Goal: Information Seeking & Learning: Learn about a topic

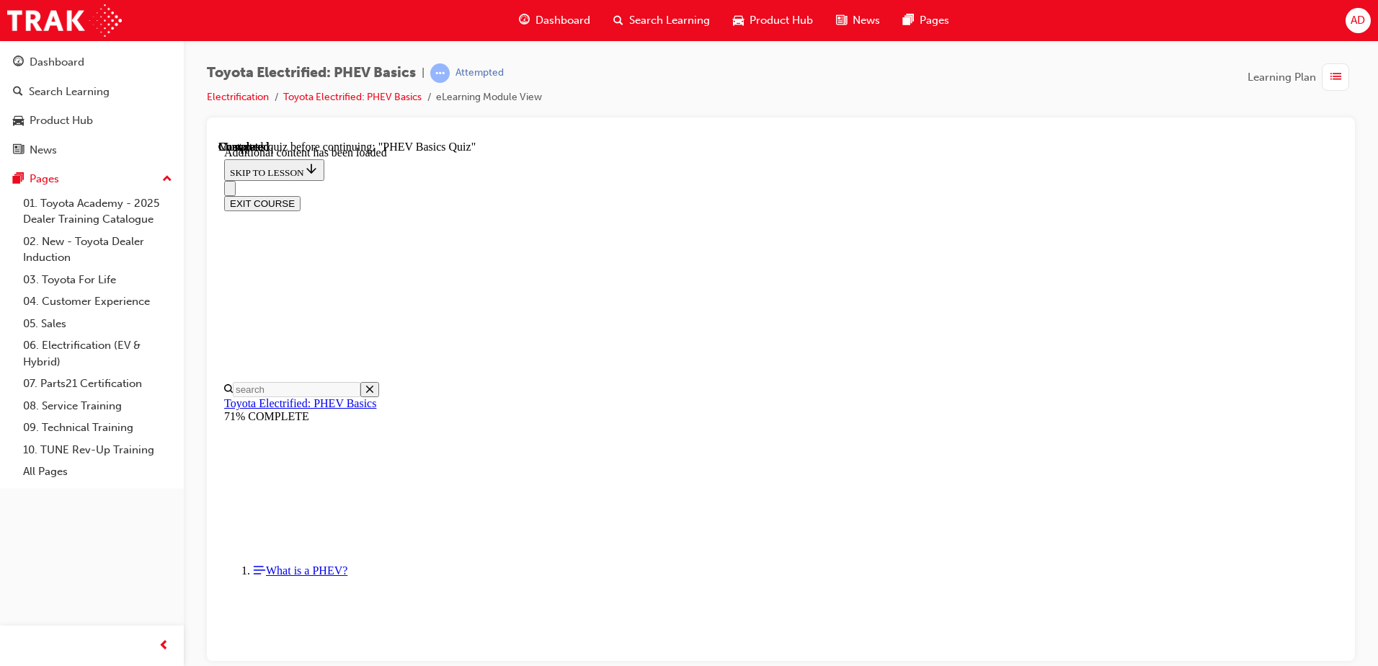
scroll to position [45, 0]
radio input "true"
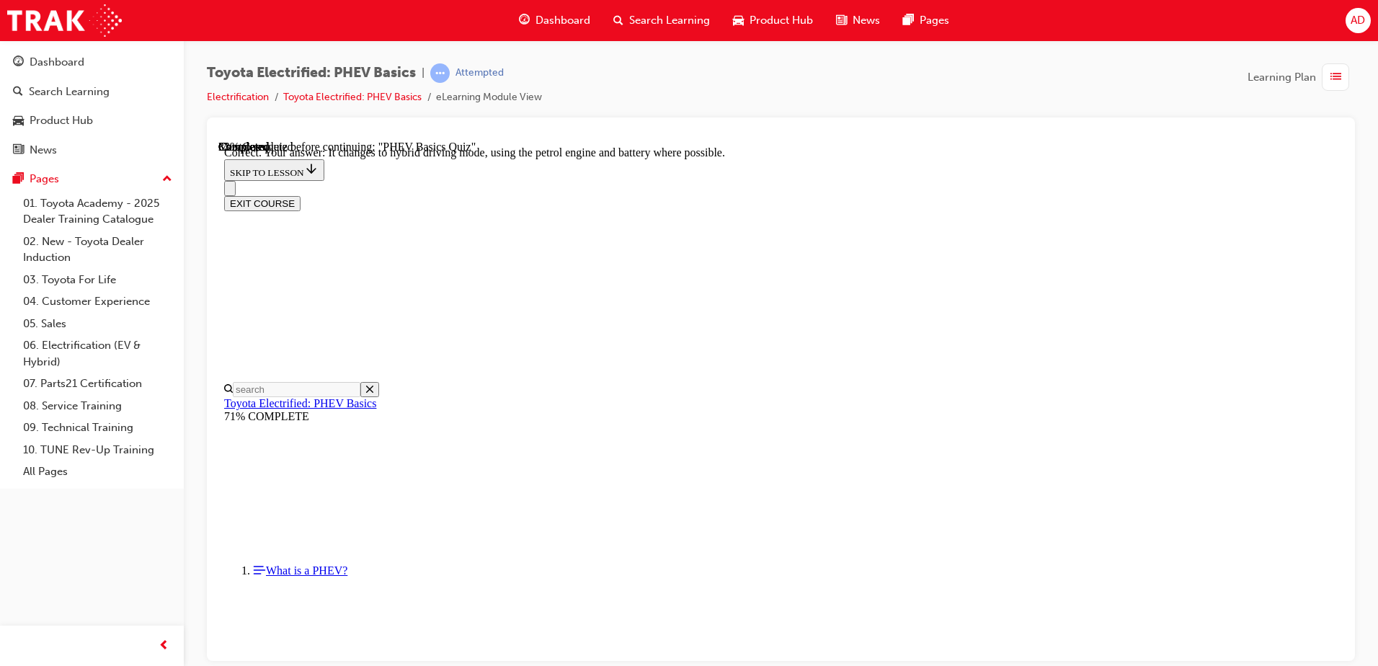
scroll to position [151, 0]
drag, startPoint x: 645, startPoint y: 252, endPoint x: 813, endPoint y: 257, distance: 168.0
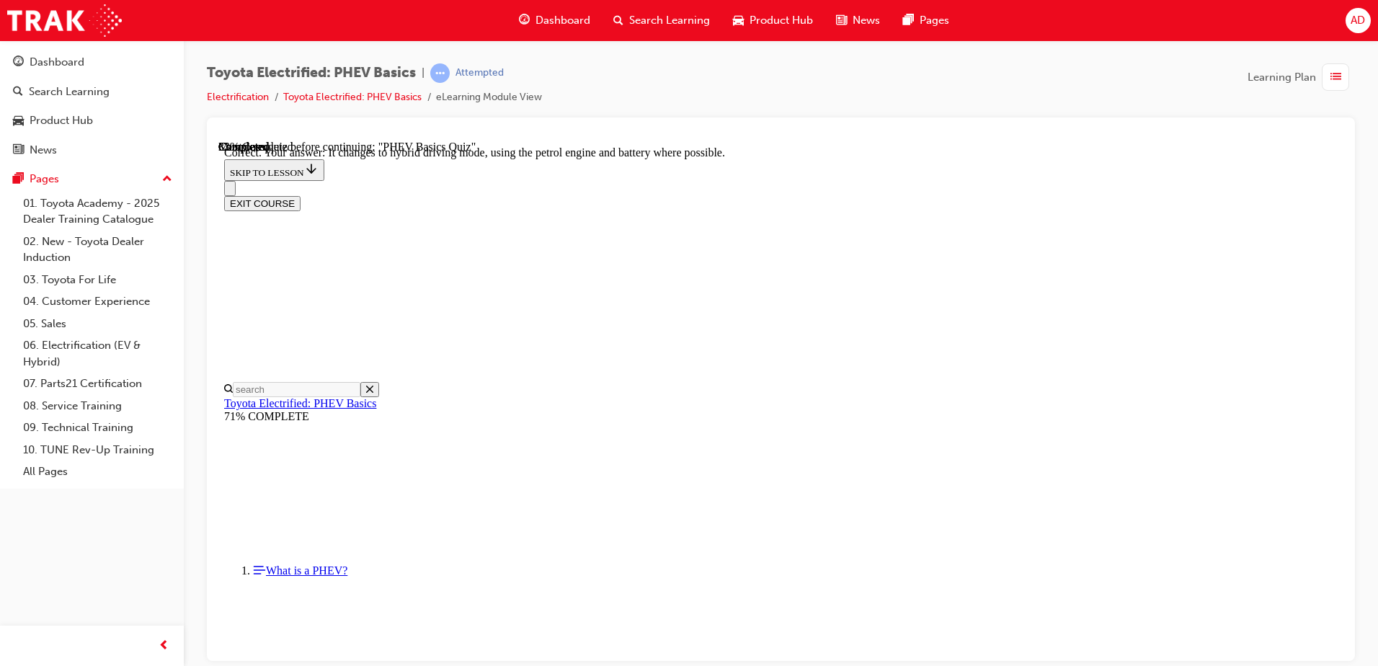
drag, startPoint x: 782, startPoint y: 308, endPoint x: 885, endPoint y: 300, distance: 102.7
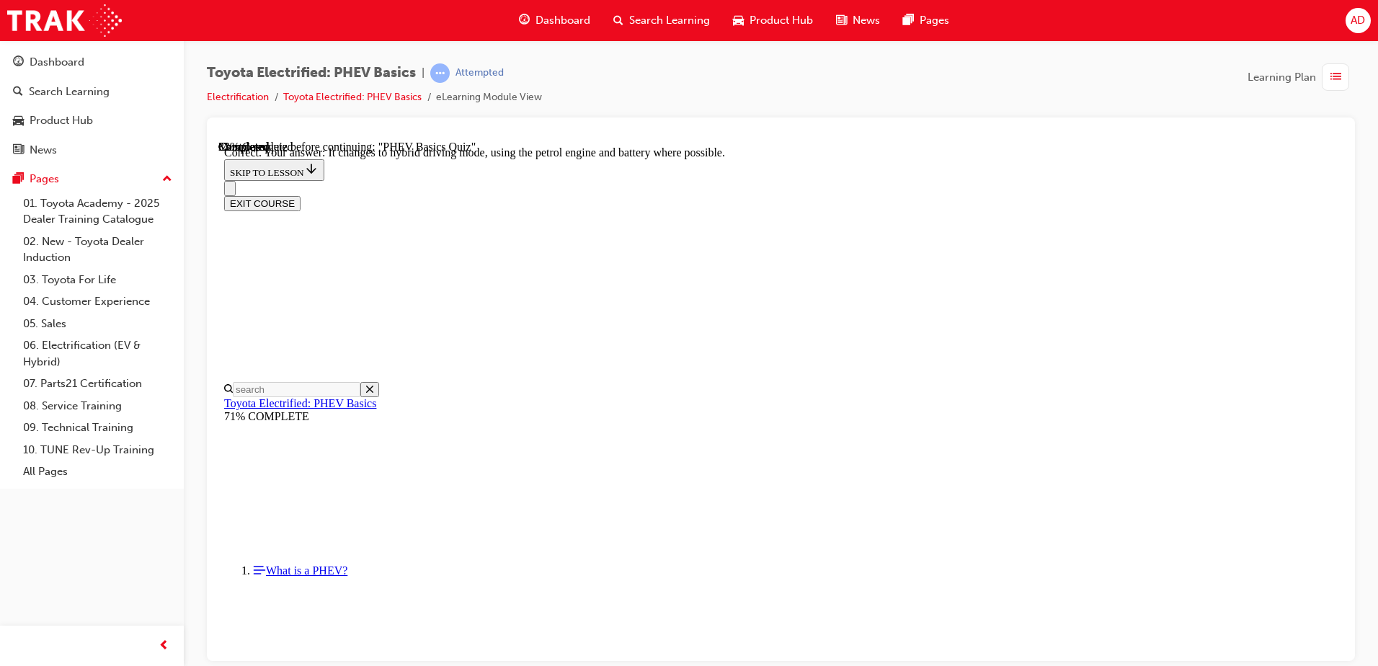
radio input "true"
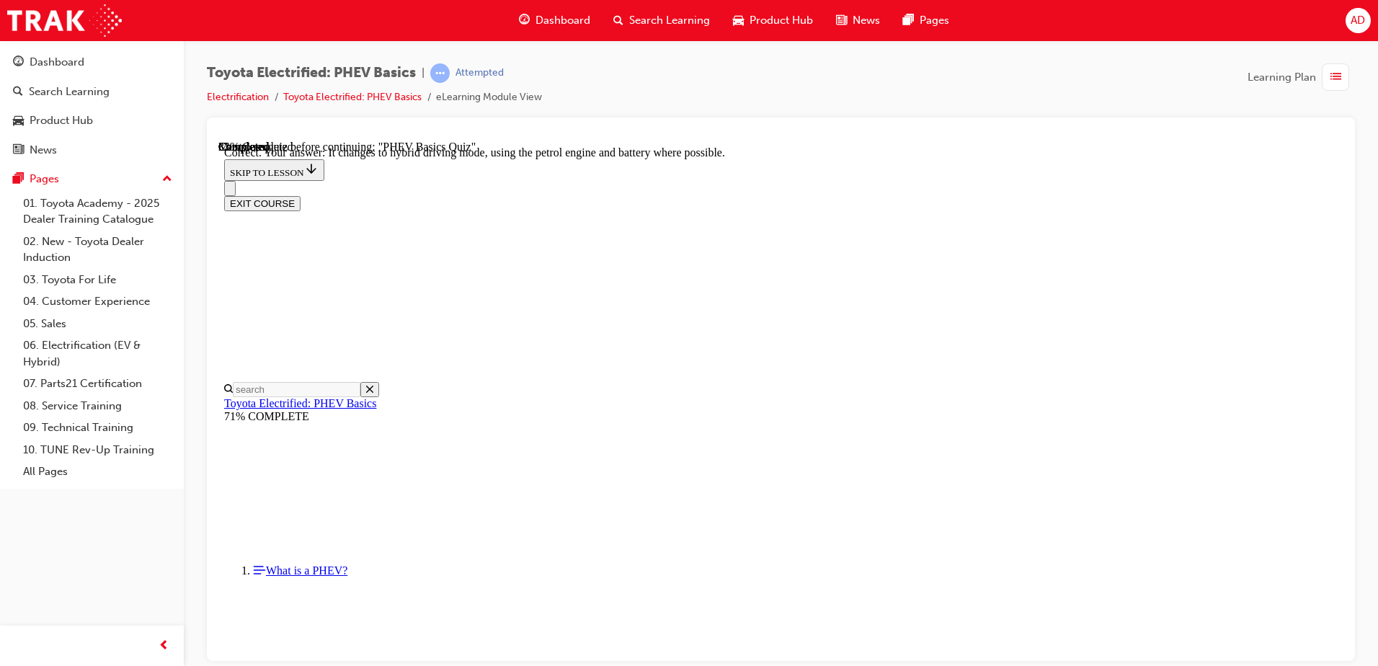
radio input "true"
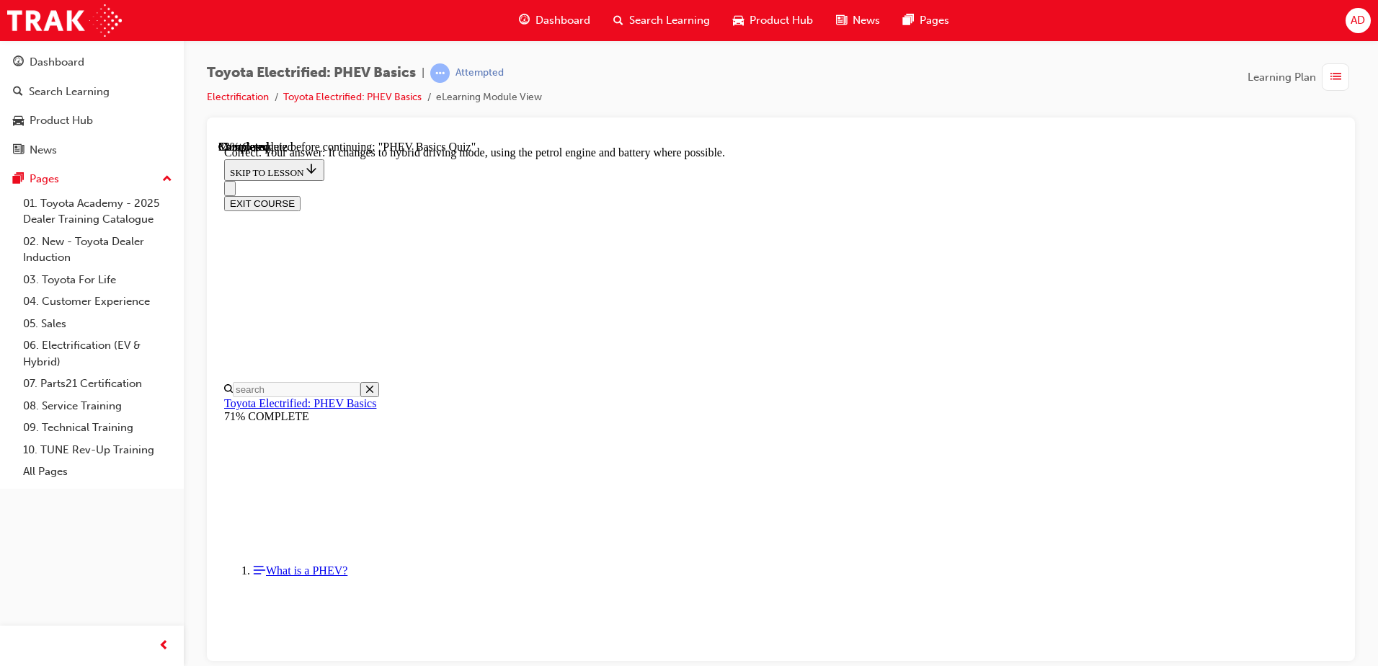
radio input "true"
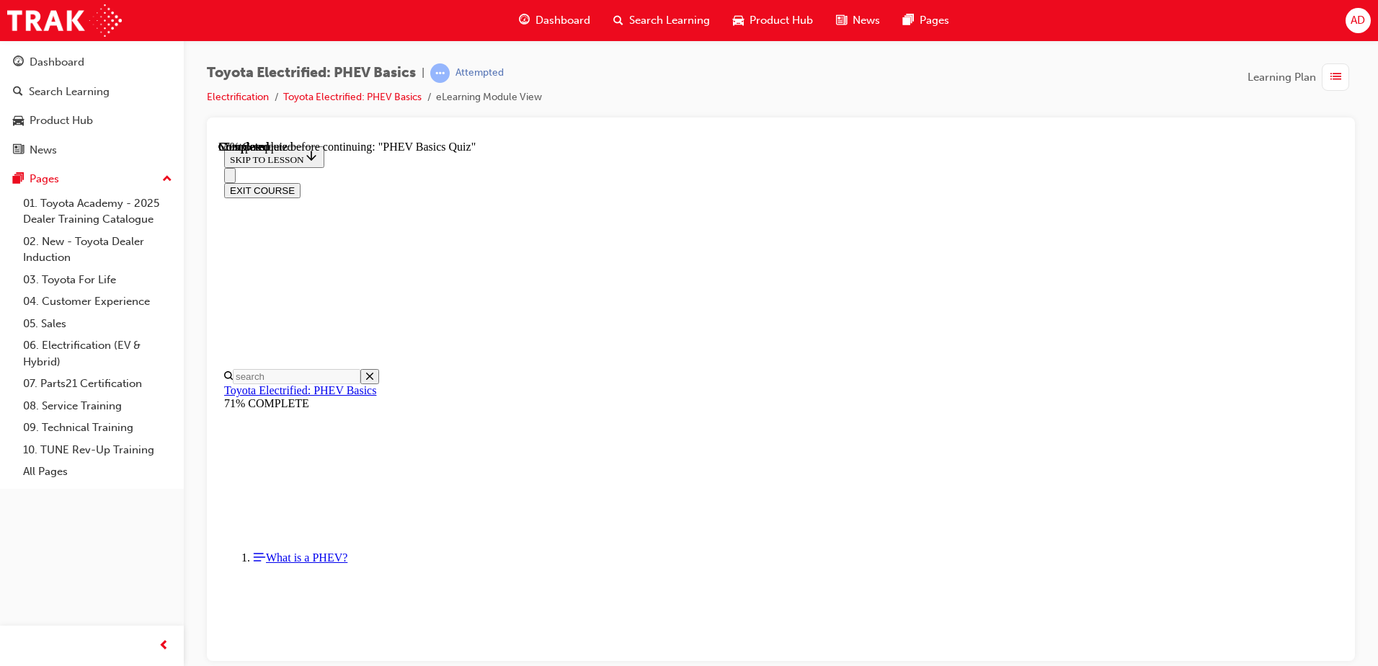
scroll to position [145, 0]
drag, startPoint x: 933, startPoint y: 238, endPoint x: 1017, endPoint y: 239, distance: 83.6
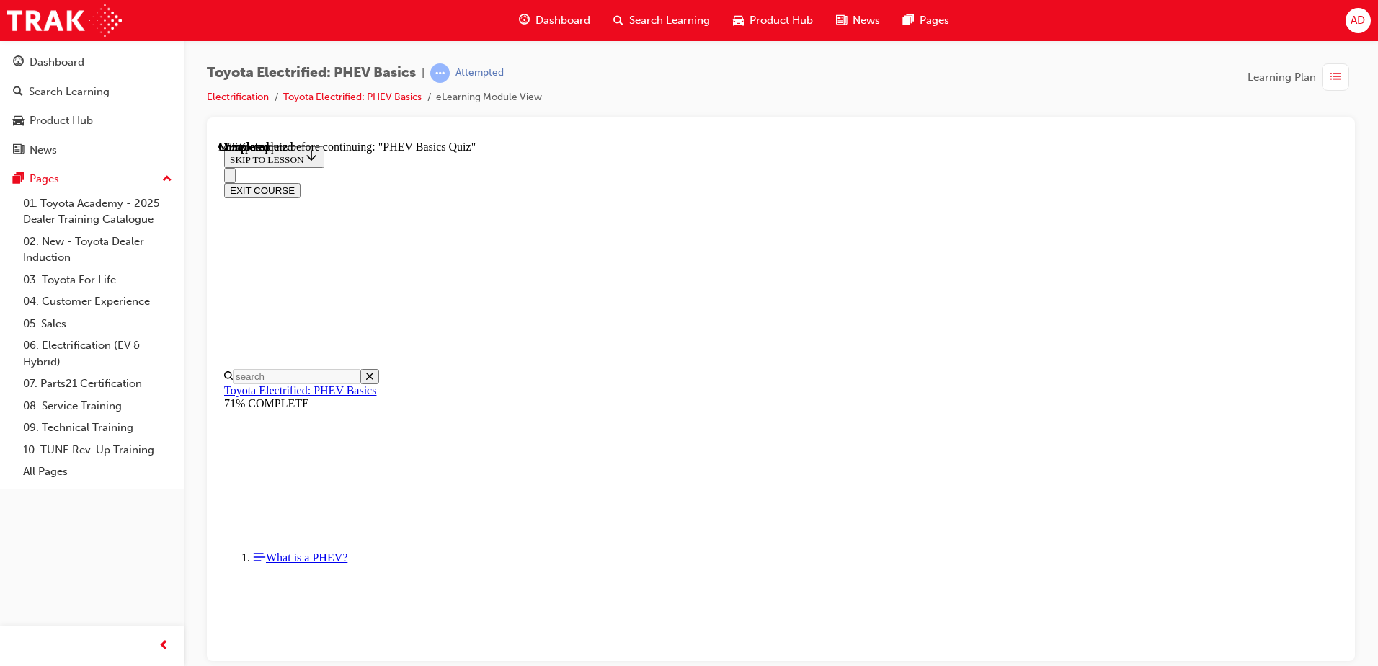
radio input "true"
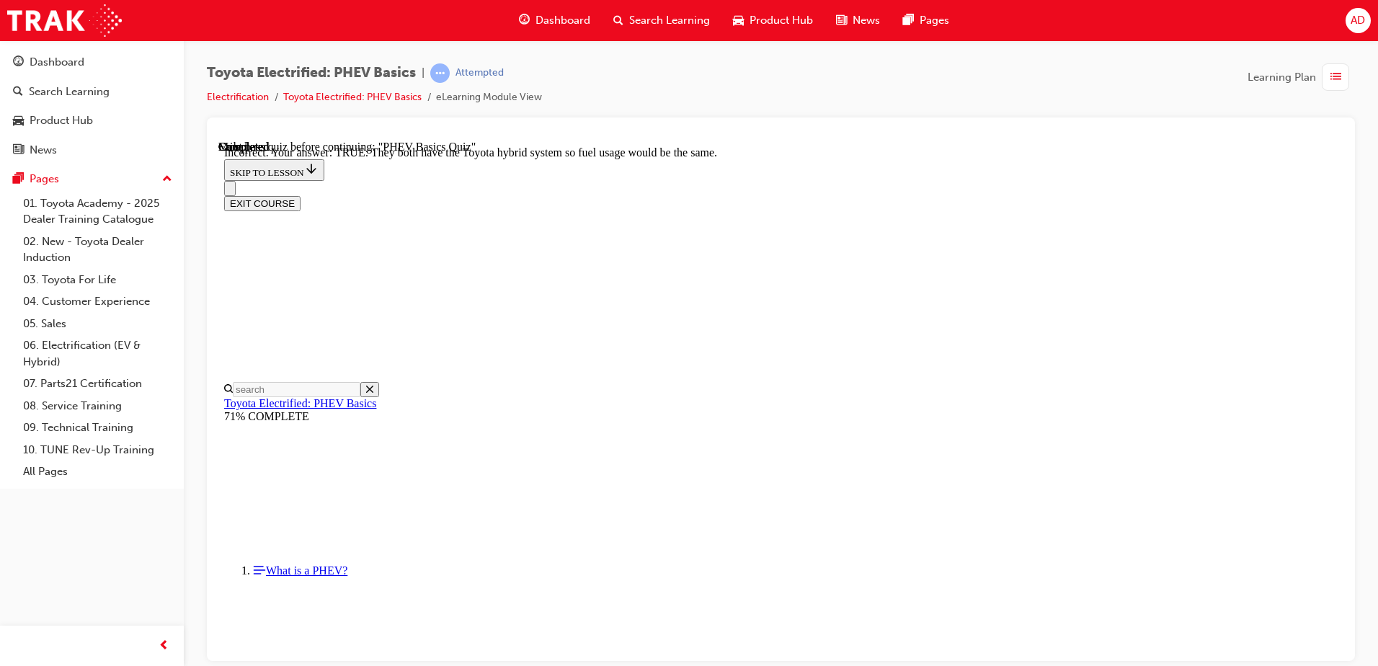
scroll to position [244, 0]
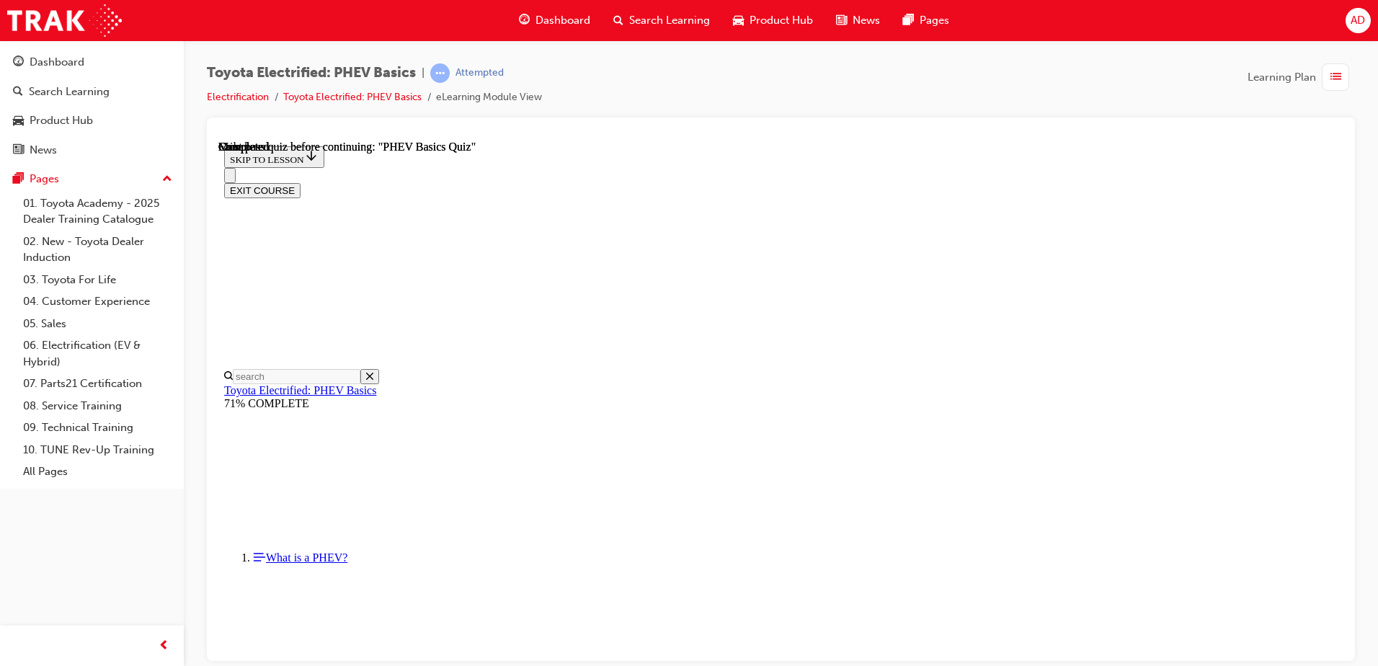
scroll to position [262, 0]
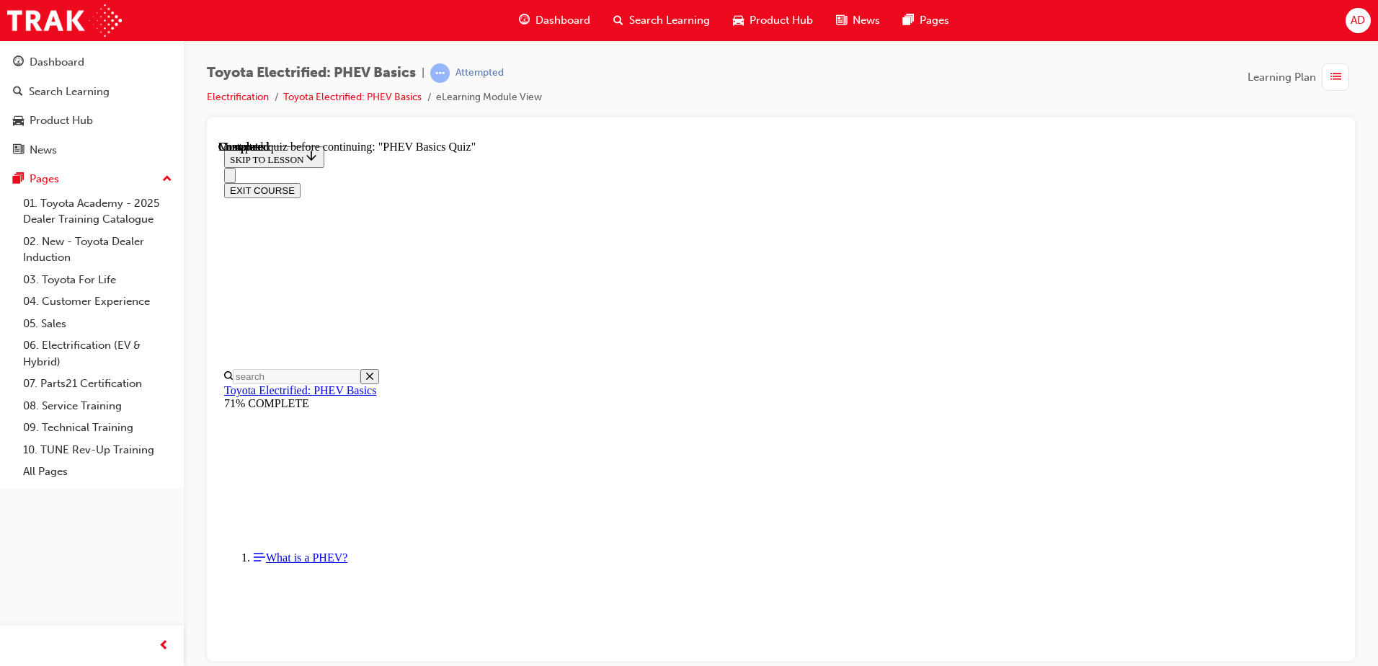
radio input "true"
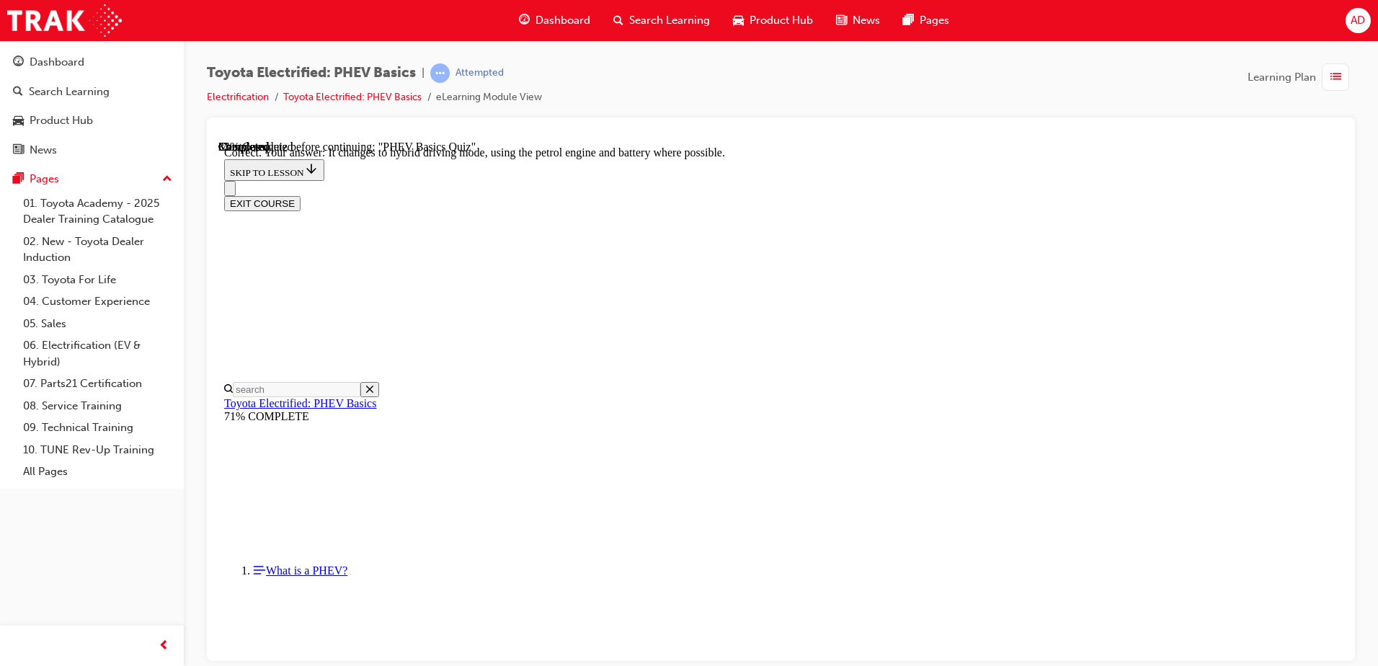
scroll to position [151, 0]
radio input "true"
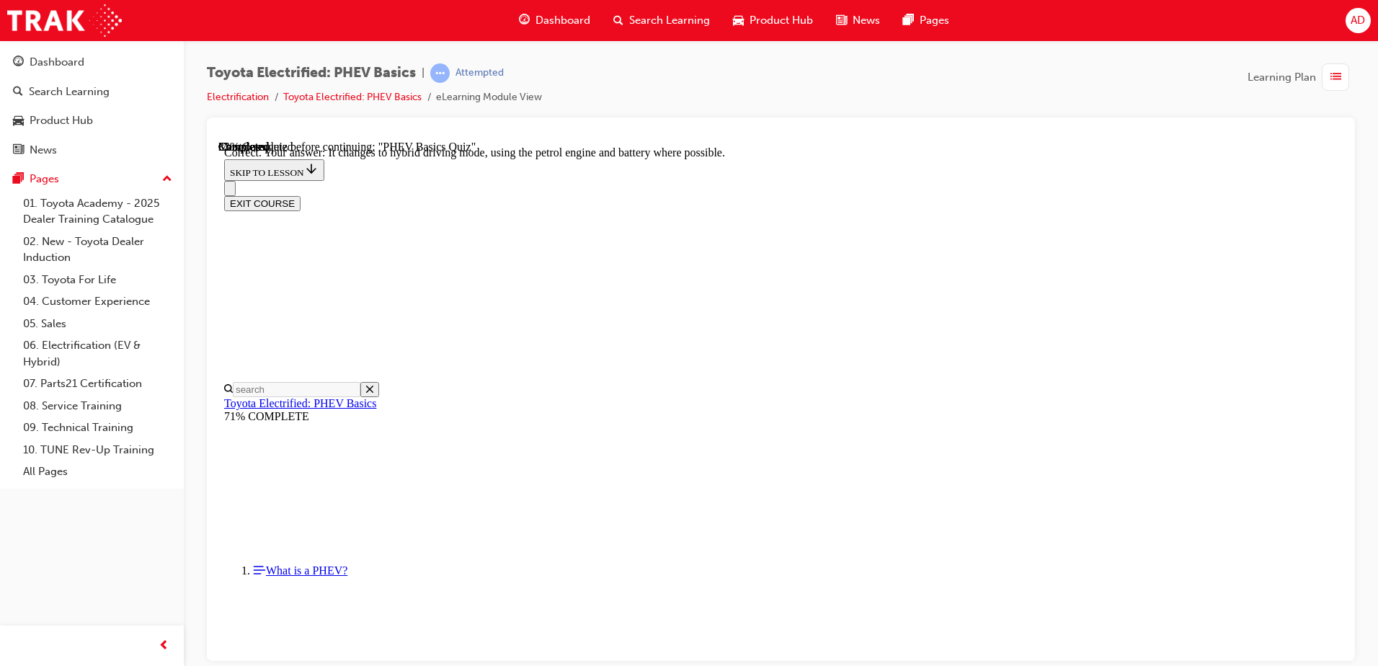
scroll to position [285, 0]
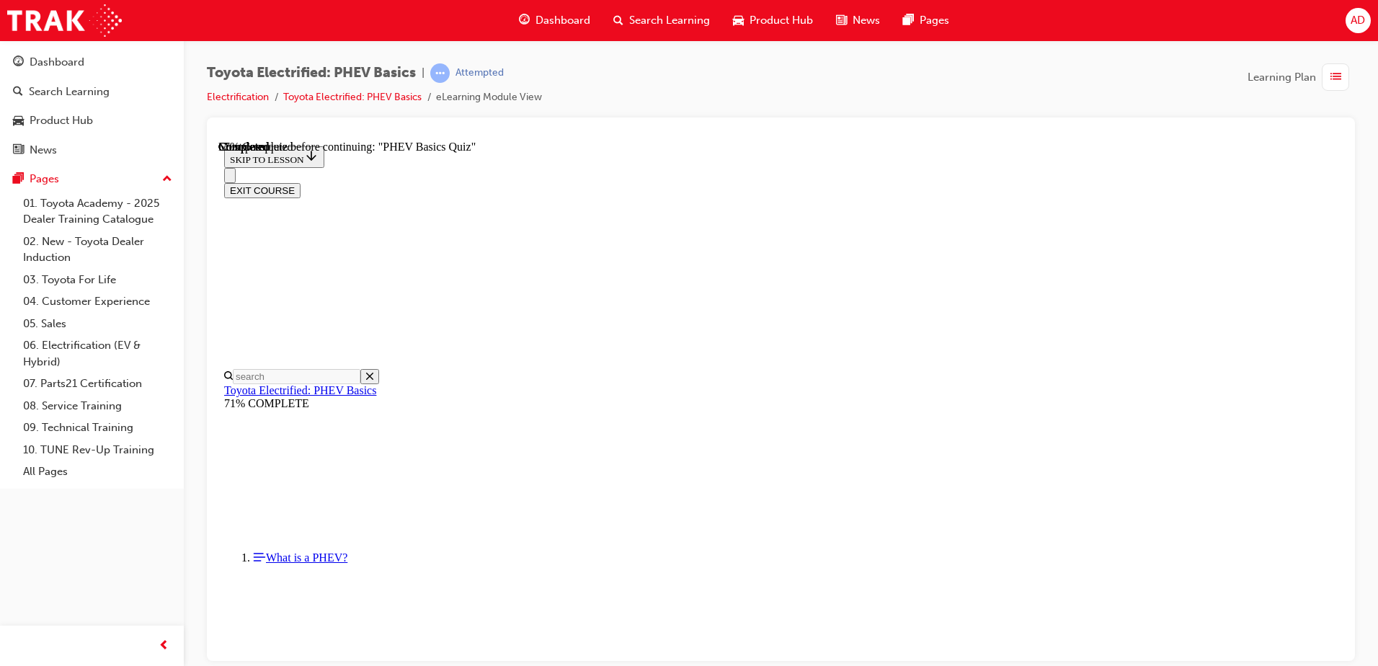
scroll to position [145, 0]
radio input "true"
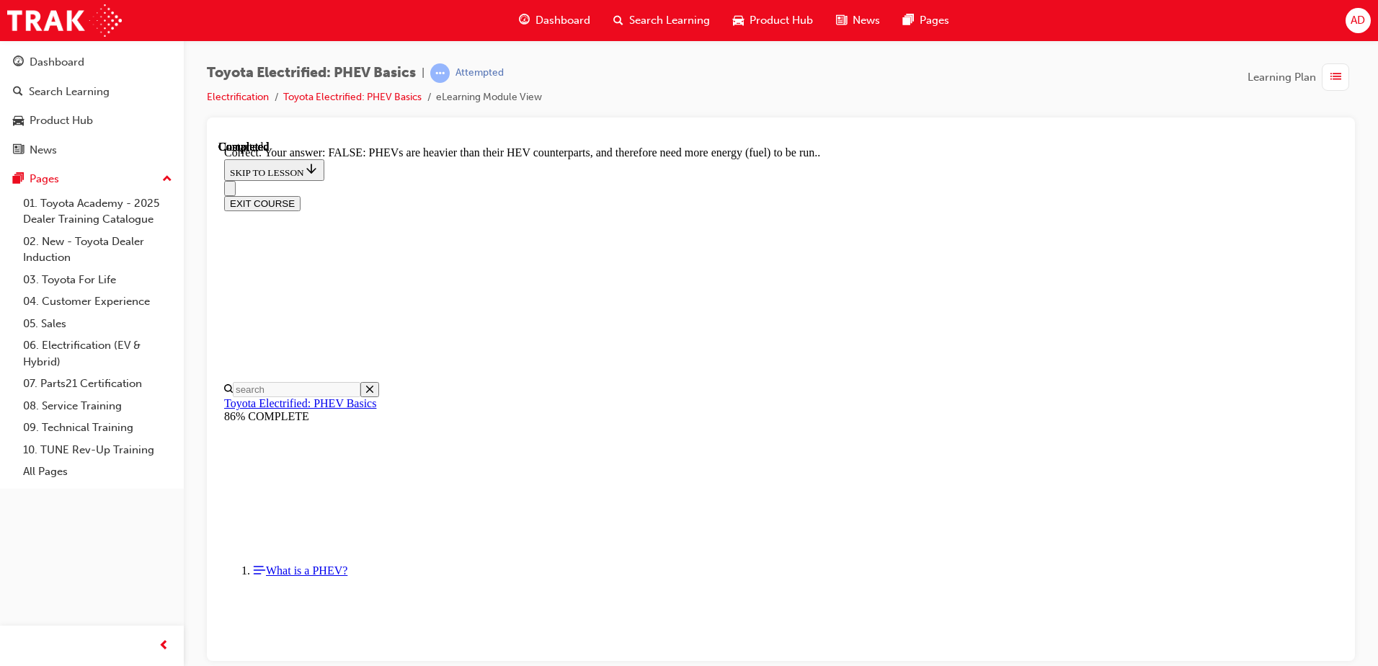
scroll to position [244, 0]
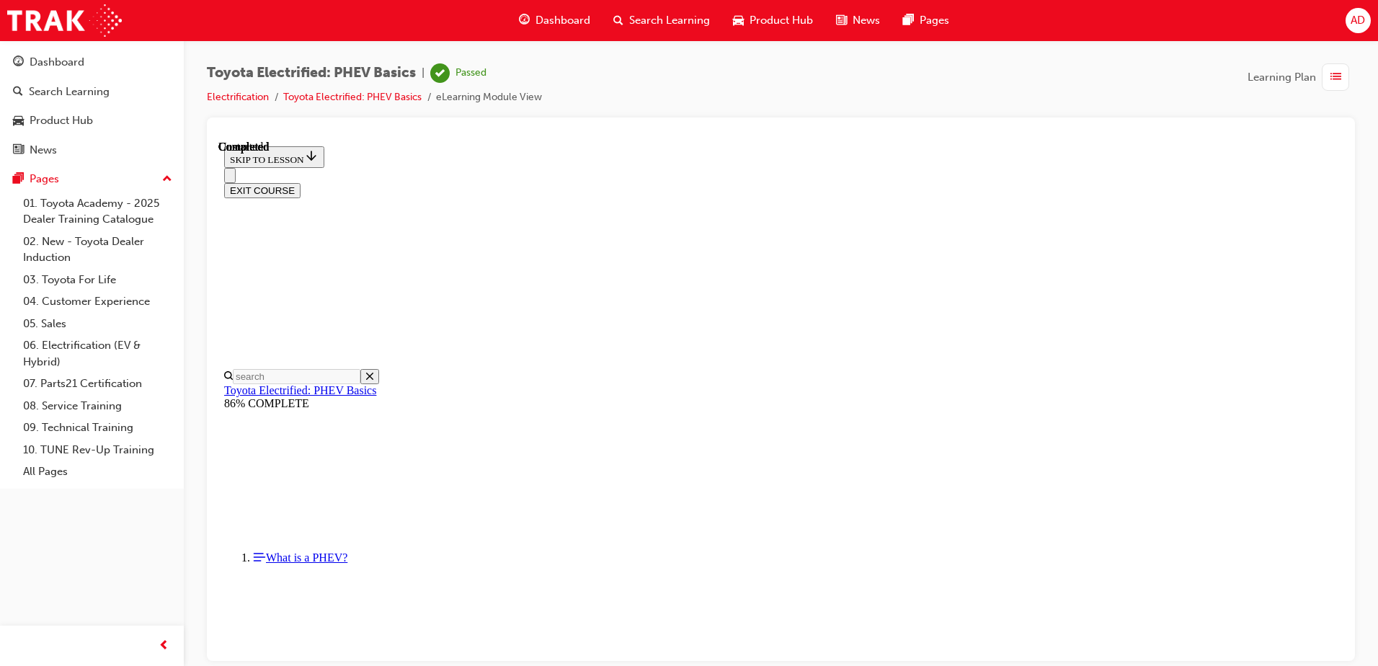
scroll to position [262, 0]
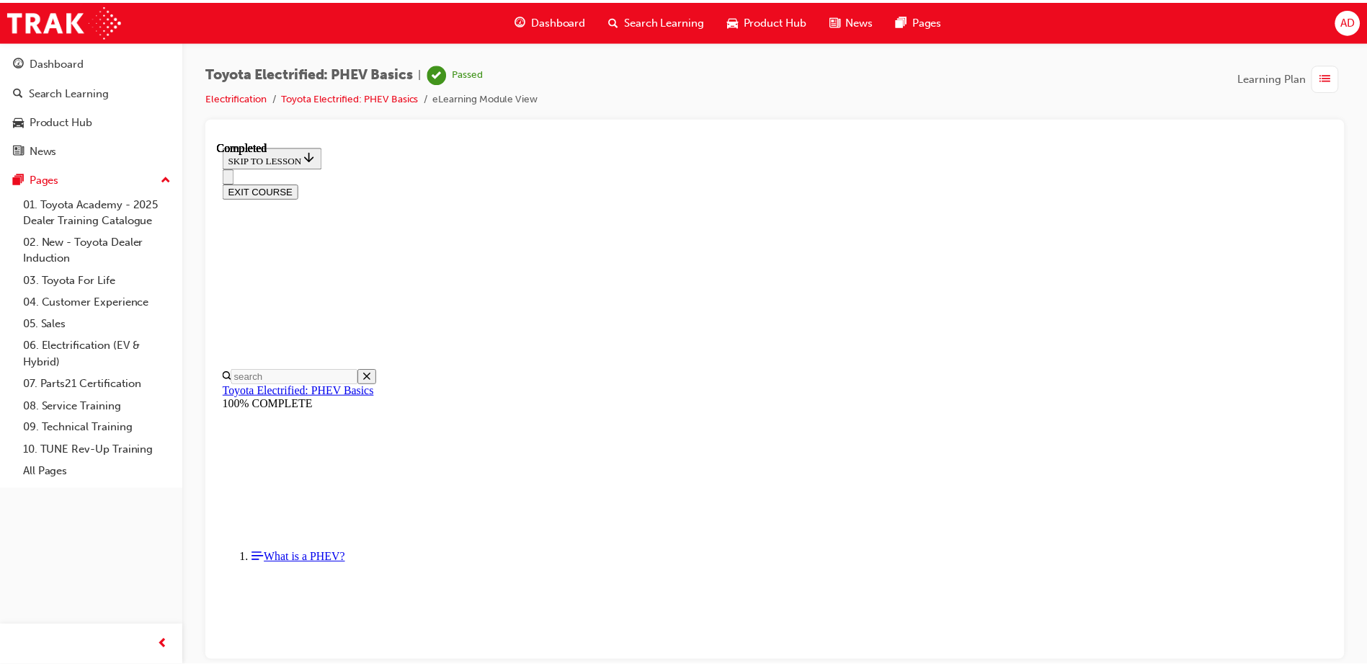
scroll to position [130, 0]
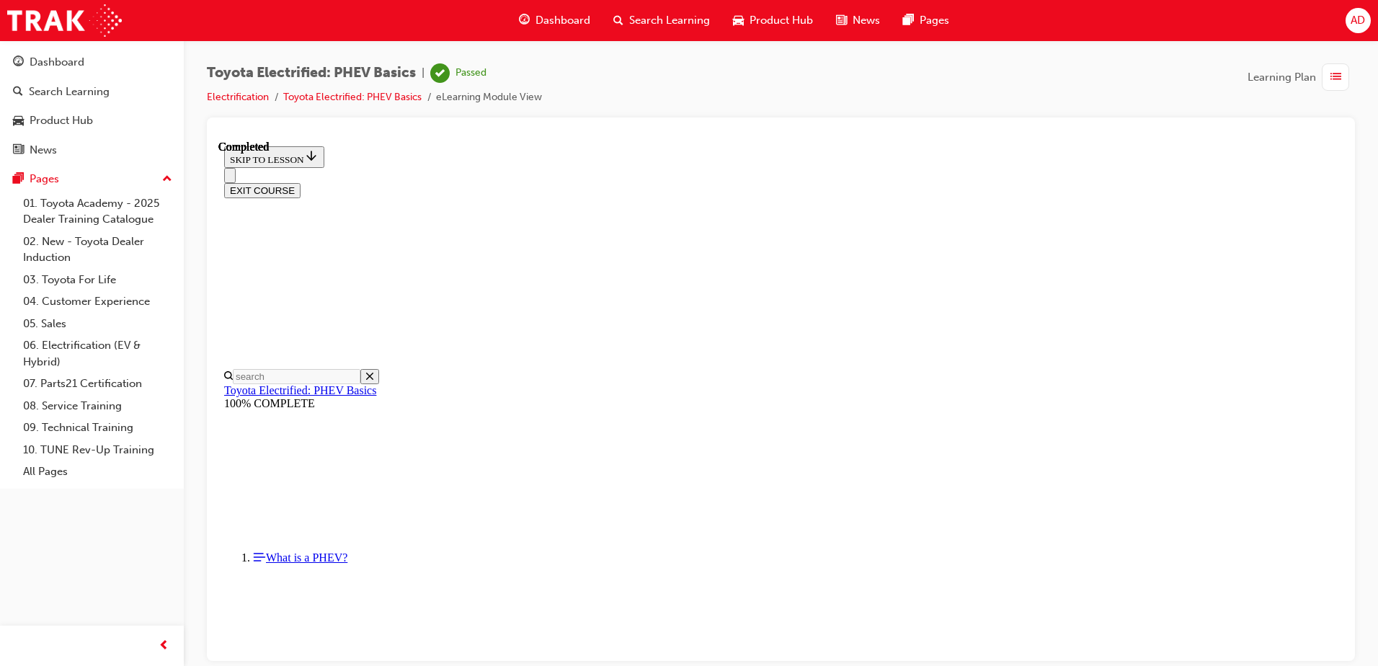
drag, startPoint x: 770, startPoint y: 415, endPoint x: 589, endPoint y: 363, distance: 188.8
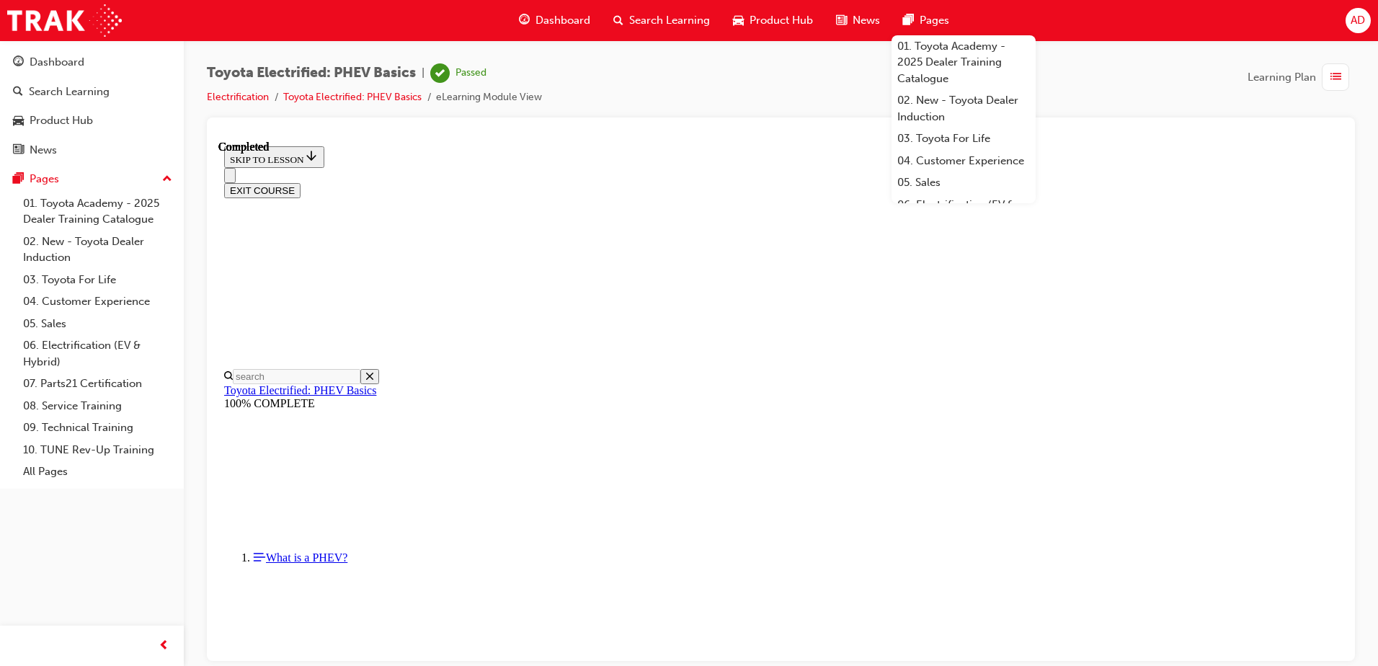
click at [300, 182] on button "EXIT COURSE" at bounding box center [262, 189] width 76 height 15
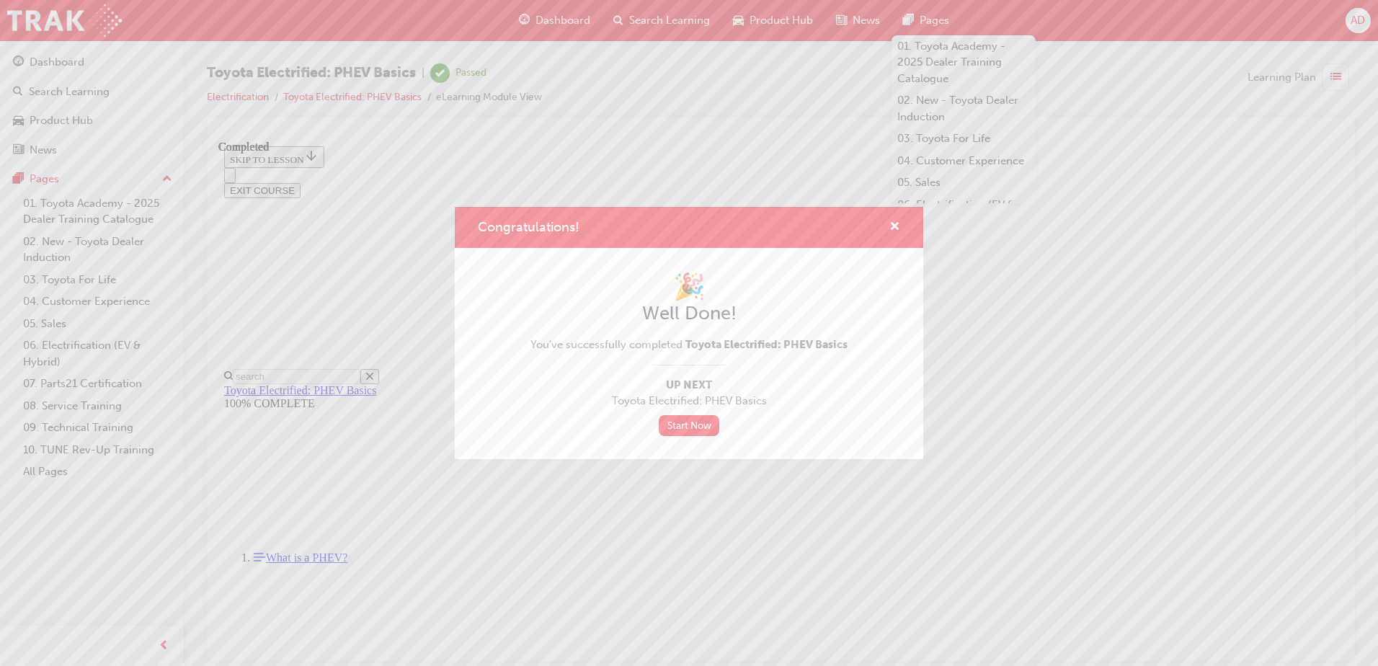
click at [405, 172] on div "Congratulations! 🎉 Well Done! You've successfully completed Toyota Electrified:…" at bounding box center [689, 333] width 1378 height 666
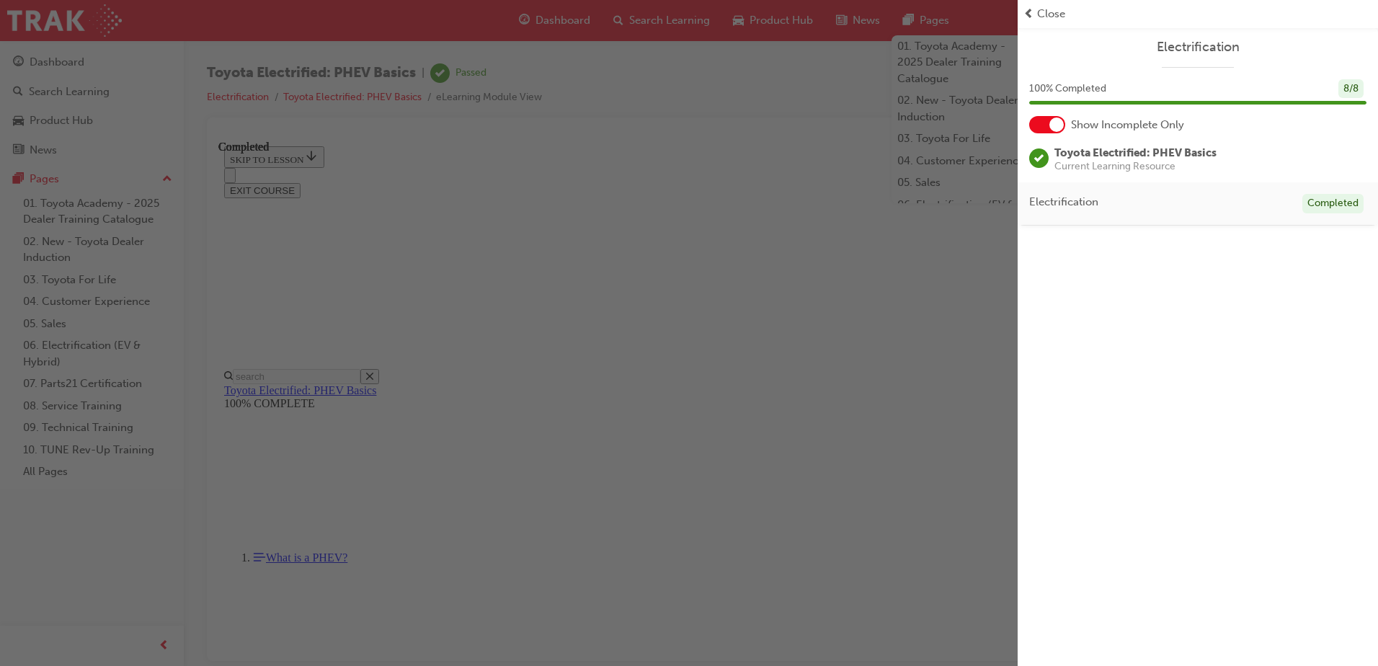
click at [61, 53] on div "button" at bounding box center [508, 333] width 1017 height 666
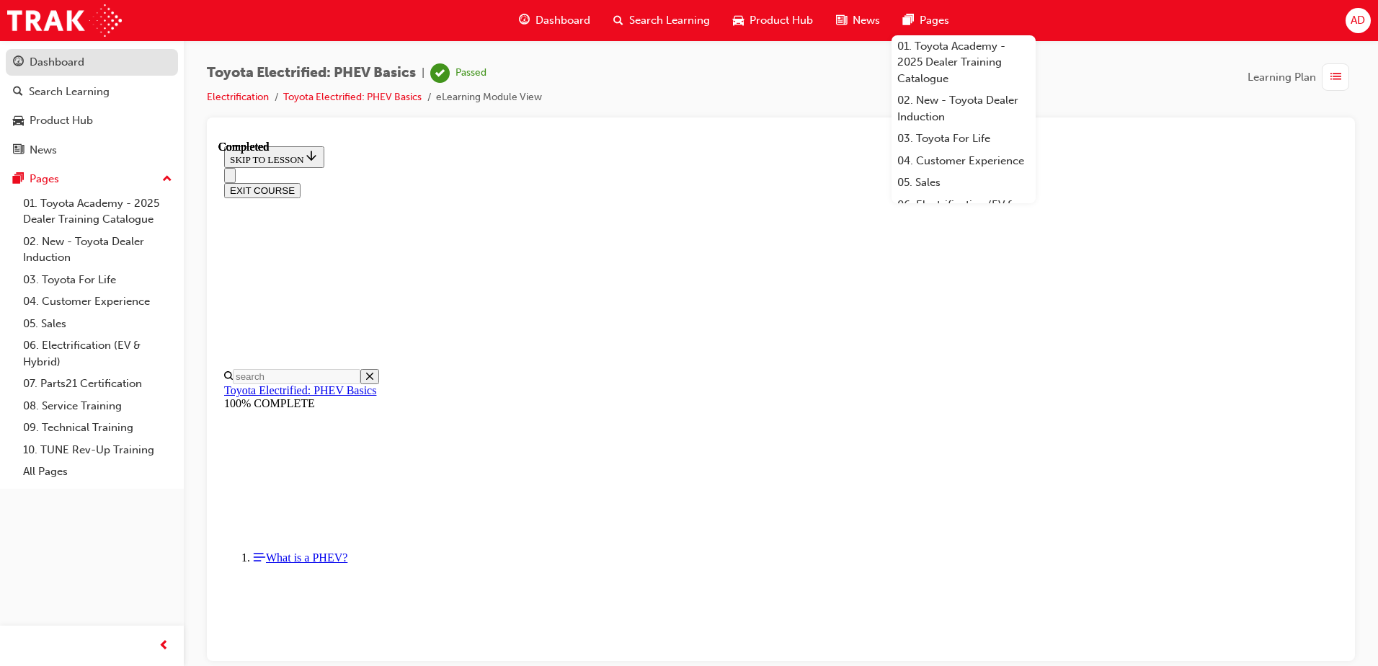
click at [65, 55] on div "Dashboard" at bounding box center [57, 62] width 55 height 17
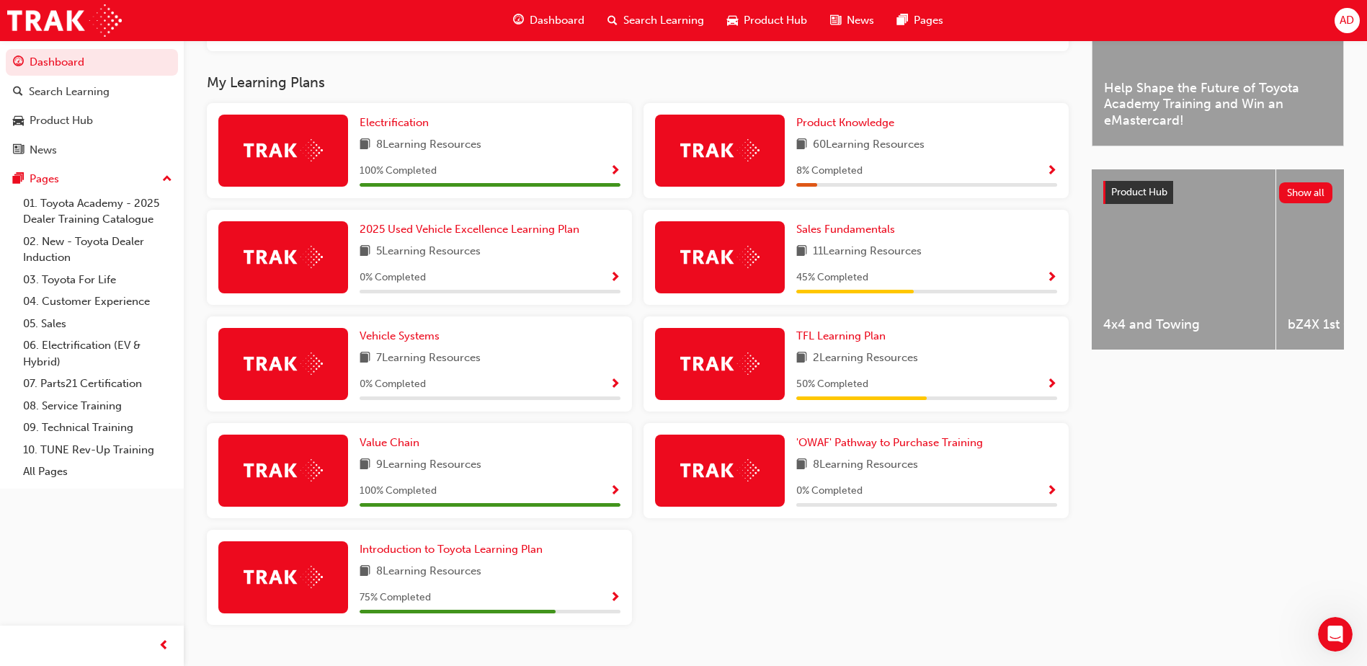
scroll to position [473, 0]
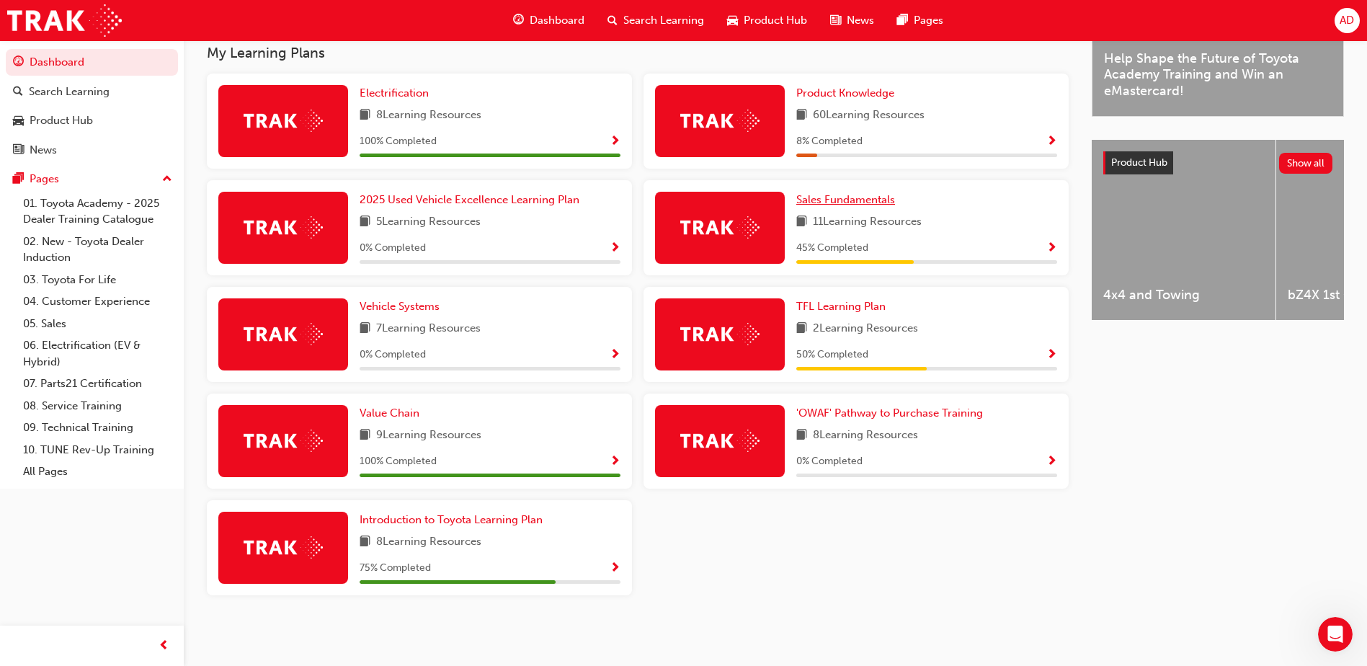
click at [861, 197] on span "Sales Fundamentals" at bounding box center [845, 199] width 99 height 13
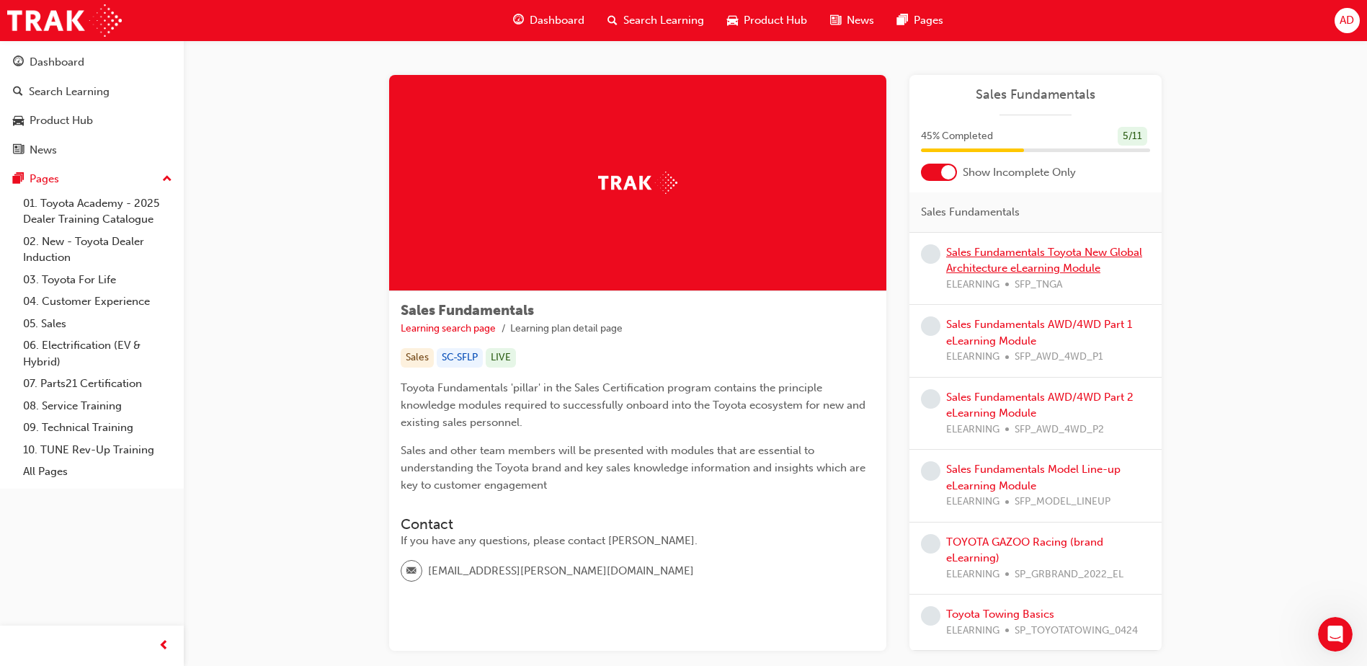
click at [1090, 256] on link "Sales Fundamentals Toyota New Global Architecture eLearning Module" at bounding box center [1044, 261] width 196 height 30
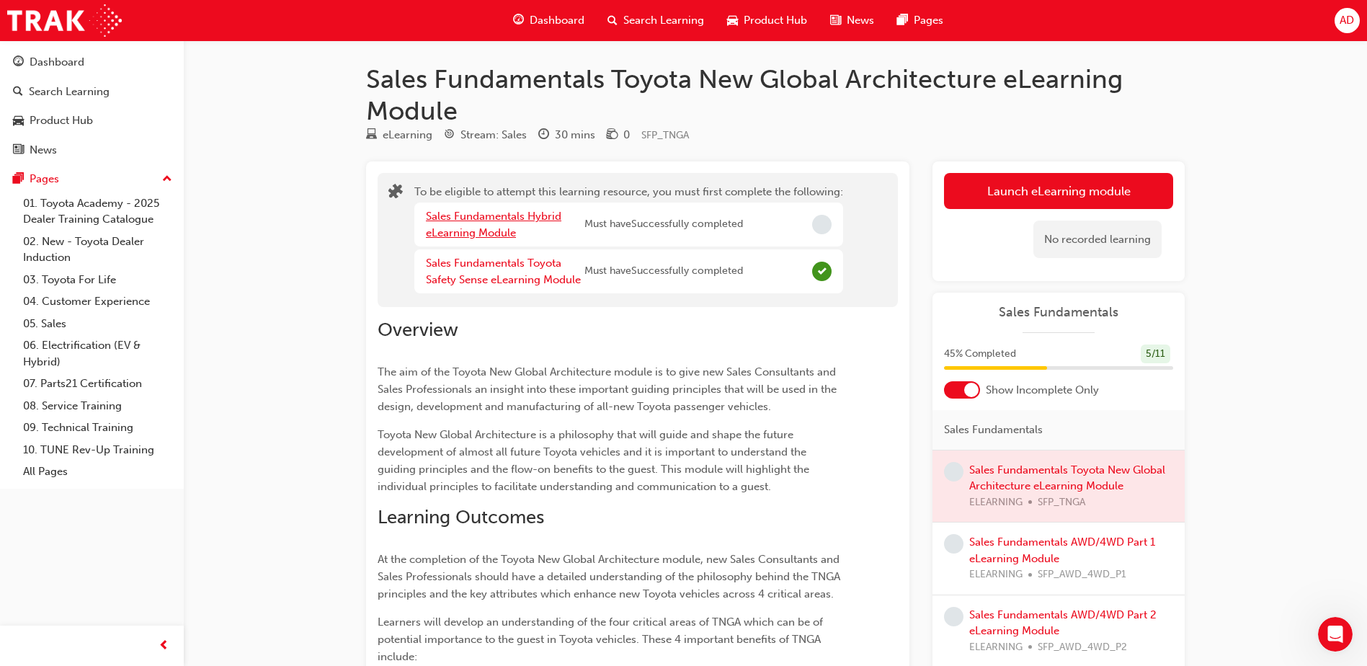
click at [525, 221] on link "Sales Fundamentals Hybrid eLearning Module" at bounding box center [493, 225] width 135 height 30
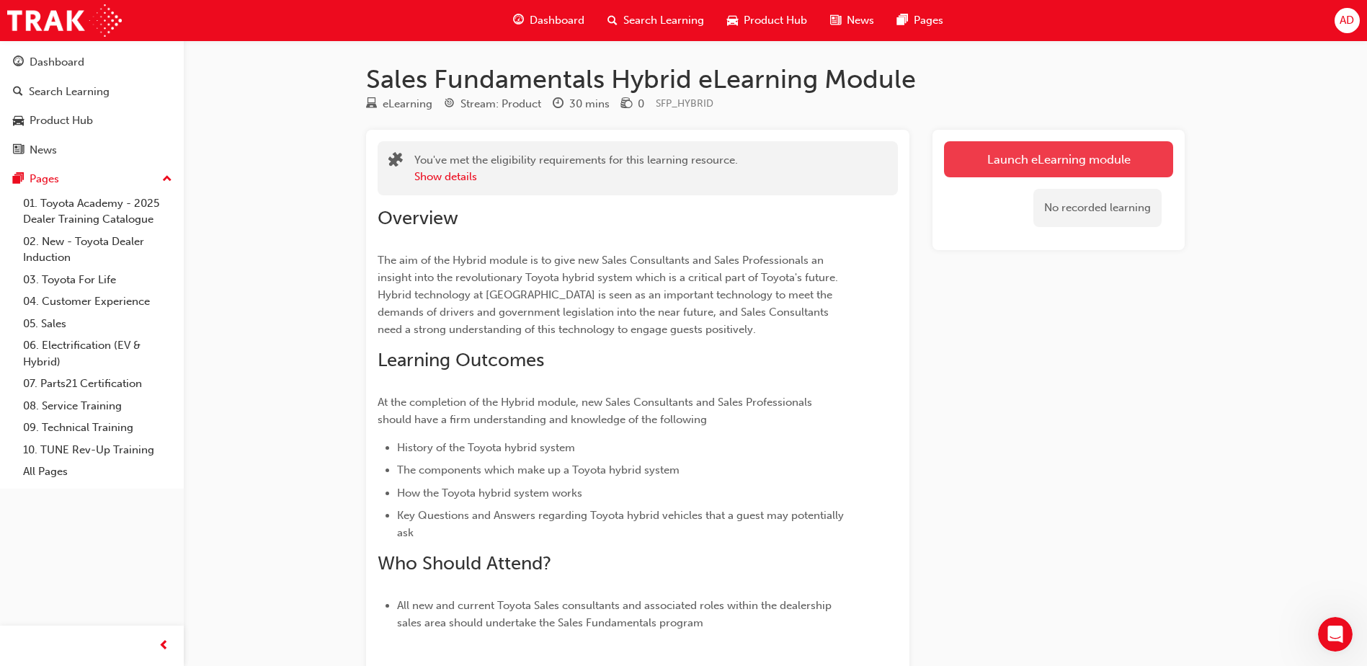
click at [1047, 159] on link "Launch eLearning module" at bounding box center [1058, 159] width 229 height 36
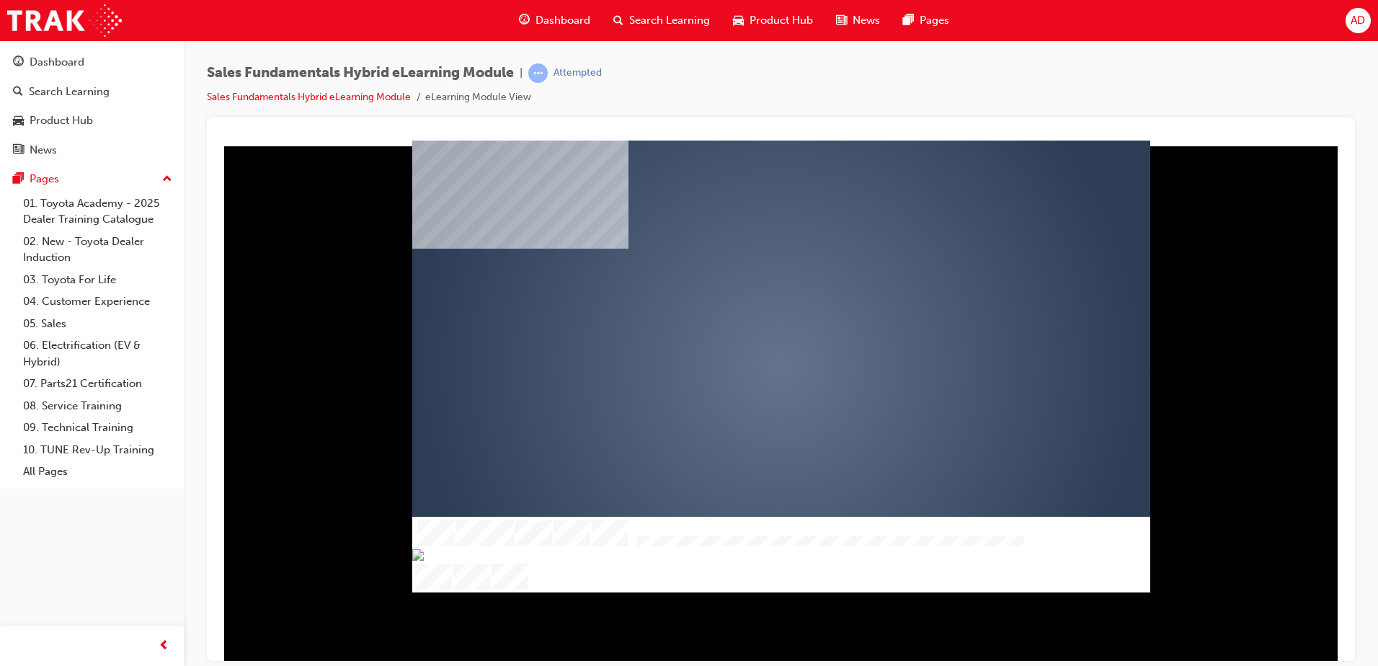
click at [739, 324] on div "play" at bounding box center [739, 324] width 0 height 0
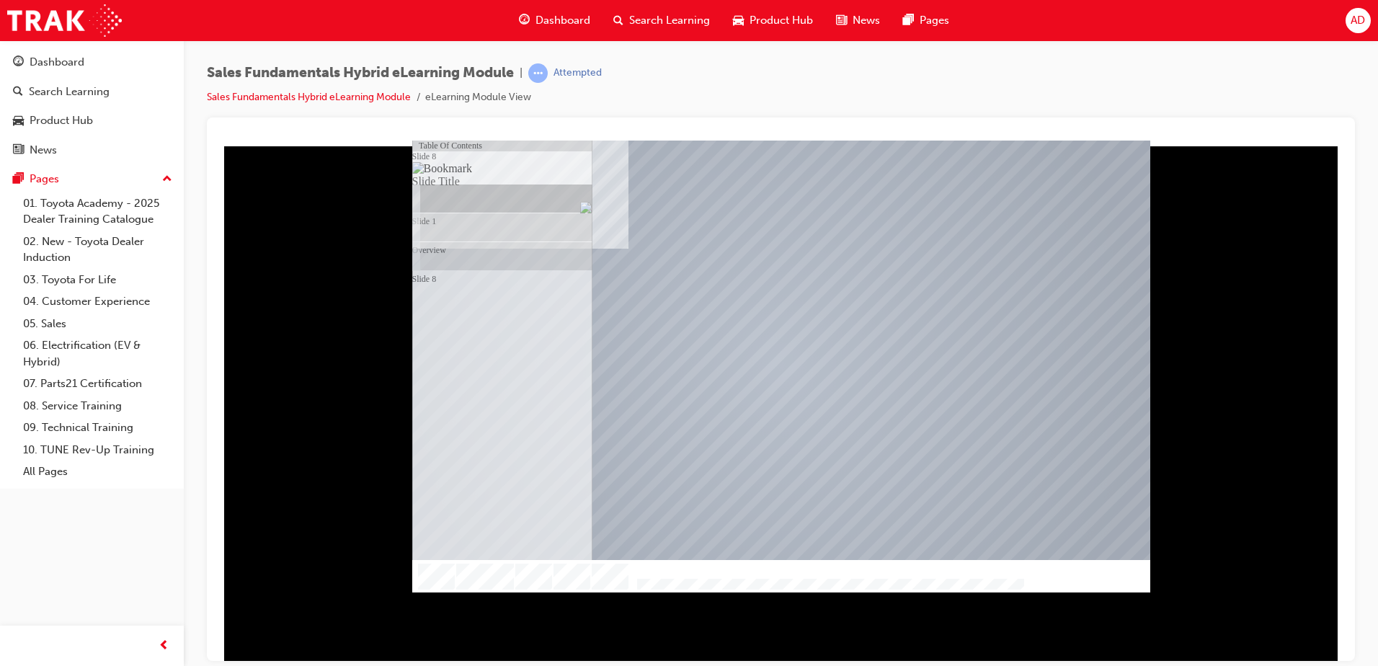
click at [496, 169] on div "Slide 8" at bounding box center [509, 154] width 166 height 29
click at [499, 169] on div "Overview" at bounding box center [509, 154] width 166 height 29
click at [516, 169] on div "Slide 1" at bounding box center [509, 154] width 166 height 29
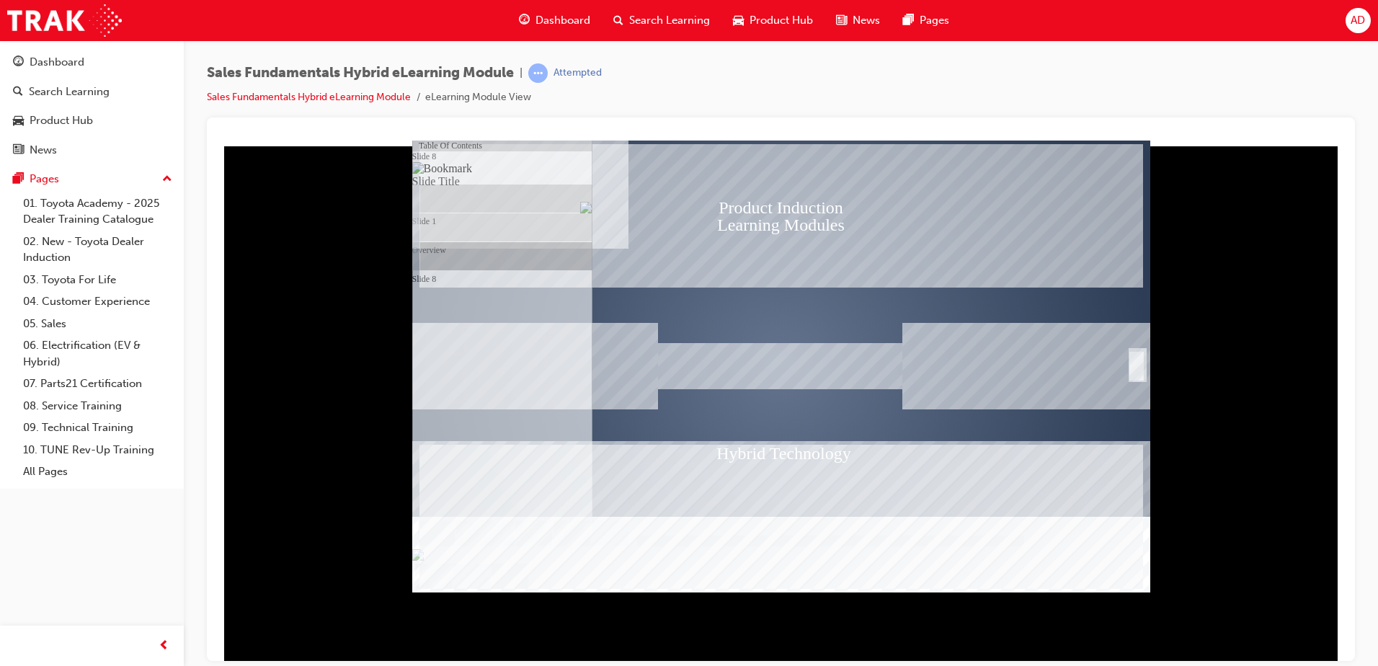
click at [506, 169] on div "Overview" at bounding box center [509, 154] width 166 height 29
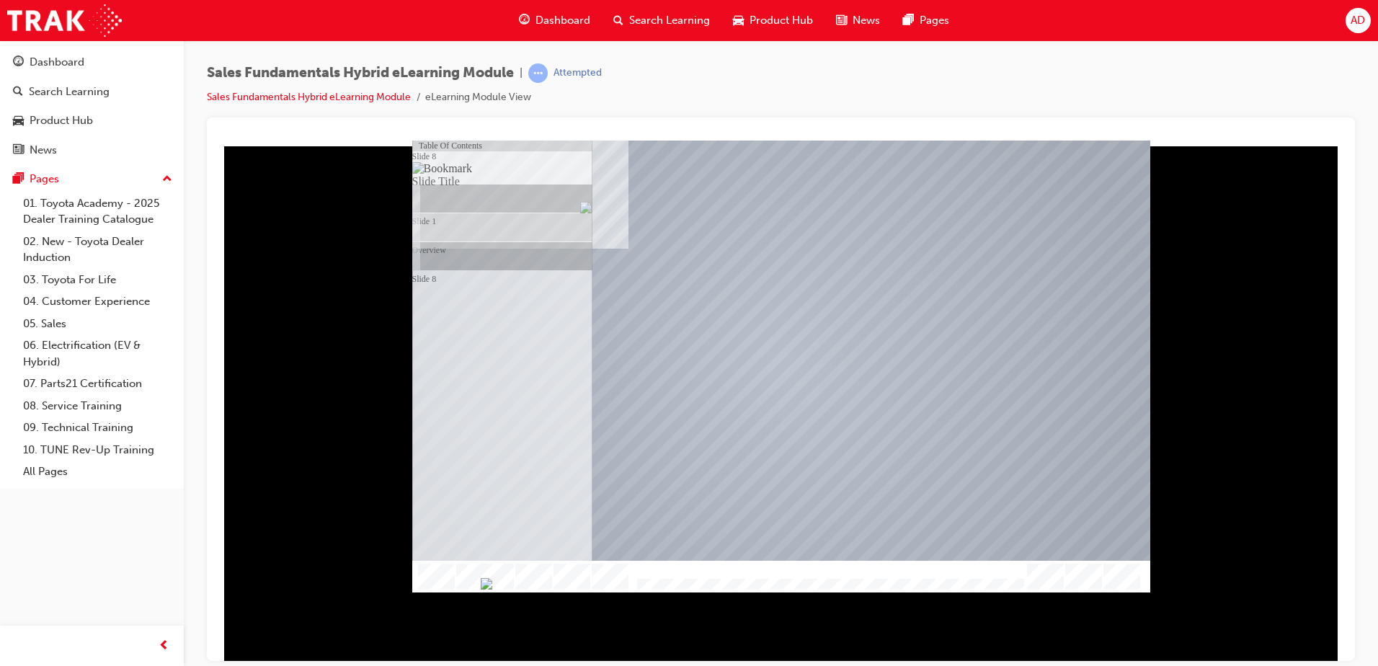
drag, startPoint x: 639, startPoint y: 581, endPoint x: 705, endPoint y: 582, distance: 65.6
click at [492, 582] on img "Progress, Slide 1 of 10" at bounding box center [487, 583] width 12 height 12
click at [460, 169] on div "Slide 8" at bounding box center [509, 154] width 166 height 29
drag, startPoint x: 701, startPoint y: 582, endPoint x: 1007, endPoint y: 581, distance: 306.2
click at [790, 577] on img "Progress, Slide 1 of 10" at bounding box center [785, 583] width 12 height 12
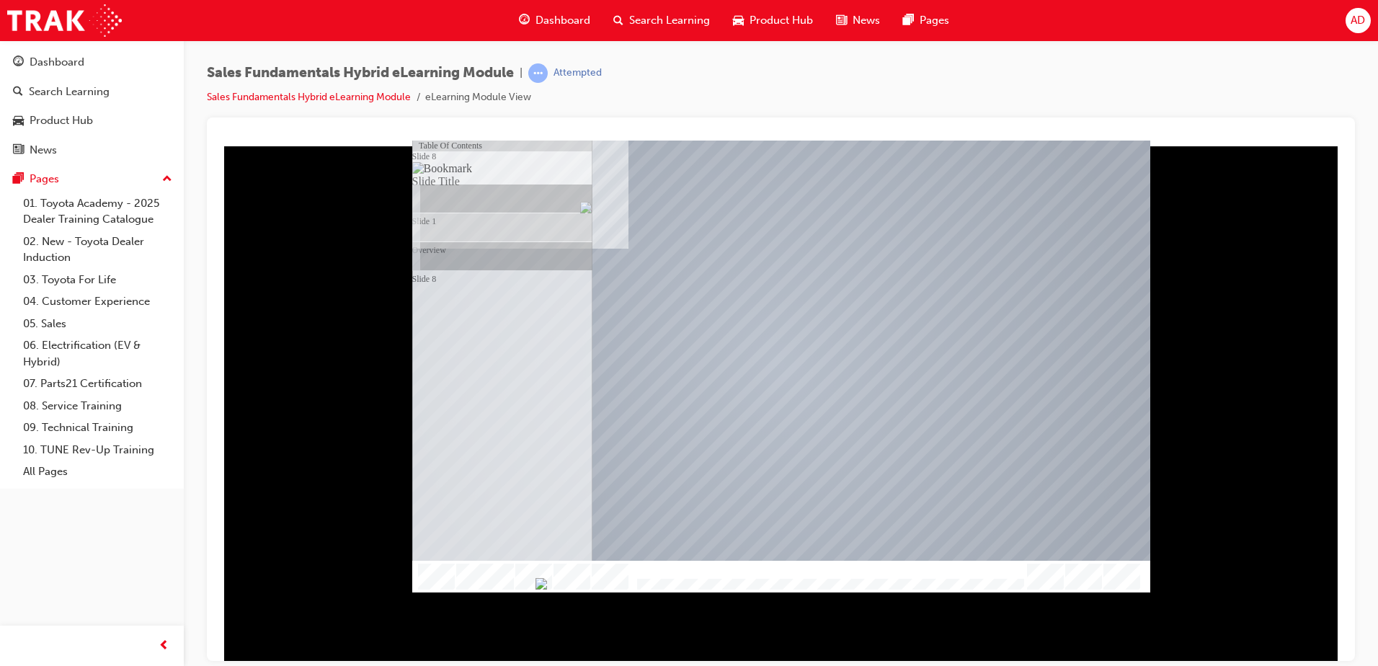
click at [435, 592] on img "Hide table of contents" at bounding box center [430, 598] width 12 height 12
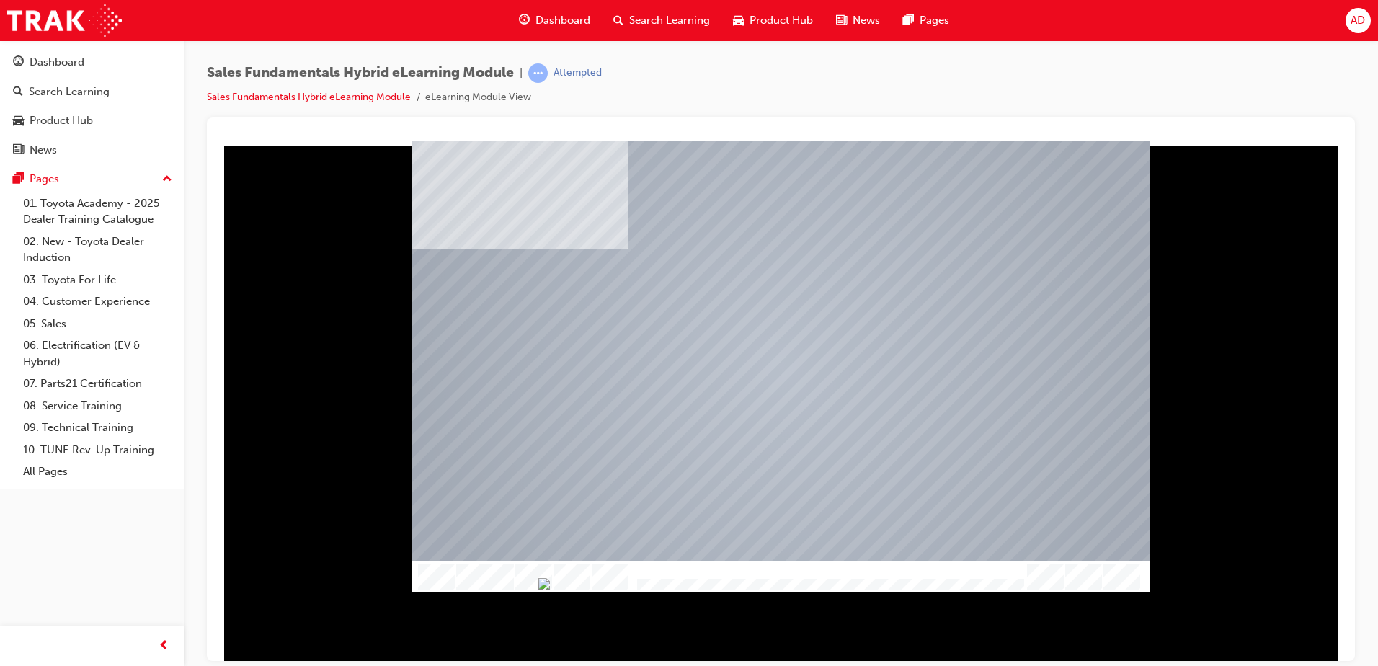
click at [418, 592] on img "Show table of contents" at bounding box center [418, 598] width 12 height 12
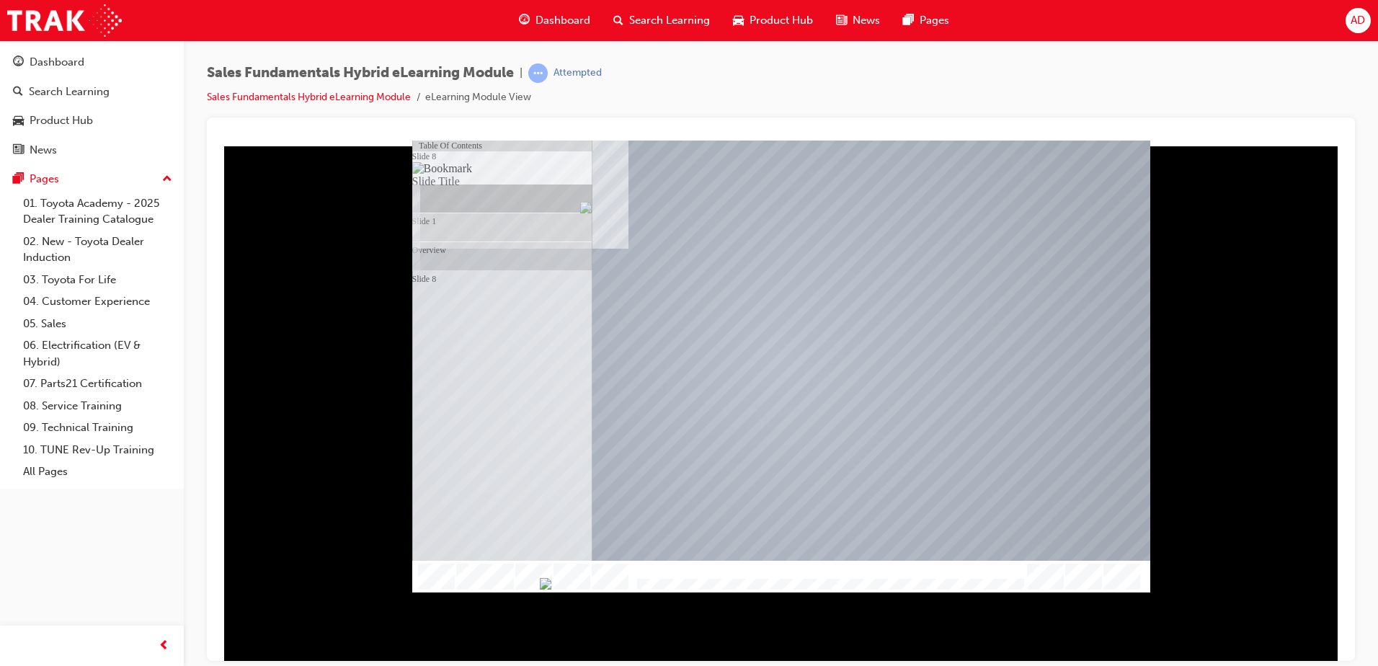
click at [507, 169] on div "Slide 8" at bounding box center [509, 154] width 166 height 29
click at [421, 174] on img at bounding box center [442, 167] width 61 height 13
click at [423, 174] on img at bounding box center [442, 167] width 61 height 13
click at [576, 169] on div "Slide 1" at bounding box center [509, 154] width 166 height 29
click at [218, 140] on td "Loading..." at bounding box center [218, 140] width 0 height 0
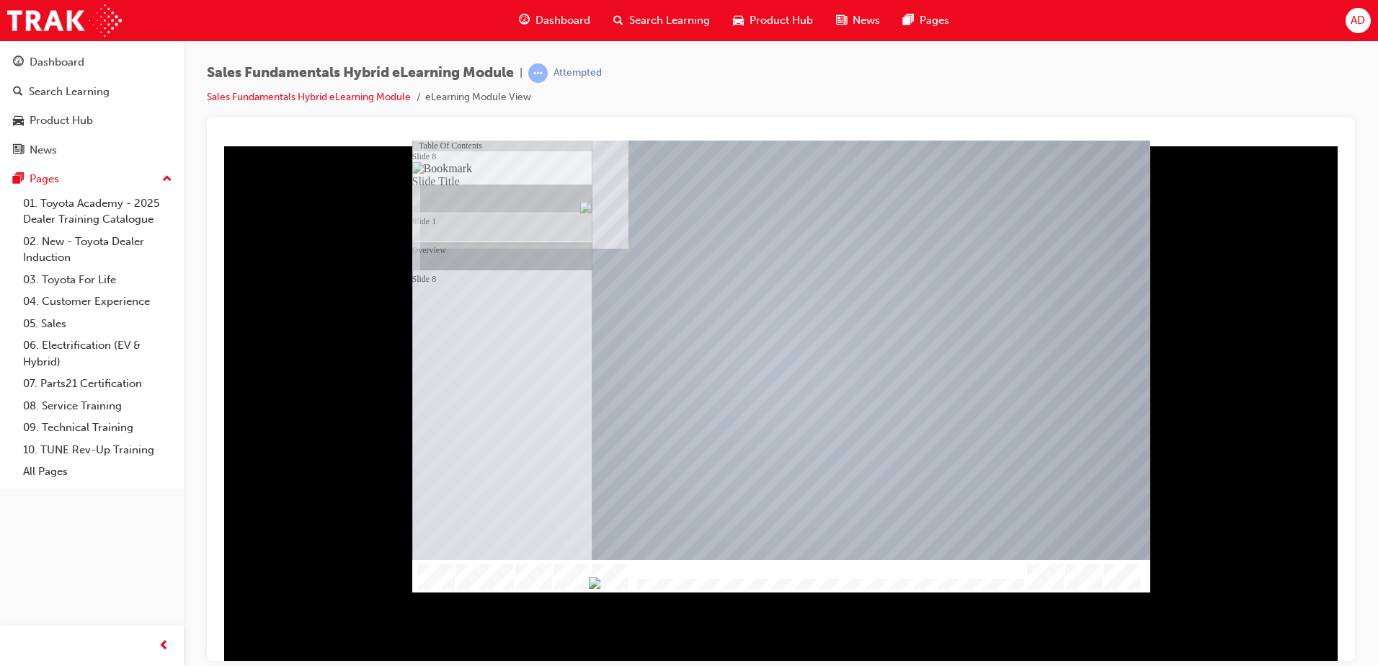
drag, startPoint x: 808, startPoint y: 581, endPoint x: 816, endPoint y: 581, distance: 7.9
click at [600, 581] on img "Progress, Slide 1 of 10" at bounding box center [595, 582] width 12 height 12
click at [597, 581] on img "Progress, Slide 1 of 10" at bounding box center [592, 582] width 12 height 12
click at [599, 579] on img "Progress, Slide 1 of 10" at bounding box center [593, 582] width 12 height 12
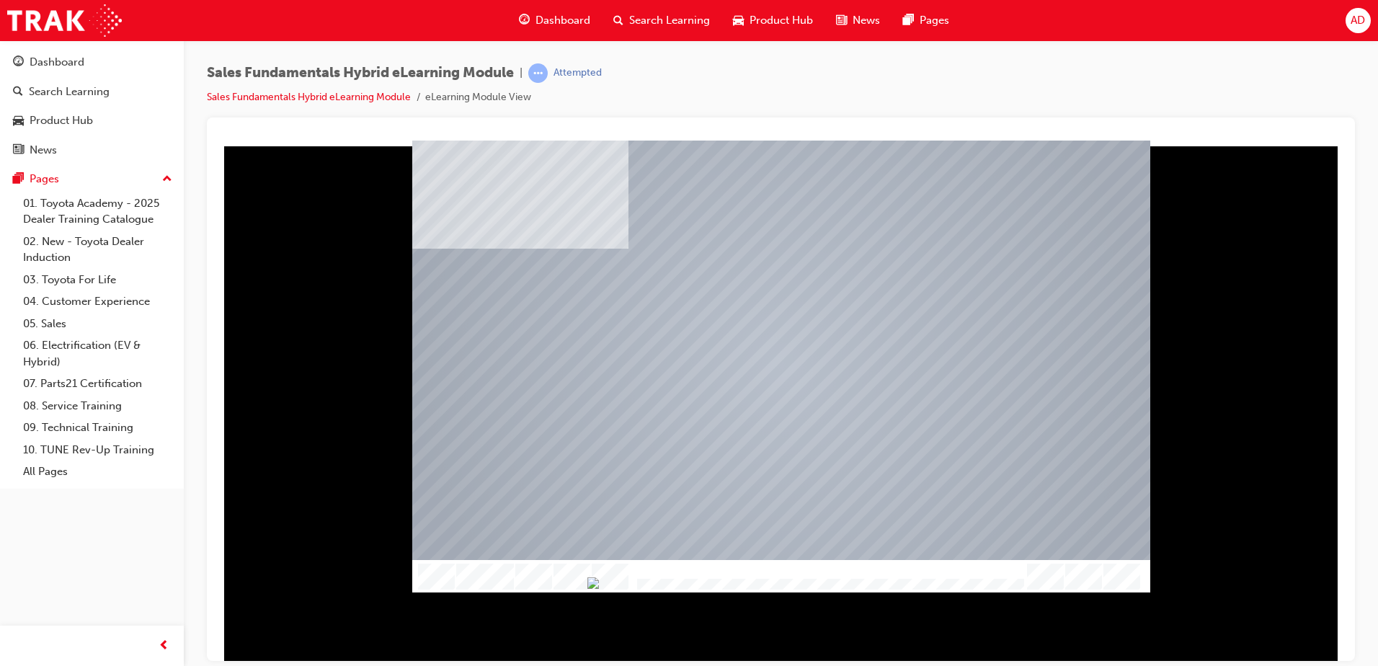
click at [415, 592] on img "Show table of contents" at bounding box center [418, 598] width 12 height 12
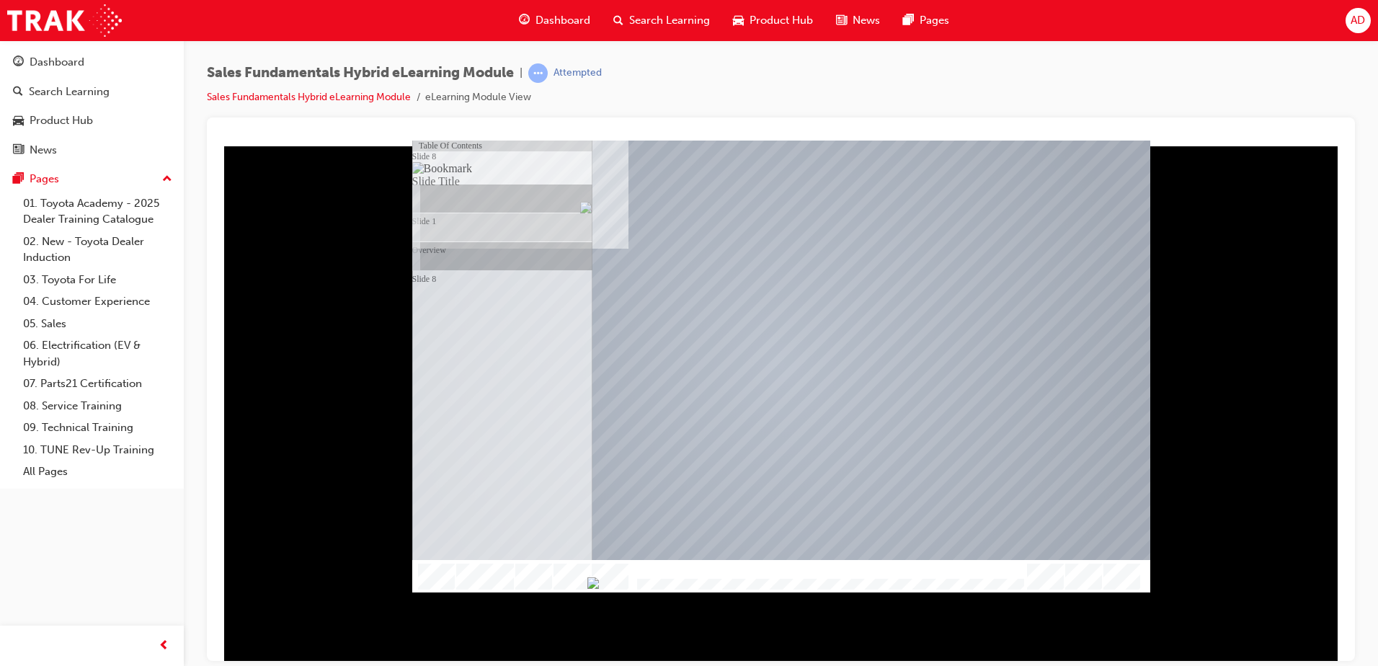
click at [473, 566] on div at bounding box center [781, 575] width 738 height 32
click at [862, 579] on div at bounding box center [828, 585] width 391 height 12
click at [655, 579] on img "Progress, Slide 1 of 10" at bounding box center [649, 582] width 12 height 12
drag, startPoint x: 877, startPoint y: 579, endPoint x: 926, endPoint y: 581, distance: 49.0
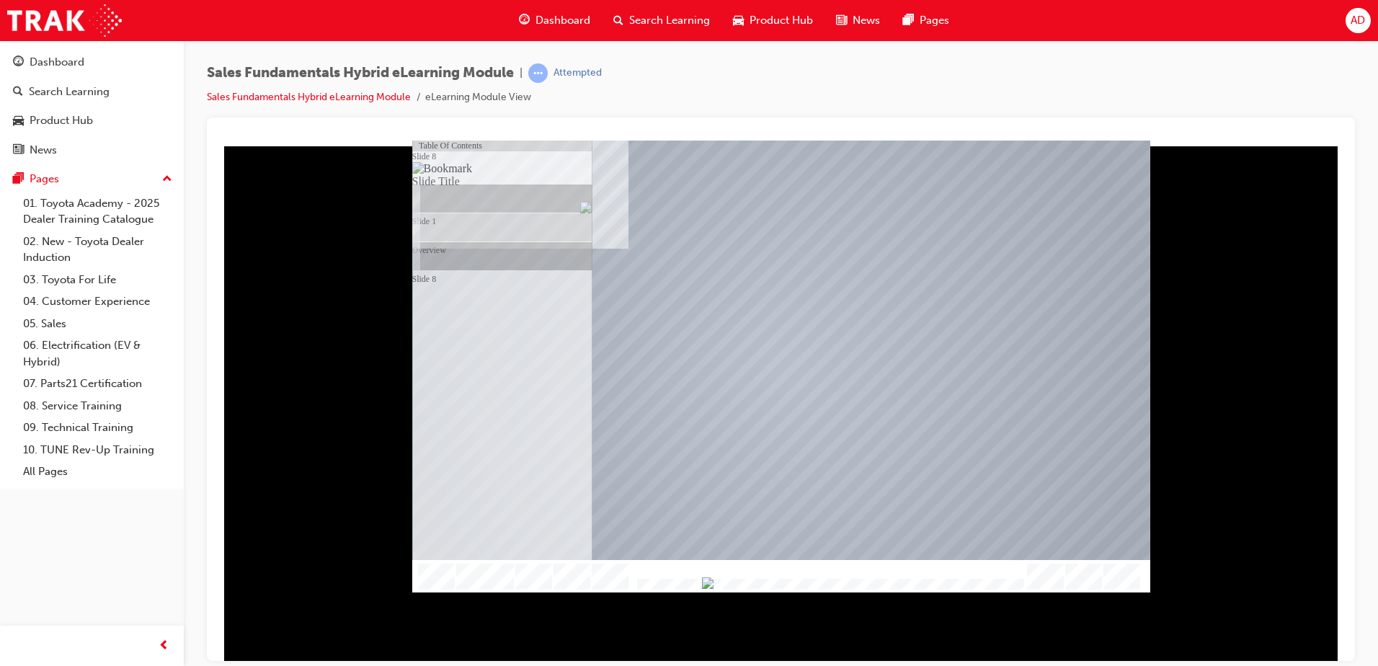
click at [713, 581] on img "Progress, Slide 1 of 10" at bounding box center [708, 582] width 12 height 12
drag, startPoint x: 195, startPoint y: 441, endPoint x: 594, endPoint y: 139, distance: 500.5
click at [594, 139] on div at bounding box center [780, 135] width 1125 height 12
drag, startPoint x: 924, startPoint y: 581, endPoint x: 960, endPoint y: 582, distance: 36.8
click at [960, 582] on body "Overview Table Of Contents Slide 8 Slide Title Slide 1 Overview Slide 8 Loading…" at bounding box center [780, 427] width 1113 height 562
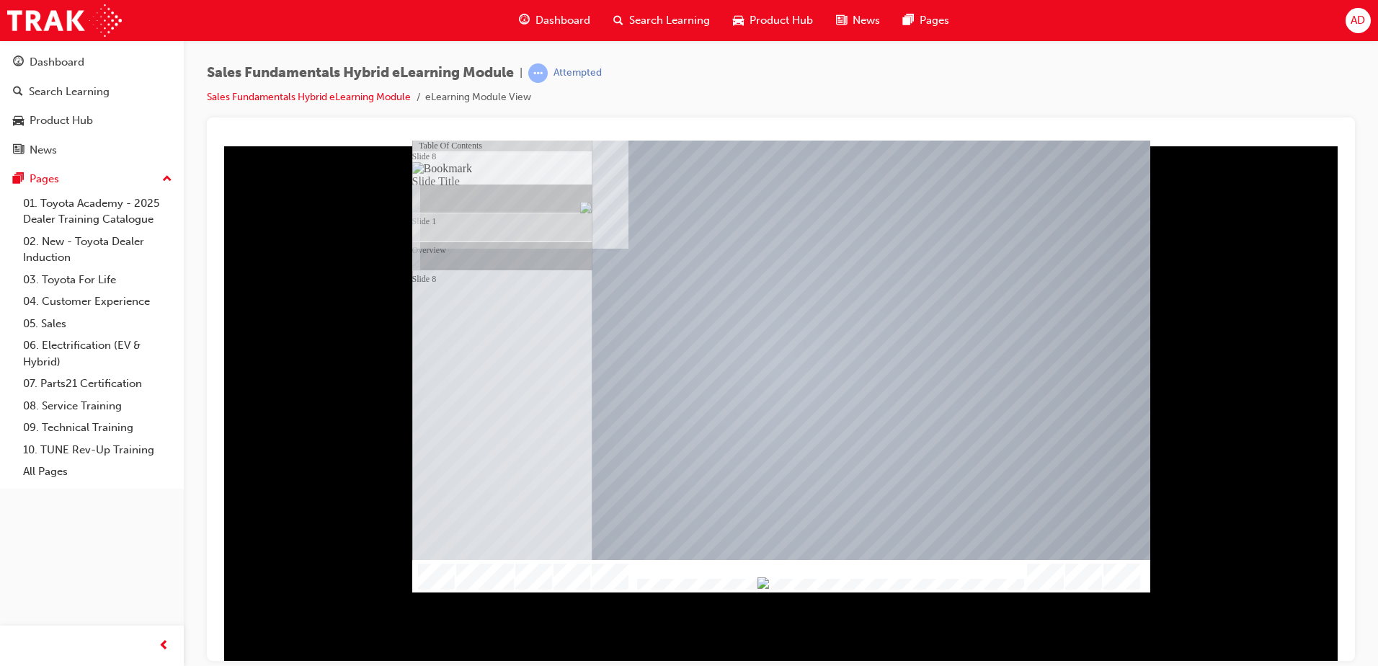
drag, startPoint x: 965, startPoint y: 582, endPoint x: 983, endPoint y: 582, distance: 18.0
click at [769, 582] on img "Progress, Slide 1 of 10" at bounding box center [763, 582] width 12 height 12
click at [437, 169] on div "Slide 8" at bounding box center [509, 154] width 166 height 29
click at [450, 169] on div "Slide 8" at bounding box center [509, 154] width 166 height 29
drag, startPoint x: 991, startPoint y: 582, endPoint x: 1007, endPoint y: 584, distance: 16.6
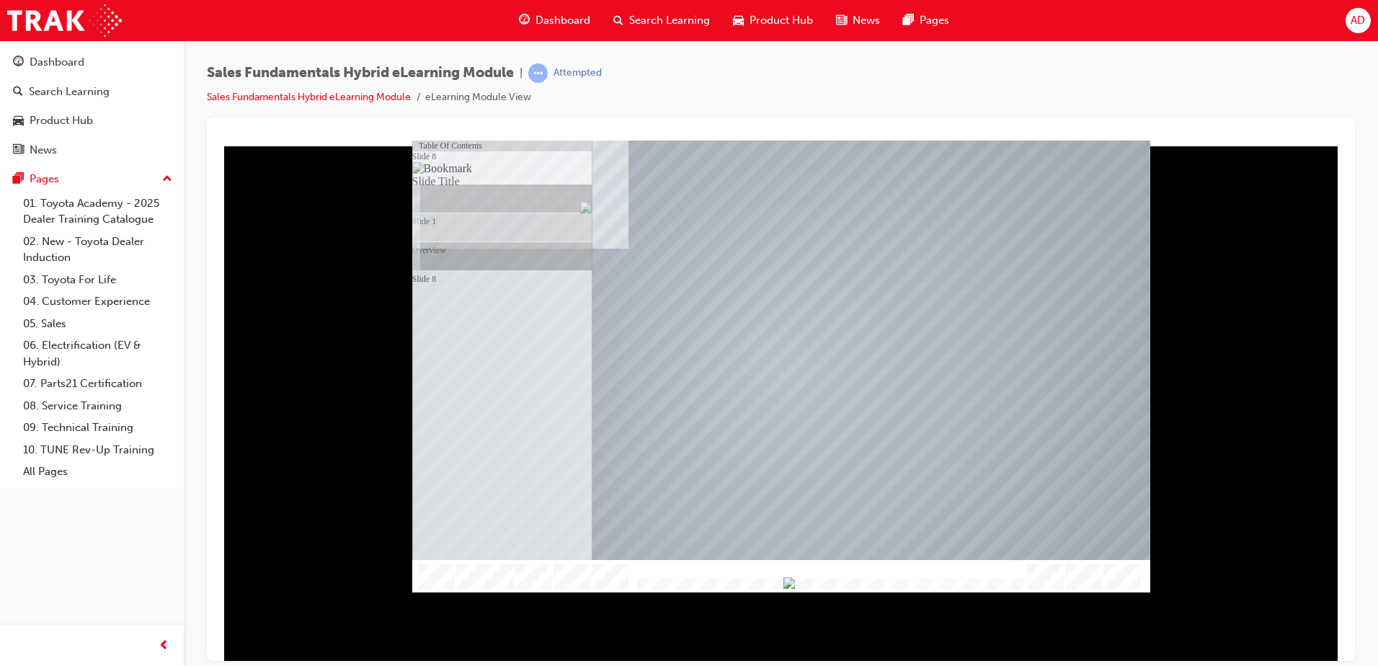
click at [795, 583] on img "Progress, Slide 1 of 10" at bounding box center [789, 582] width 12 height 12
drag, startPoint x: 1010, startPoint y: 582, endPoint x: 1001, endPoint y: 582, distance: 8.6
click at [787, 582] on img "Progress, Slide 1 of 10" at bounding box center [782, 583] width 12 height 12
click at [792, 581] on img "Progress, Slide 1 of 10" at bounding box center [786, 583] width 12 height 12
click at [435, 592] on img "Hide table of contents" at bounding box center [430, 598] width 12 height 12
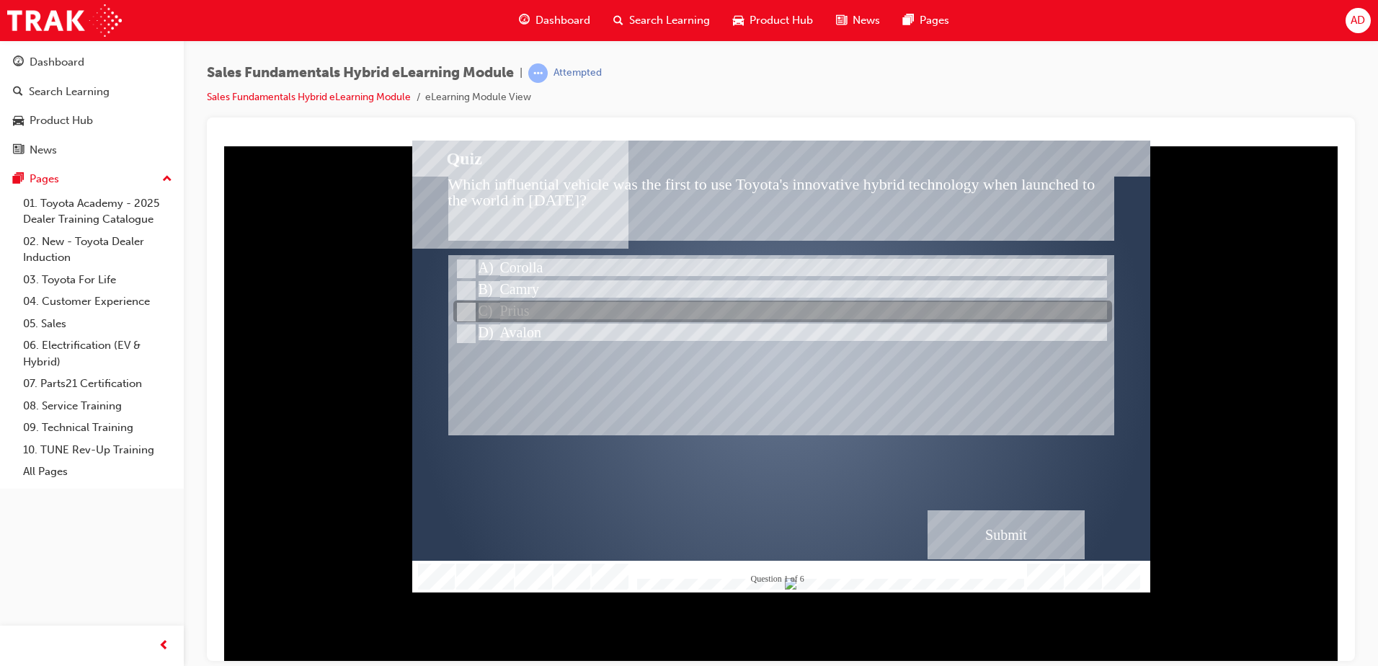
click at [494, 301] on div at bounding box center [782, 312] width 659 height 22
radio input "true"
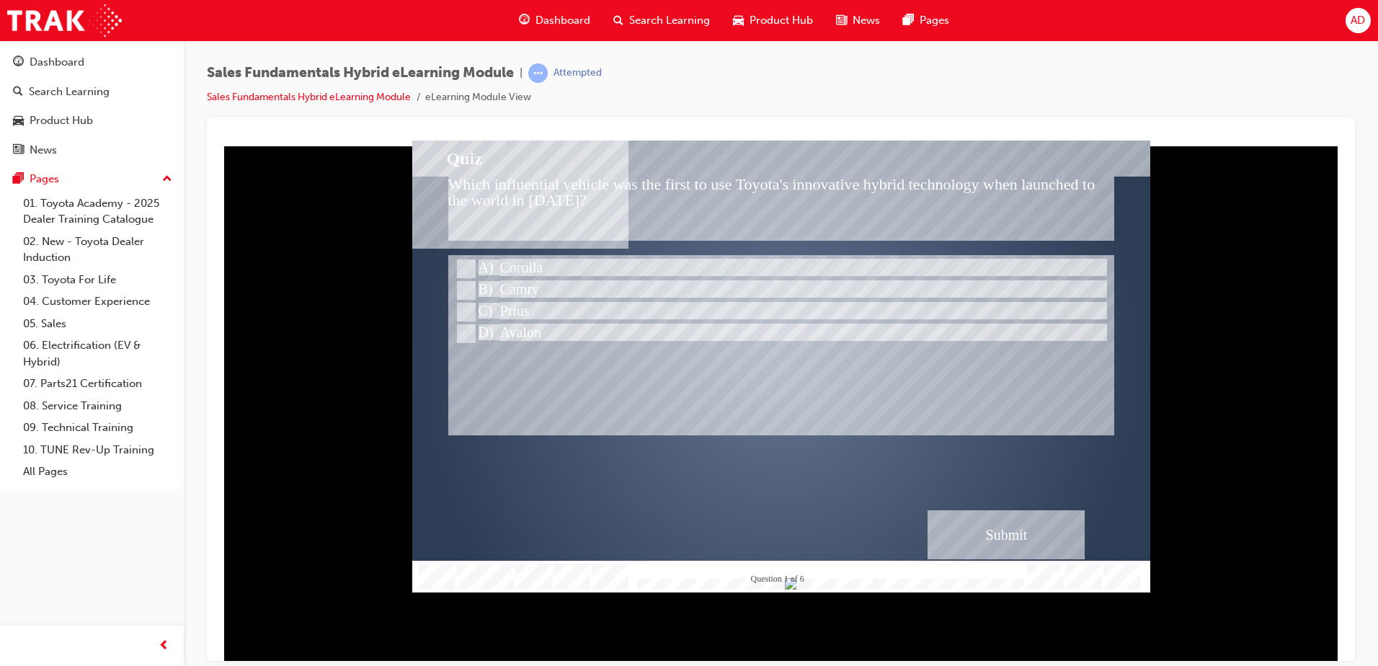
click at [1011, 524] on div "Submit" at bounding box center [1005, 533] width 157 height 49
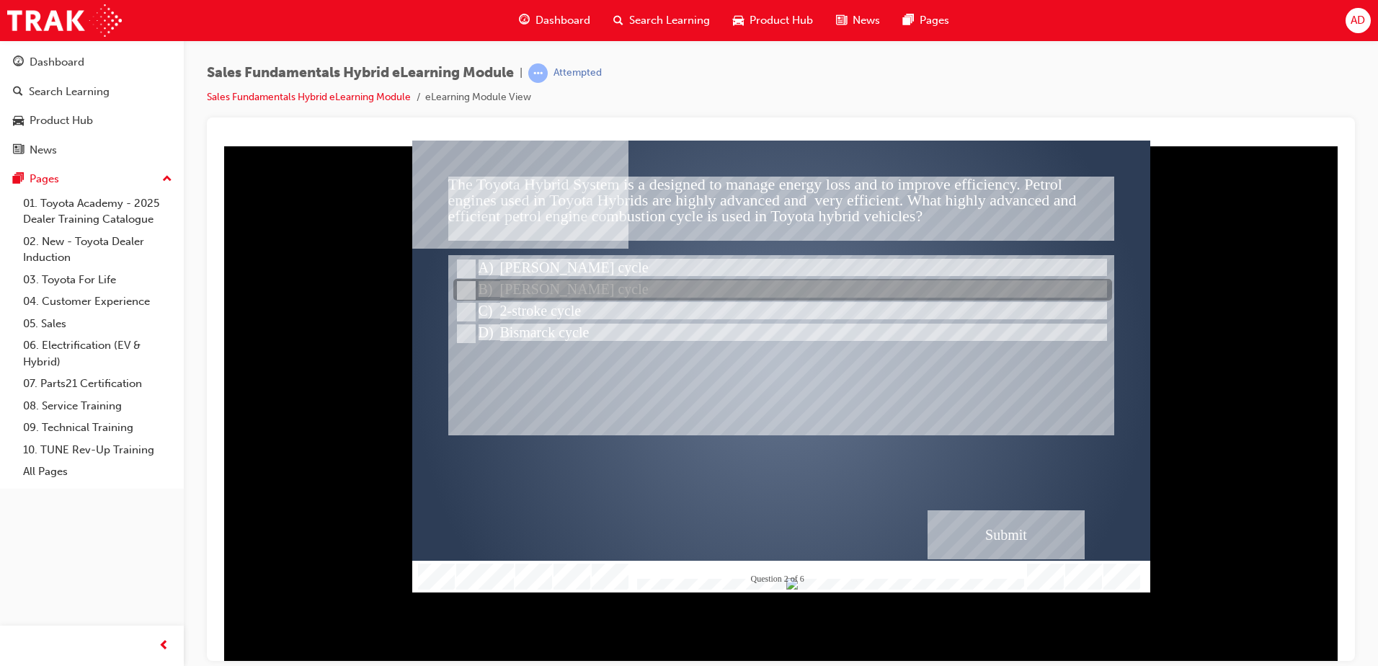
click at [558, 282] on div at bounding box center [782, 291] width 659 height 22
radio input "true"
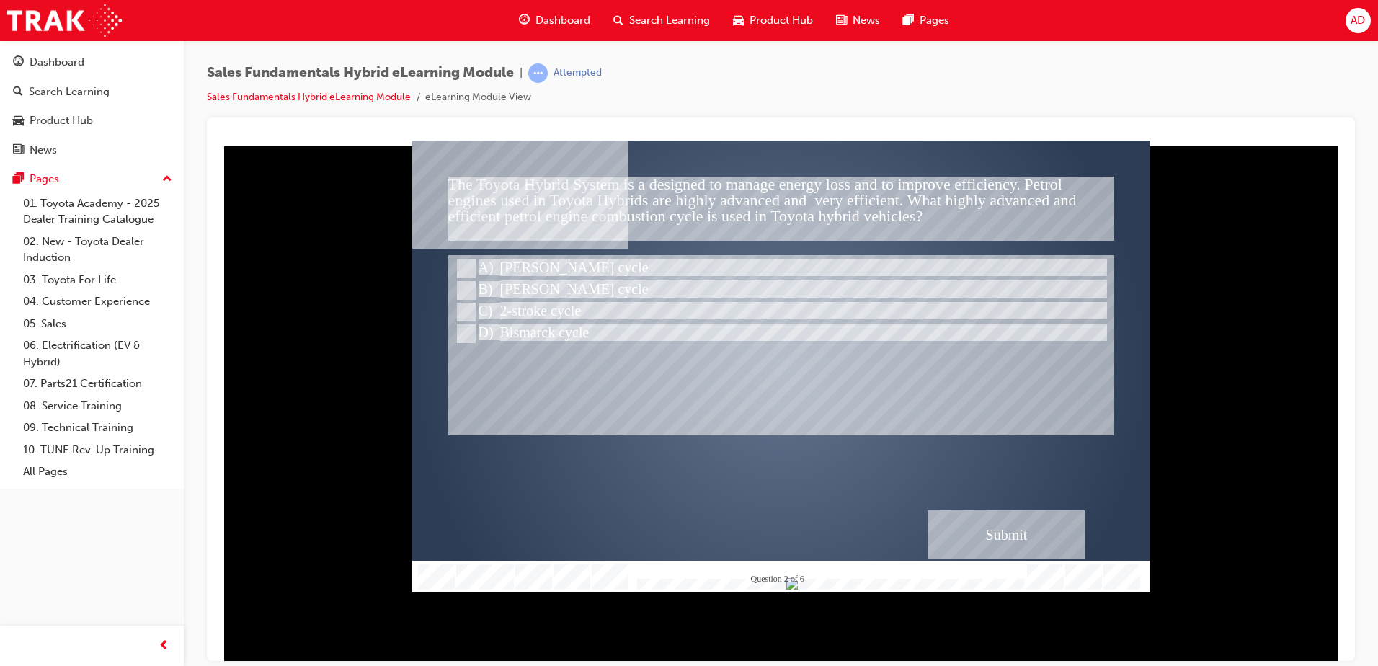
click at [982, 530] on div "Submit" at bounding box center [1005, 533] width 157 height 49
drag, startPoint x: 515, startPoint y: 187, endPoint x: 596, endPoint y: 278, distance: 121.5
click at [647, 262] on div "The hybrid system used in Toyota passenger vehicles is a highly advanced integr…" at bounding box center [781, 366] width 738 height 452
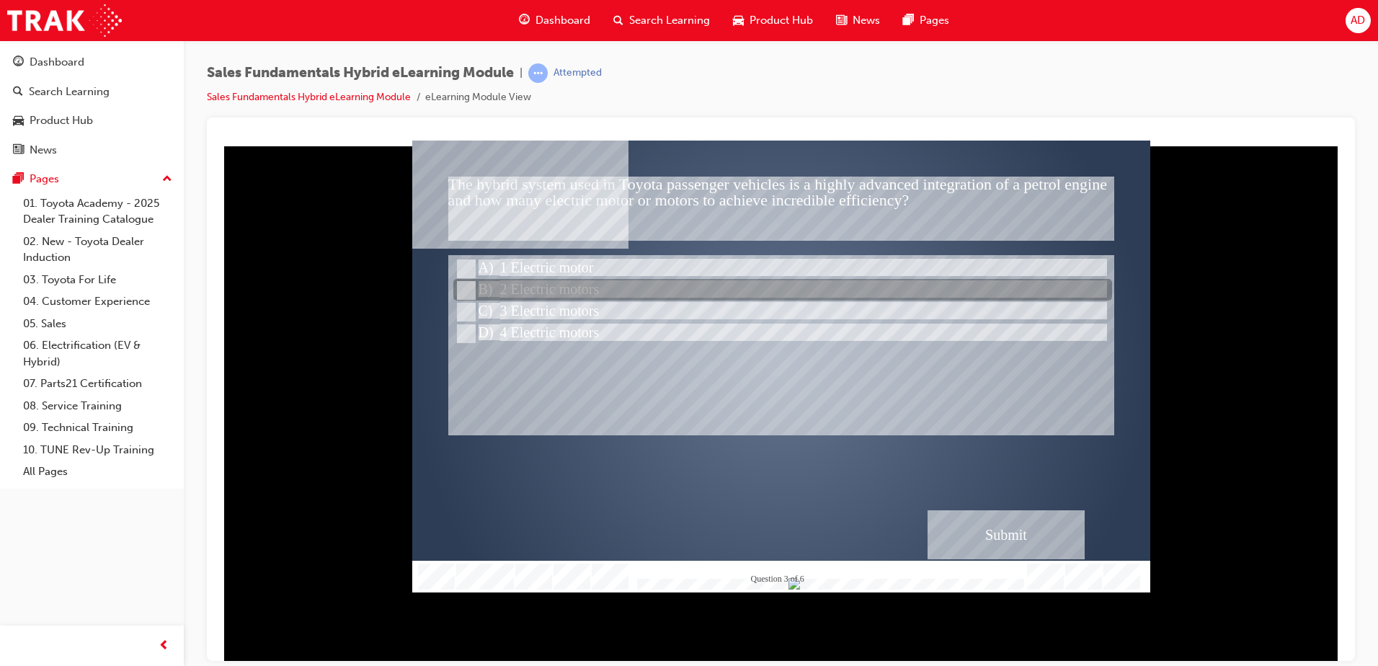
click at [588, 280] on div at bounding box center [782, 291] width 659 height 22
radio input "true"
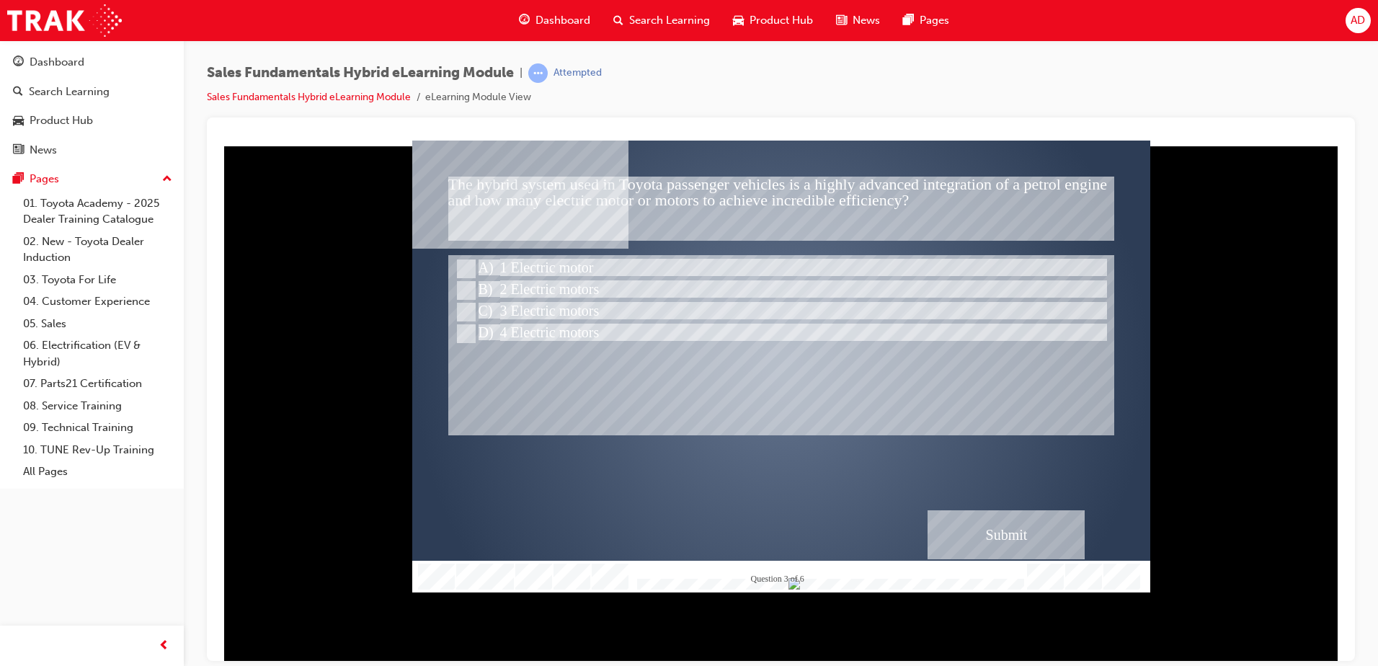
click at [1014, 521] on div "Submit" at bounding box center [1005, 533] width 157 height 49
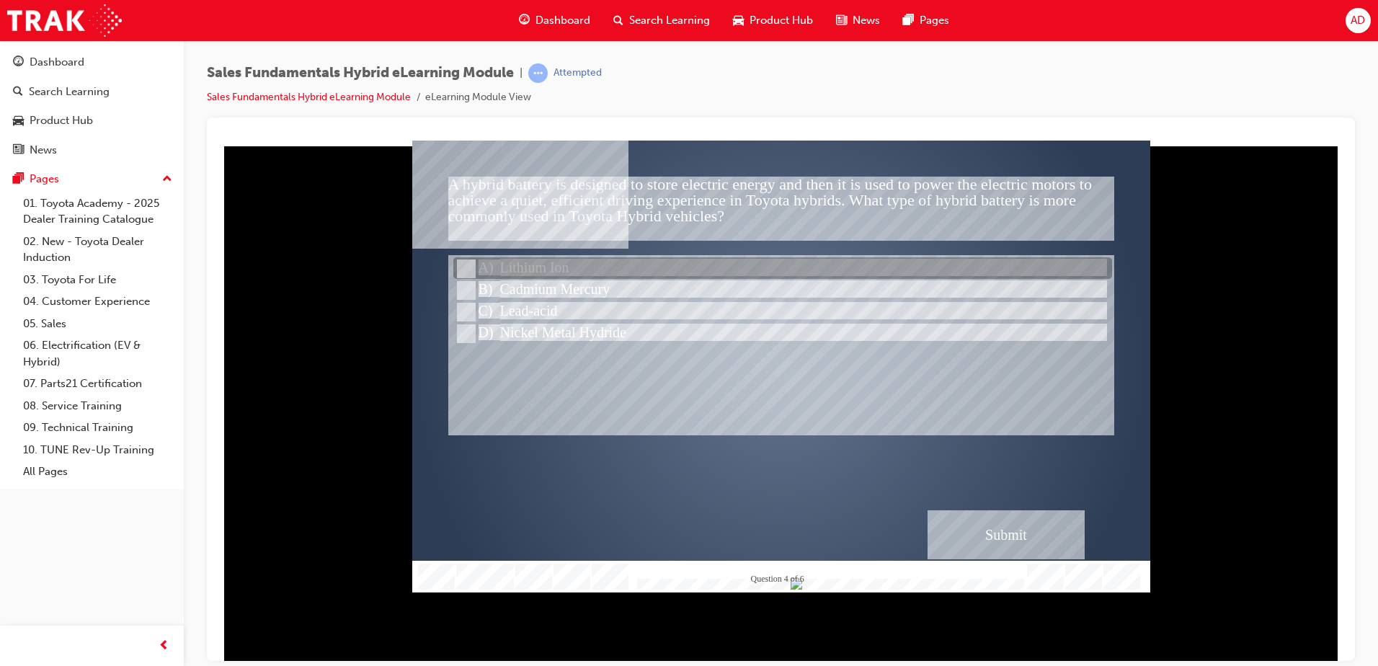
click at [589, 269] on div at bounding box center [782, 269] width 659 height 22
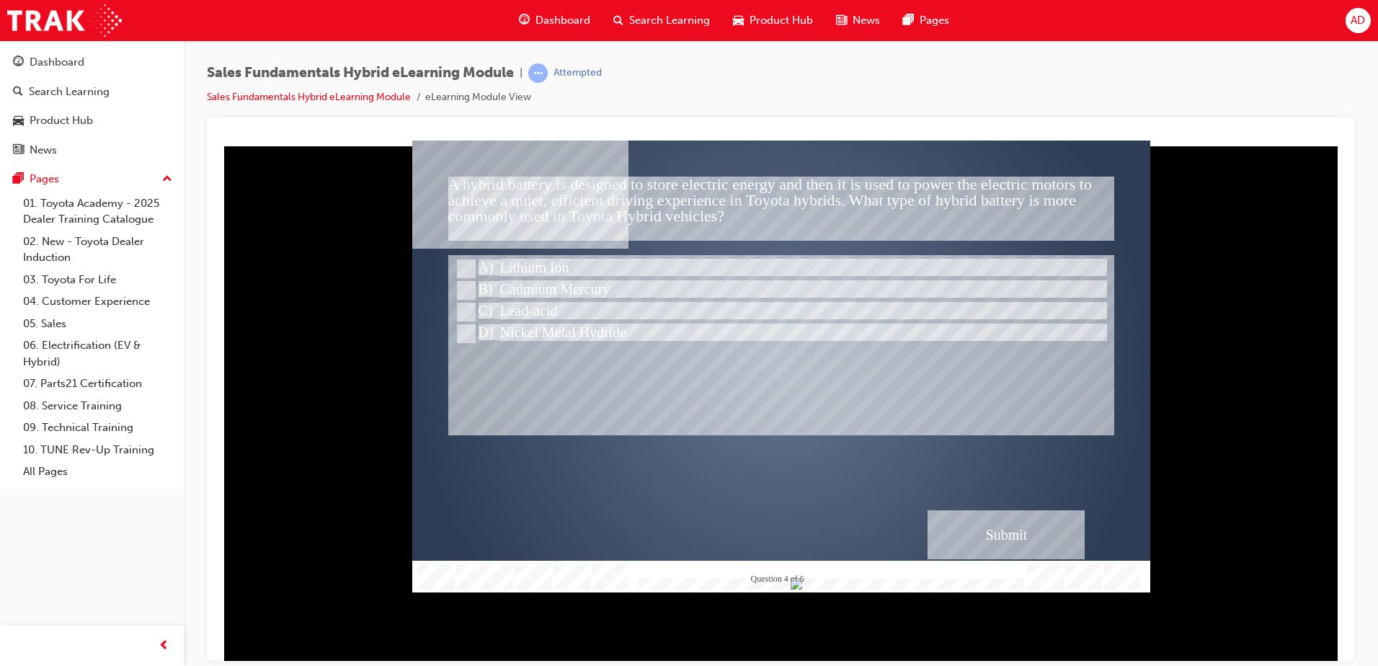
click at [994, 519] on div "Submit" at bounding box center [1005, 533] width 157 height 49
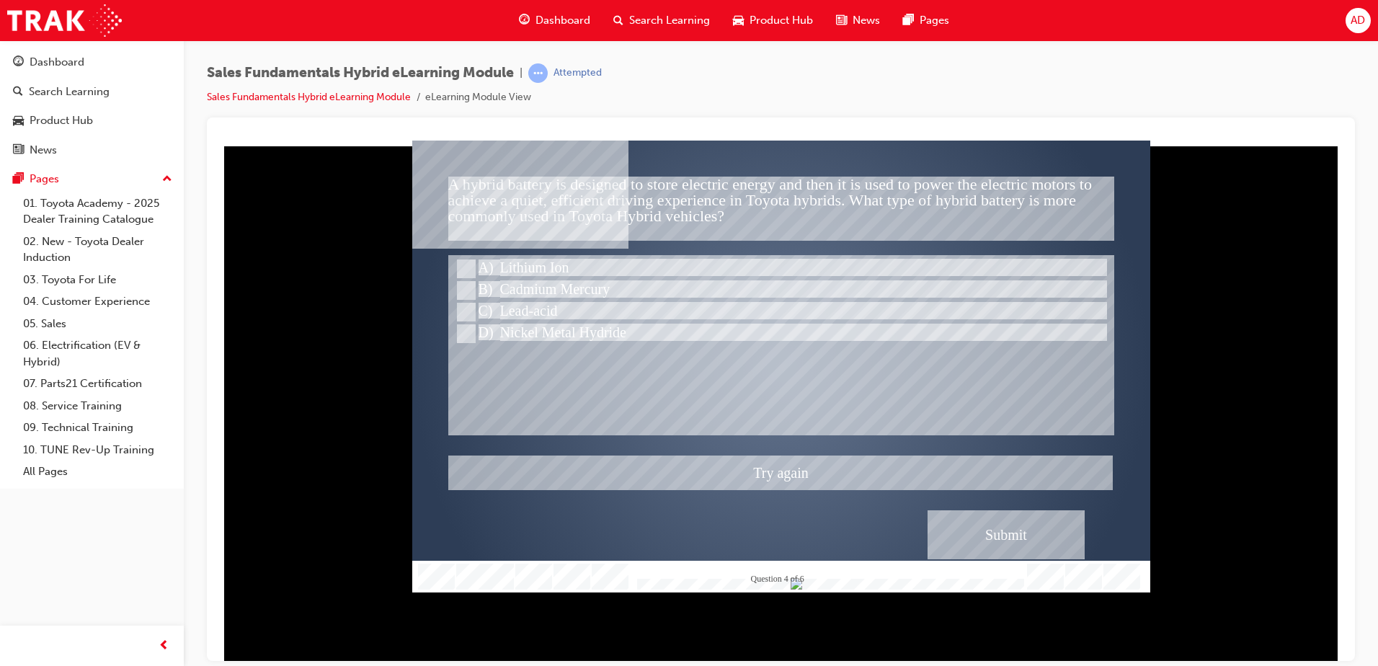
click at [534, 332] on div at bounding box center [781, 366] width 738 height 452
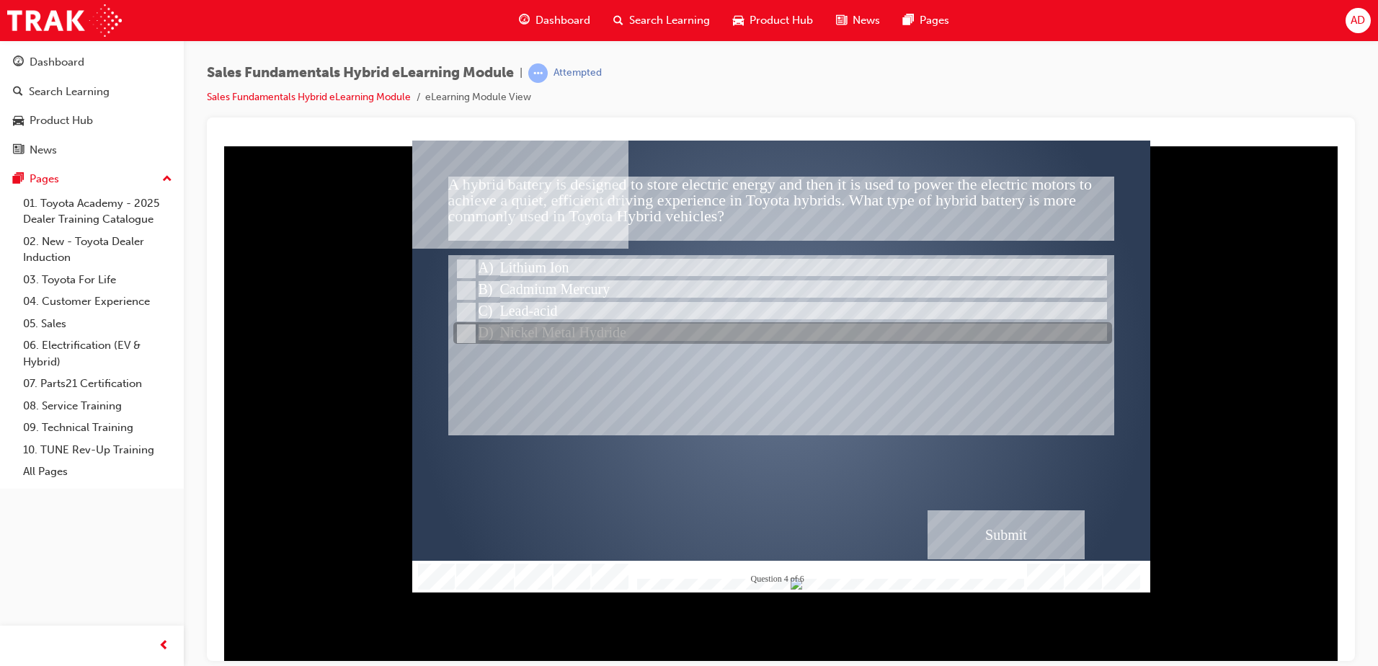
click at [536, 327] on div at bounding box center [782, 334] width 659 height 22
radio input "false"
radio input "true"
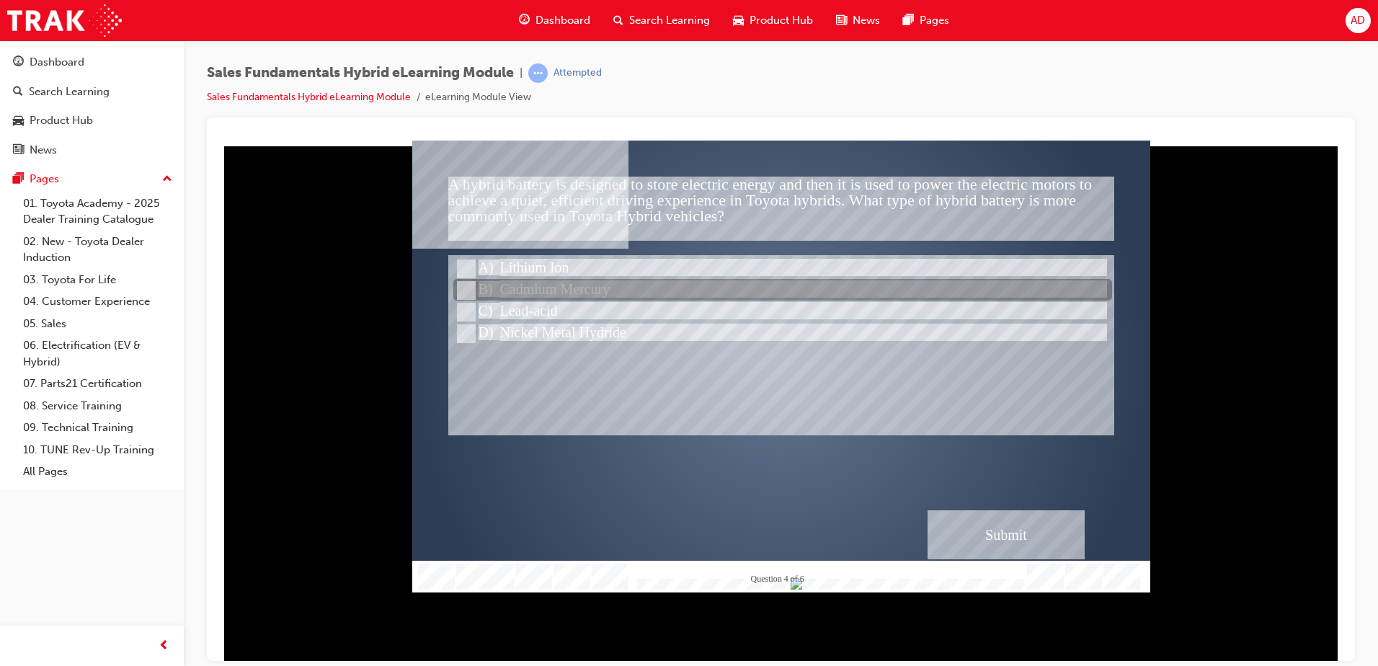
click at [531, 284] on div at bounding box center [782, 291] width 659 height 22
radio input "true"
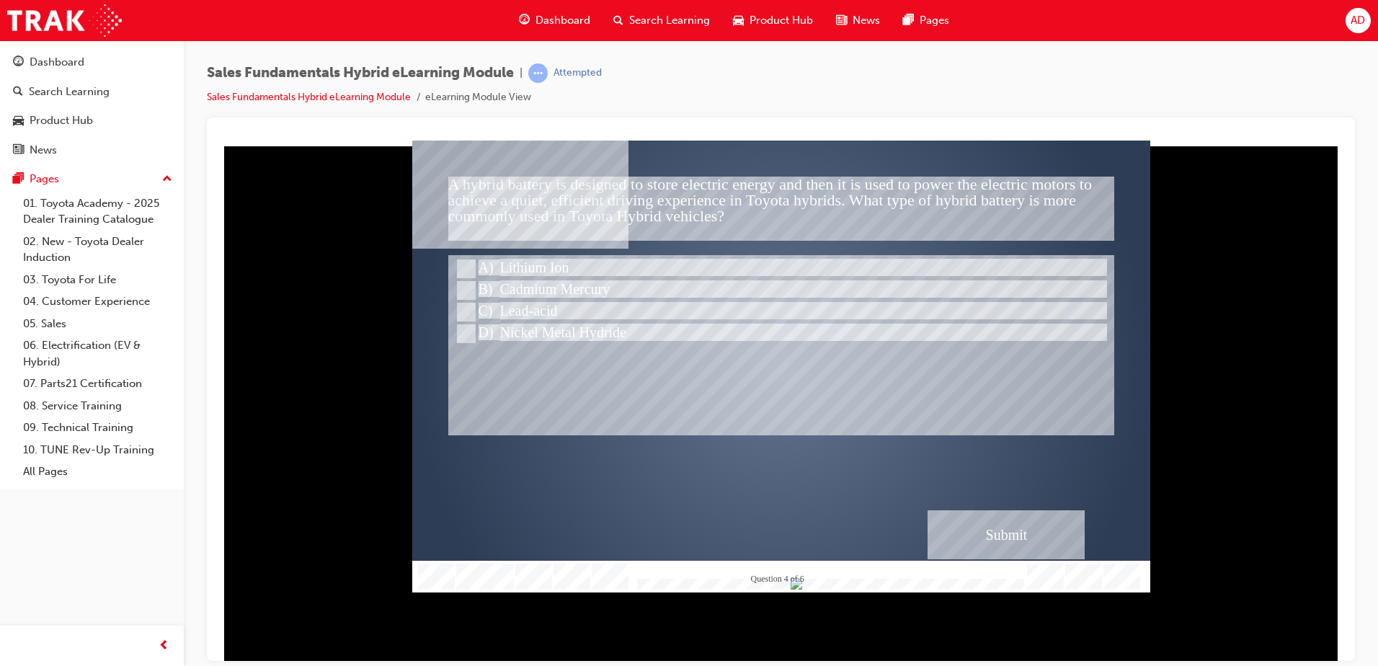
click at [966, 530] on div "Submit" at bounding box center [1005, 533] width 157 height 49
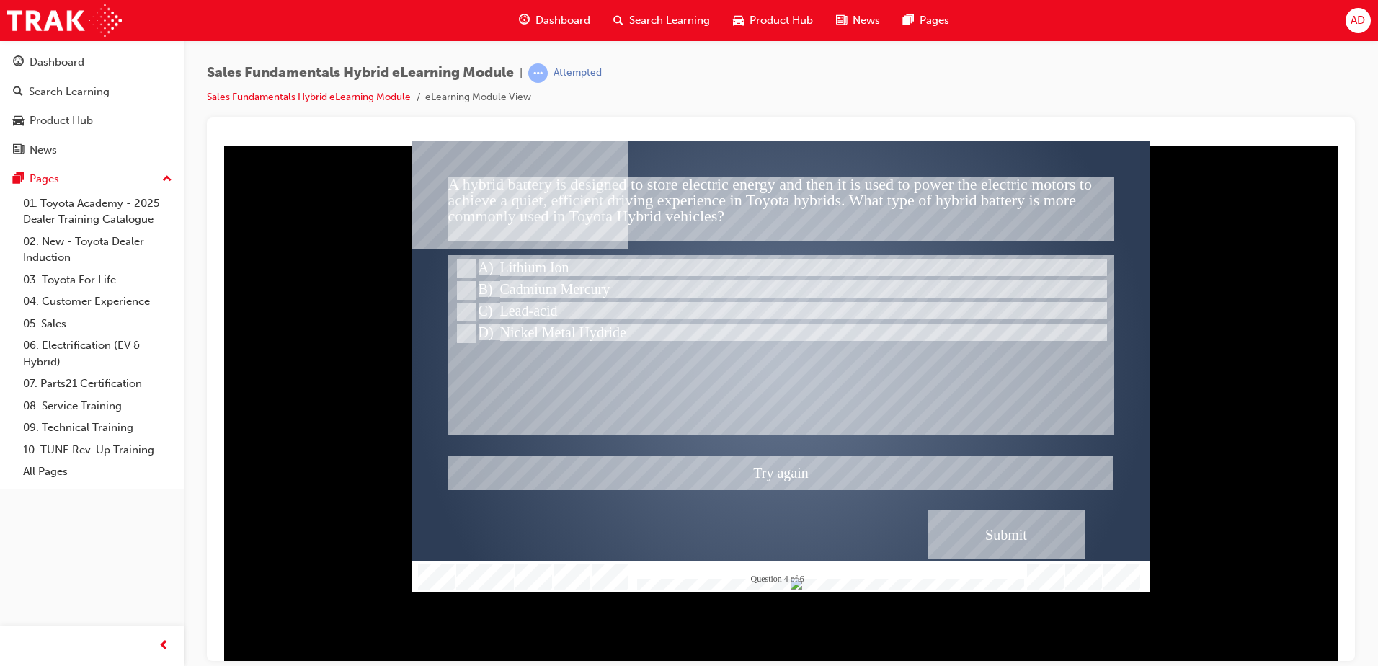
click at [483, 327] on div at bounding box center [781, 366] width 738 height 452
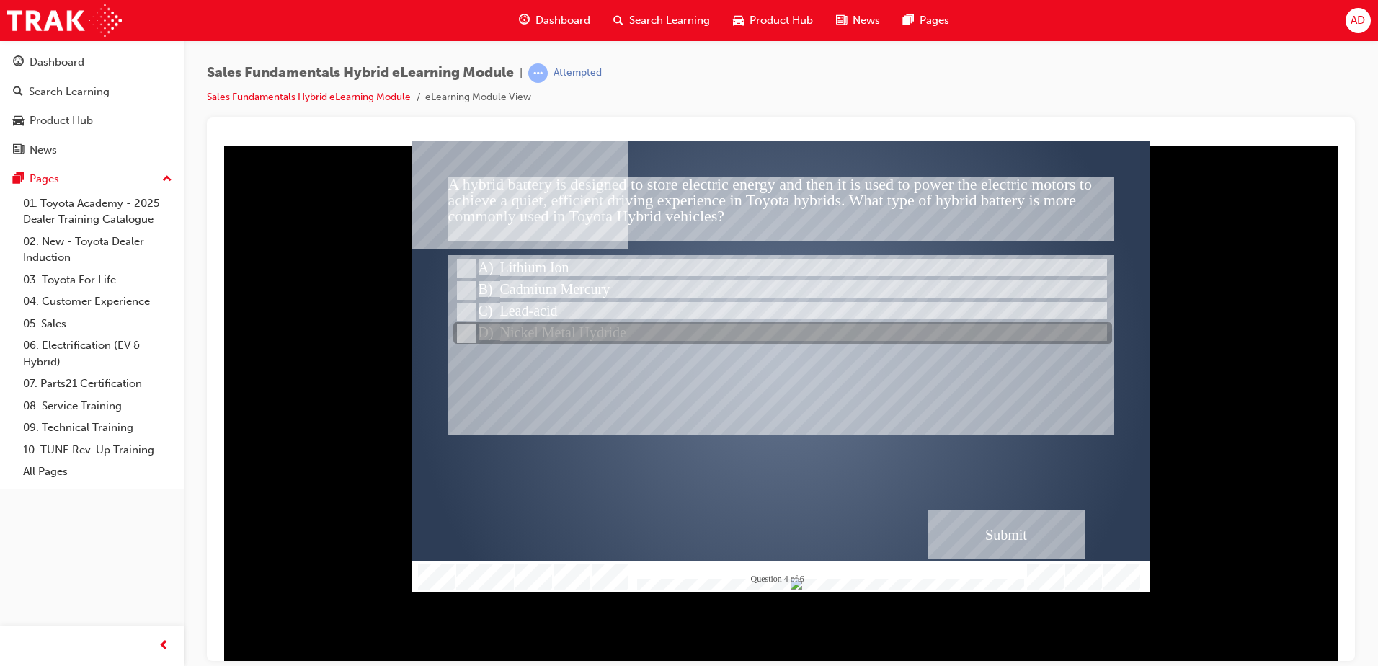
click at [466, 329] on input "Nickel Metal Hydride" at bounding box center [465, 334] width 16 height 16
radio input "true"
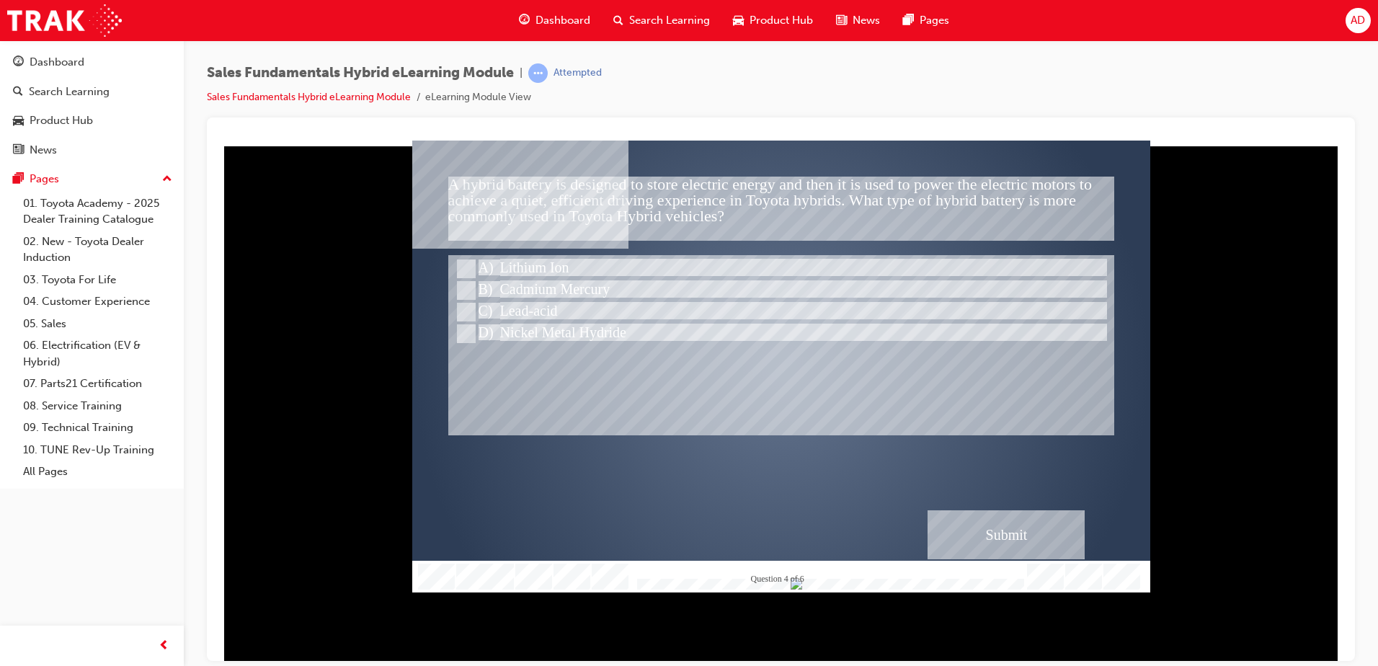
click at [1038, 543] on div "Submit" at bounding box center [1005, 533] width 157 height 49
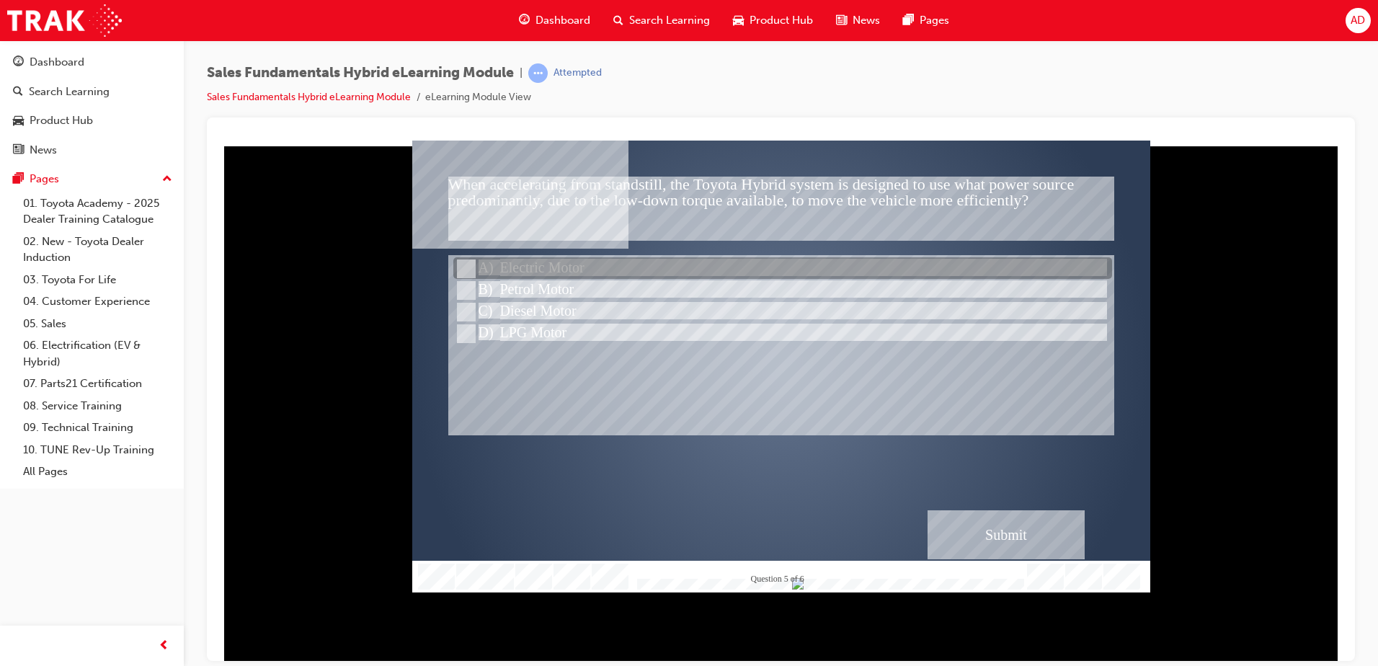
click at [557, 262] on div at bounding box center [782, 269] width 659 height 22
radio input "true"
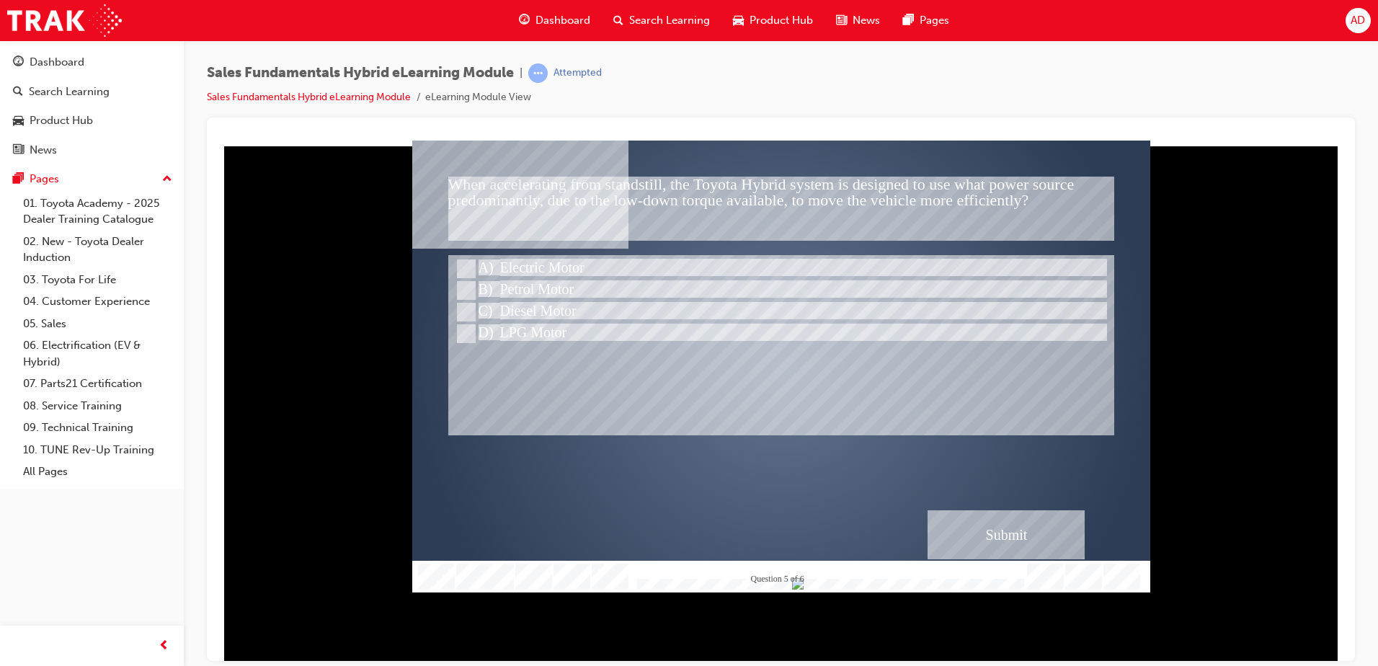
click at [1052, 517] on div "Submit" at bounding box center [1005, 533] width 157 height 49
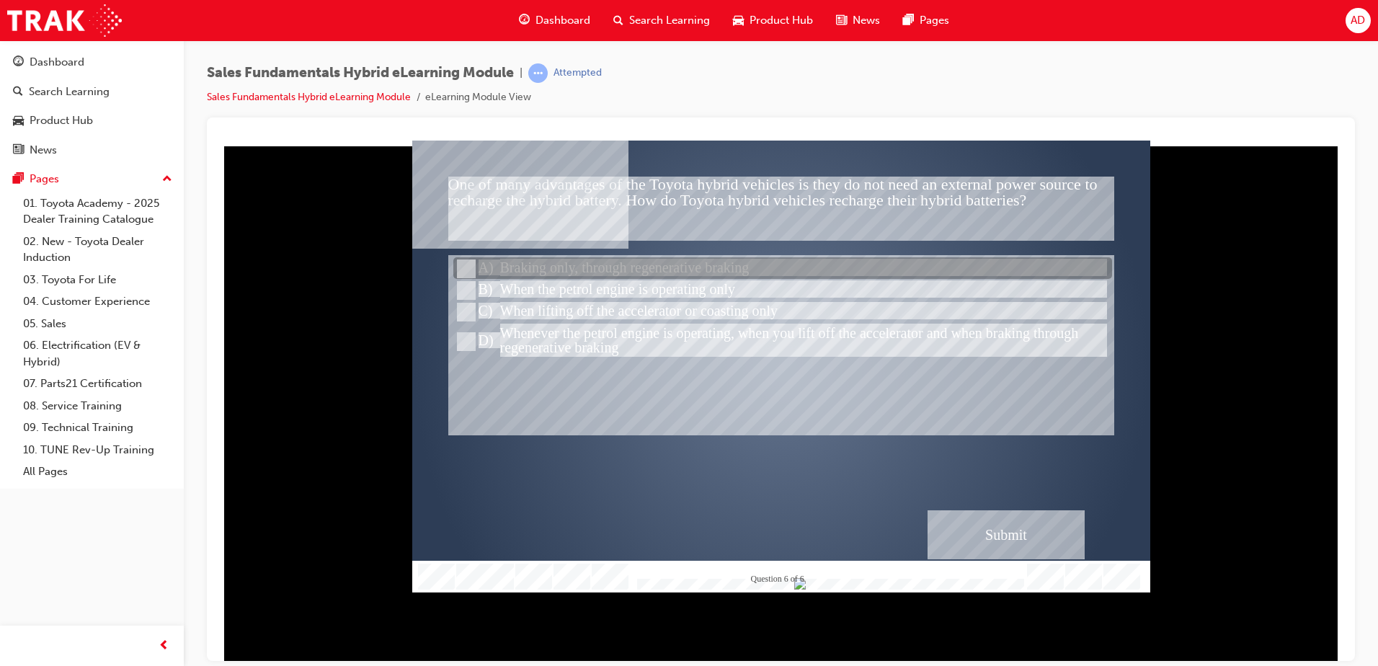
click at [775, 269] on div at bounding box center [782, 269] width 659 height 22
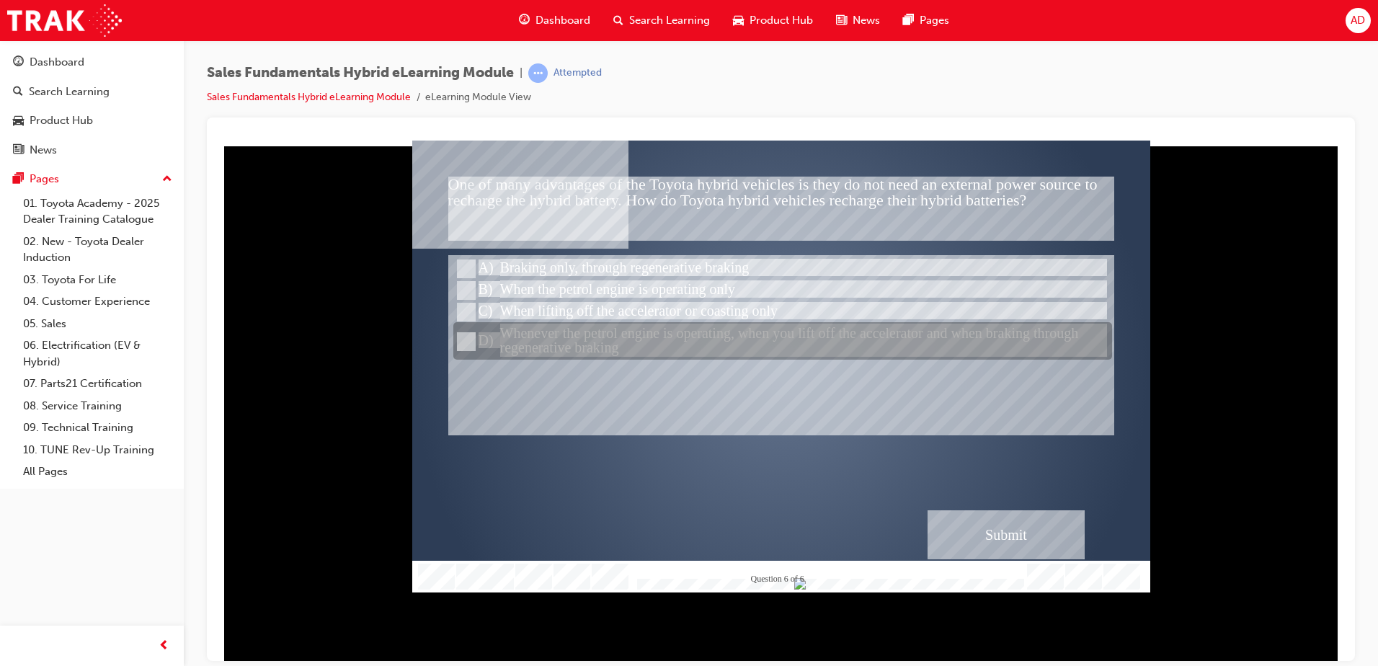
click at [838, 325] on div at bounding box center [782, 341] width 659 height 37
radio input "false"
radio input "true"
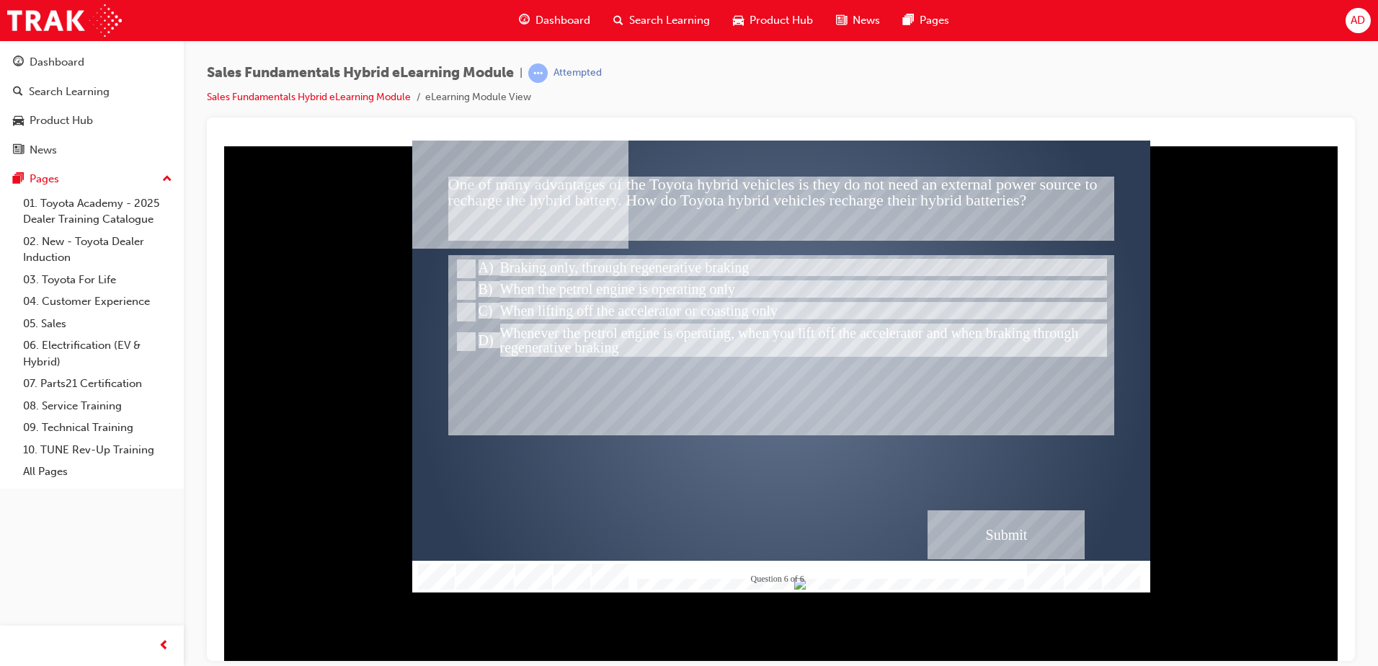
click at [992, 531] on div "Submit" at bounding box center [1005, 533] width 157 height 49
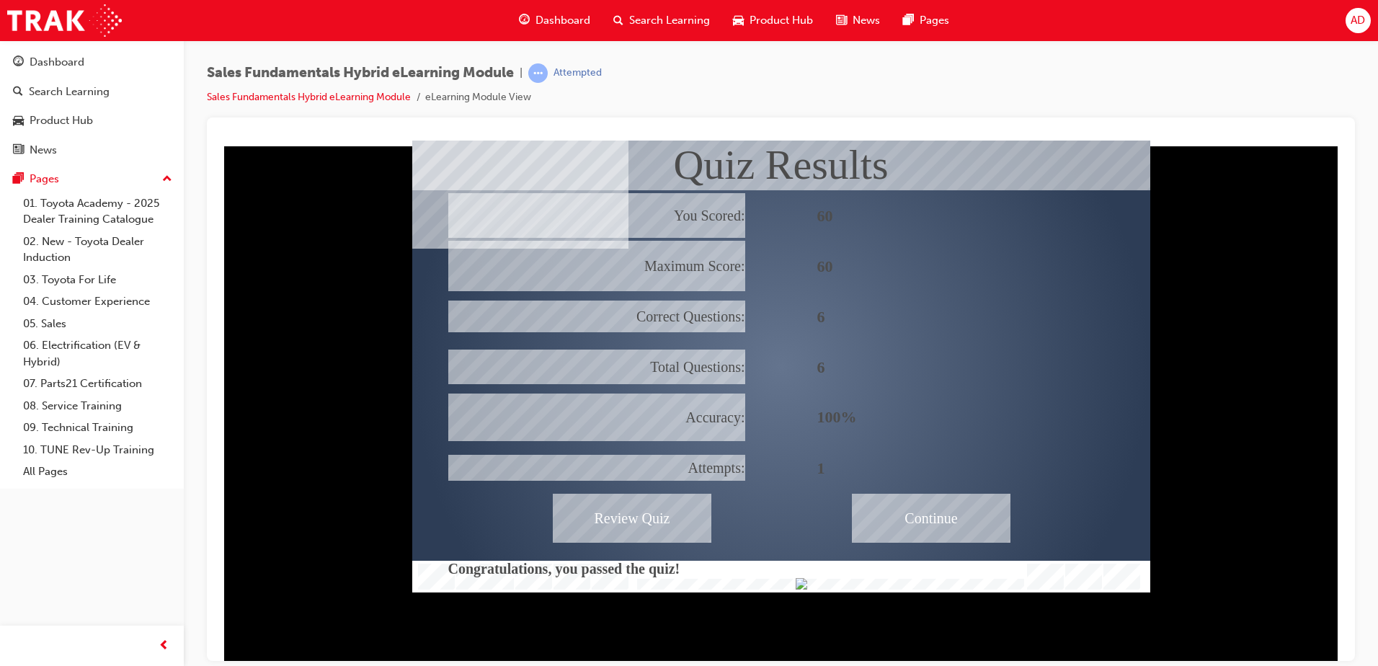
click at [932, 514] on div "Continue" at bounding box center [931, 517] width 159 height 49
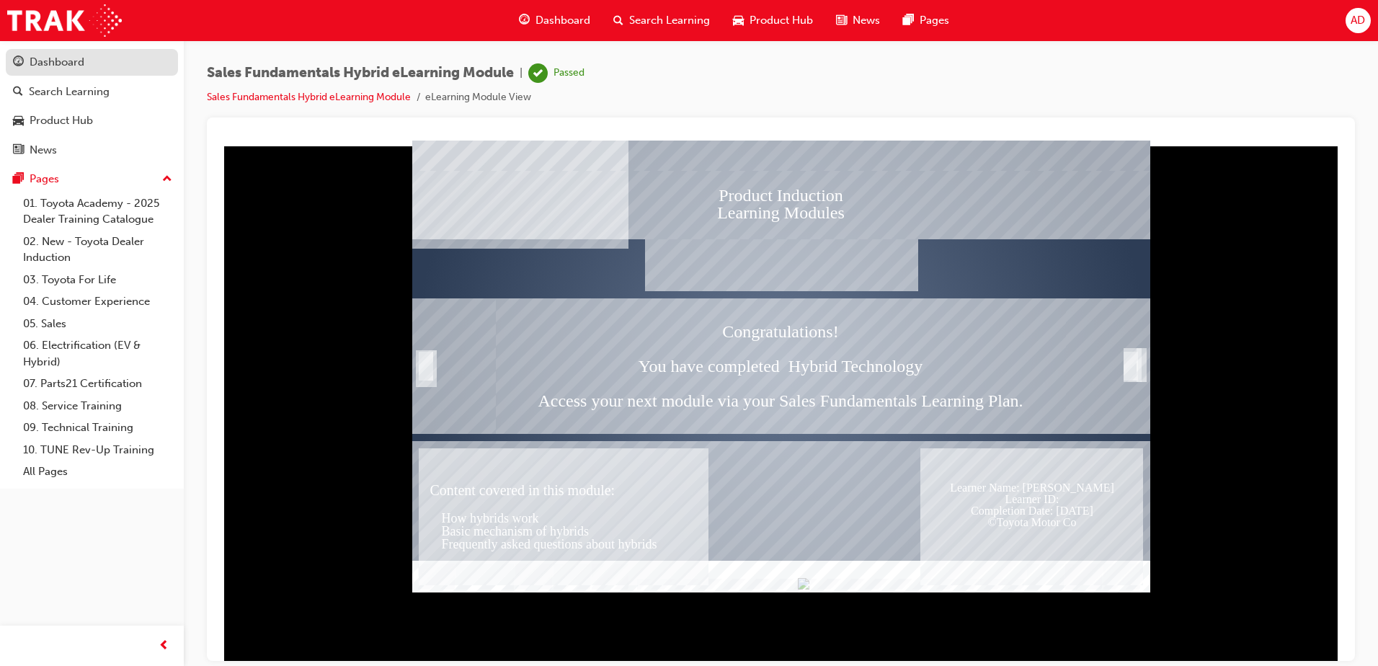
drag, startPoint x: 125, startPoint y: 66, endPoint x: 99, endPoint y: 61, distance: 26.3
click at [125, 66] on div "Dashboard" at bounding box center [92, 62] width 158 height 18
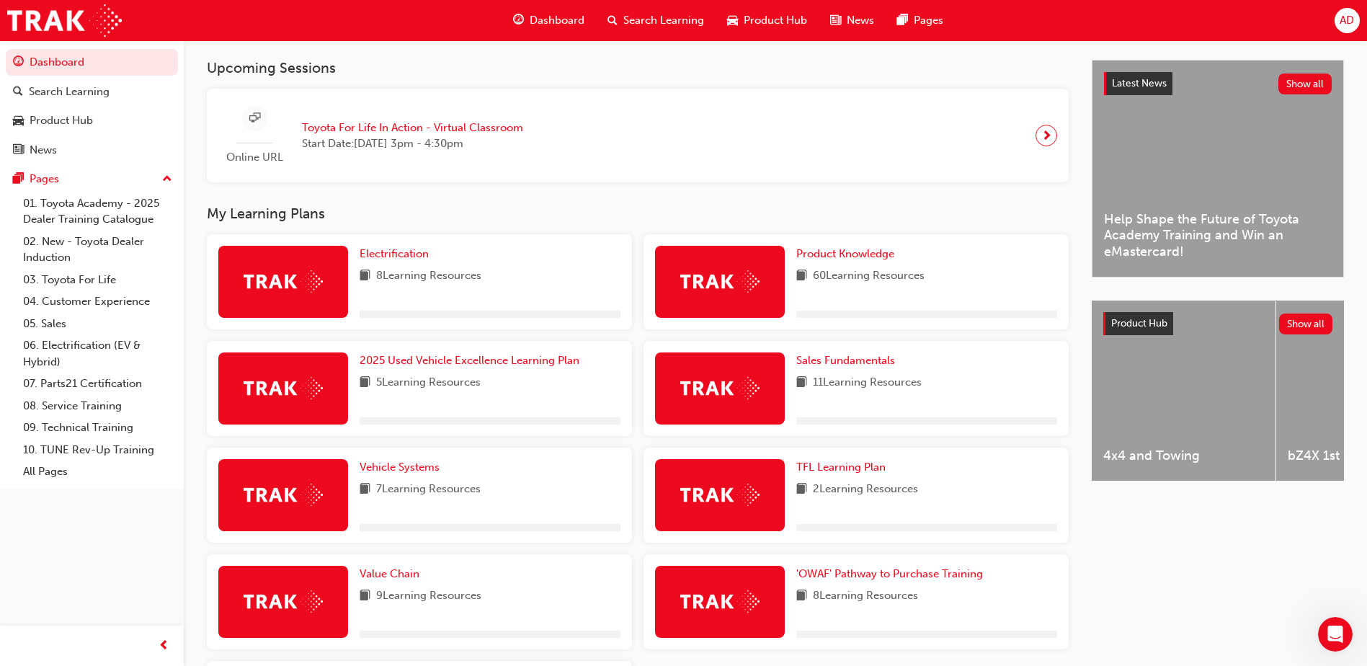
scroll to position [473, 0]
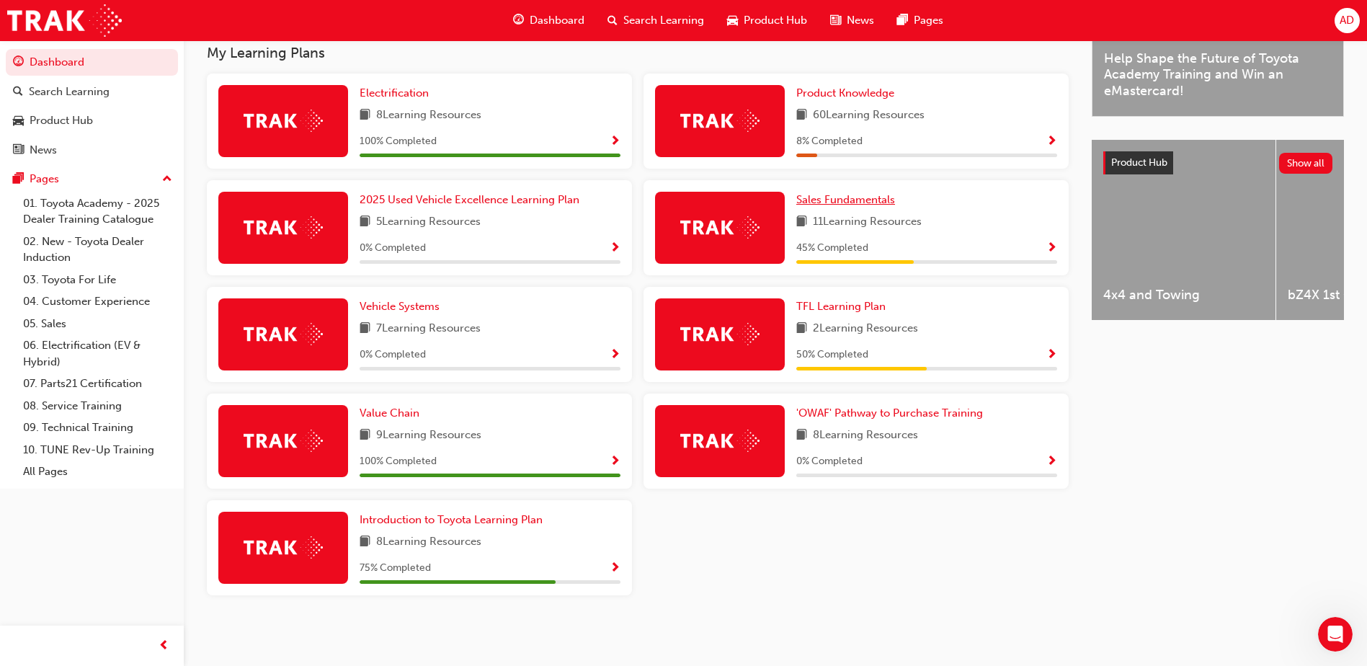
click at [855, 197] on span "Sales Fundamentals" at bounding box center [845, 199] width 99 height 13
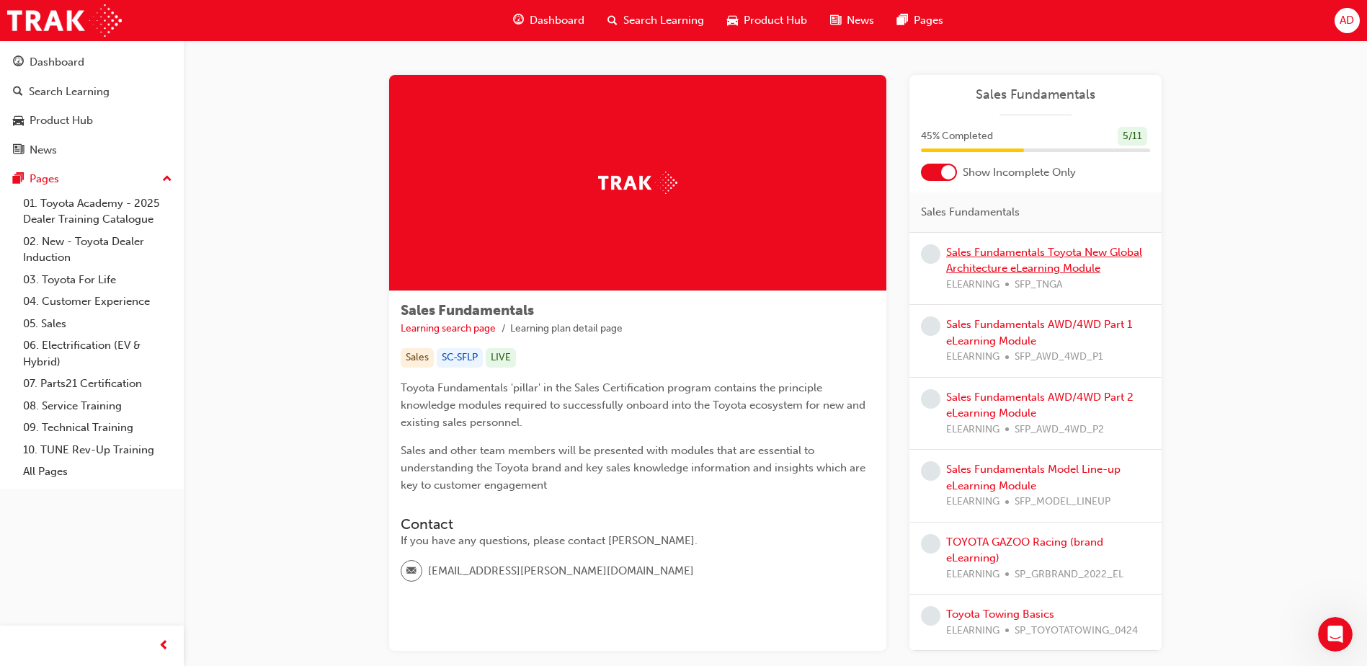
click at [1065, 251] on link "Sales Fundamentals Toyota New Global Architecture eLearning Module" at bounding box center [1044, 261] width 196 height 30
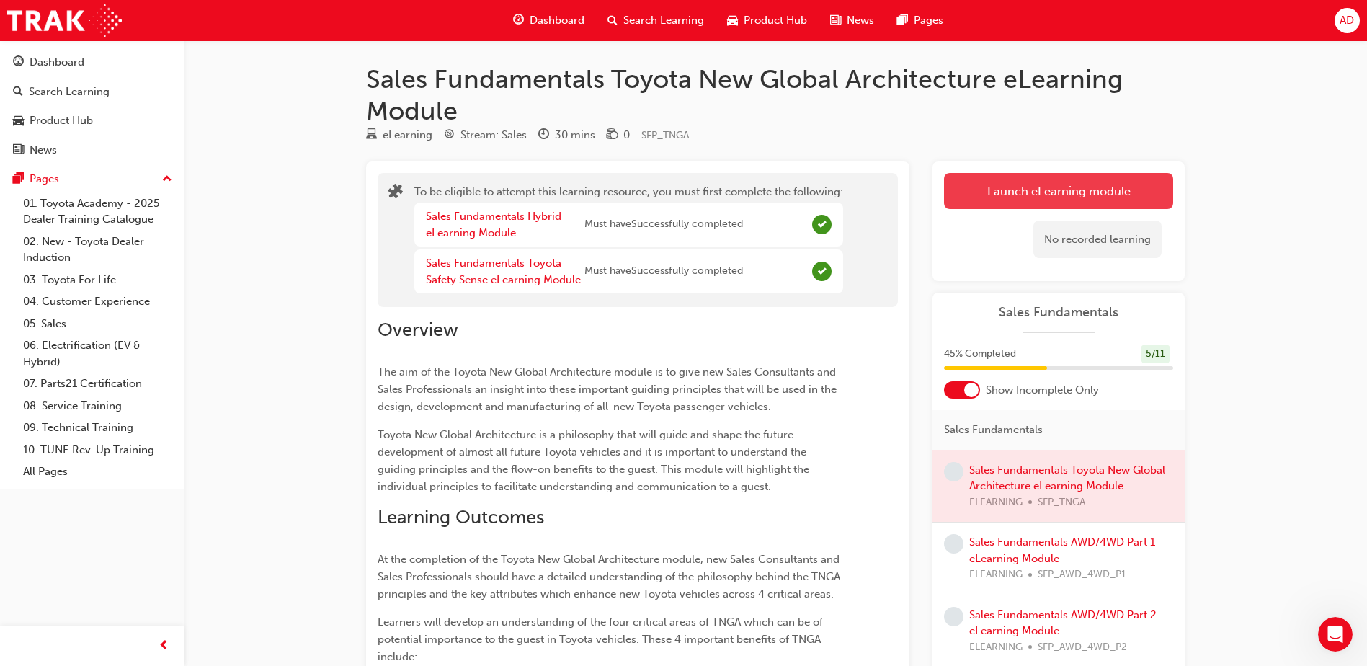
click at [1040, 179] on button "Launch eLearning module" at bounding box center [1058, 191] width 229 height 36
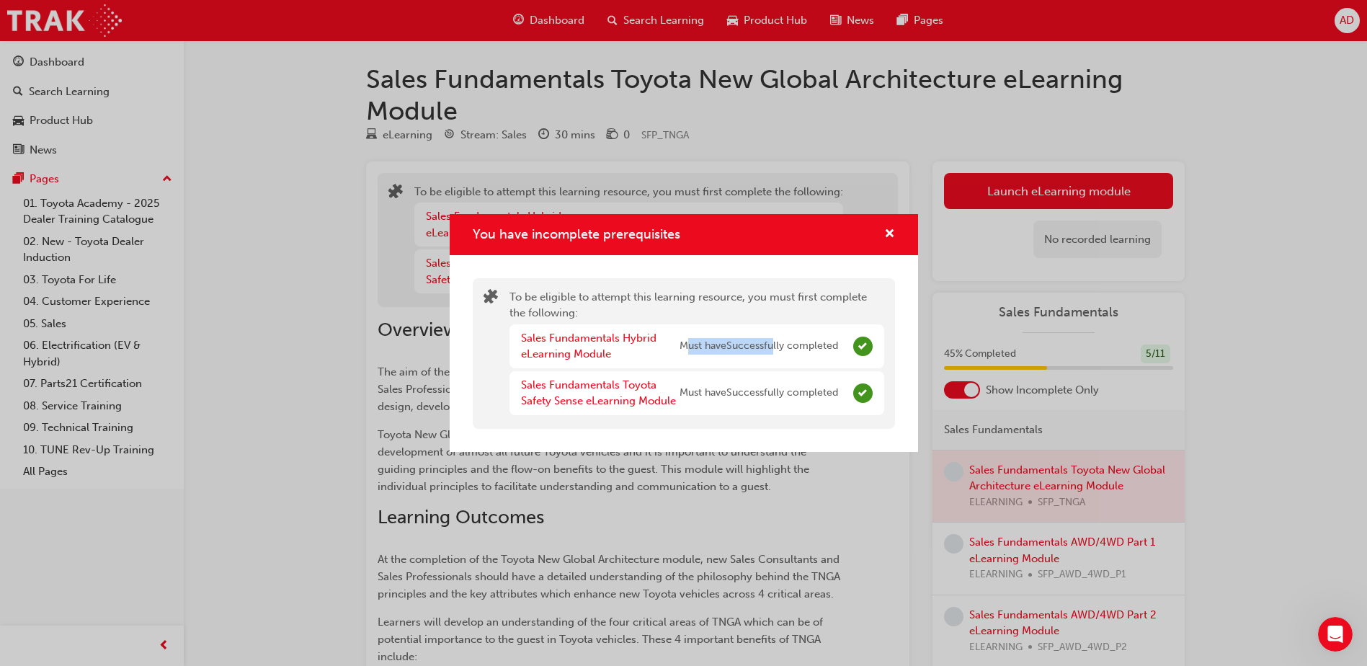
drag, startPoint x: 687, startPoint y: 351, endPoint x: 982, endPoint y: 373, distance: 295.5
click at [932, 367] on div "You have incomplete prerequisites To be eligible to attempt this learning resou…" at bounding box center [683, 333] width 1367 height 666
click at [851, 384] on div "Sales Fundamentals Toyota Safety Sense eLearning Module Must have Successfully …" at bounding box center [696, 393] width 375 height 44
click at [877, 405] on div "Sales Fundamentals Toyota Safety Sense eLearning Module Must have Successfully …" at bounding box center [696, 393] width 375 height 44
click at [873, 396] on div "Sales Fundamentals Toyota Safety Sense eLearning Module Must have Successfully …" at bounding box center [696, 393] width 375 height 44
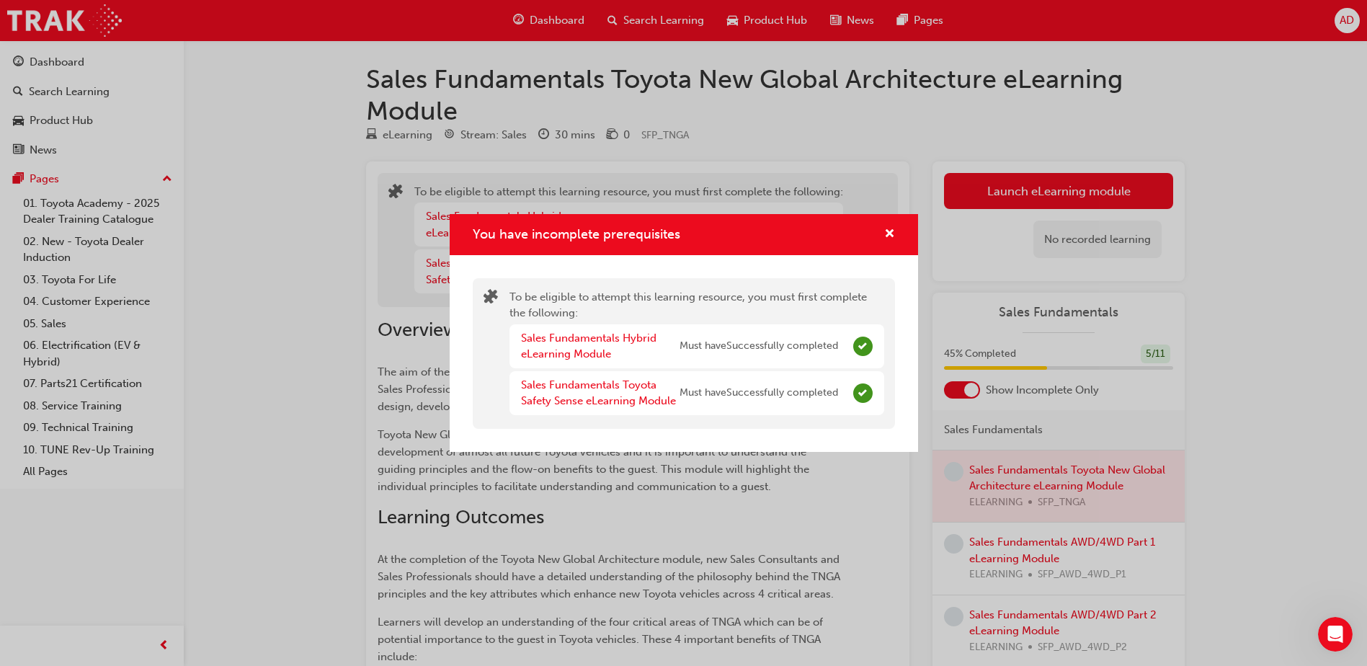
click at [867, 340] on span "Complete" at bounding box center [862, 345] width 19 height 19
click at [886, 228] on span "cross-icon" at bounding box center [889, 234] width 11 height 13
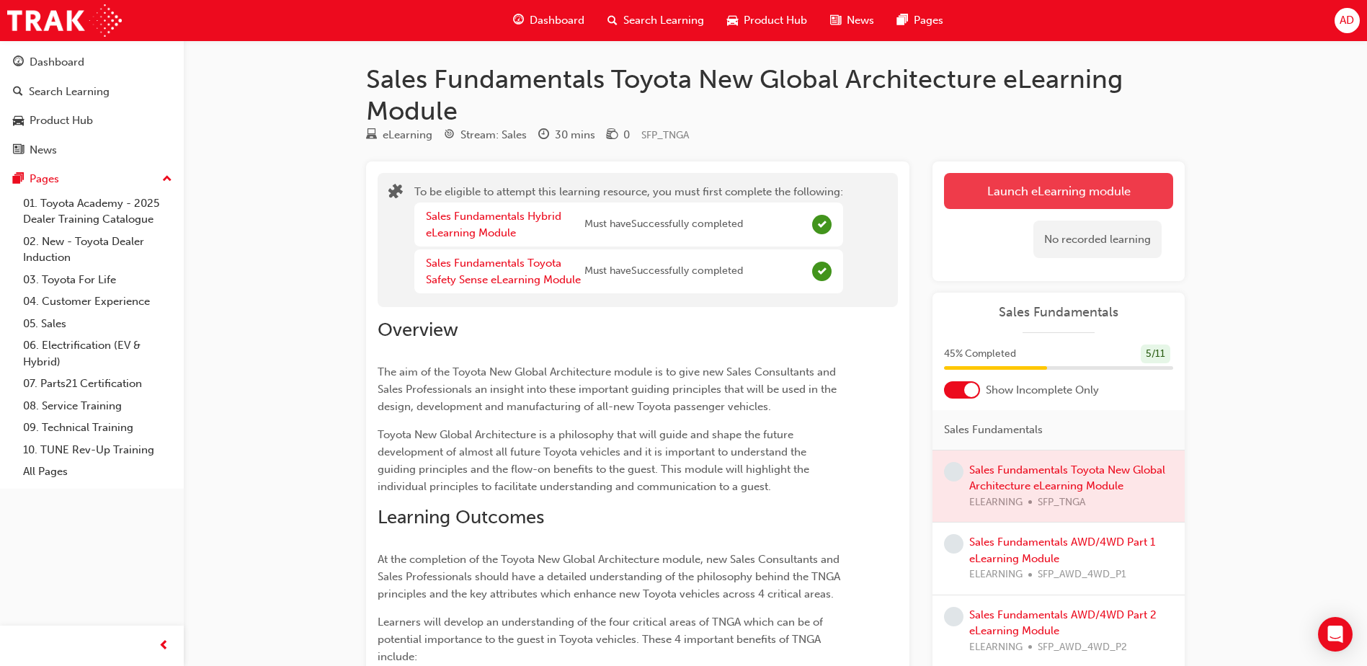
click at [1028, 192] on button "Launch eLearning module" at bounding box center [1058, 191] width 229 height 36
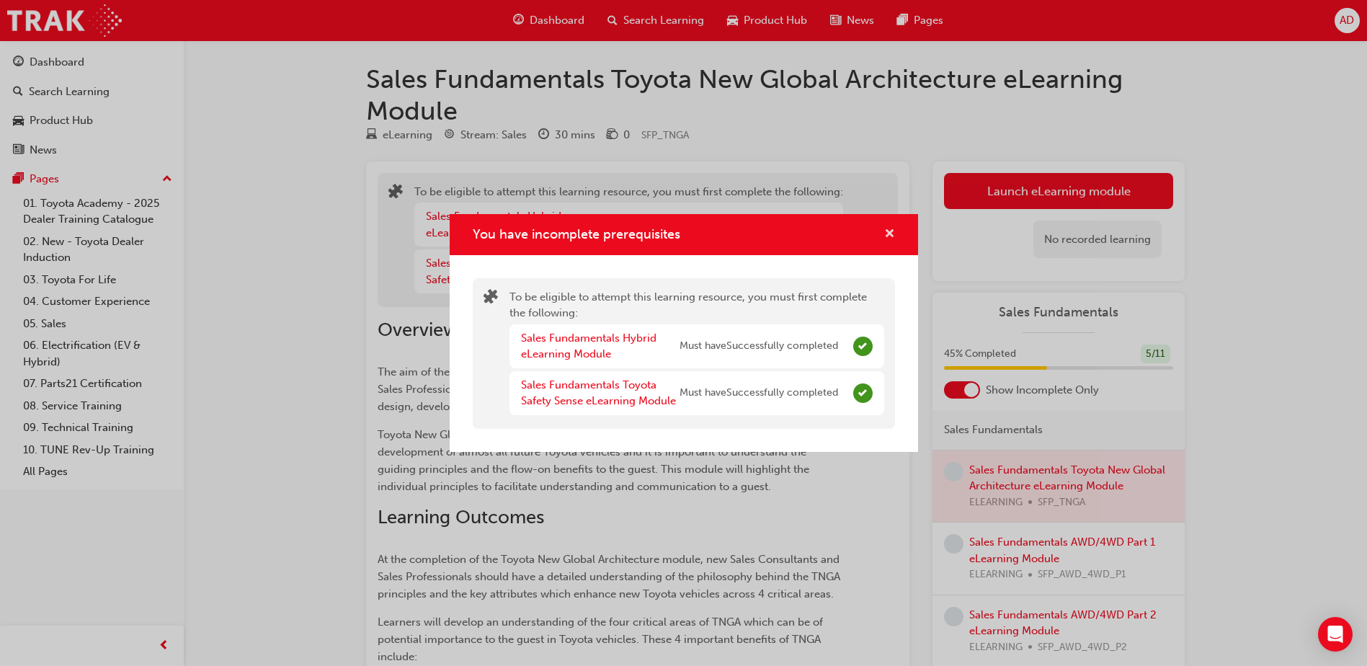
click at [892, 234] on span "cross-icon" at bounding box center [889, 234] width 11 height 13
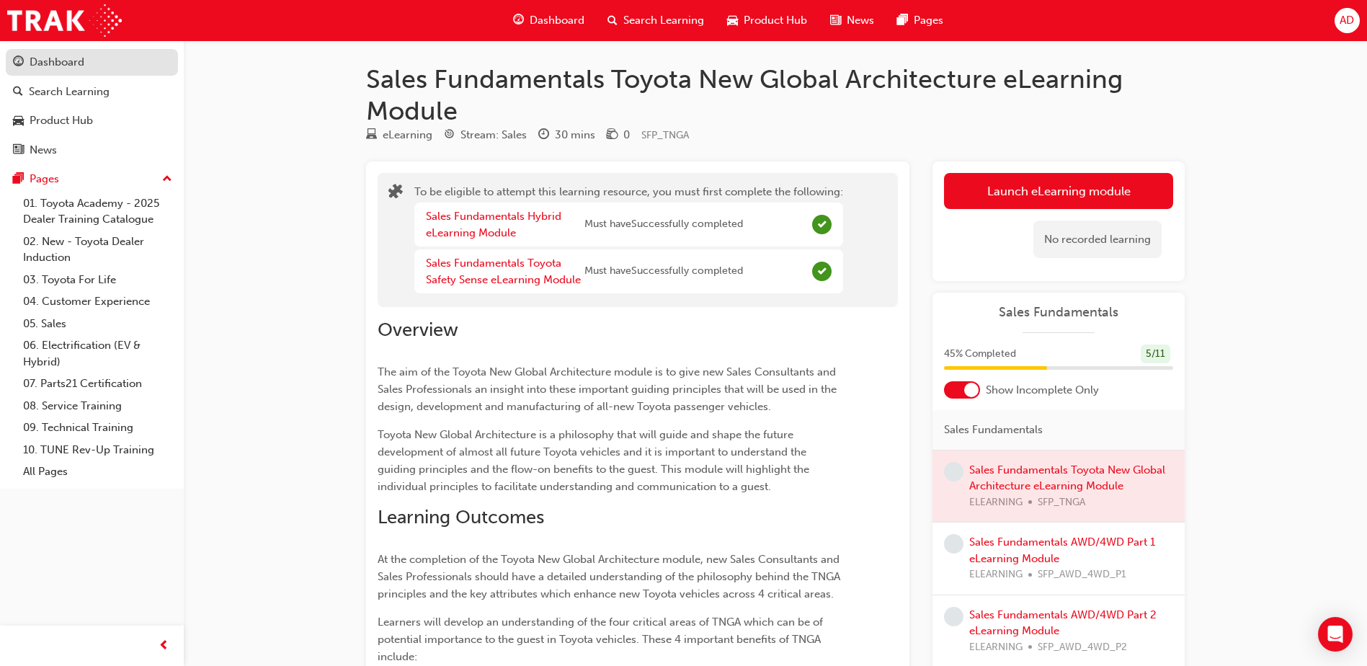
click at [98, 68] on div "Dashboard" at bounding box center [92, 62] width 158 height 18
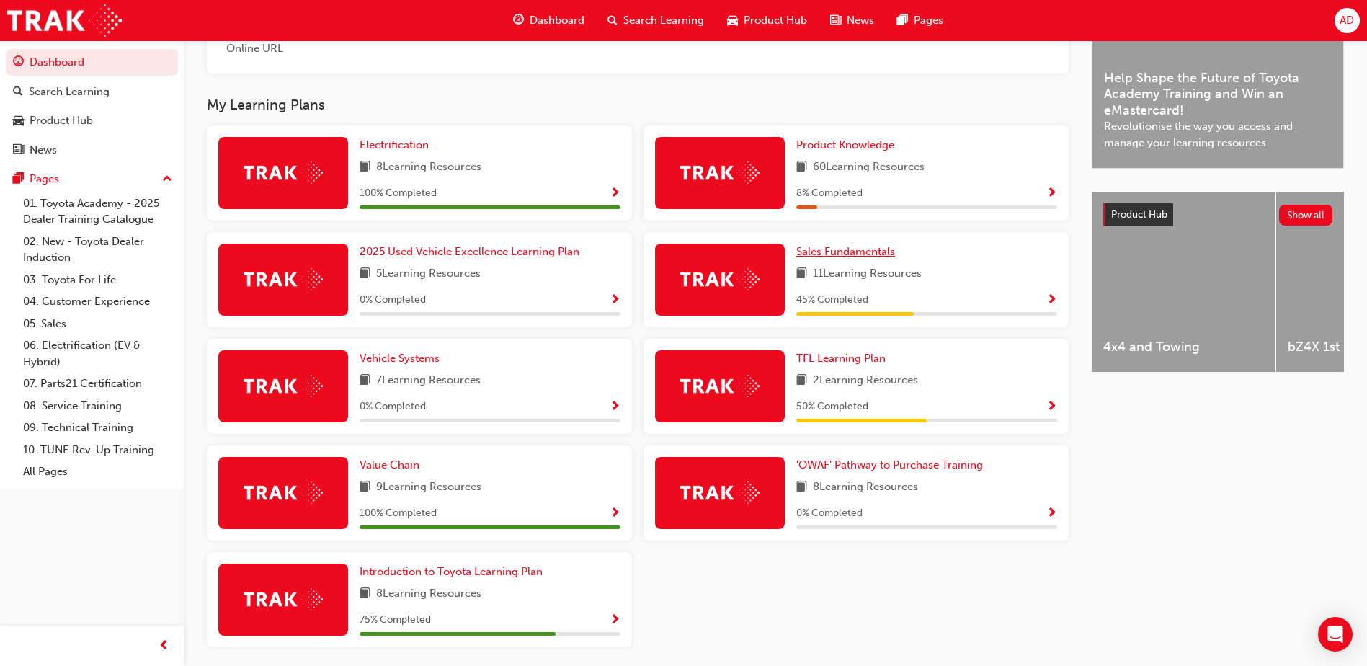
scroll to position [473, 0]
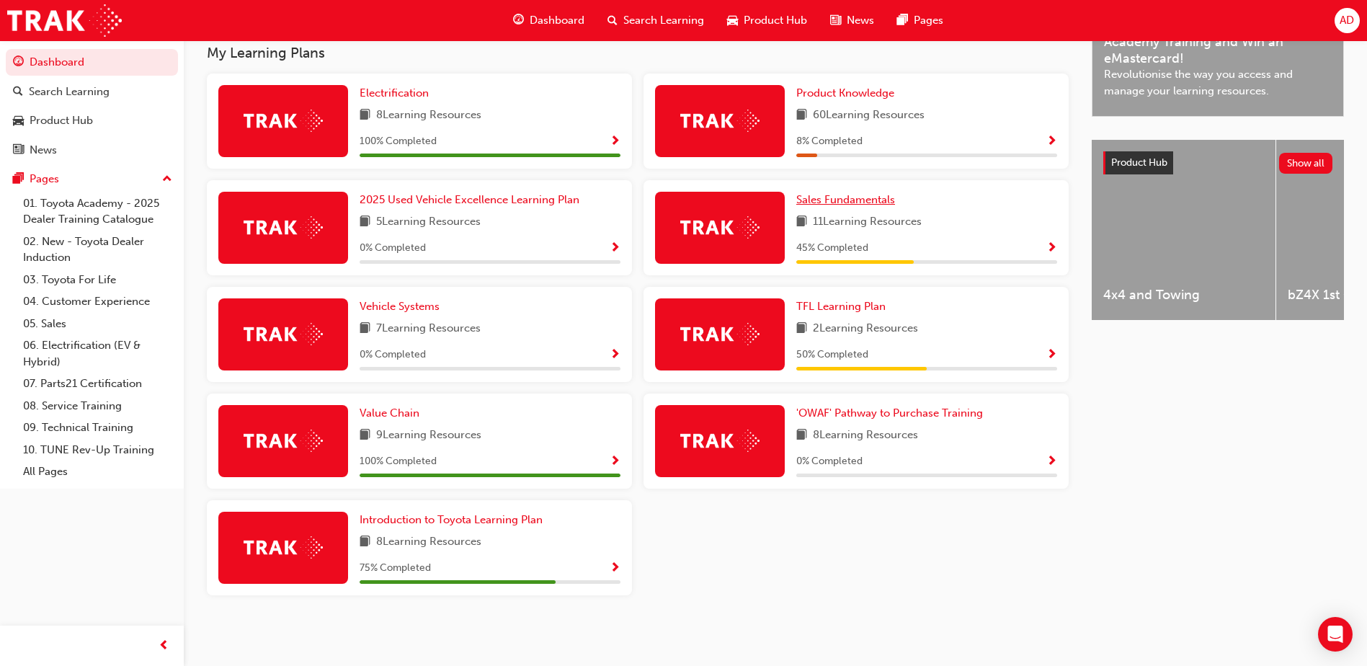
click at [873, 204] on span "Sales Fundamentals" at bounding box center [845, 199] width 99 height 13
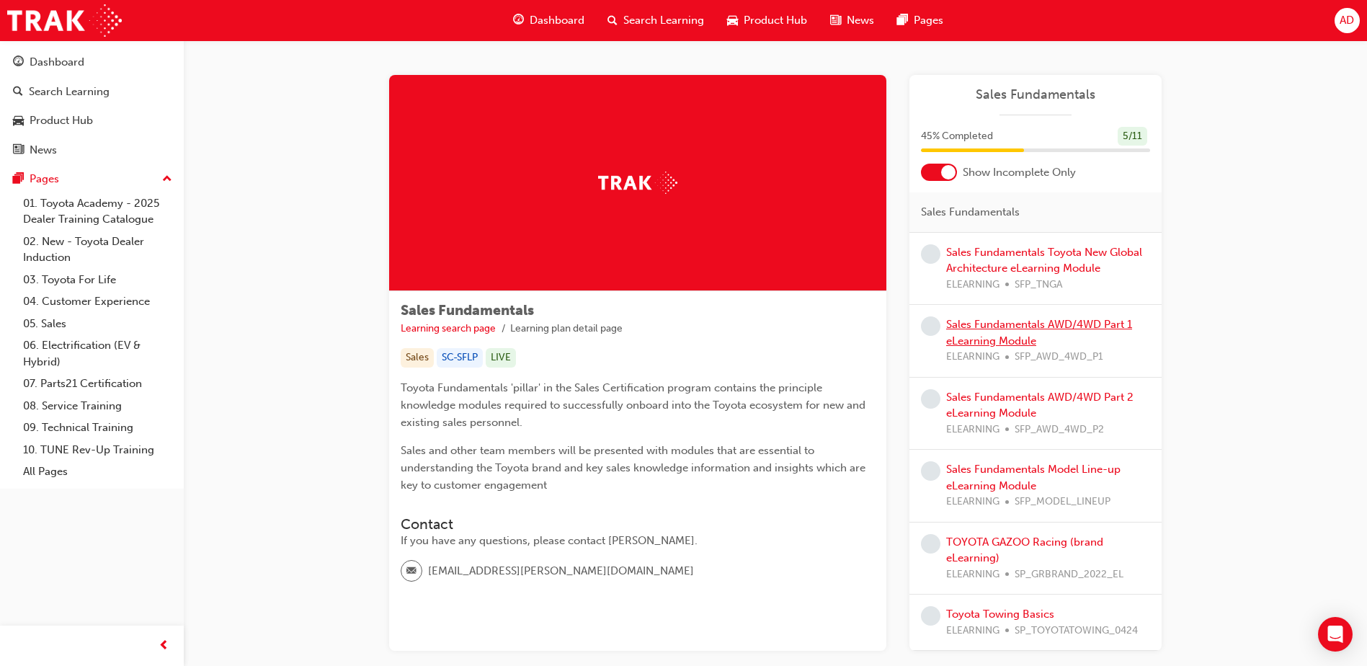
click at [1045, 325] on link "Sales Fundamentals AWD/4WD Part 1 eLearning Module" at bounding box center [1039, 333] width 186 height 30
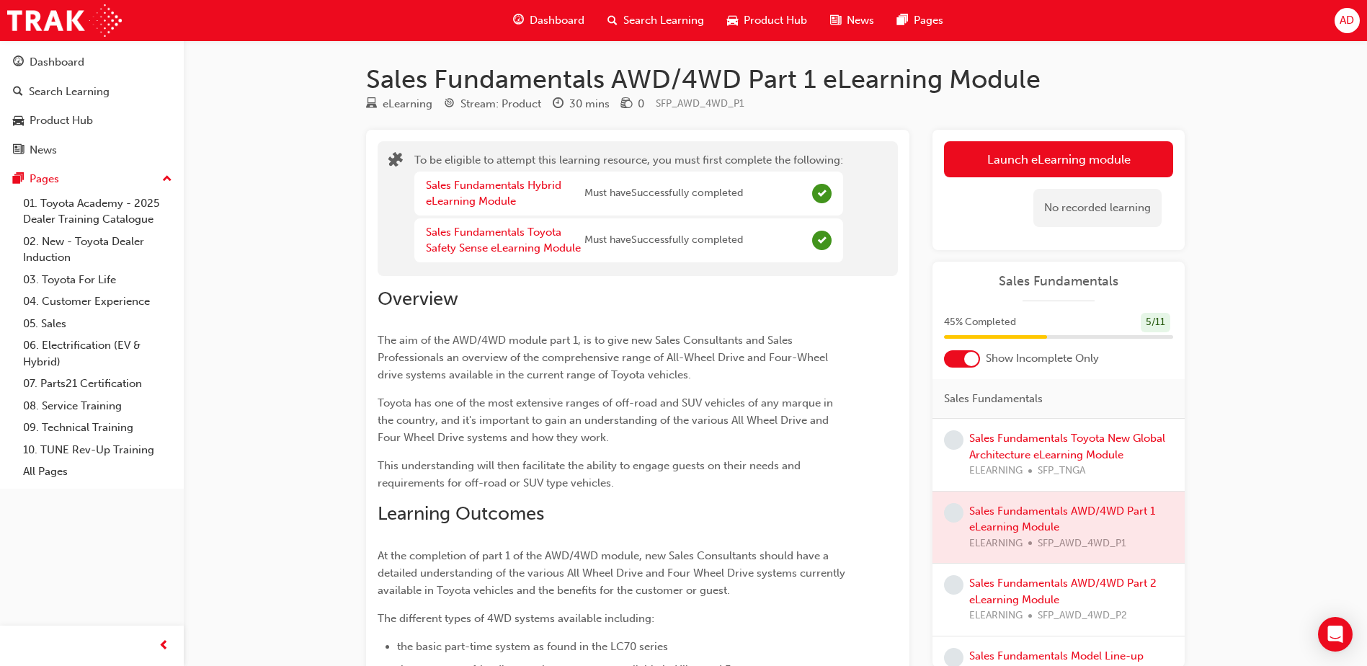
click at [966, 358] on div at bounding box center [971, 359] width 14 height 14
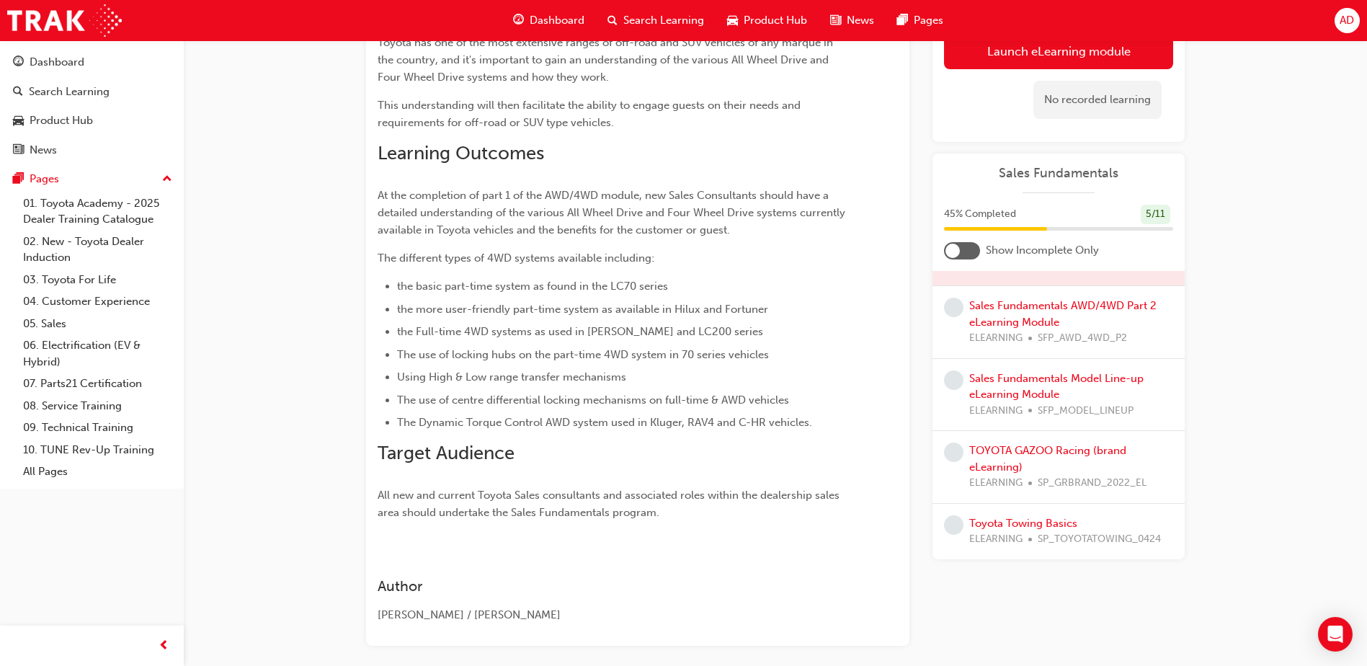
scroll to position [516, 0]
click at [1058, 383] on link "Sales Fundamentals Model Line-up eLearning Module" at bounding box center [1056, 386] width 174 height 30
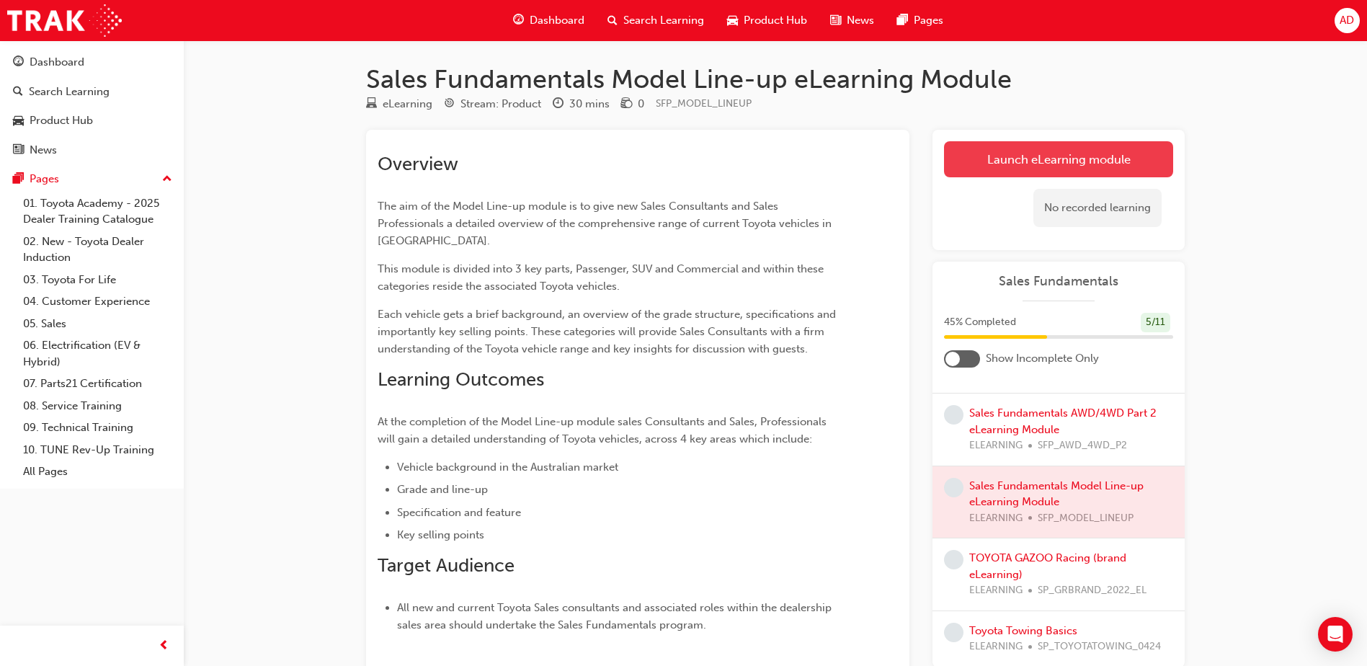
click at [988, 147] on link "Launch eLearning module" at bounding box center [1058, 159] width 229 height 36
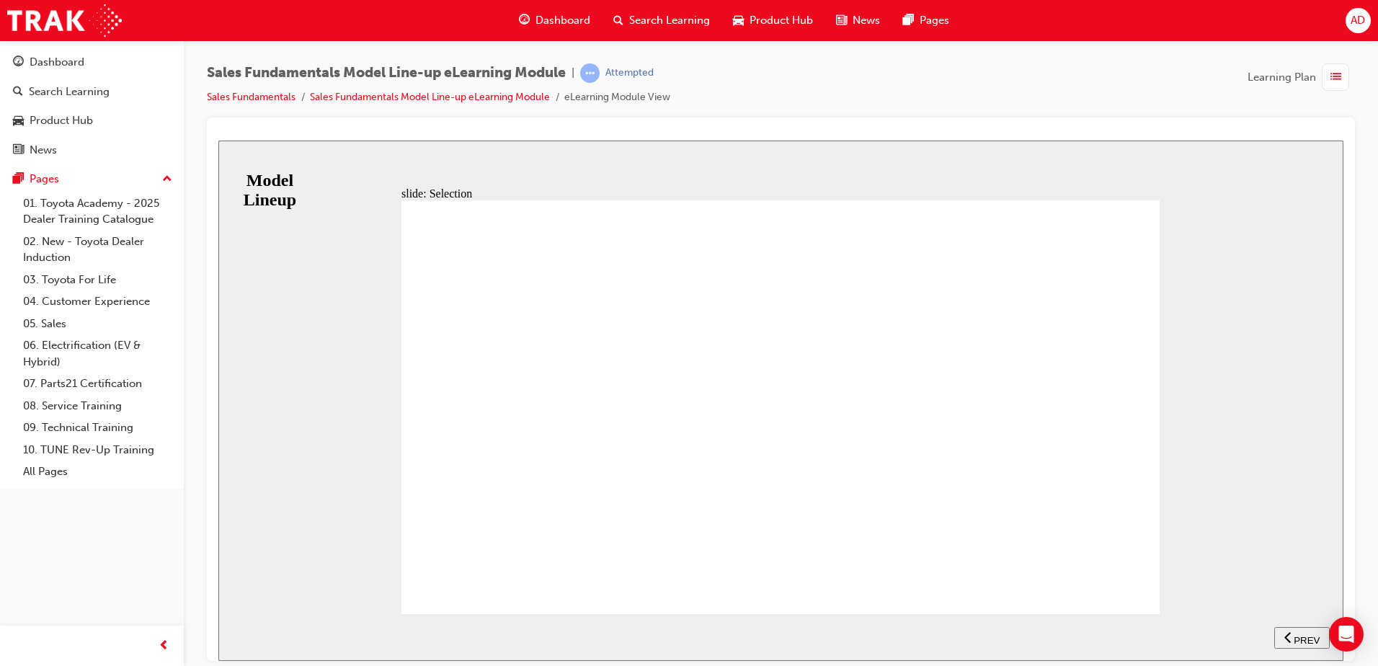
drag, startPoint x: 514, startPoint y: 578, endPoint x: 665, endPoint y: 566, distance: 151.1
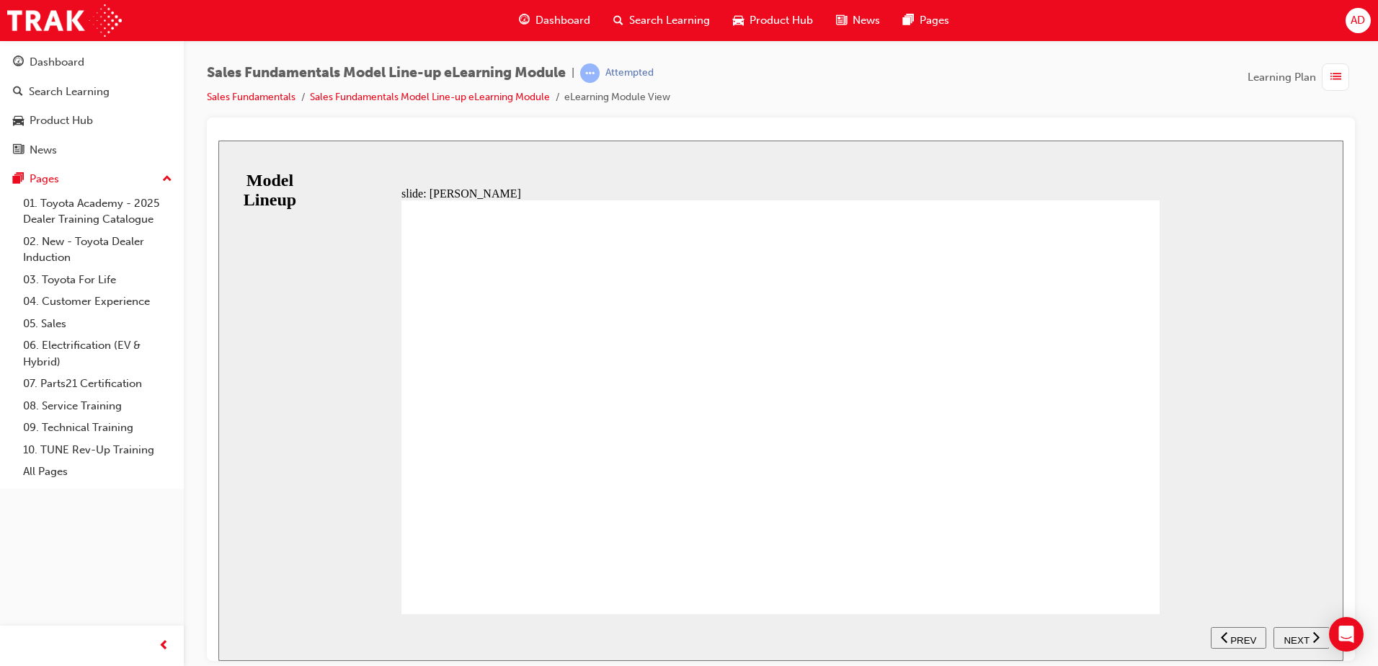
drag, startPoint x: 465, startPoint y: 439, endPoint x: 630, endPoint y: 440, distance: 165.7
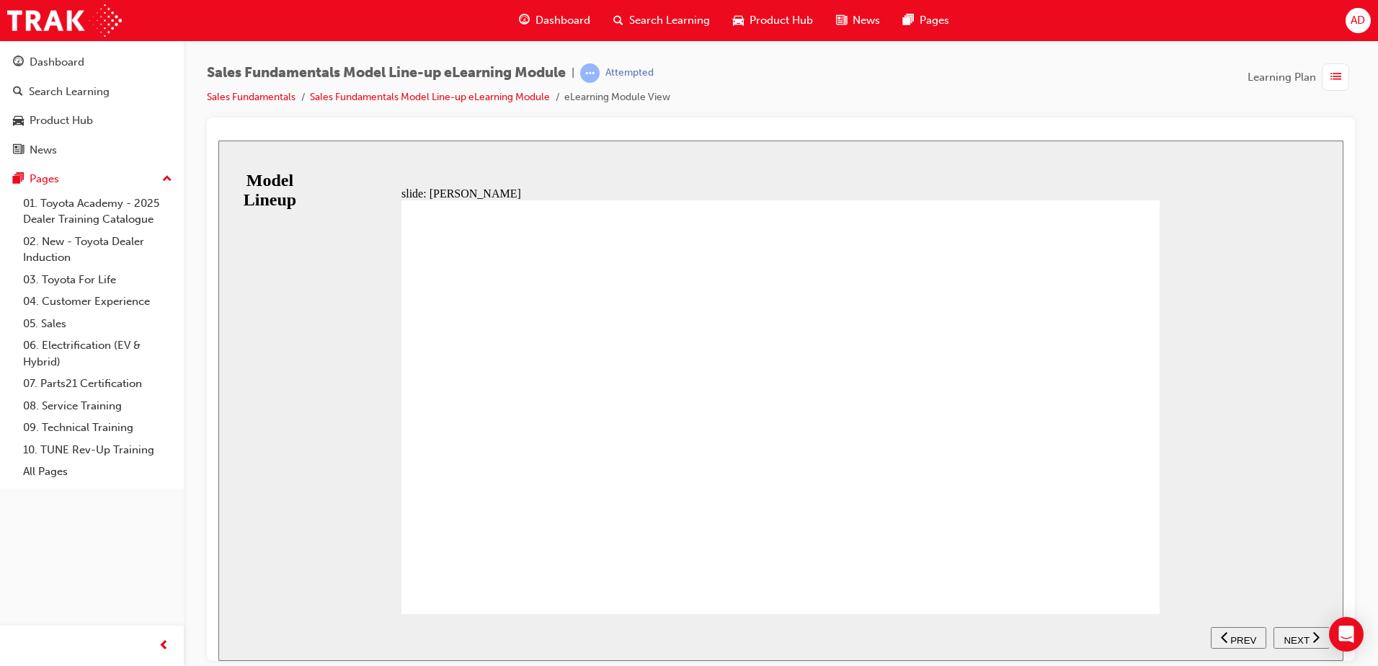
click at [1295, 635] on span "NEXT" at bounding box center [1295, 639] width 25 height 11
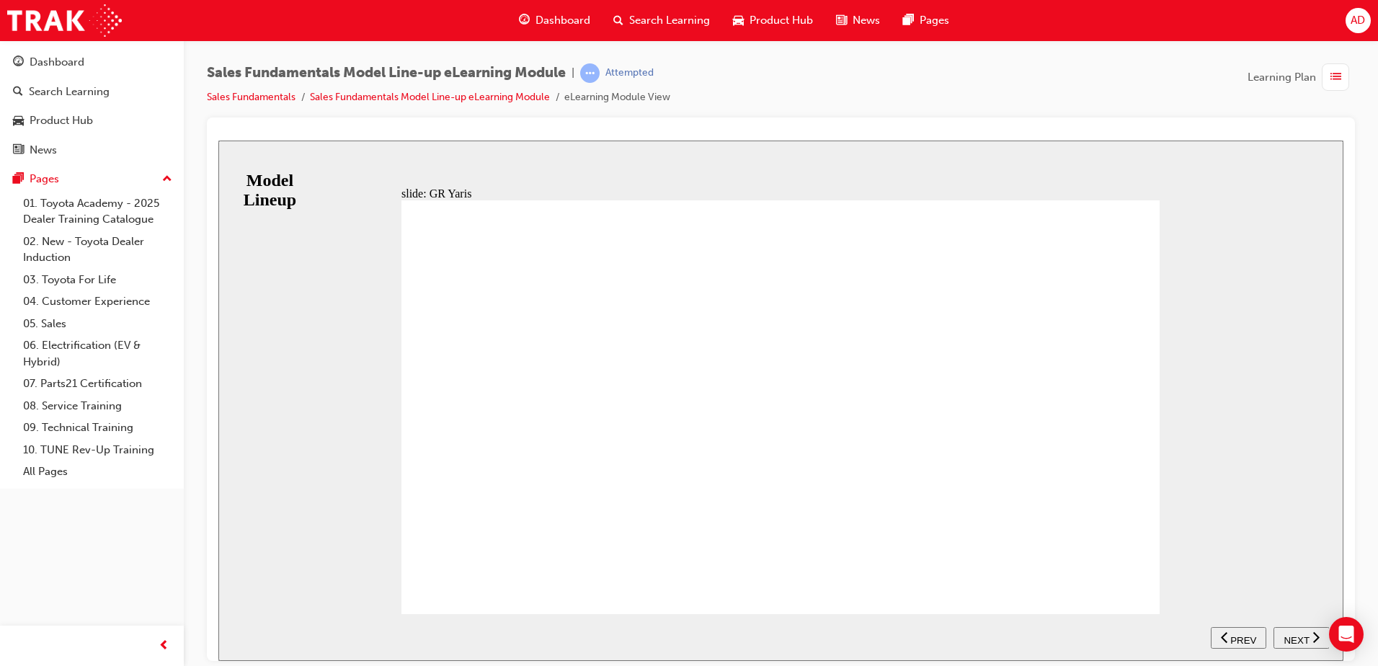
drag, startPoint x: 587, startPoint y: 313, endPoint x: 723, endPoint y: 334, distance: 137.1
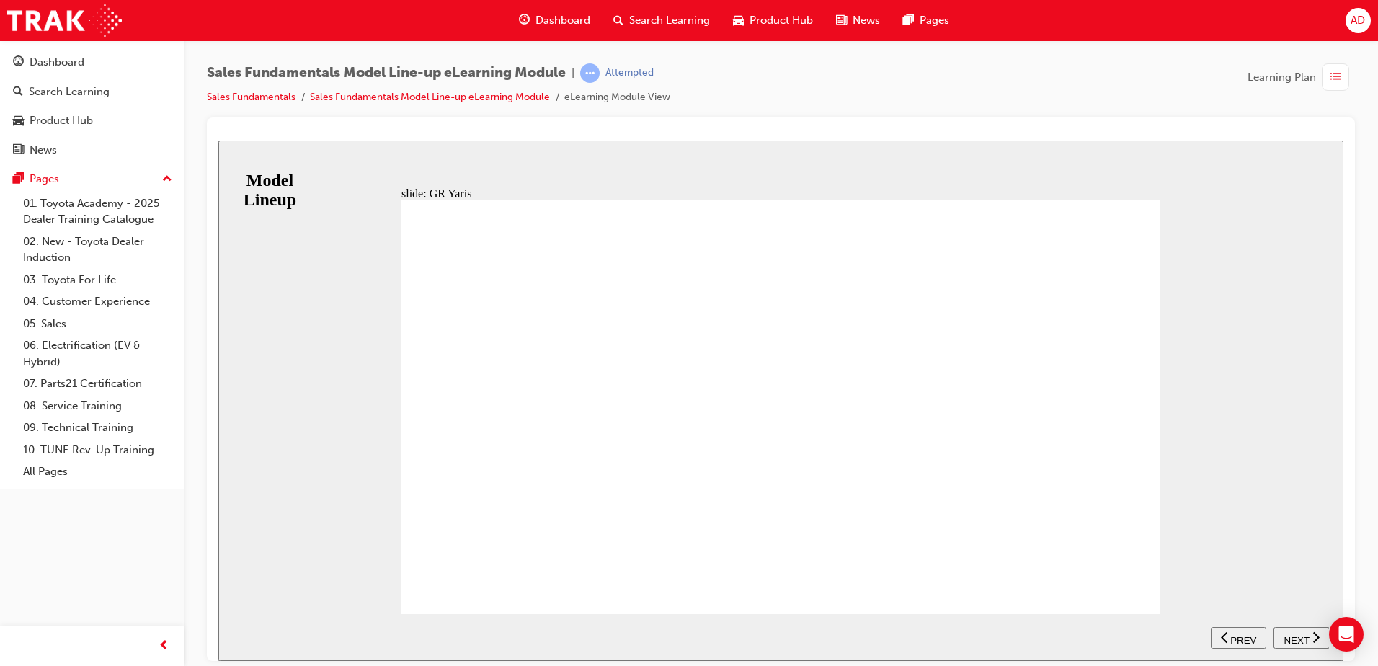
click at [1132, 579] on div "BACKGROUND Only available in Manual Transmission, this beast is the first Toyot…" at bounding box center [780, 413] width 758 height 427
click at [1300, 634] on span "NEXT" at bounding box center [1295, 639] width 25 height 11
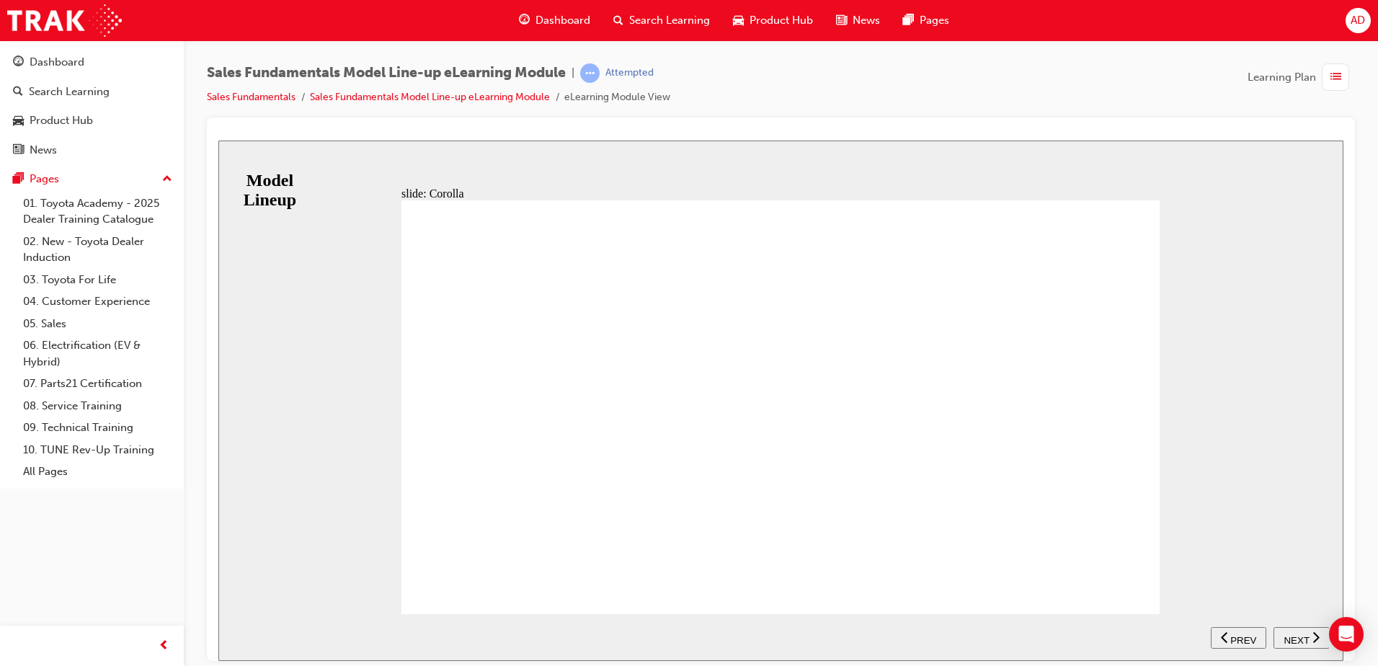
drag, startPoint x: 431, startPoint y: 314, endPoint x: 700, endPoint y: 301, distance: 269.8
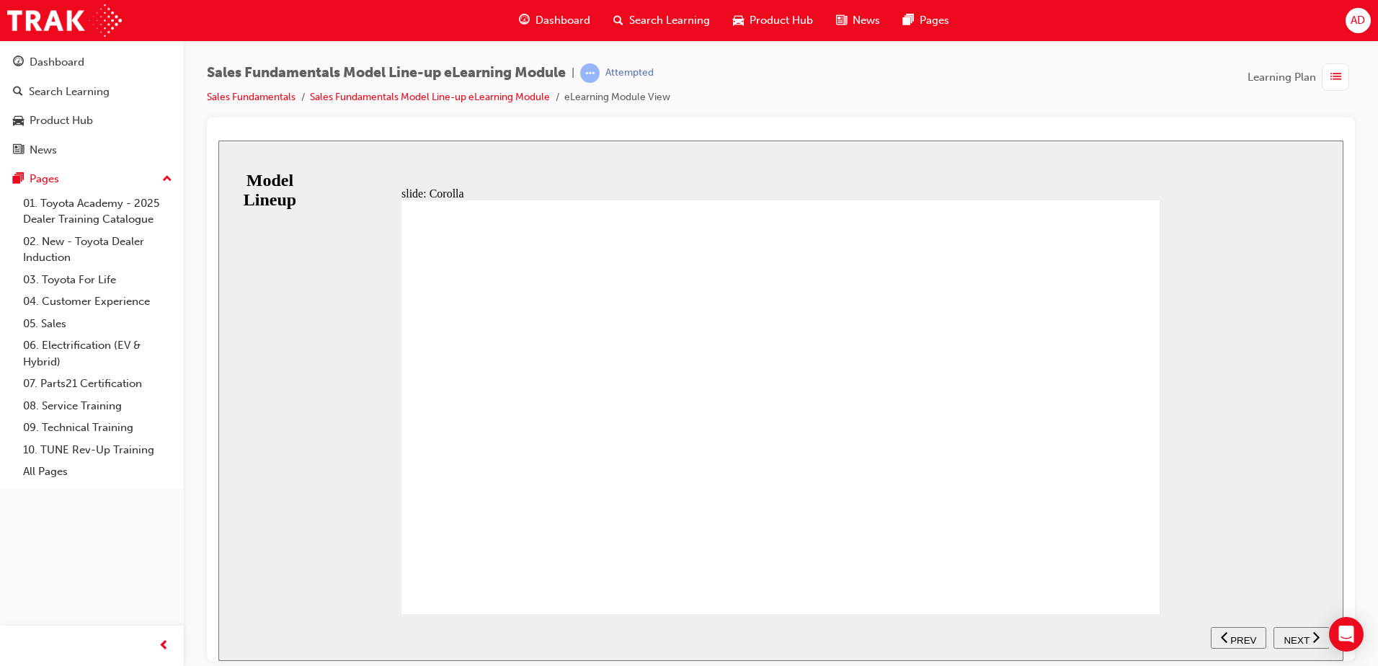
drag, startPoint x: 482, startPoint y: 346, endPoint x: 774, endPoint y: 342, distance: 291.8
drag, startPoint x: 645, startPoint y: 453, endPoint x: 831, endPoint y: 454, distance: 186.6
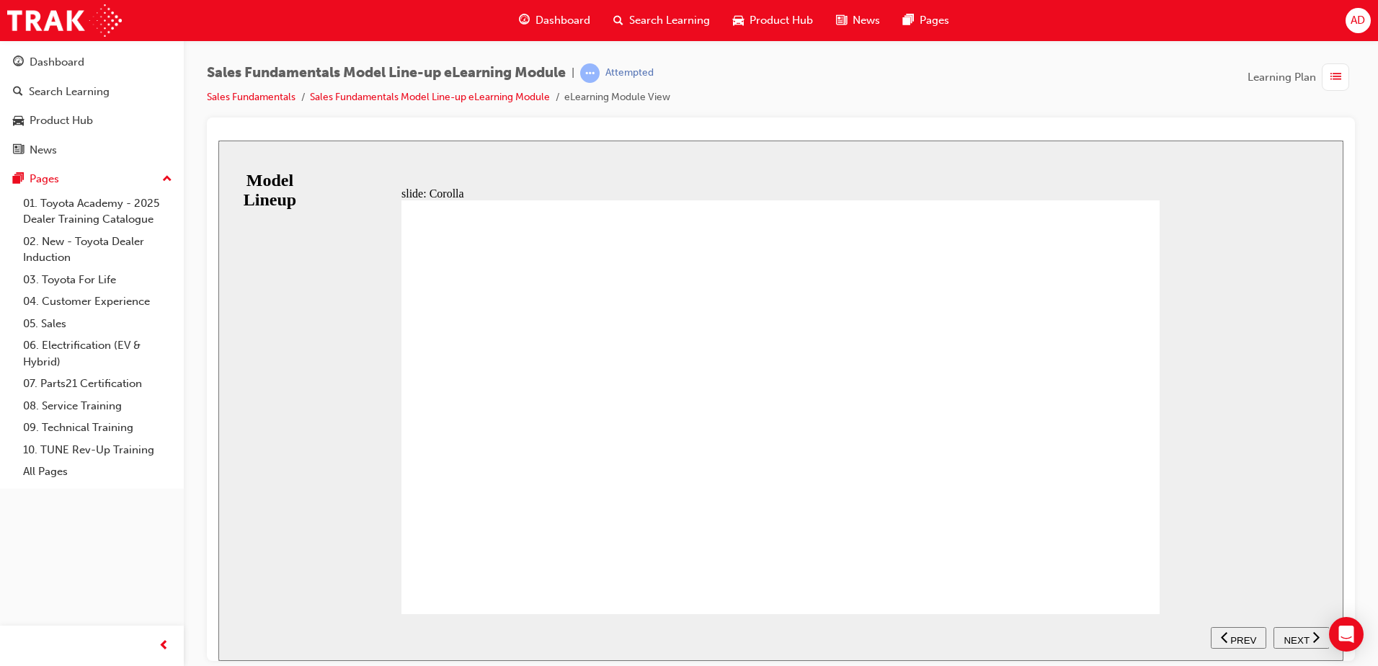
click at [1293, 634] on span "NEXT" at bounding box center [1295, 639] width 25 height 11
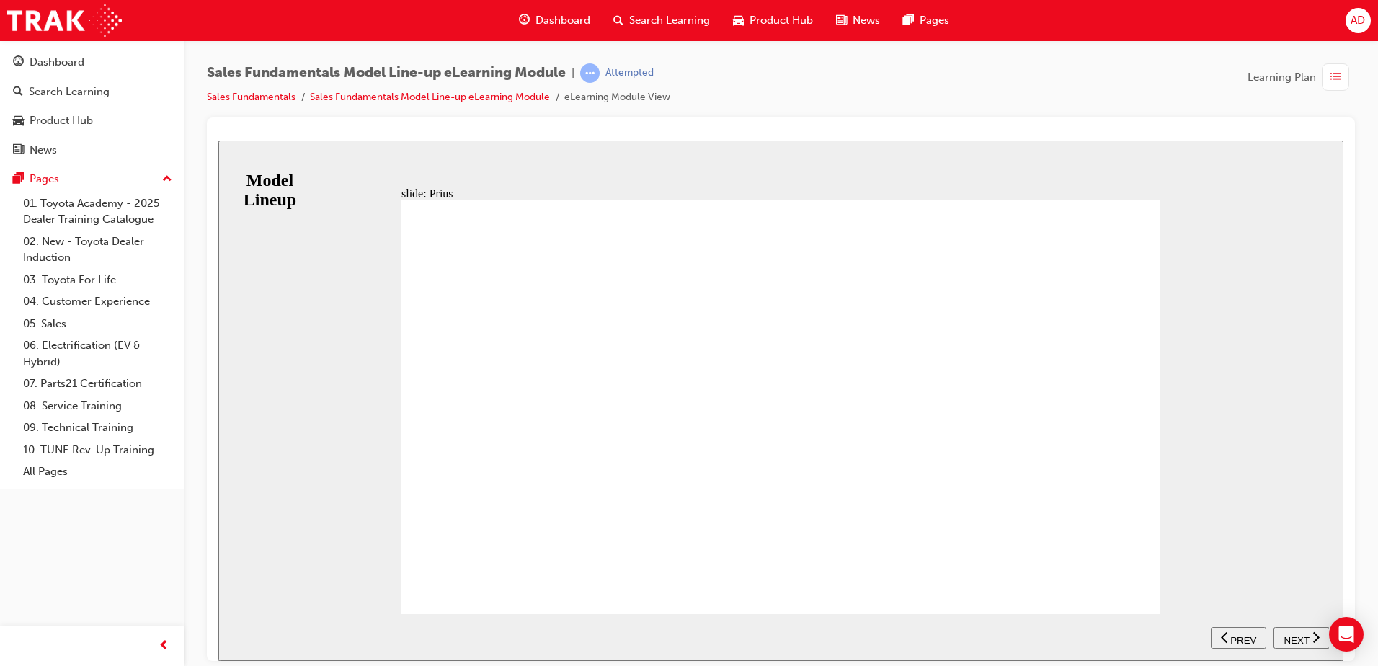
drag, startPoint x: 496, startPoint y: 317, endPoint x: 815, endPoint y: 312, distance: 318.5
drag, startPoint x: 566, startPoint y: 357, endPoint x: 863, endPoint y: 357, distance: 296.8
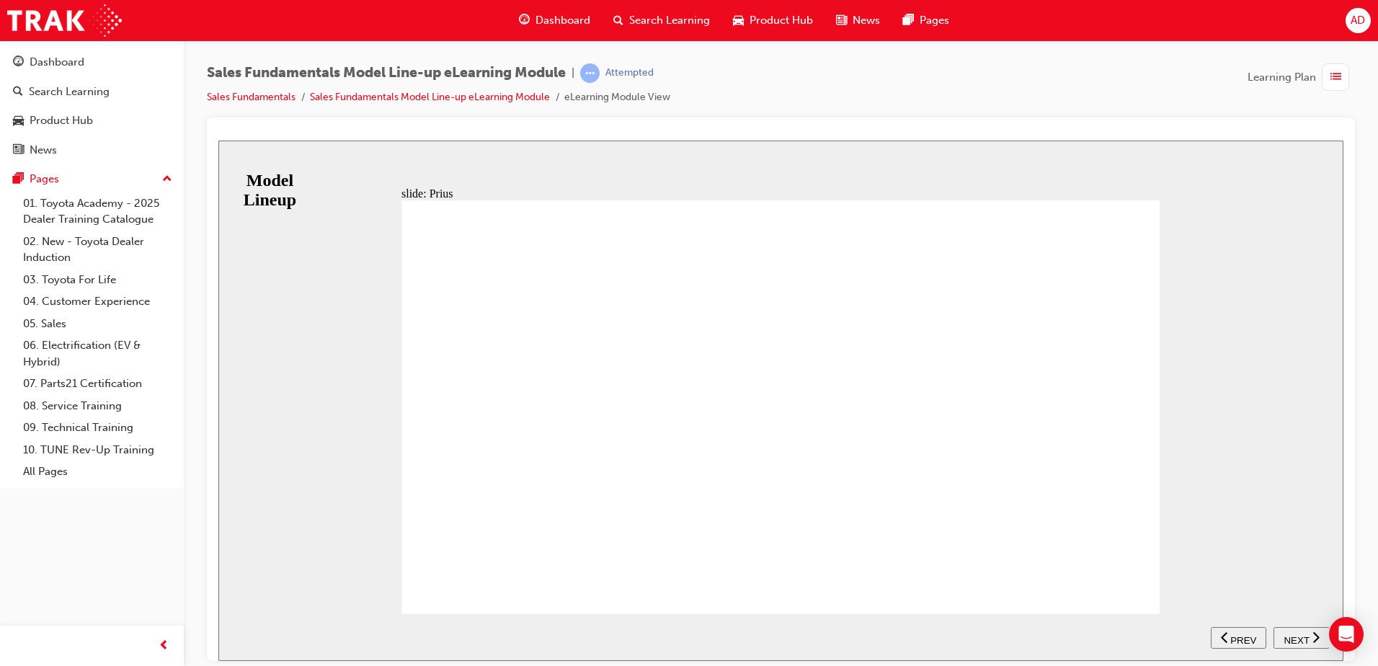
drag, startPoint x: 576, startPoint y: 410, endPoint x: 659, endPoint y: 424, distance: 83.3
drag, startPoint x: 509, startPoint y: 423, endPoint x: 757, endPoint y: 427, distance: 248.6
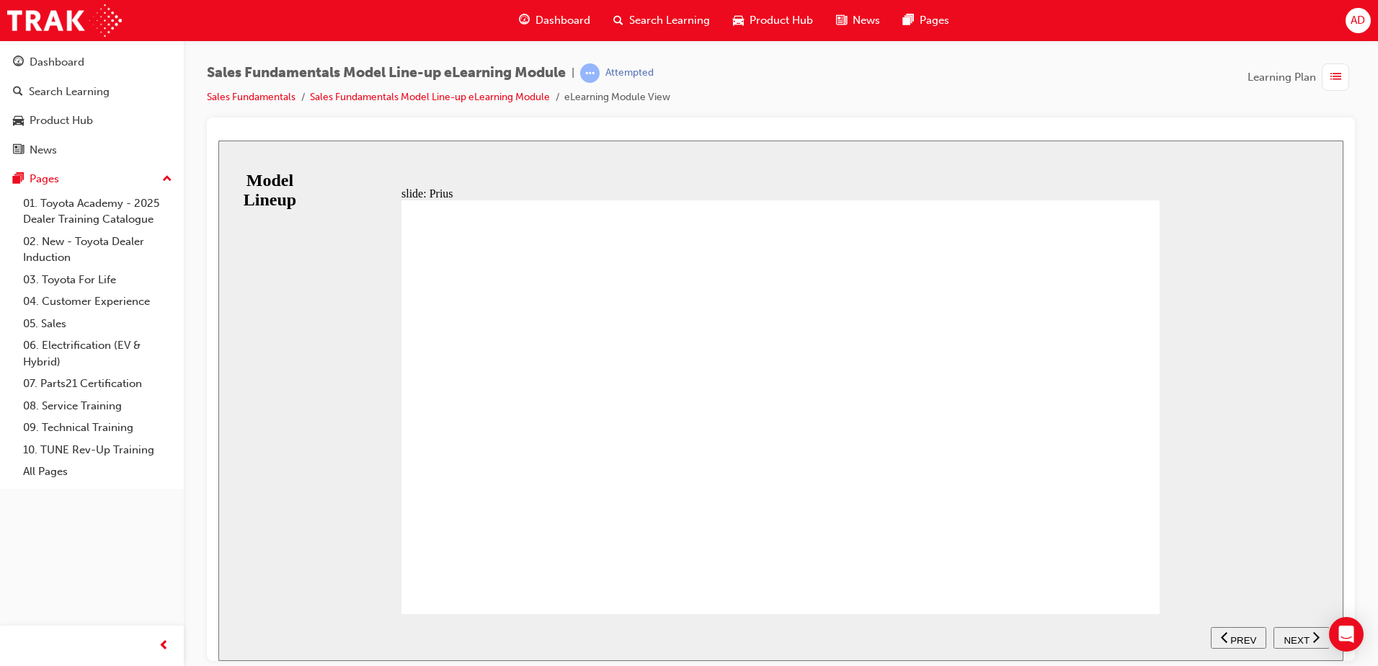
click at [1294, 635] on span "NEXT" at bounding box center [1295, 639] width 25 height 11
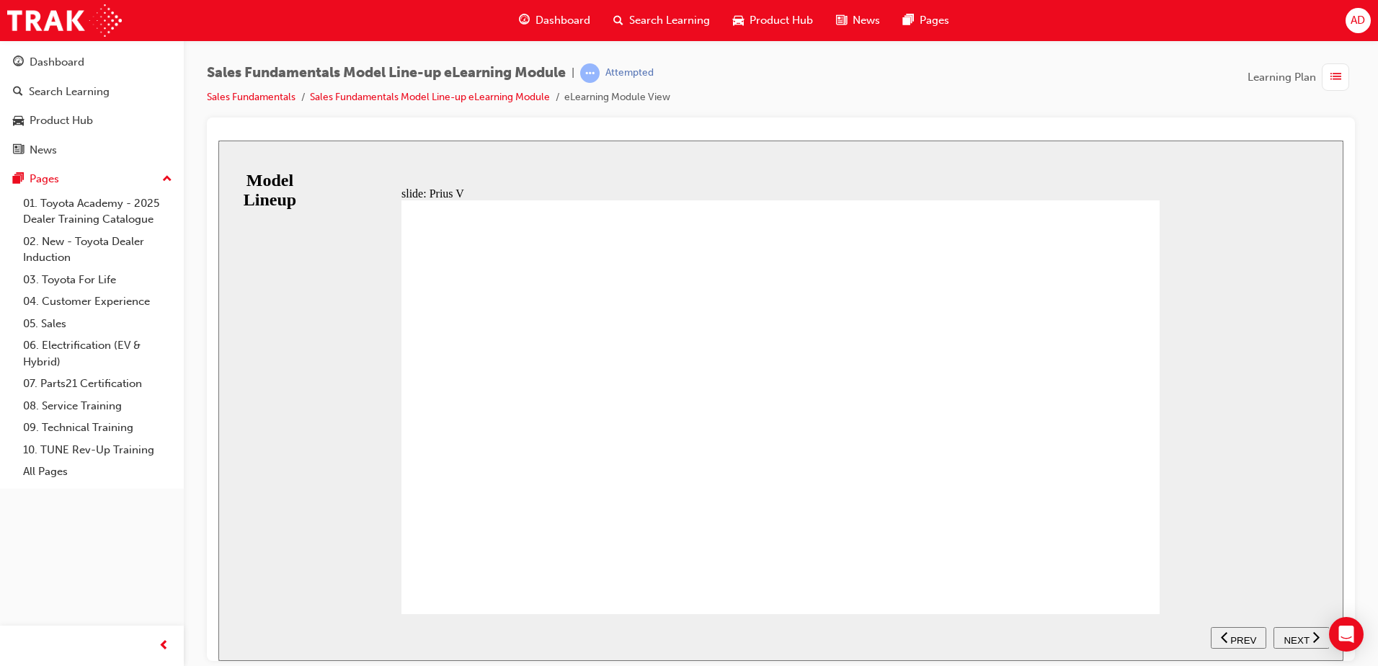
drag, startPoint x: 748, startPoint y: 321, endPoint x: 866, endPoint y: 333, distance: 118.7
click at [866, 333] on div "BACKGROUND Prius v appeals to families looking to capitalise on the efficiency …" at bounding box center [780, 413] width 758 height 427
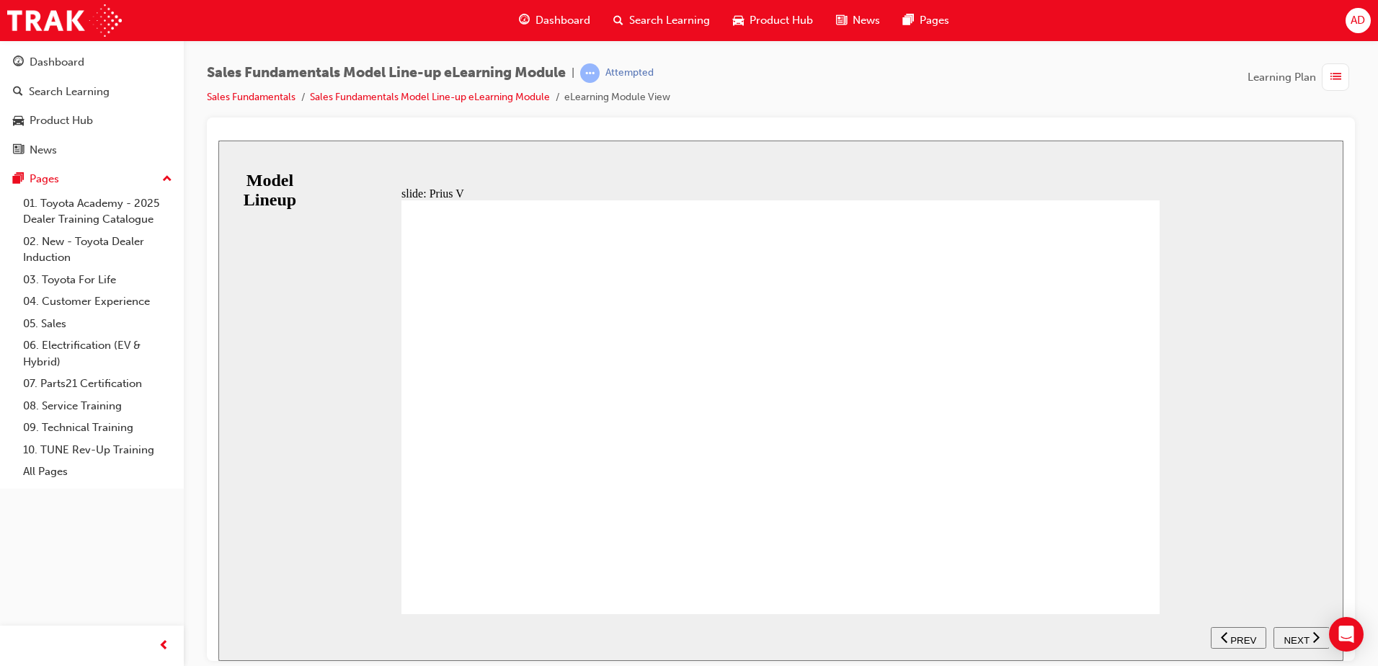
click at [1307, 638] on span "NEXT" at bounding box center [1295, 639] width 25 height 11
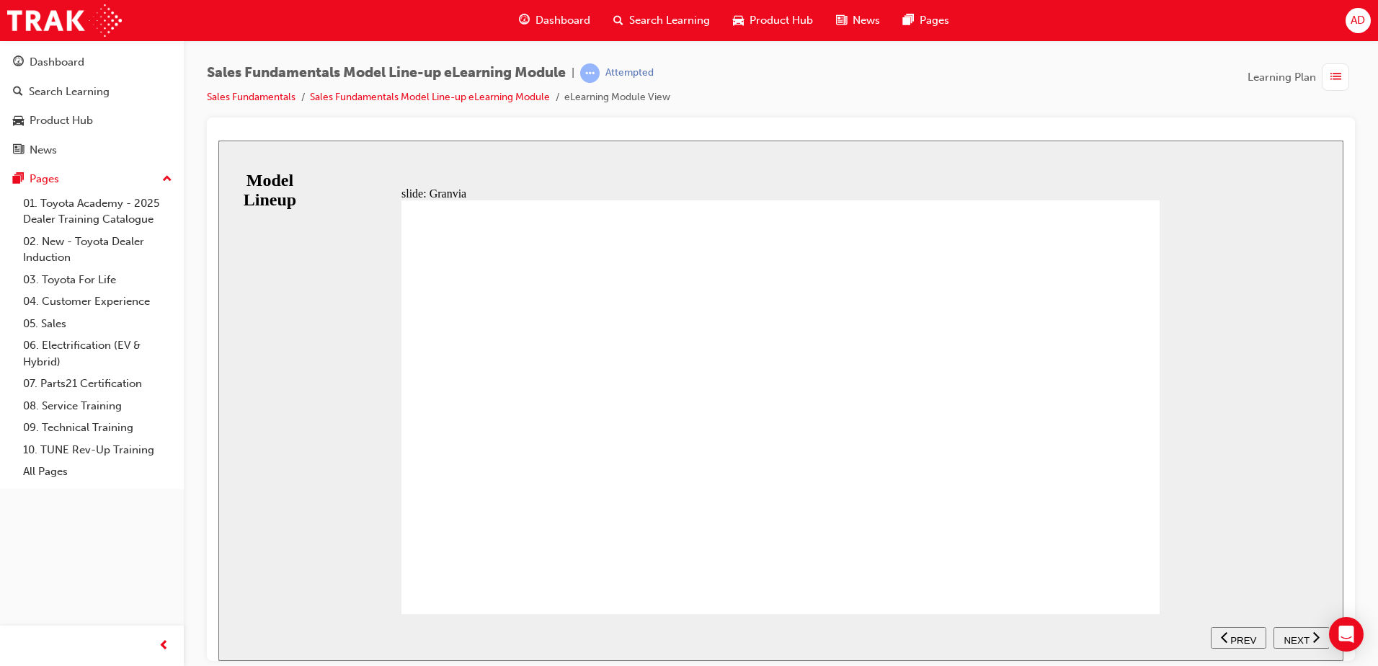
click at [1133, 580] on div "BACKGROUND Far more than a replacement for the Toyota Tarago that has carried […" at bounding box center [780, 413] width 758 height 427
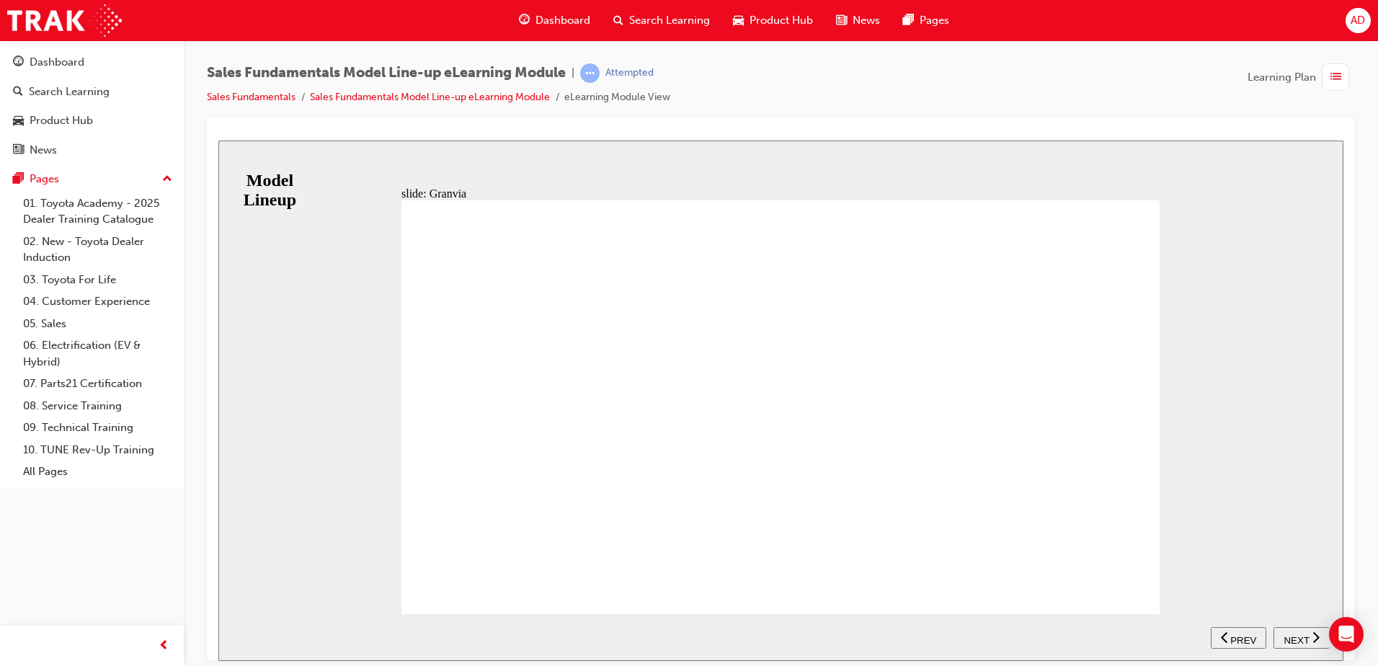
scroll to position [12, 0]
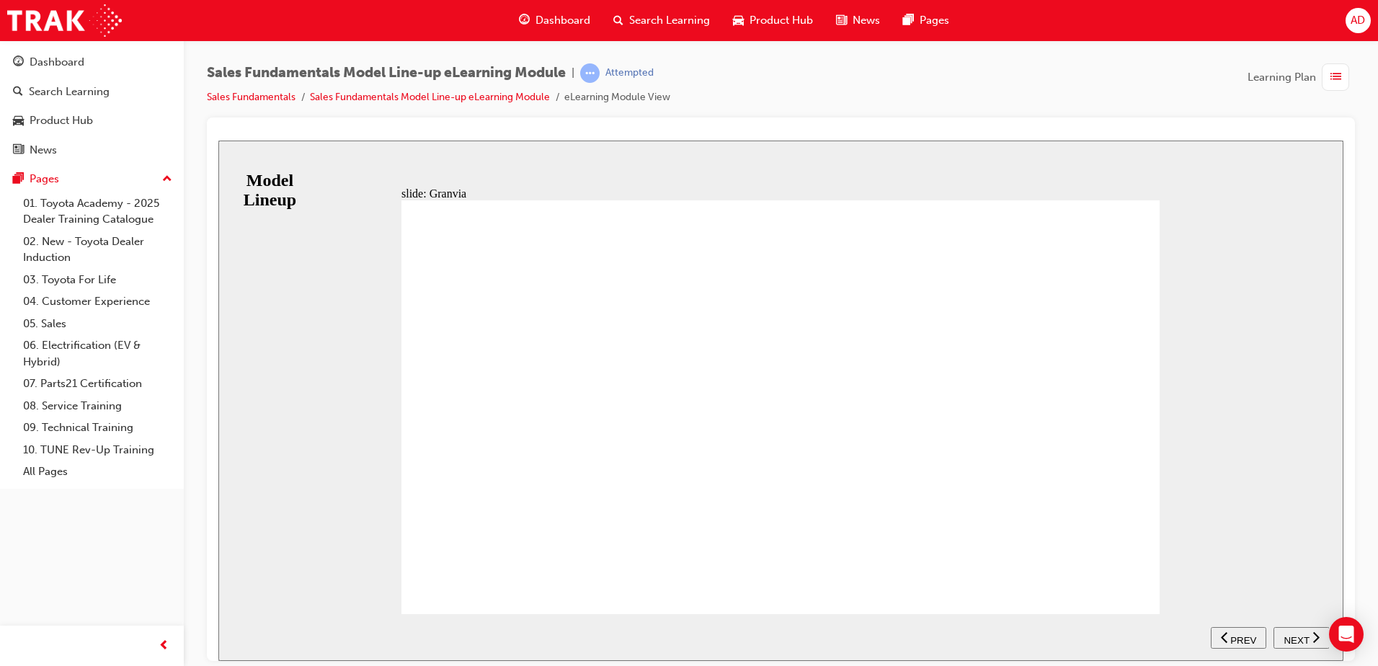
click at [1132, 578] on div "BACKGROUND Far more than a replacement for the Toyota Tarago that has carried […" at bounding box center [780, 413] width 758 height 427
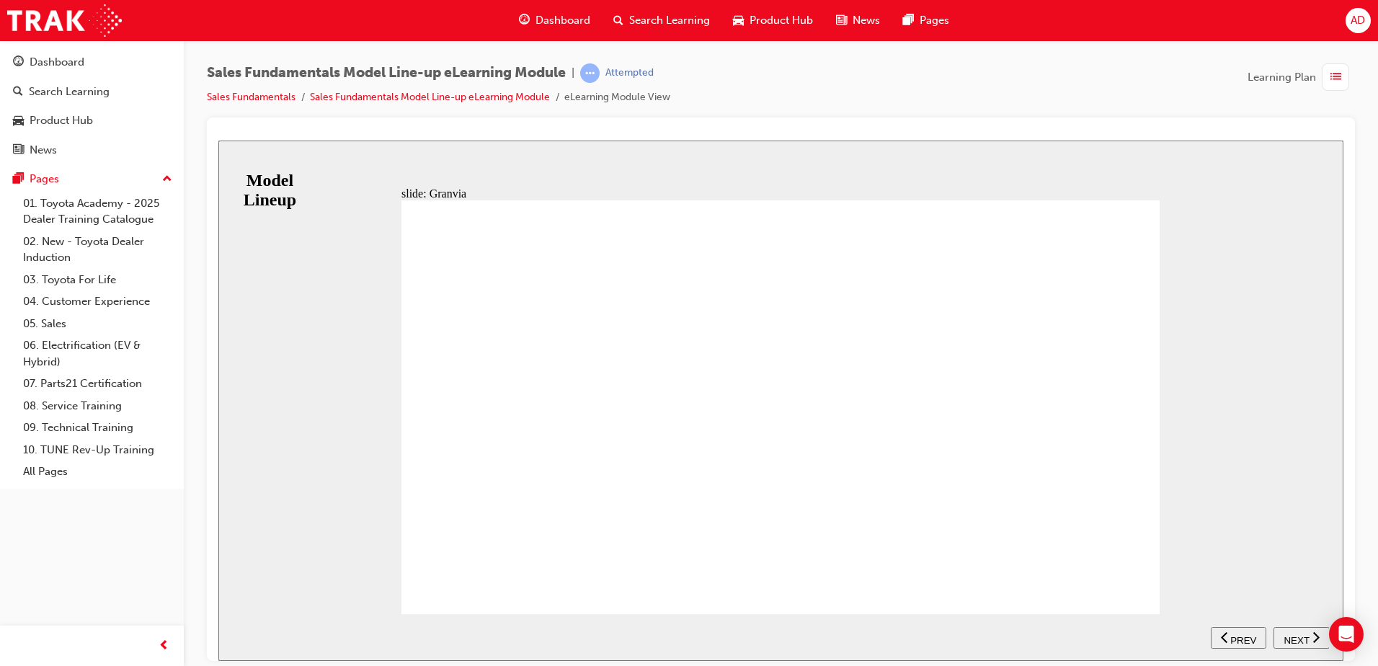
click at [1303, 639] on span "NEXT" at bounding box center [1295, 639] width 25 height 11
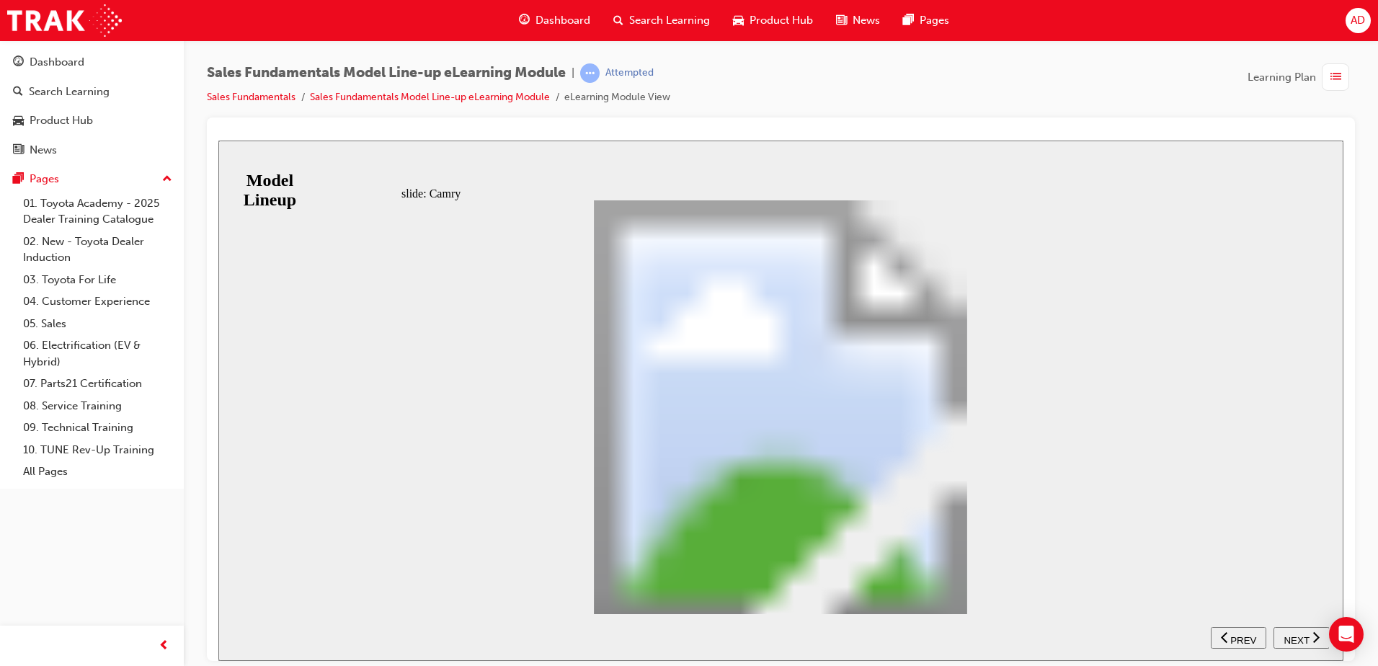
drag, startPoint x: 594, startPoint y: 514, endPoint x: 535, endPoint y: 492, distance: 63.8
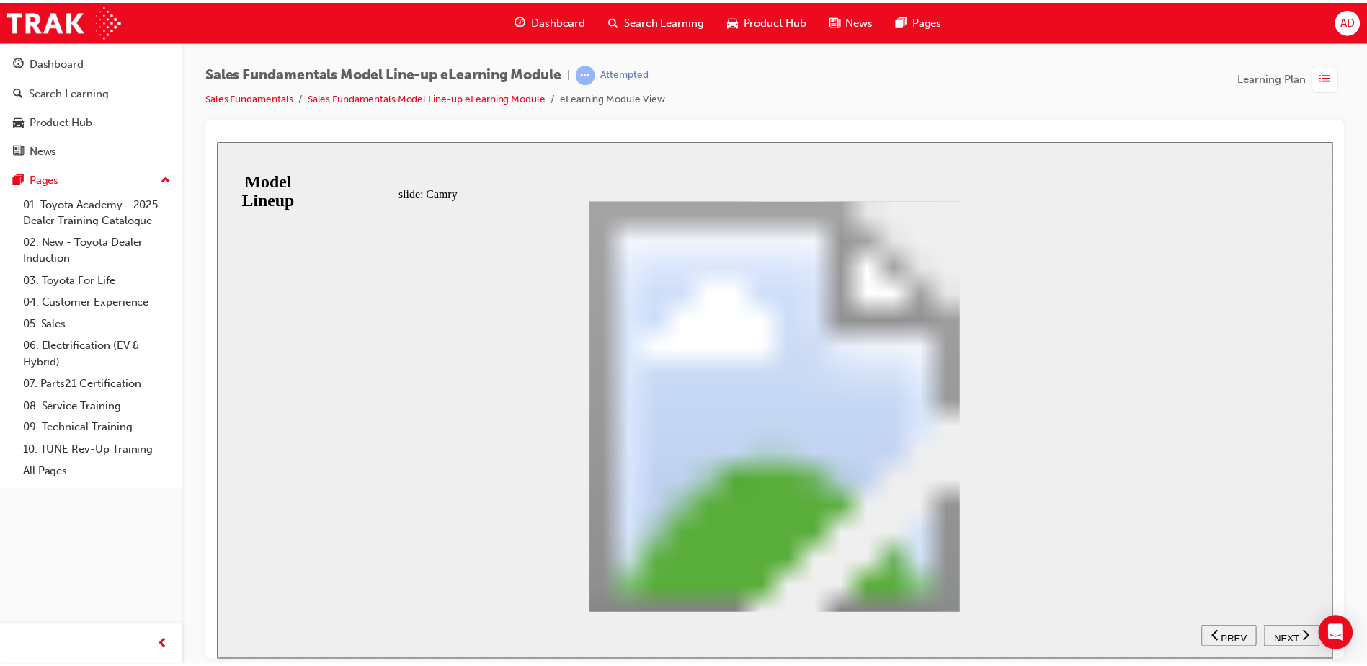
scroll to position [1, 0]
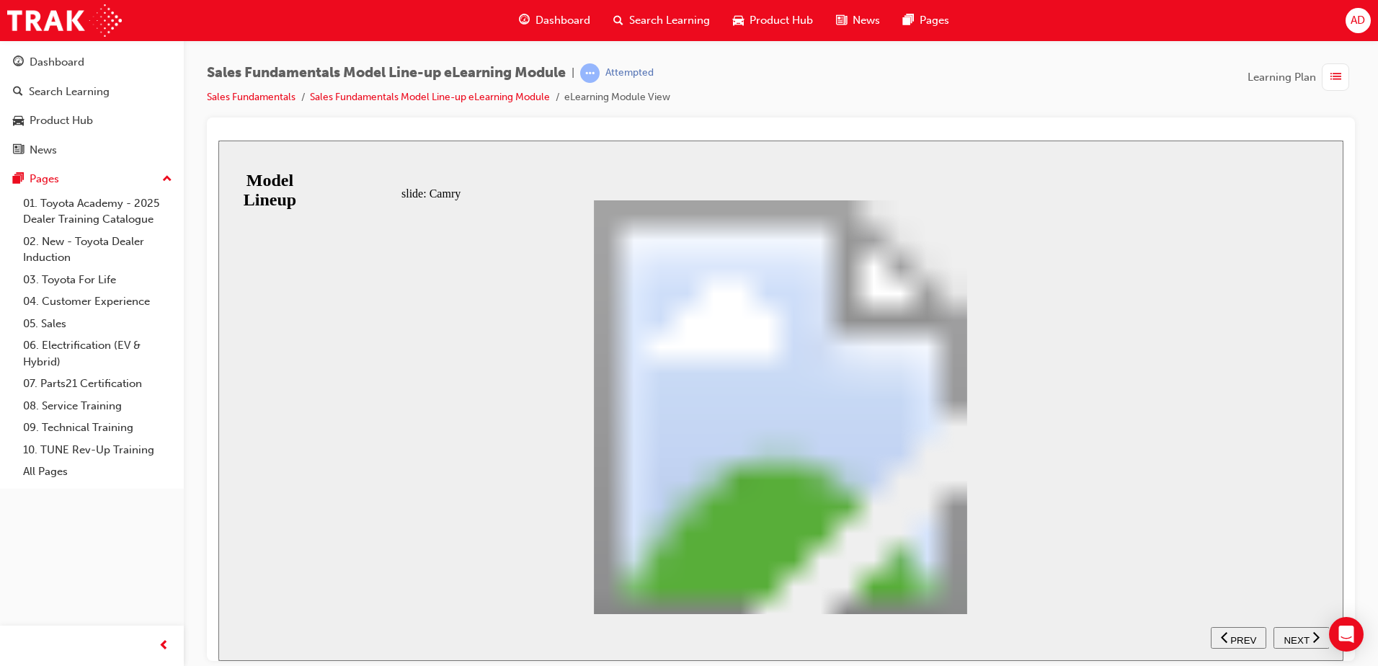
click at [1301, 634] on span "NEXT" at bounding box center [1295, 639] width 25 height 11
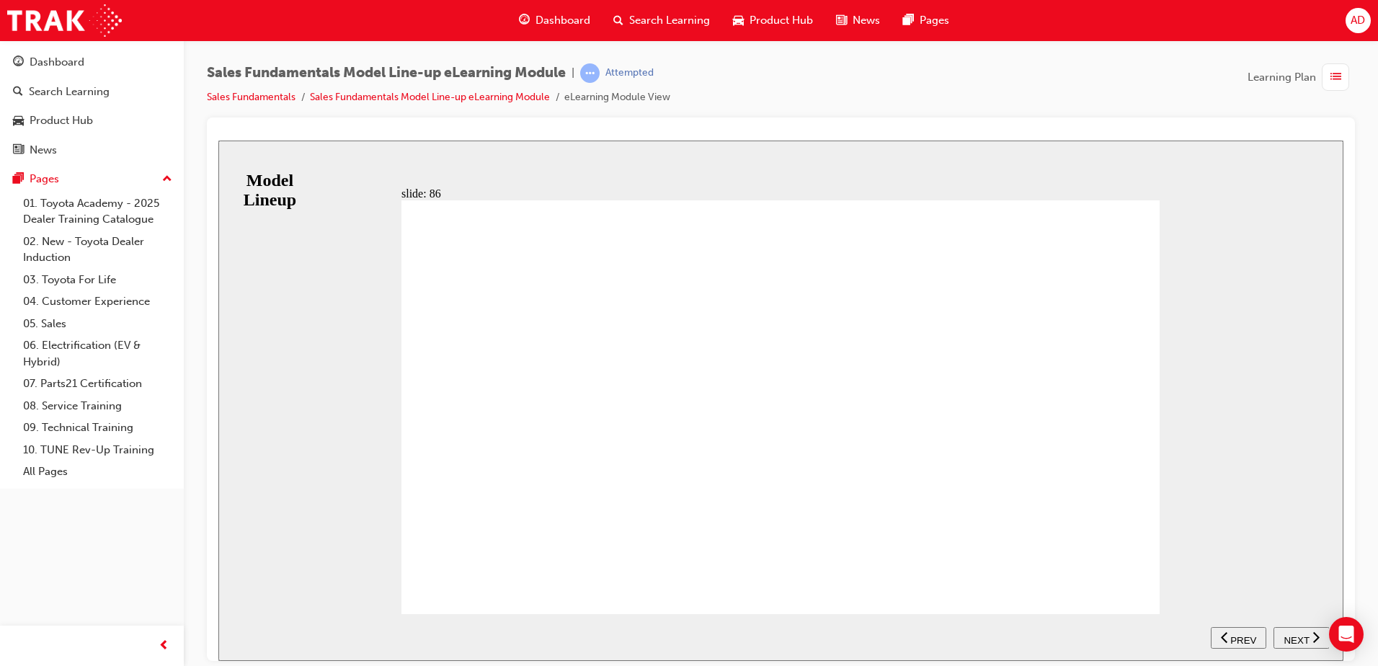
click at [1304, 634] on span "NEXT" at bounding box center [1295, 639] width 25 height 11
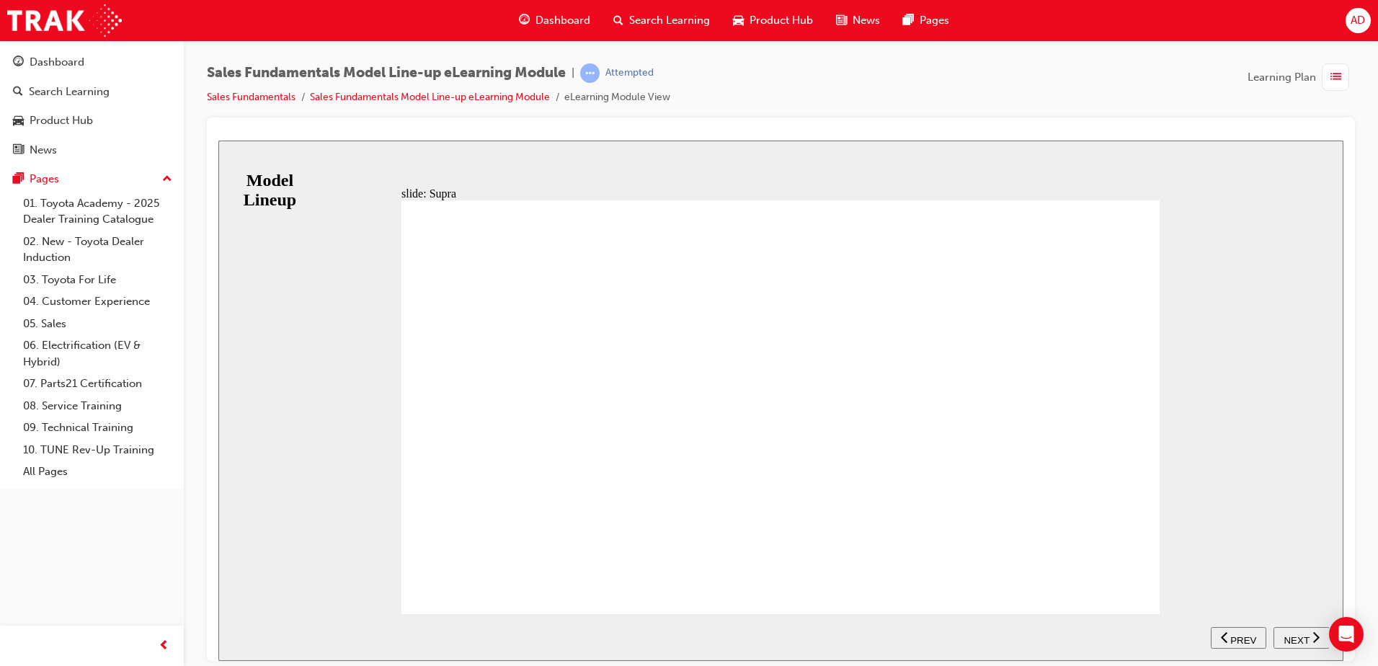
click at [1300, 635] on span "NEXT" at bounding box center [1295, 639] width 25 height 11
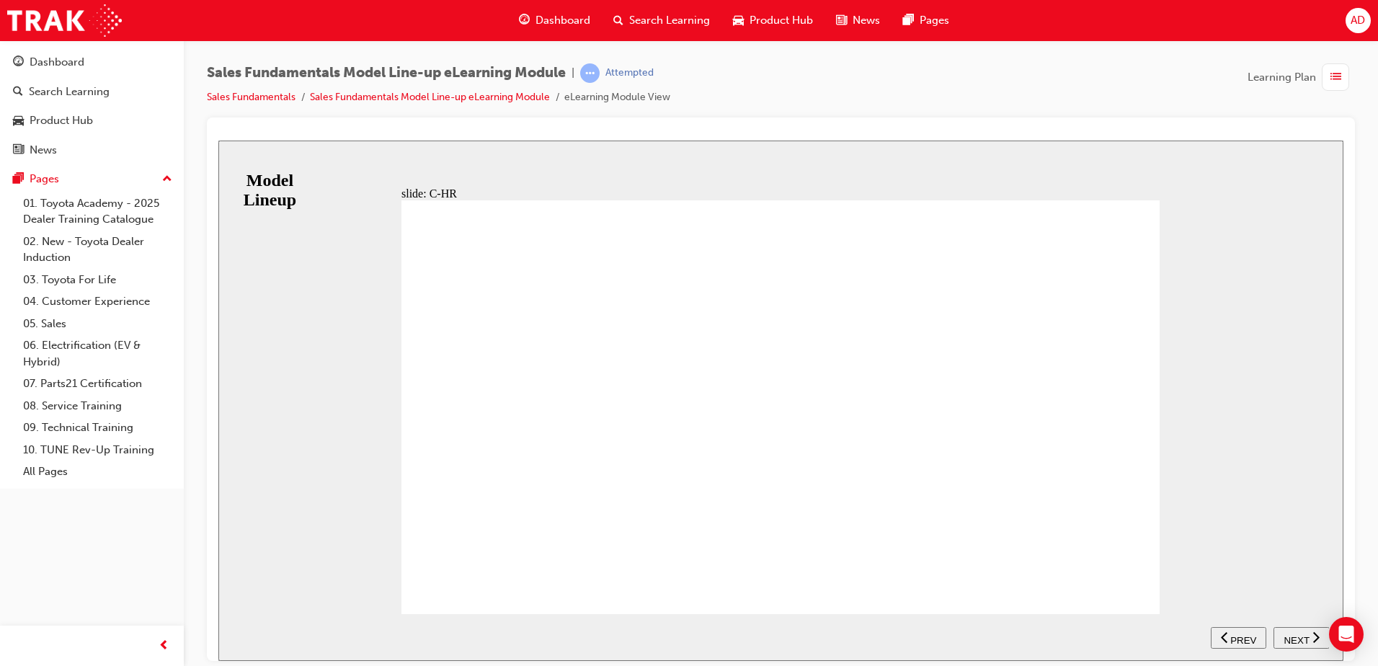
click at [1300, 629] on button "NEXT" at bounding box center [1301, 637] width 56 height 22
drag, startPoint x: 493, startPoint y: 572, endPoint x: 816, endPoint y: 530, distance: 326.3
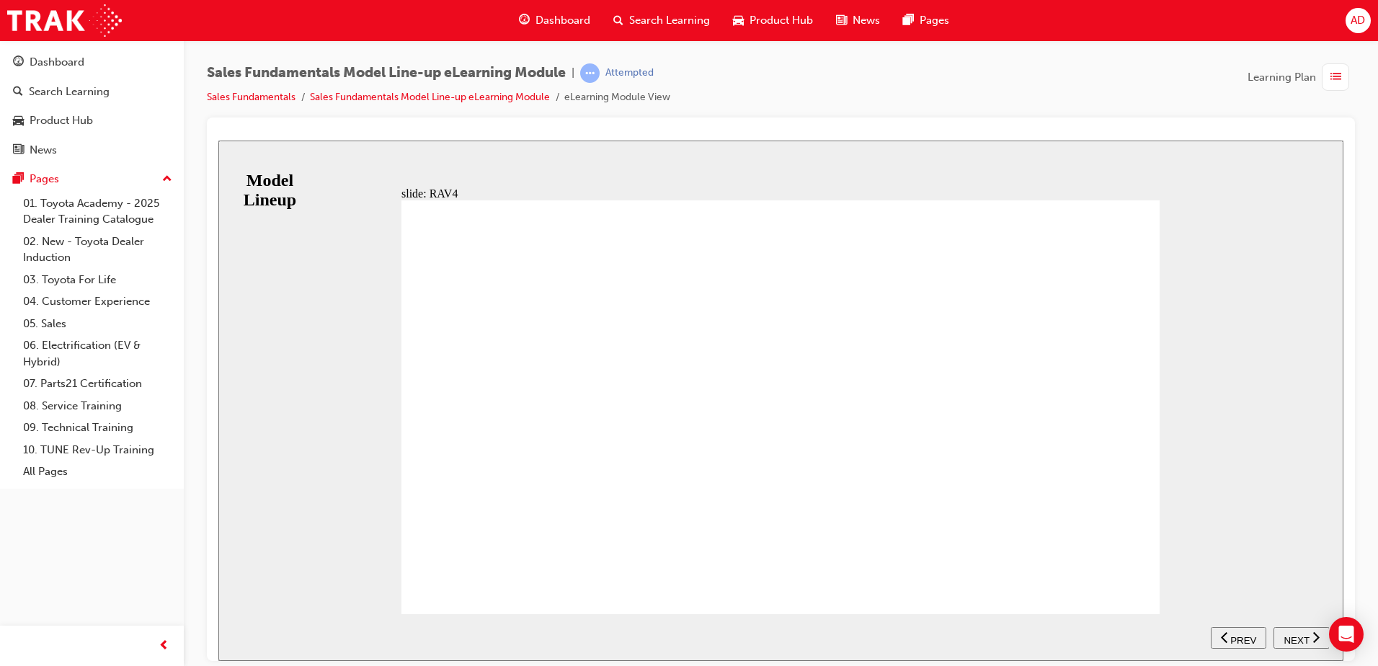
click at [1295, 638] on span "NEXT" at bounding box center [1295, 639] width 25 height 11
drag, startPoint x: 512, startPoint y: 580, endPoint x: 651, endPoint y: 591, distance: 139.5
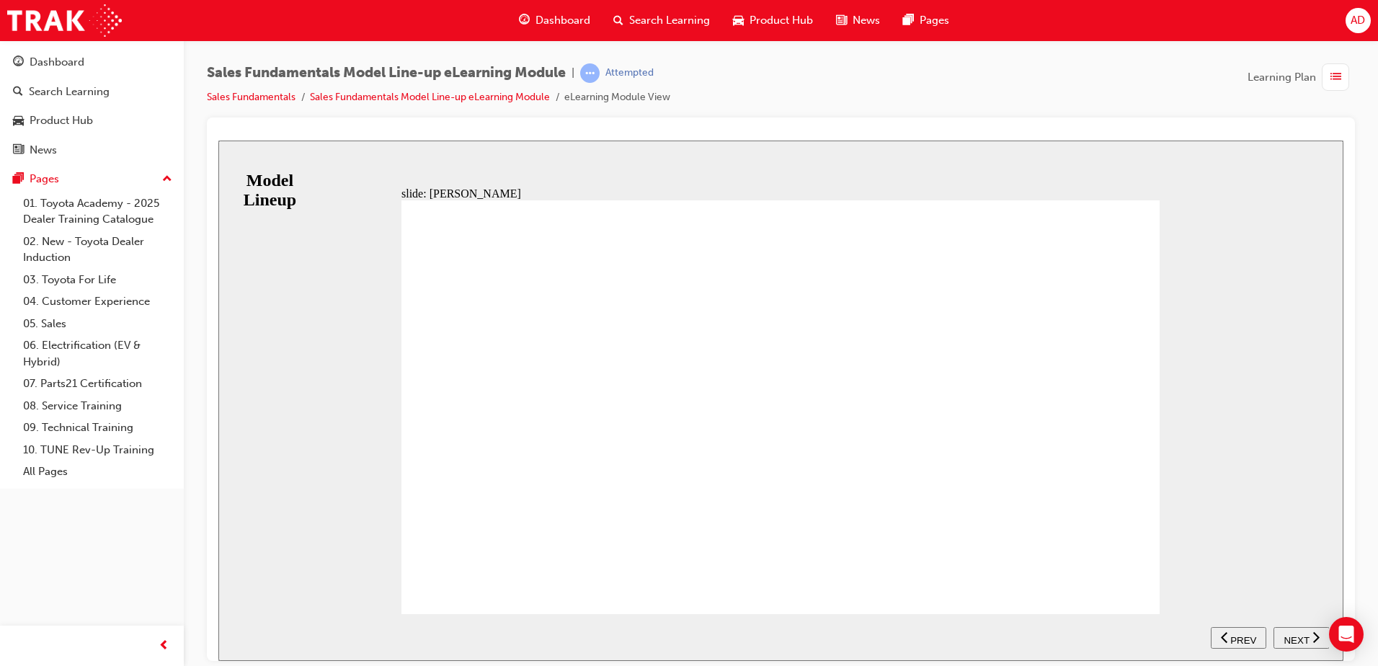
click at [1305, 635] on span "NEXT" at bounding box center [1295, 639] width 25 height 11
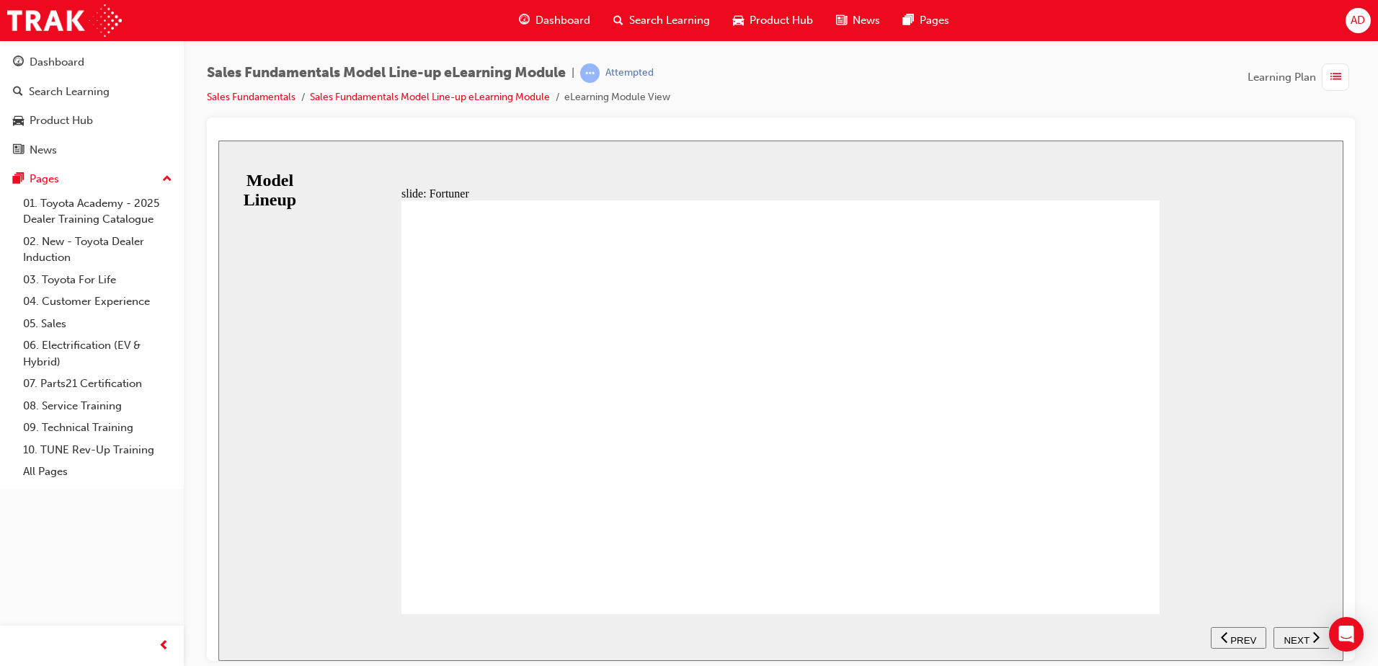
click at [1296, 641] on span "NEXT" at bounding box center [1295, 639] width 25 height 11
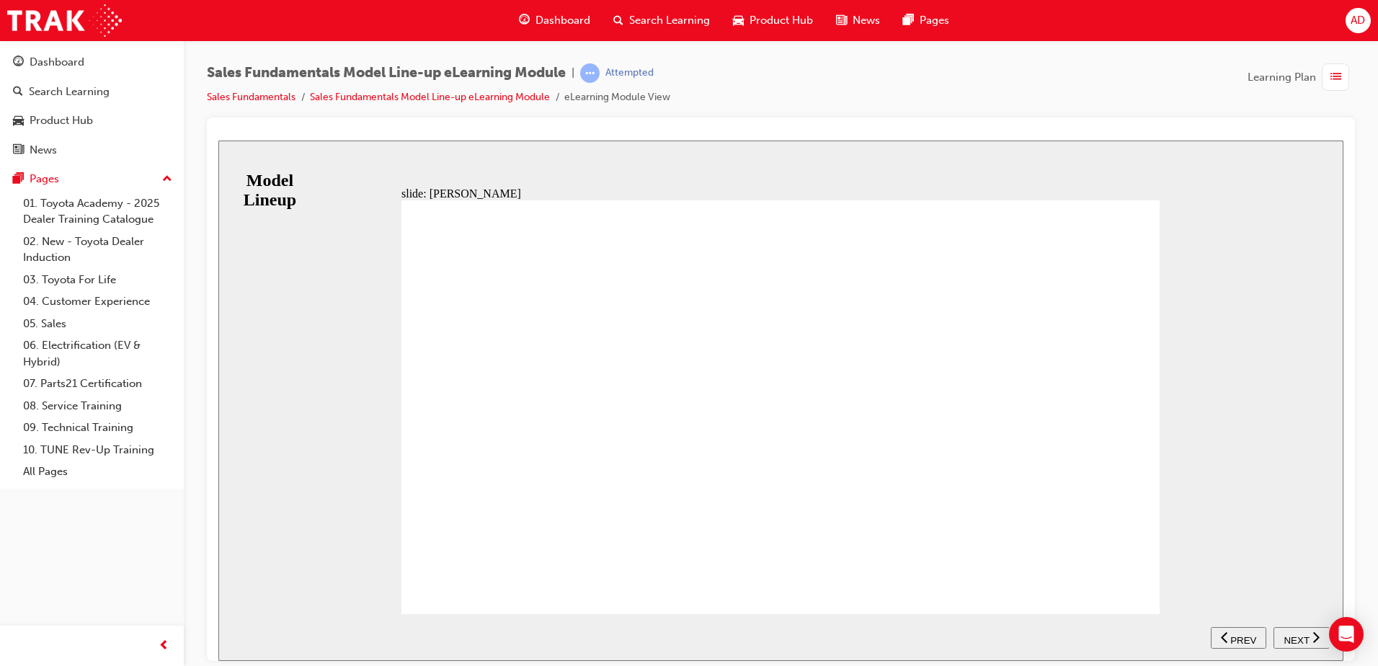
click at [1133, 581] on div "RANGE GX GXL VX KAKADU Table with 5 columns and 1 rows 6-speed automatic correc…" at bounding box center [780, 413] width 758 height 427
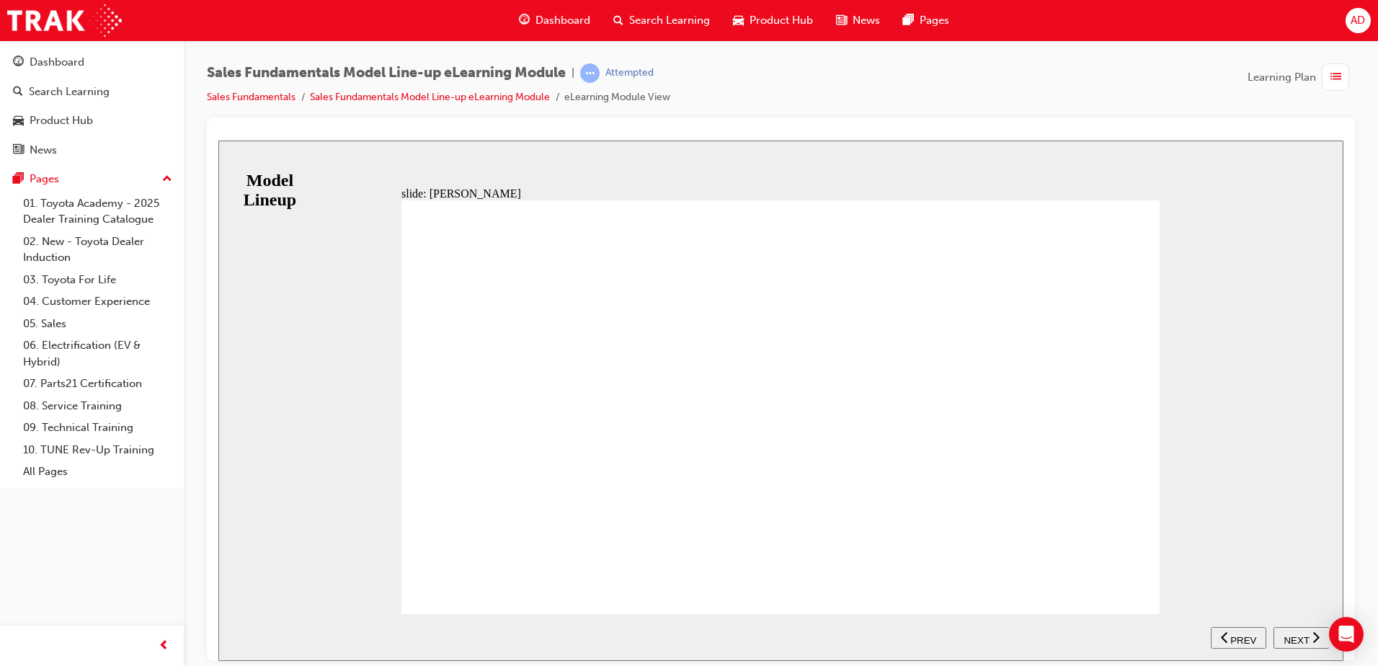
click at [1285, 635] on span "NEXT" at bounding box center [1295, 639] width 25 height 11
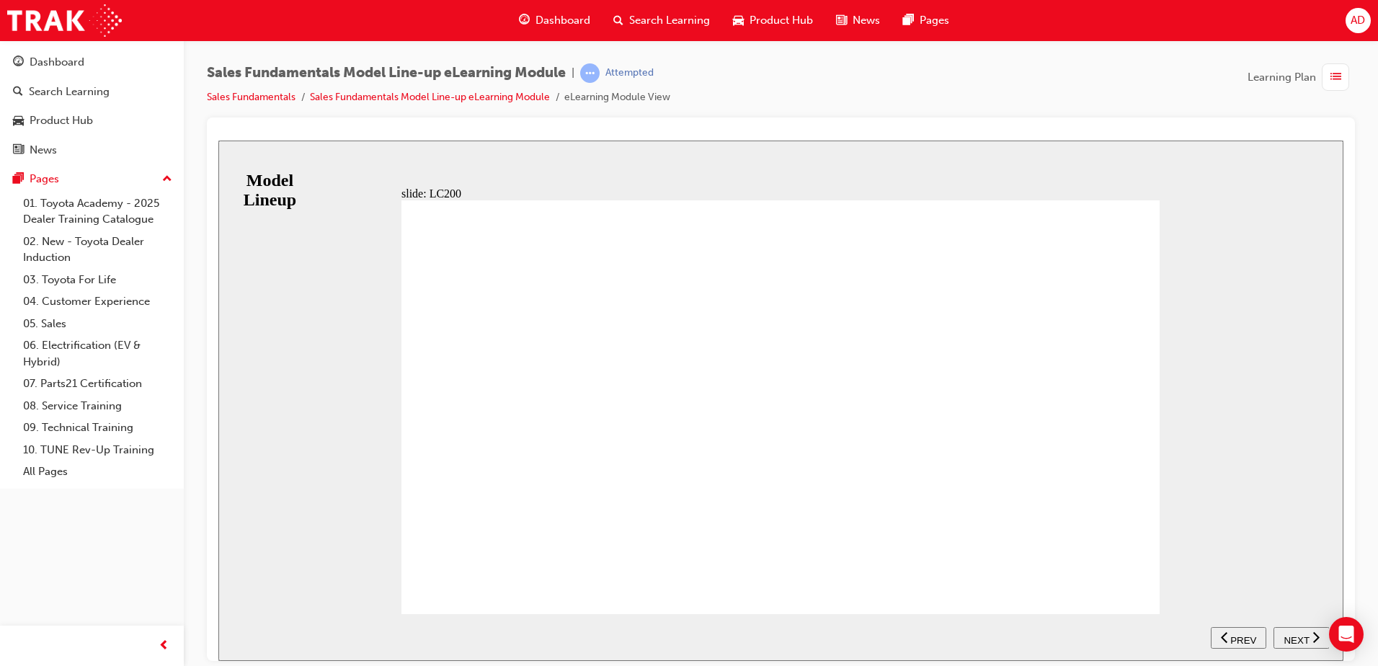
click at [1295, 634] on span "NEXT" at bounding box center [1295, 639] width 25 height 11
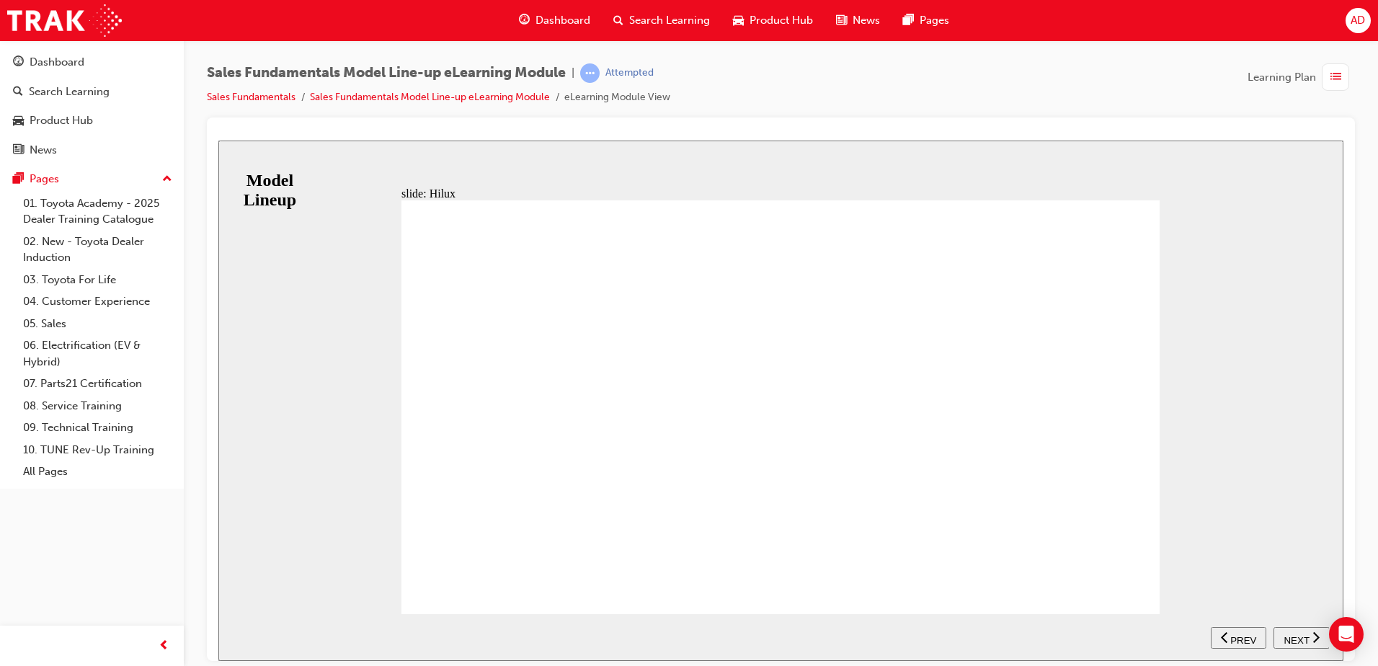
click at [1299, 640] on span "NEXT" at bounding box center [1295, 639] width 25 height 11
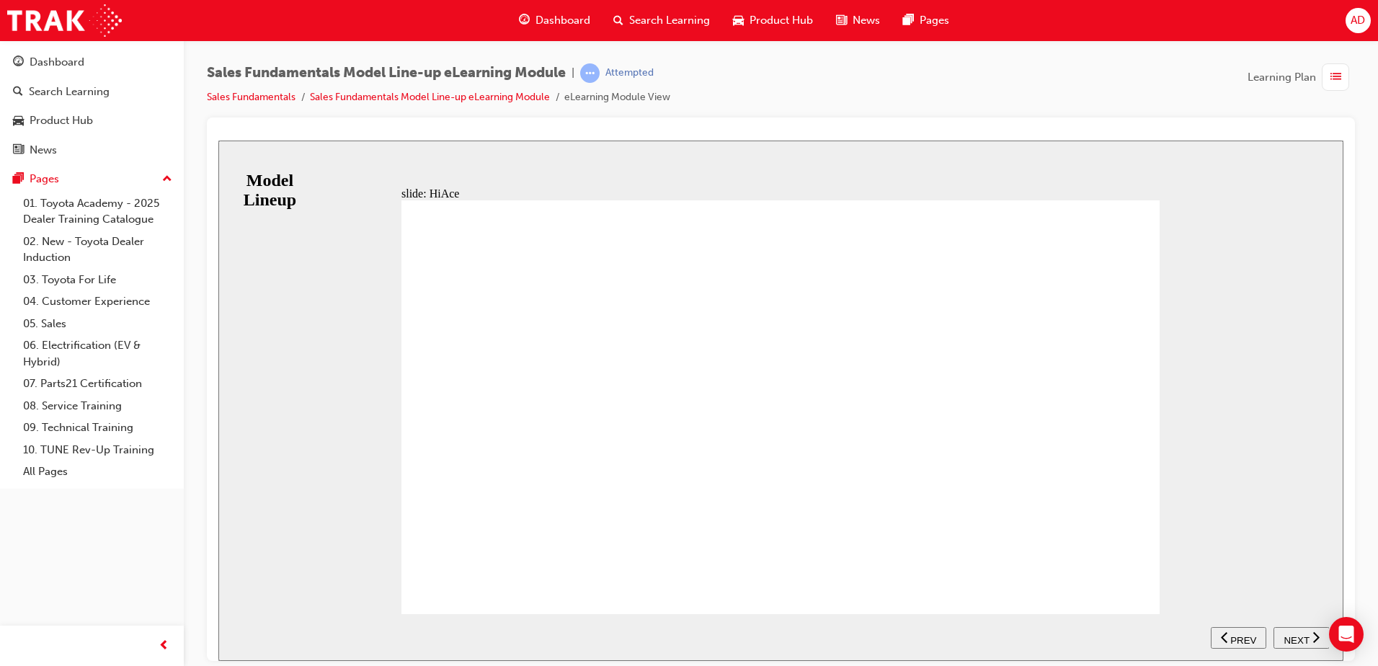
click at [1302, 642] on span "NEXT" at bounding box center [1295, 639] width 25 height 11
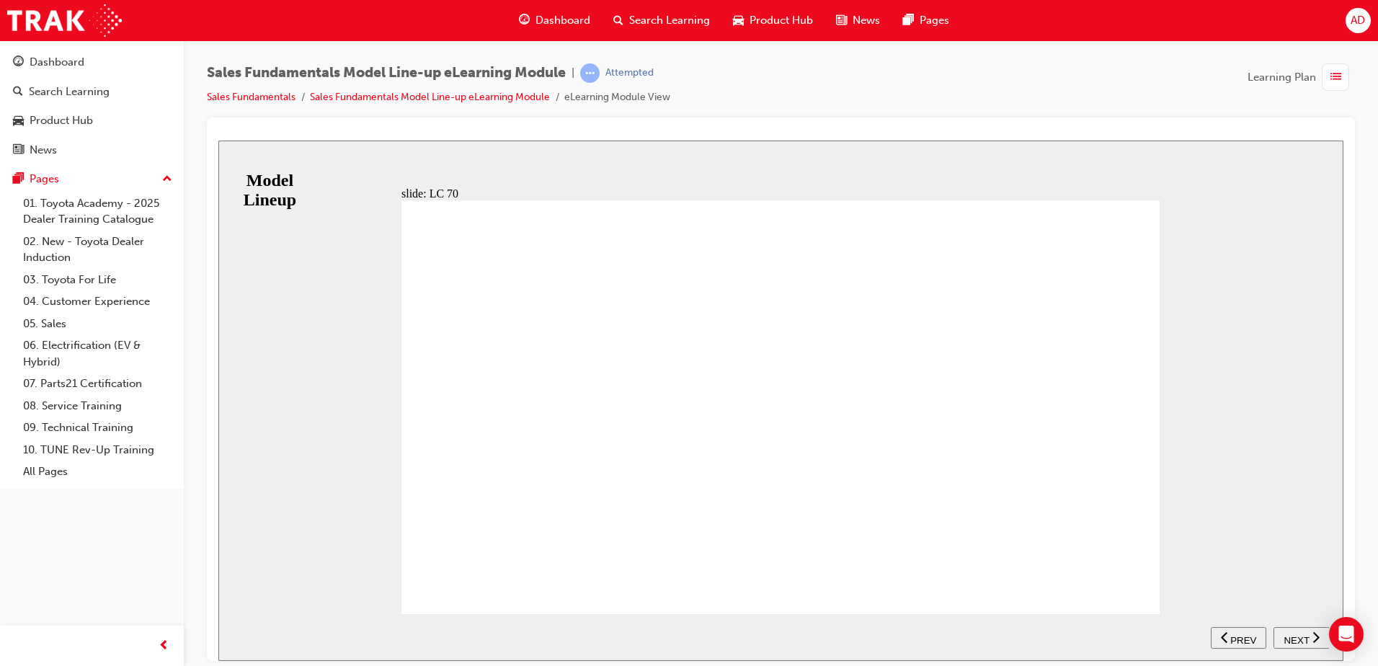
click at [1302, 634] on span "NEXT" at bounding box center [1295, 639] width 25 height 11
drag, startPoint x: 1025, startPoint y: 349, endPoint x: 1089, endPoint y: 356, distance: 64.5
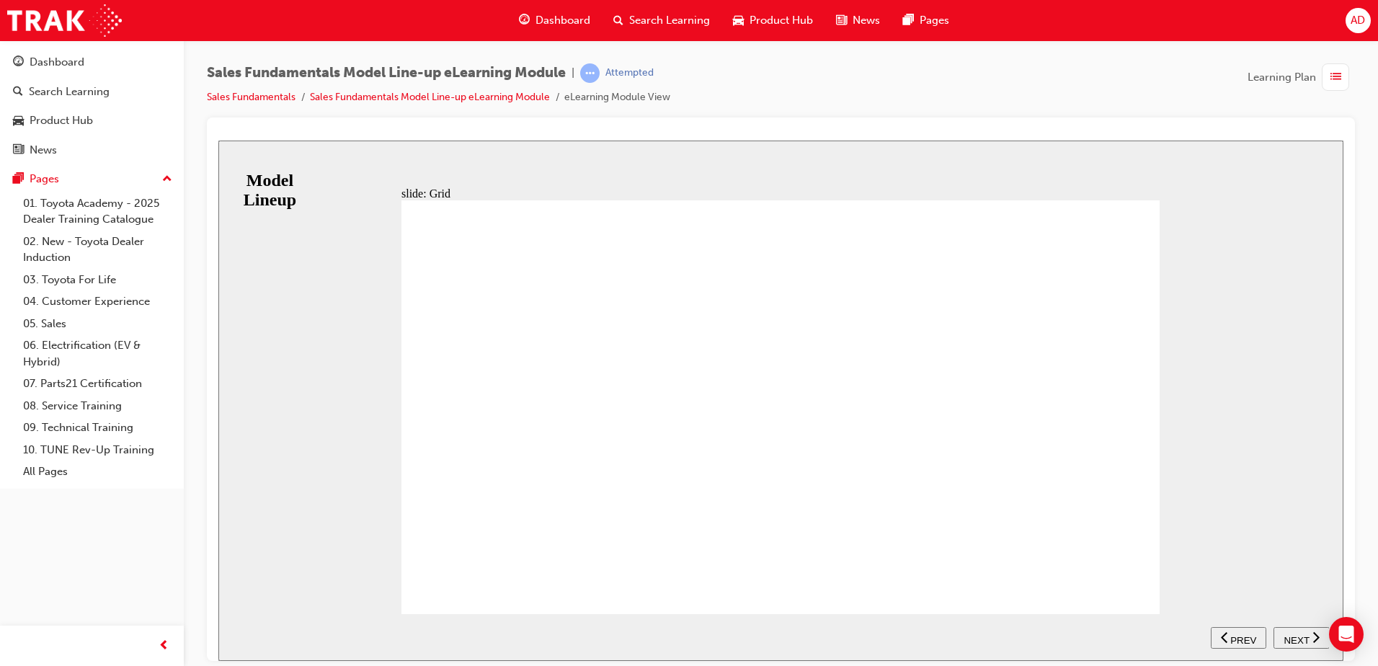
drag, startPoint x: 474, startPoint y: 588, endPoint x: 478, endPoint y: 566, distance: 22.0
drag, startPoint x: 473, startPoint y: 579, endPoint x: 478, endPoint y: 610, distance: 32.1
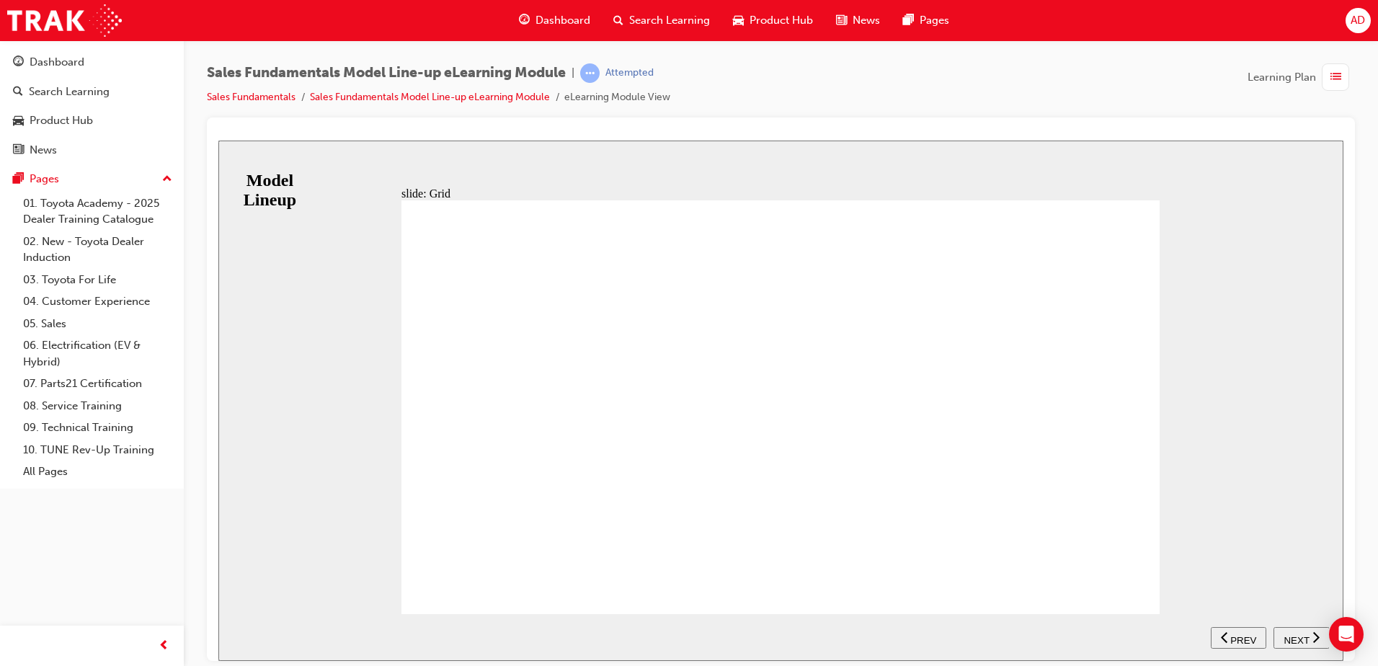
drag, startPoint x: 480, startPoint y: 587, endPoint x: 478, endPoint y: 574, distance: 13.8
drag, startPoint x: 478, startPoint y: 574, endPoint x: 457, endPoint y: 565, distance: 23.3
drag, startPoint x: 478, startPoint y: 577, endPoint x: 454, endPoint y: 599, distance: 32.6
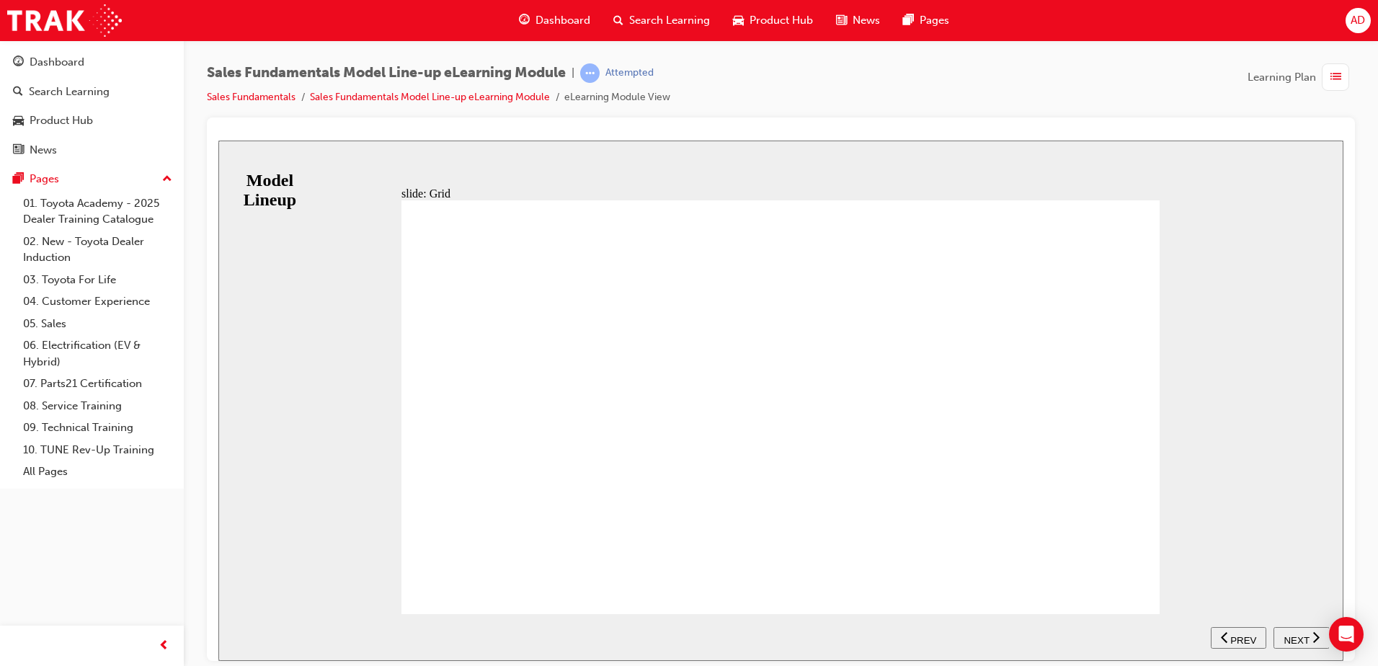
type input "0"
click at [1301, 640] on span "NEXT" at bounding box center [1295, 639] width 25 height 11
drag, startPoint x: 1301, startPoint y: 640, endPoint x: 821, endPoint y: 482, distance: 505.1
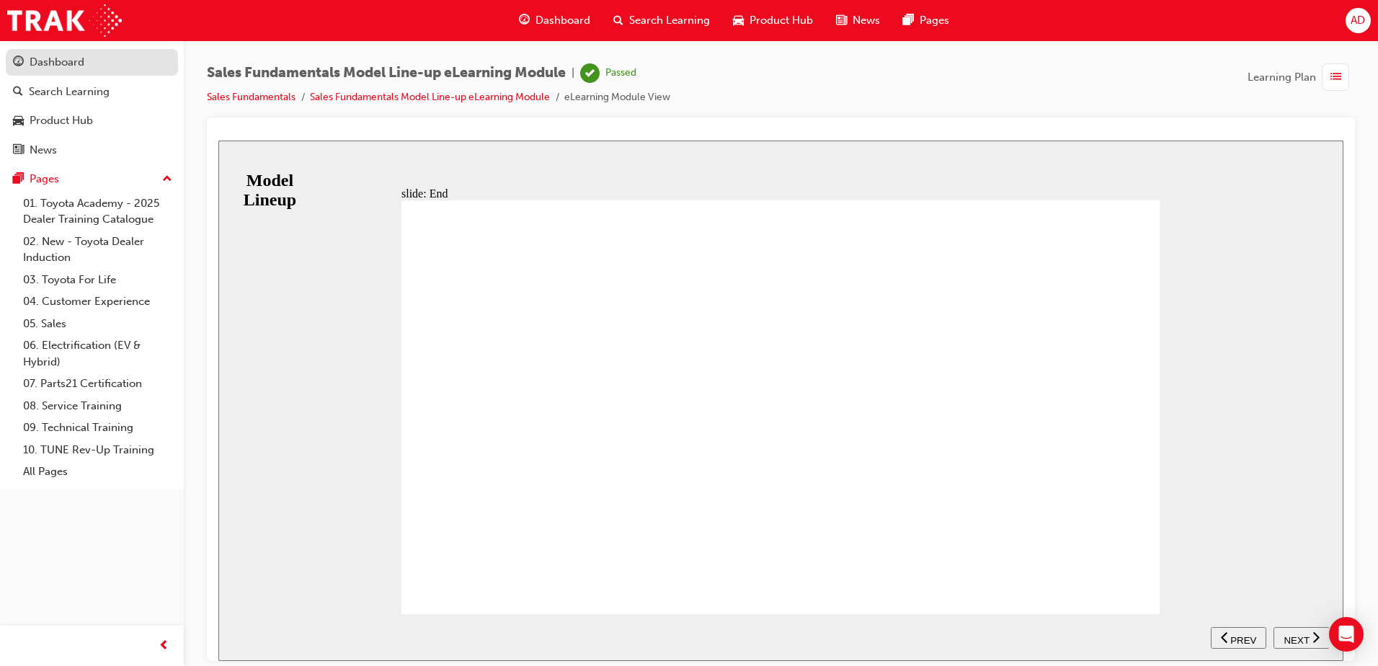
click at [54, 60] on div "Dashboard" at bounding box center [57, 62] width 55 height 17
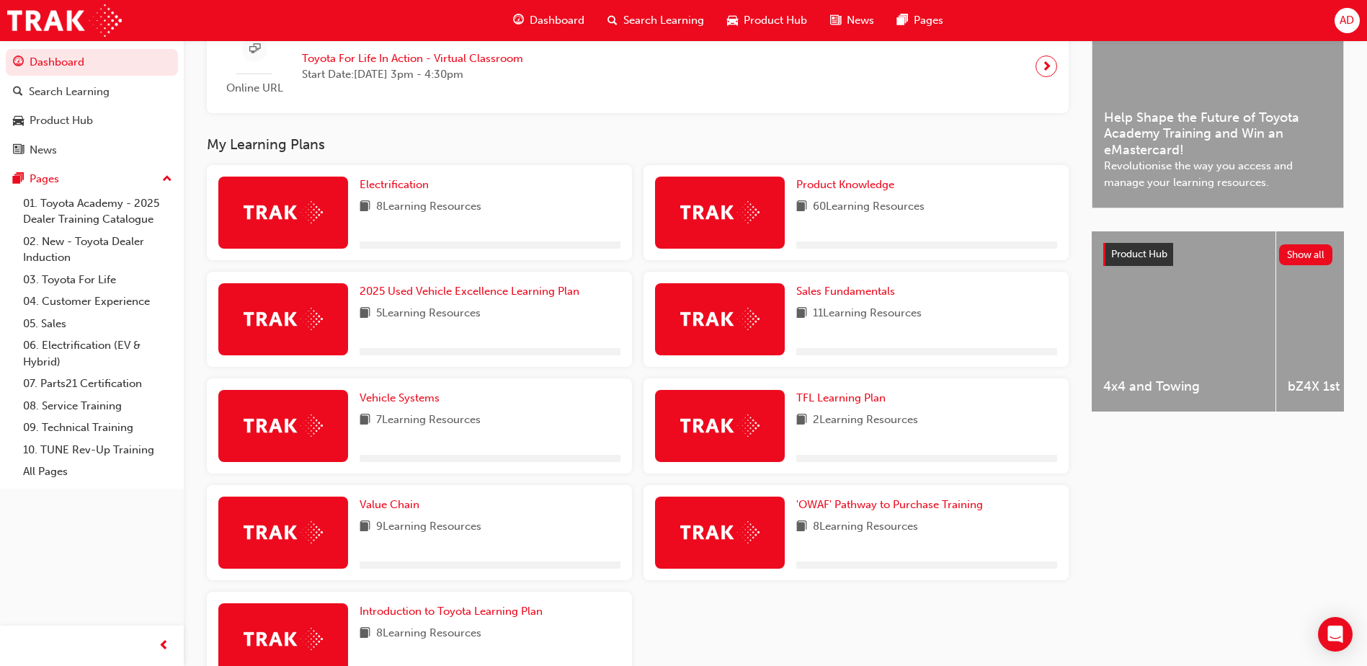
scroll to position [473, 0]
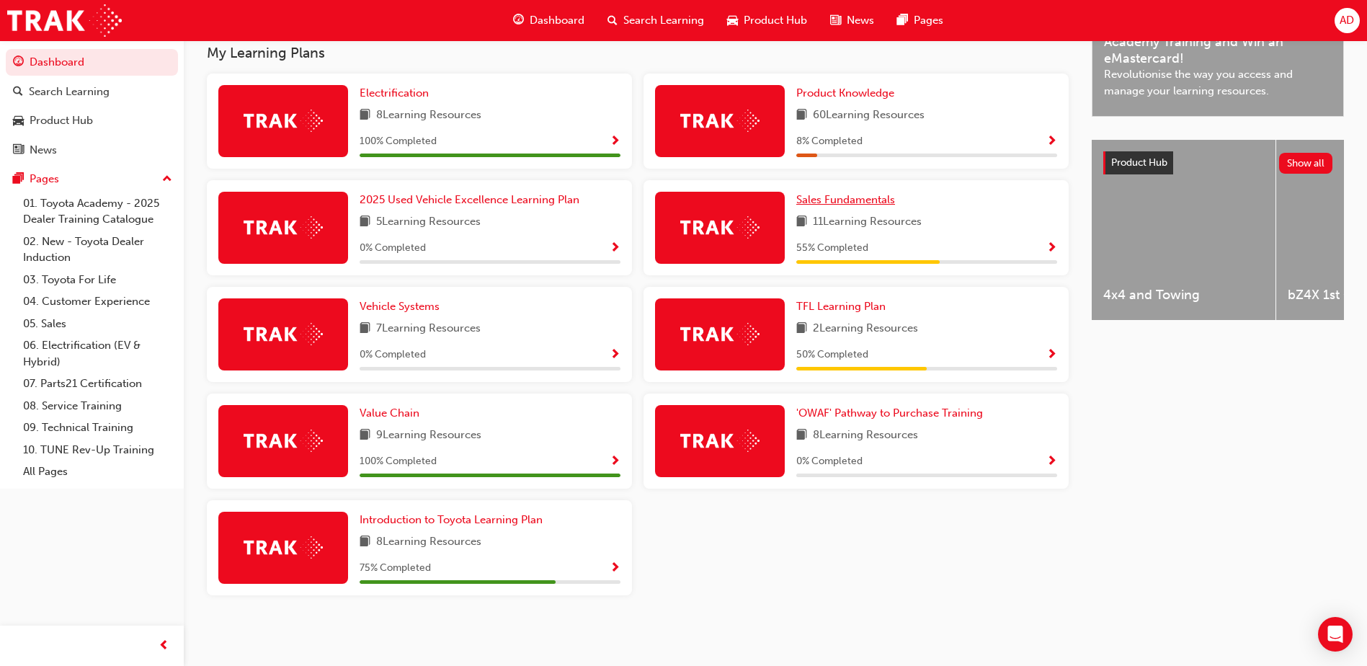
click at [876, 205] on span "Sales Fundamentals" at bounding box center [845, 199] width 99 height 13
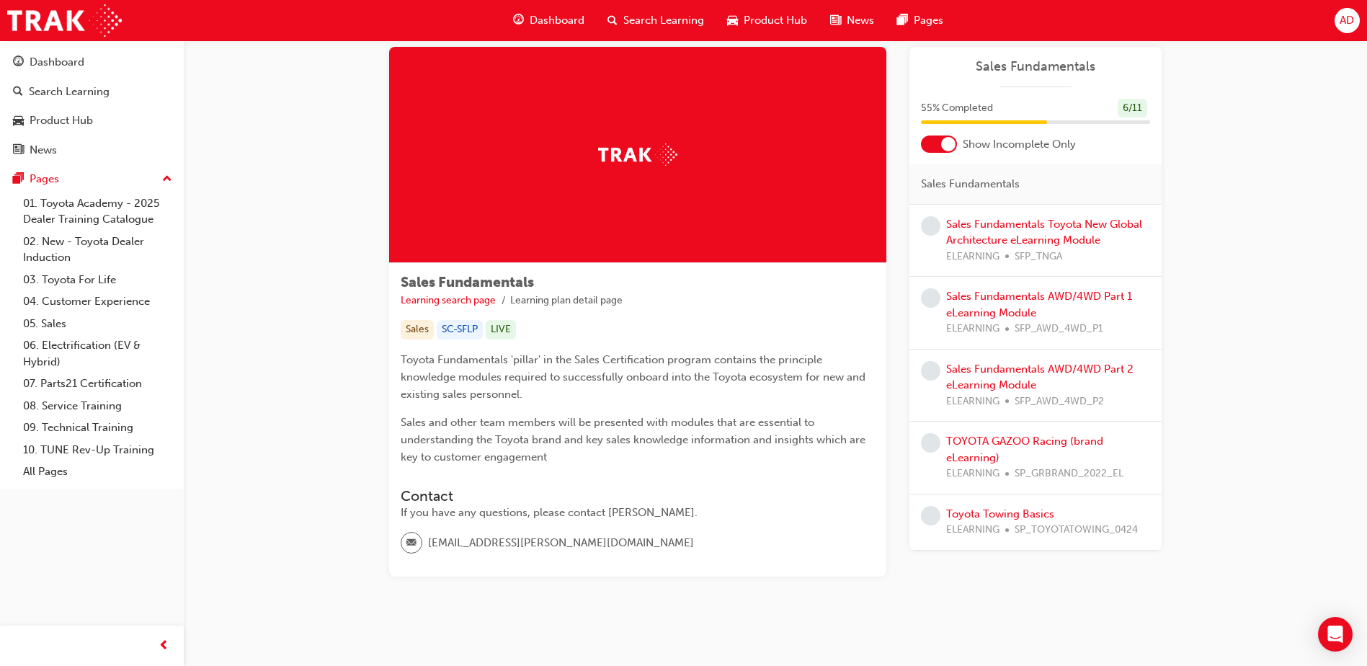
scroll to position [44, 0]
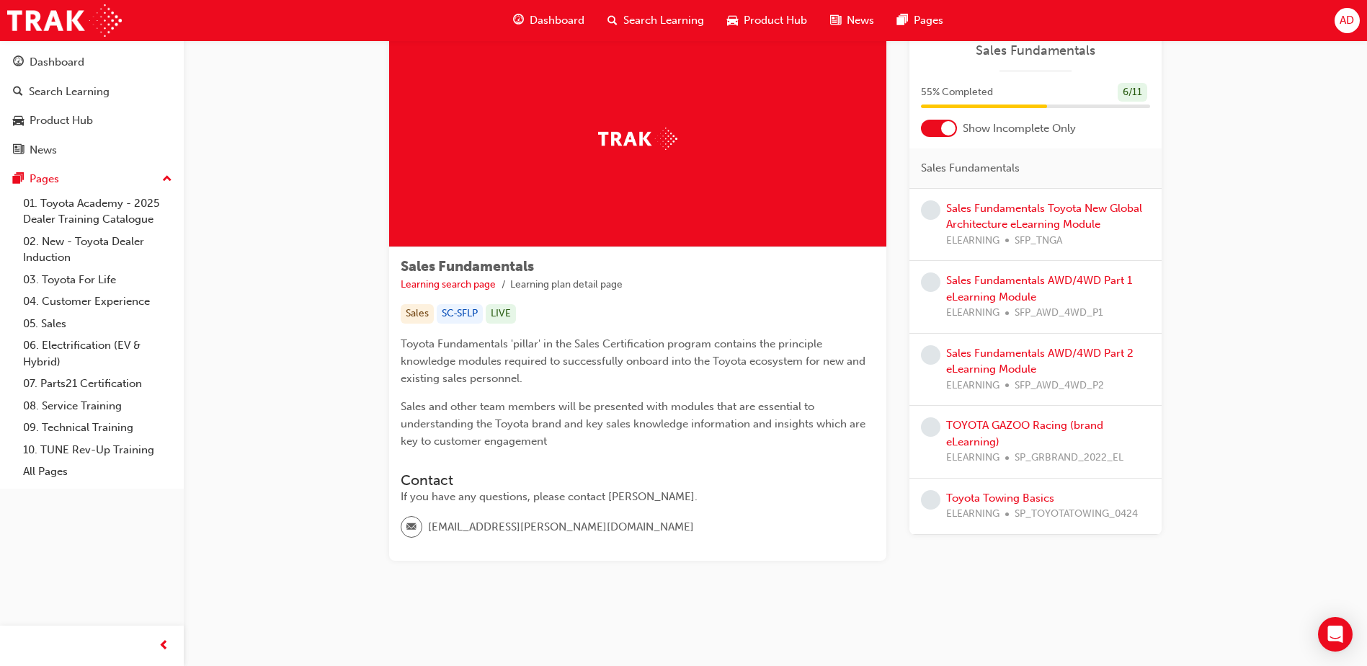
click at [1092, 216] on div "Sales Fundamentals Toyota New Global Architecture eLearning Module ELEARNING SF…" at bounding box center [1048, 224] width 204 height 49
click at [1071, 221] on link "Sales Fundamentals Toyota New Global Architecture eLearning Module" at bounding box center [1044, 217] width 196 height 30
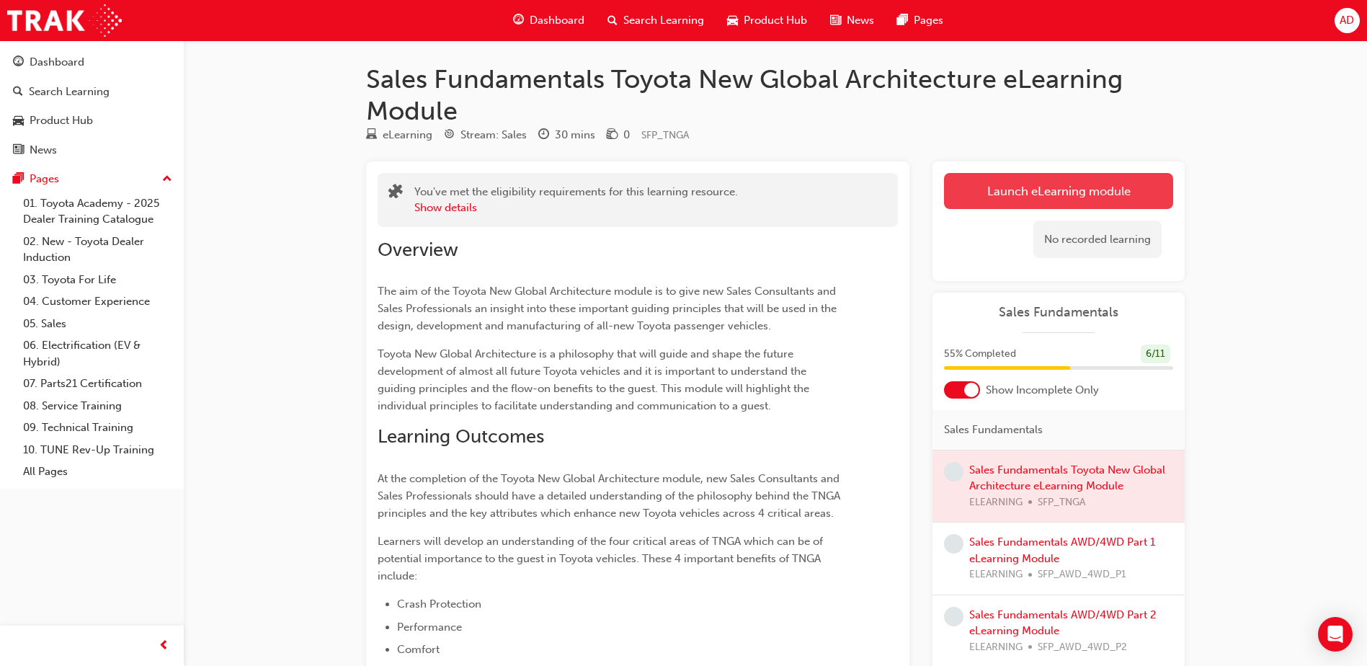
click at [1021, 188] on link "Launch eLearning module" at bounding box center [1058, 191] width 229 height 36
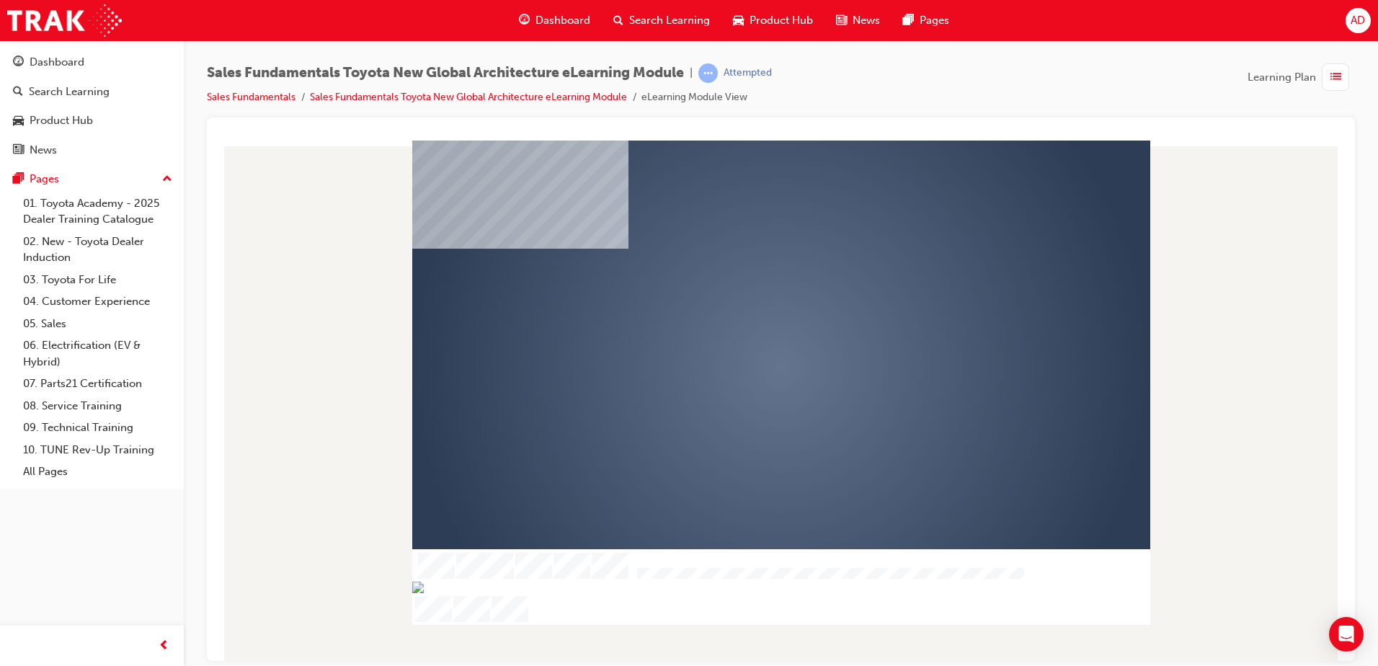
click at [739, 324] on div "play" at bounding box center [739, 324] width 0 height 0
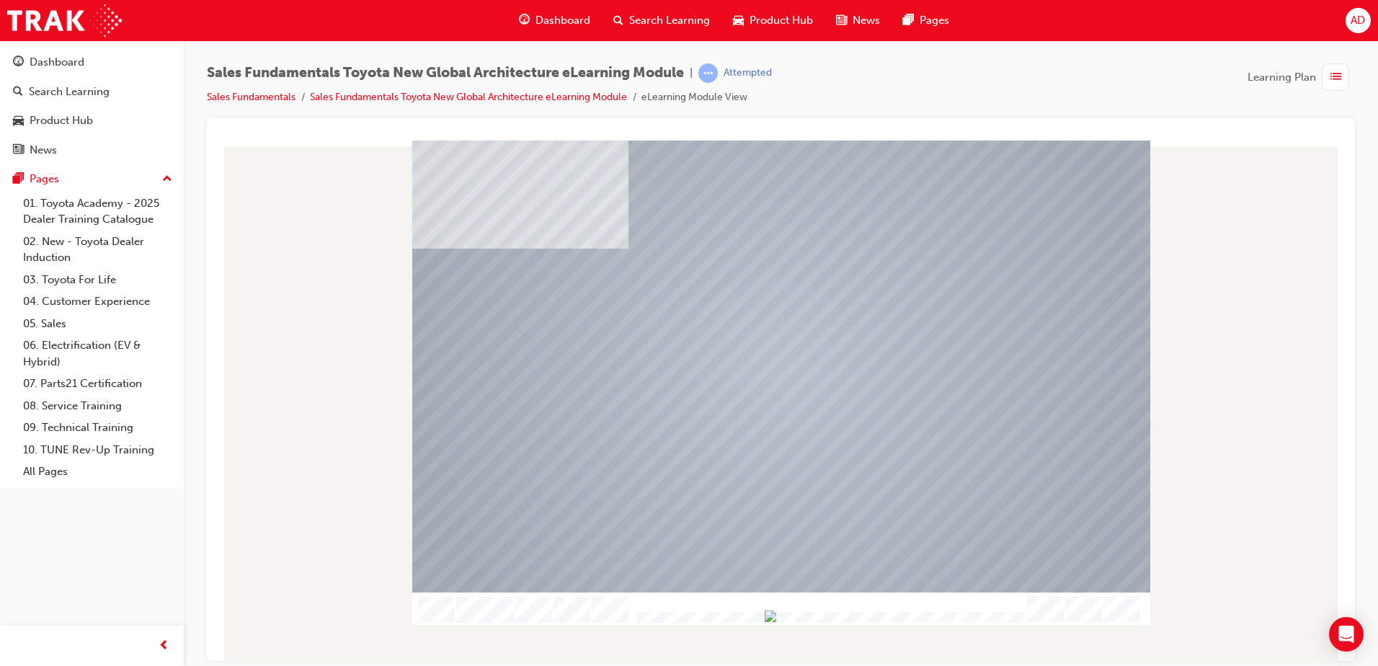
click at [1007, 611] on div at bounding box center [828, 617] width 391 height 12
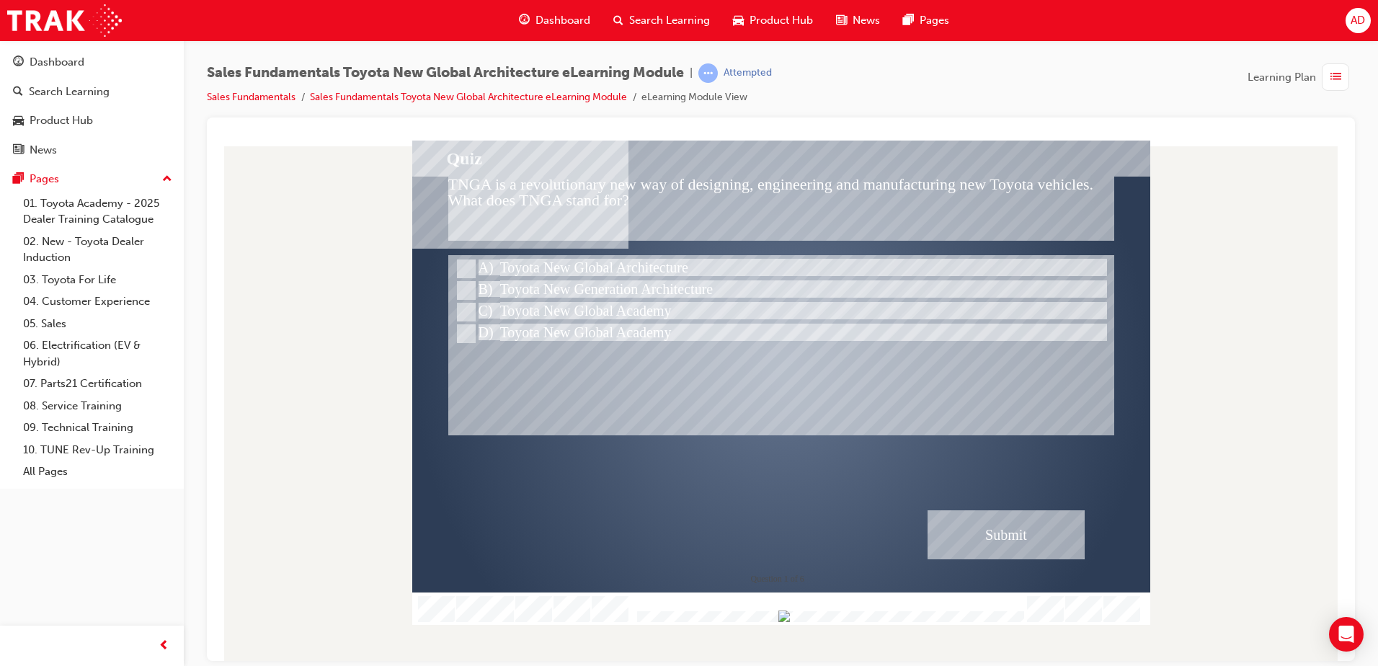
drag, startPoint x: 646, startPoint y: 195, endPoint x: 488, endPoint y: 195, distance: 158.5
click at [488, 195] on div "TNGA is a revolutionary new way of designing, engineering and manufacturing new…" at bounding box center [781, 208] width 666 height 64
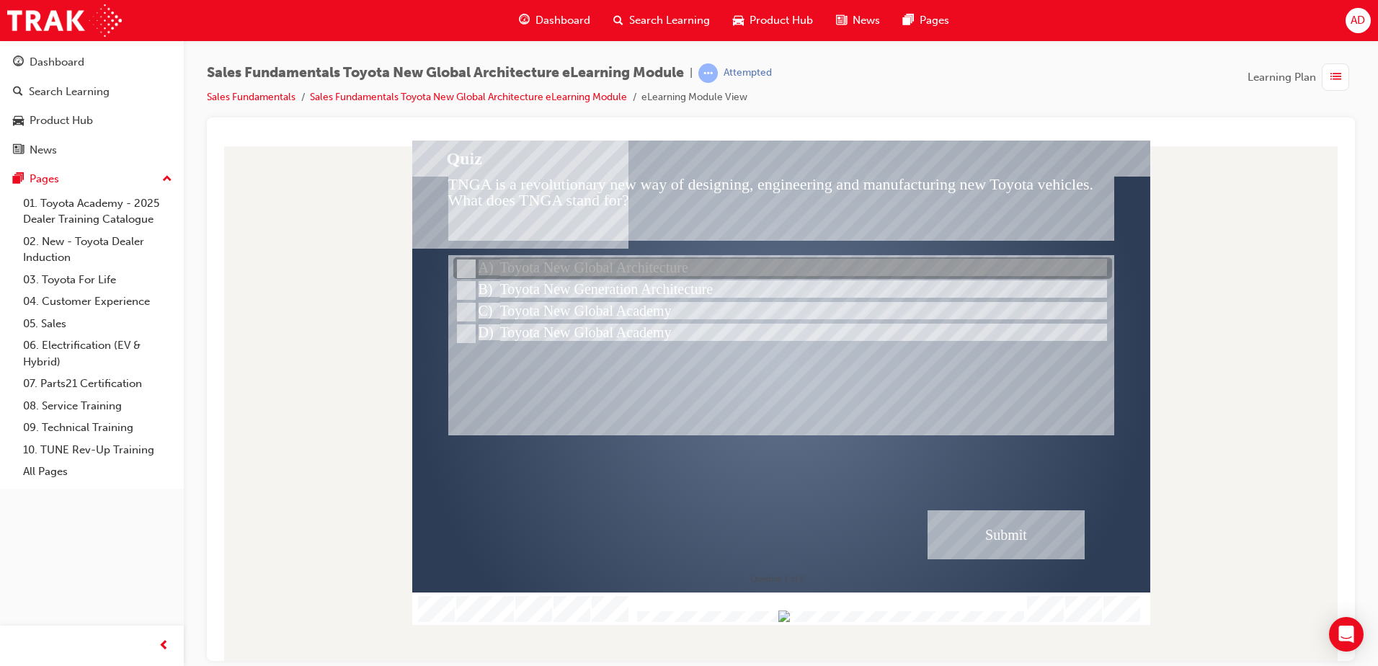
click at [653, 265] on div at bounding box center [782, 269] width 659 height 22
radio input "true"
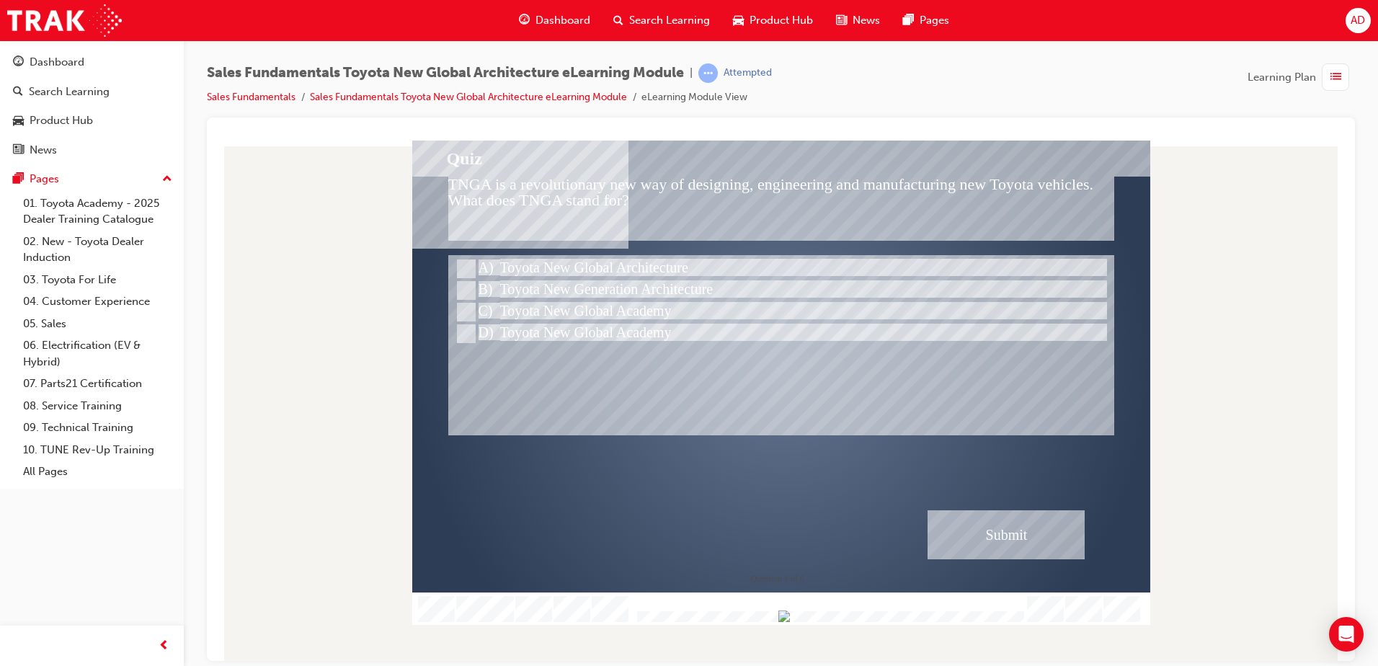
click at [1008, 538] on div "Submit" at bounding box center [1005, 533] width 157 height 49
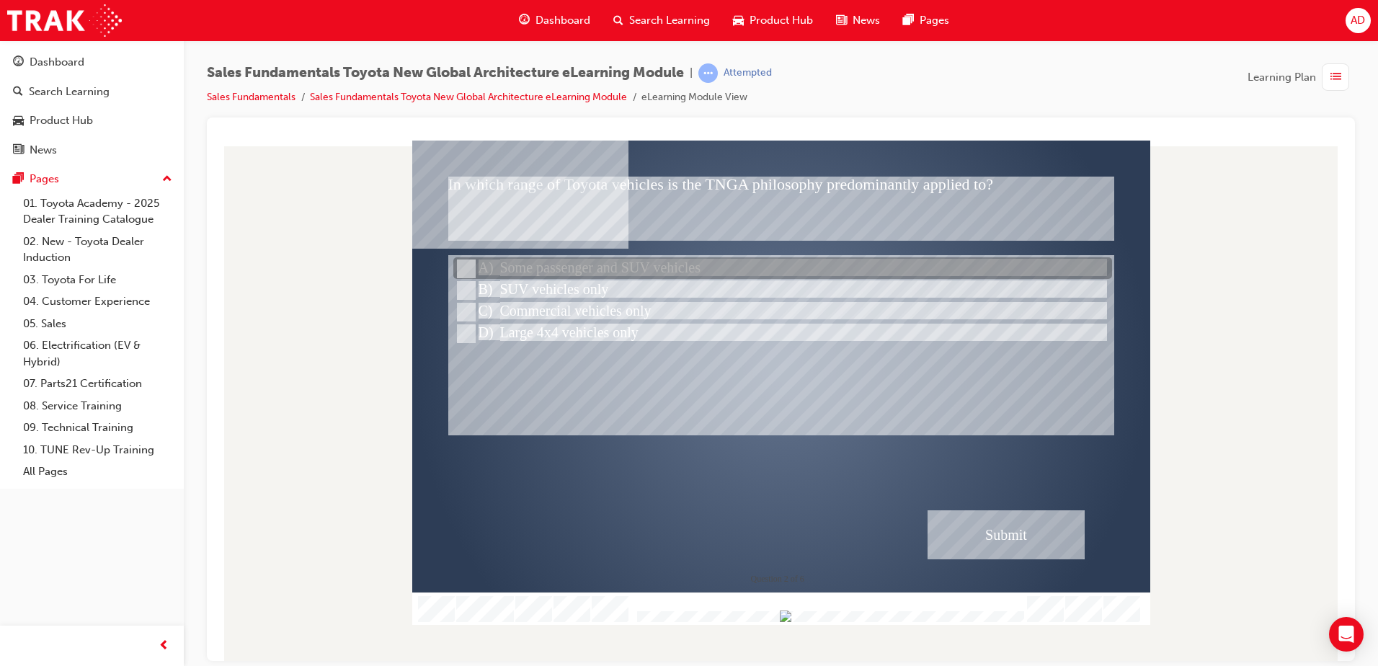
click at [515, 267] on div at bounding box center [782, 269] width 659 height 22
radio input "true"
click at [515, 267] on div at bounding box center [782, 269] width 659 height 22
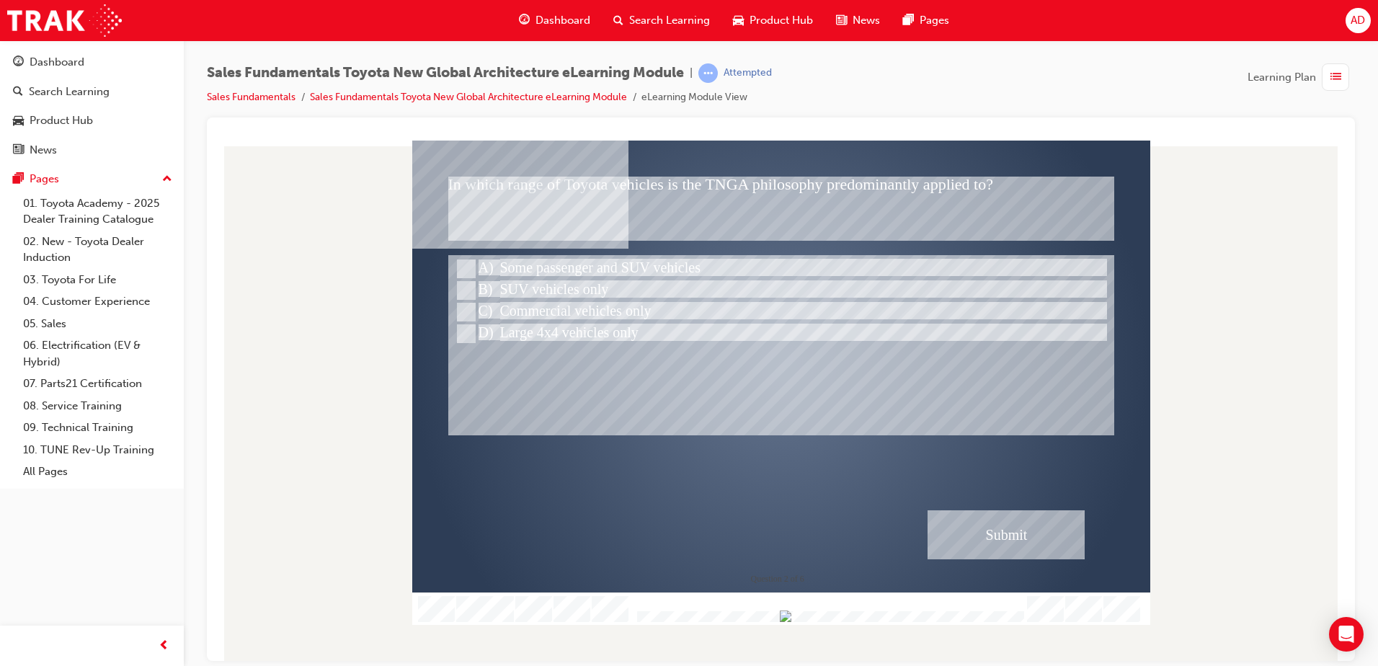
click at [968, 521] on div "Submit" at bounding box center [1005, 533] width 157 height 49
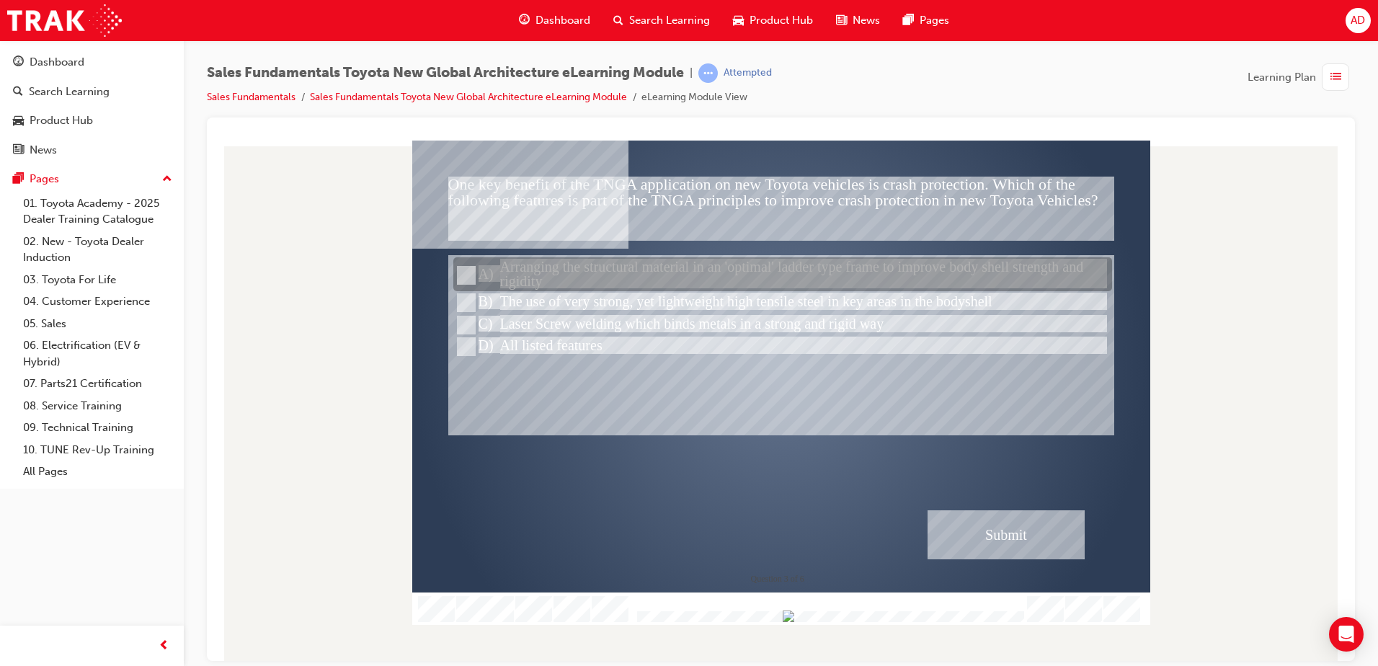
click at [596, 262] on div at bounding box center [782, 275] width 659 height 34
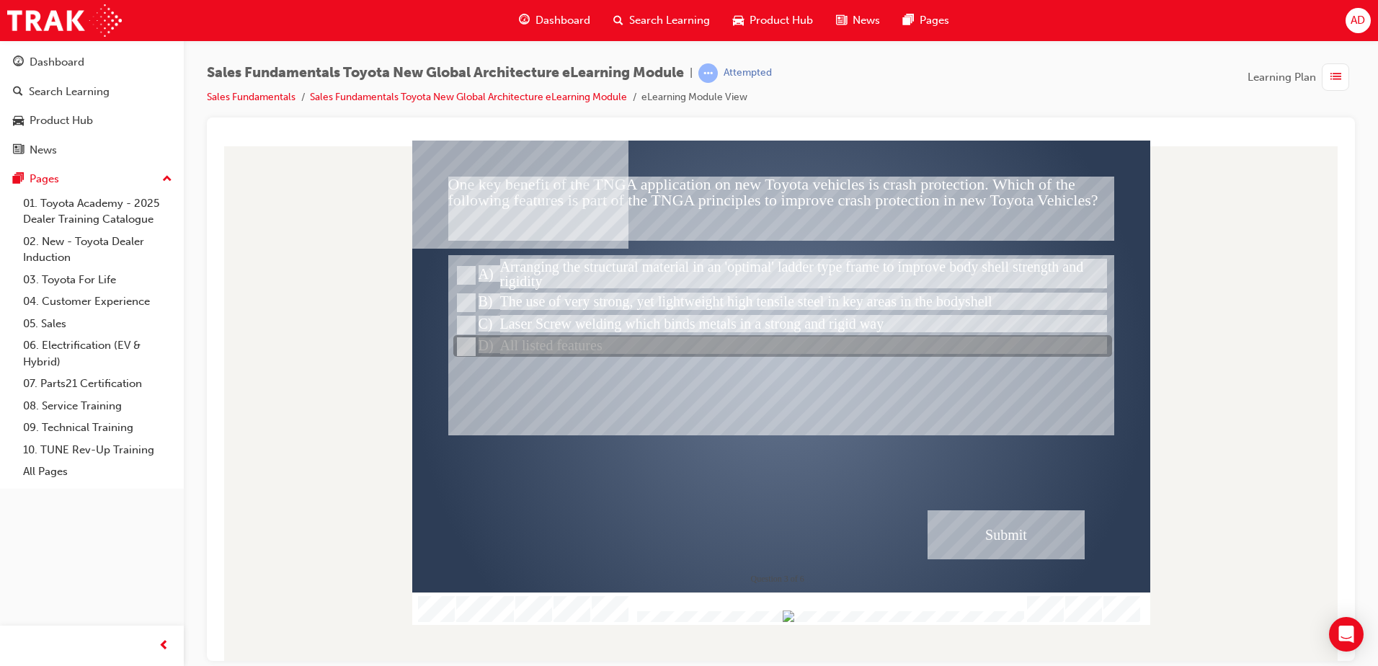
click at [576, 352] on div at bounding box center [782, 347] width 659 height 22
radio input "false"
radio input "true"
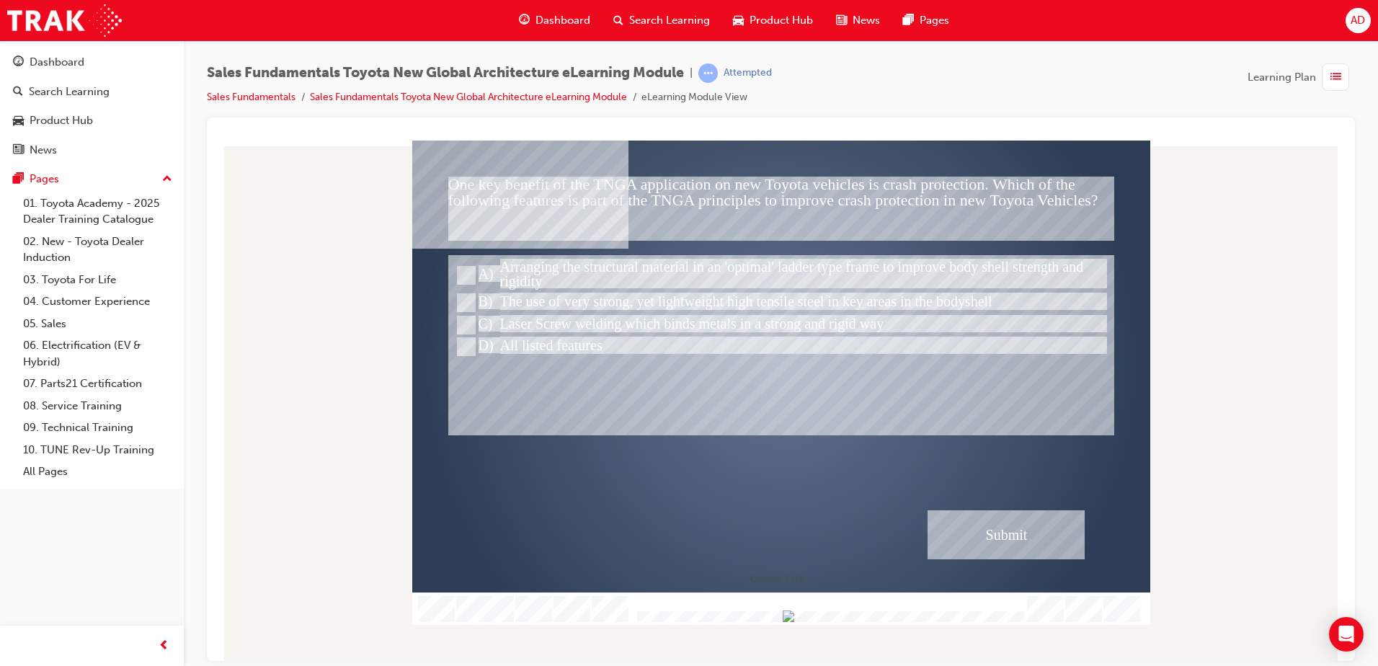
click at [1019, 533] on div "Submit" at bounding box center [1005, 533] width 157 height 49
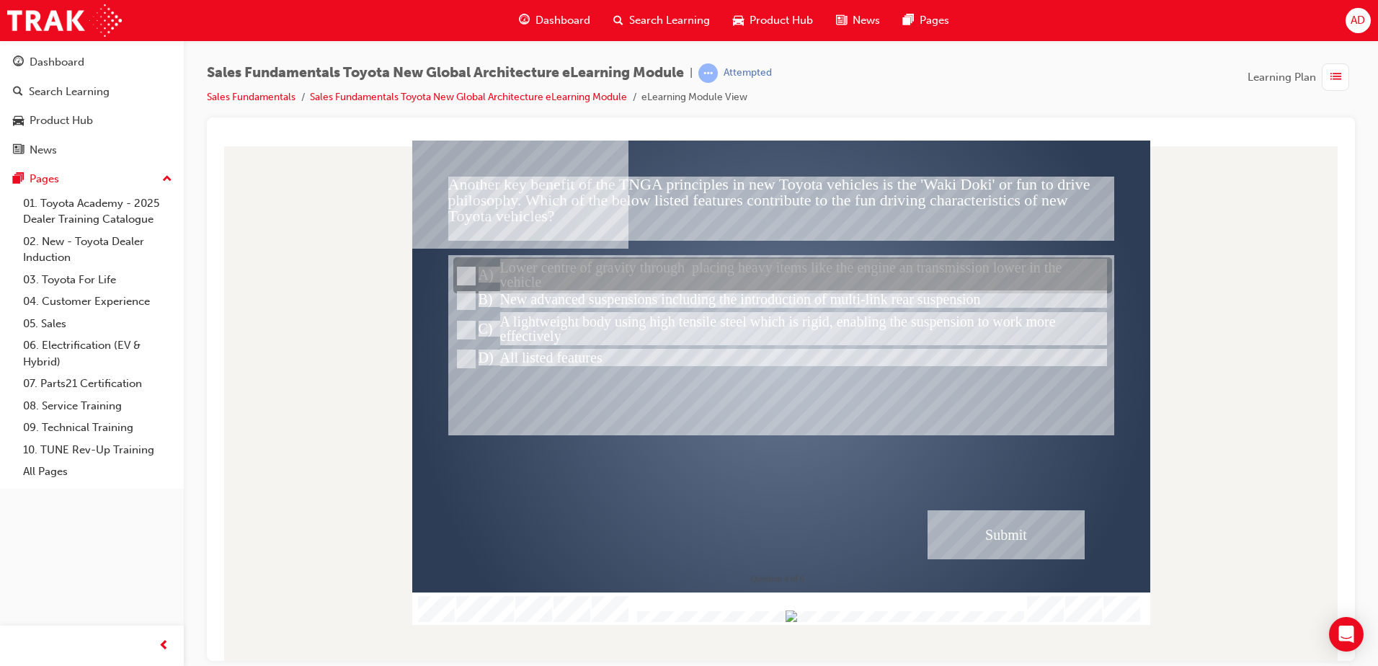
click at [652, 281] on div at bounding box center [782, 276] width 659 height 36
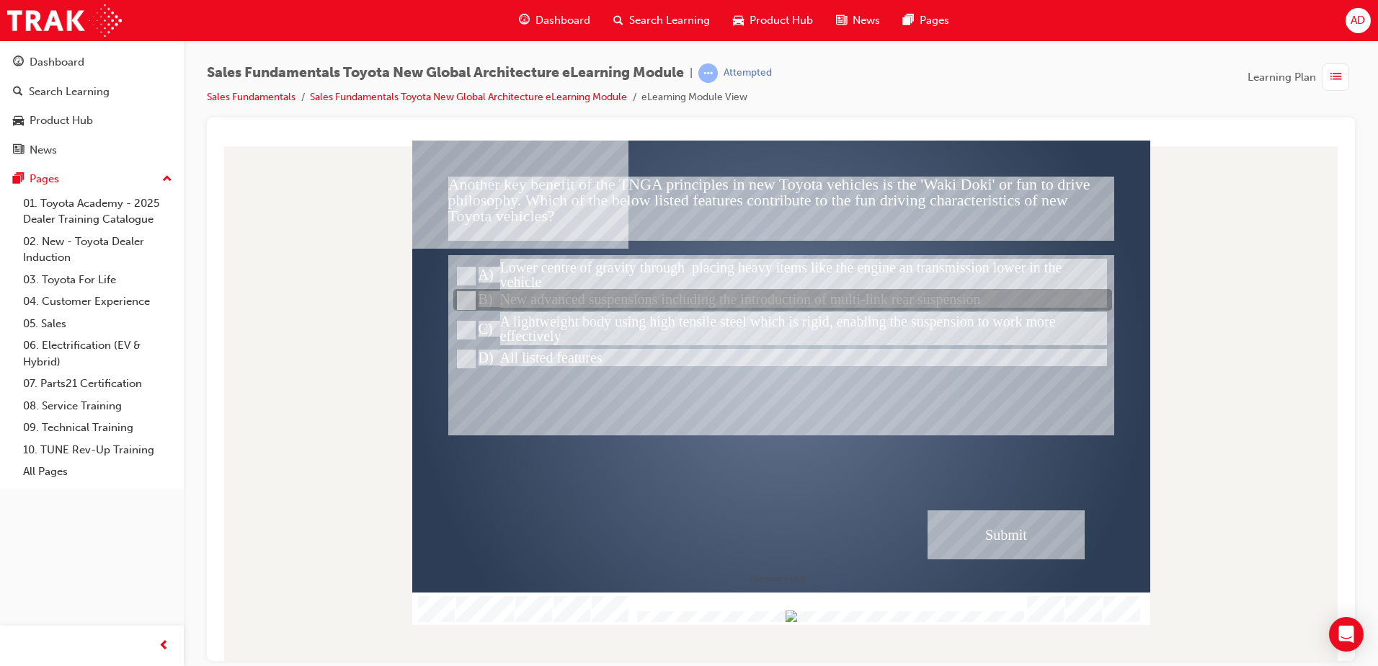
click at [584, 301] on div at bounding box center [782, 301] width 659 height 22
radio input "false"
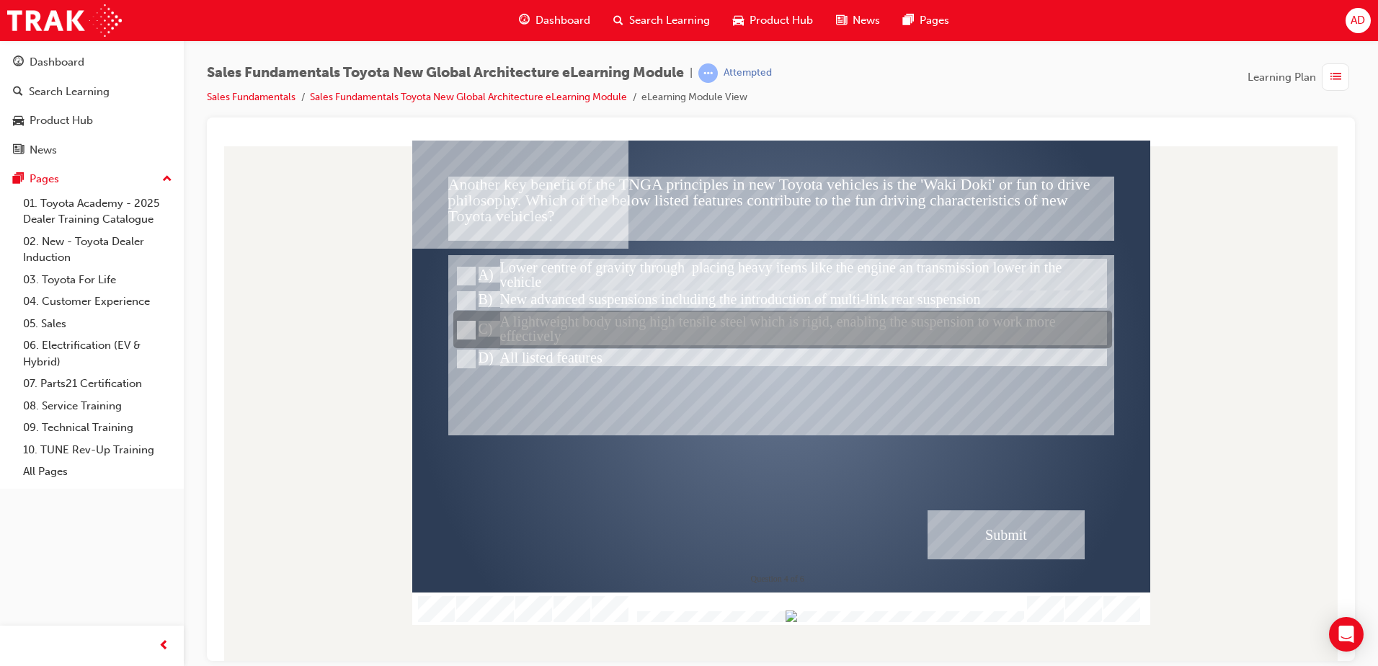
click at [646, 326] on div at bounding box center [782, 329] width 659 height 37
radio input "false"
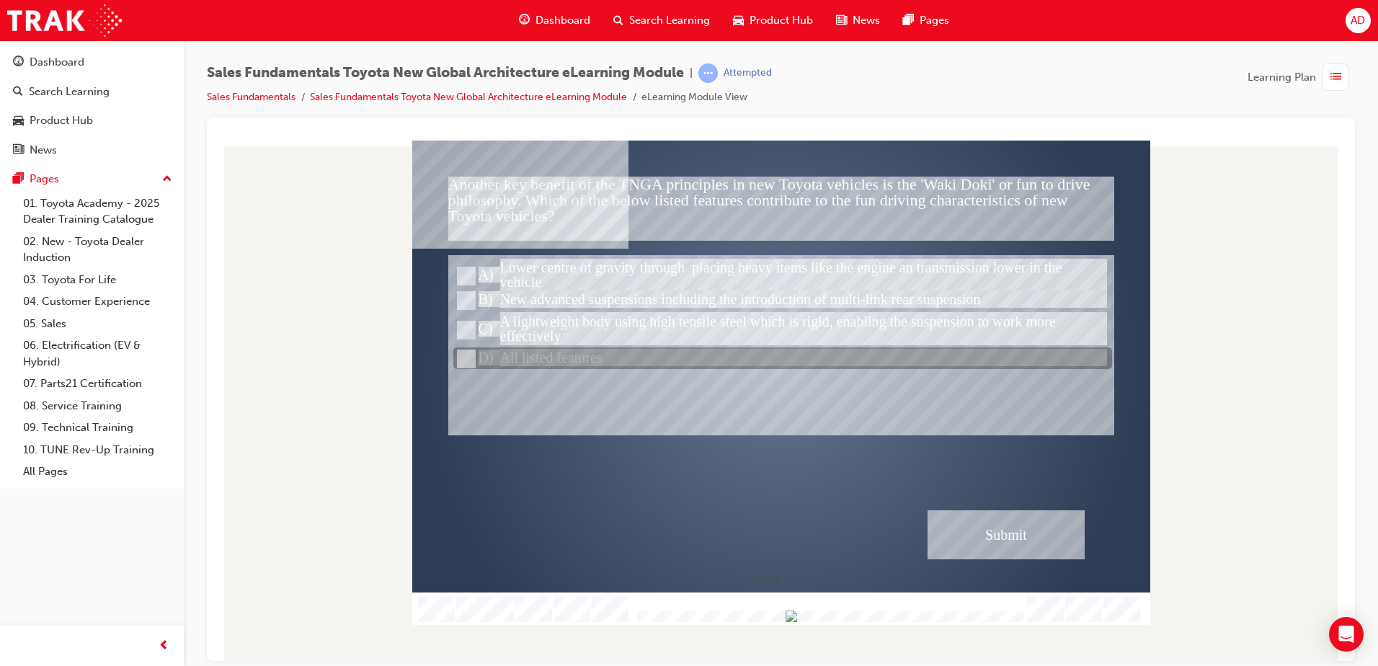
click at [614, 355] on div at bounding box center [782, 359] width 659 height 22
radio input "false"
radio input "true"
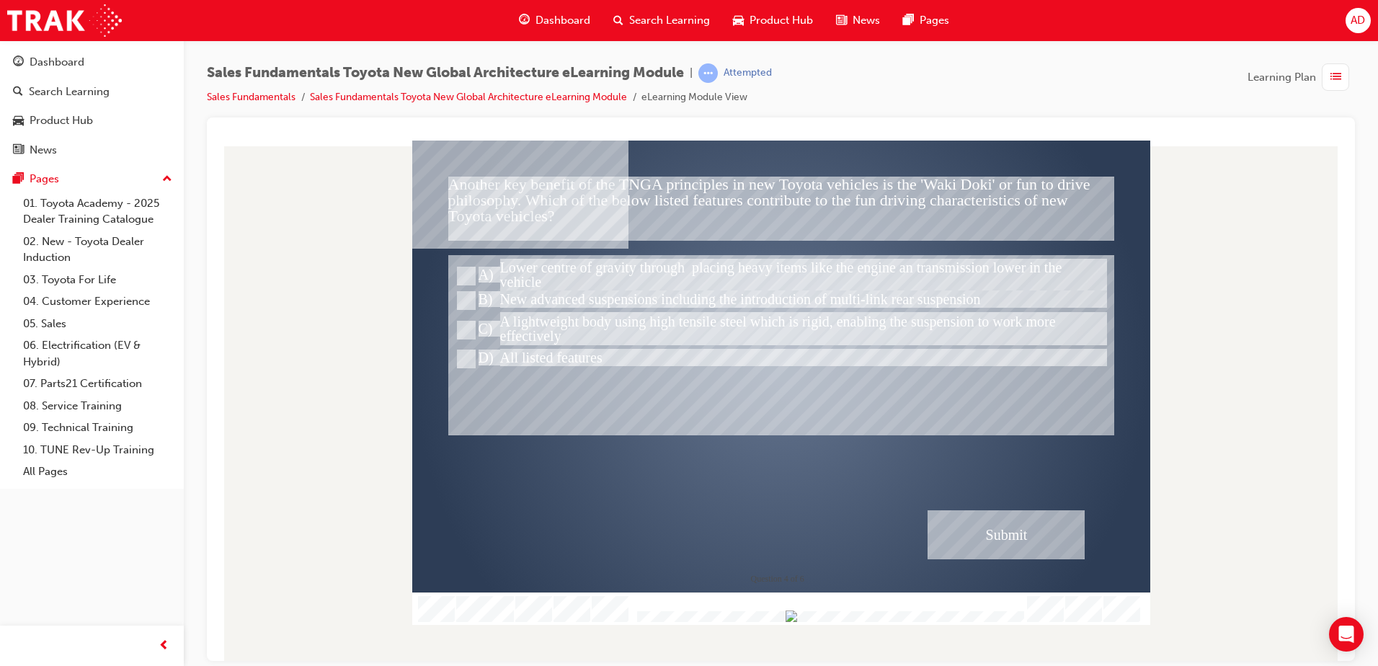
click at [1016, 525] on div "Submit" at bounding box center [1005, 533] width 157 height 49
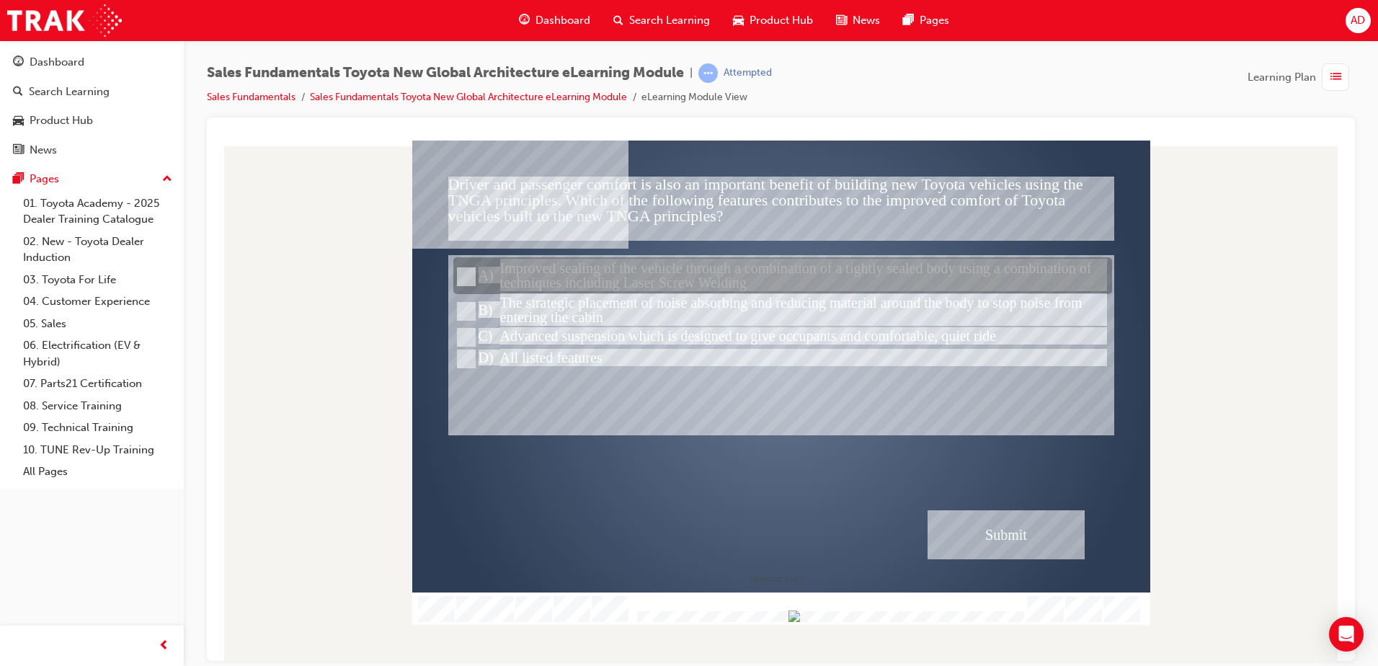
click at [571, 279] on div at bounding box center [782, 276] width 659 height 37
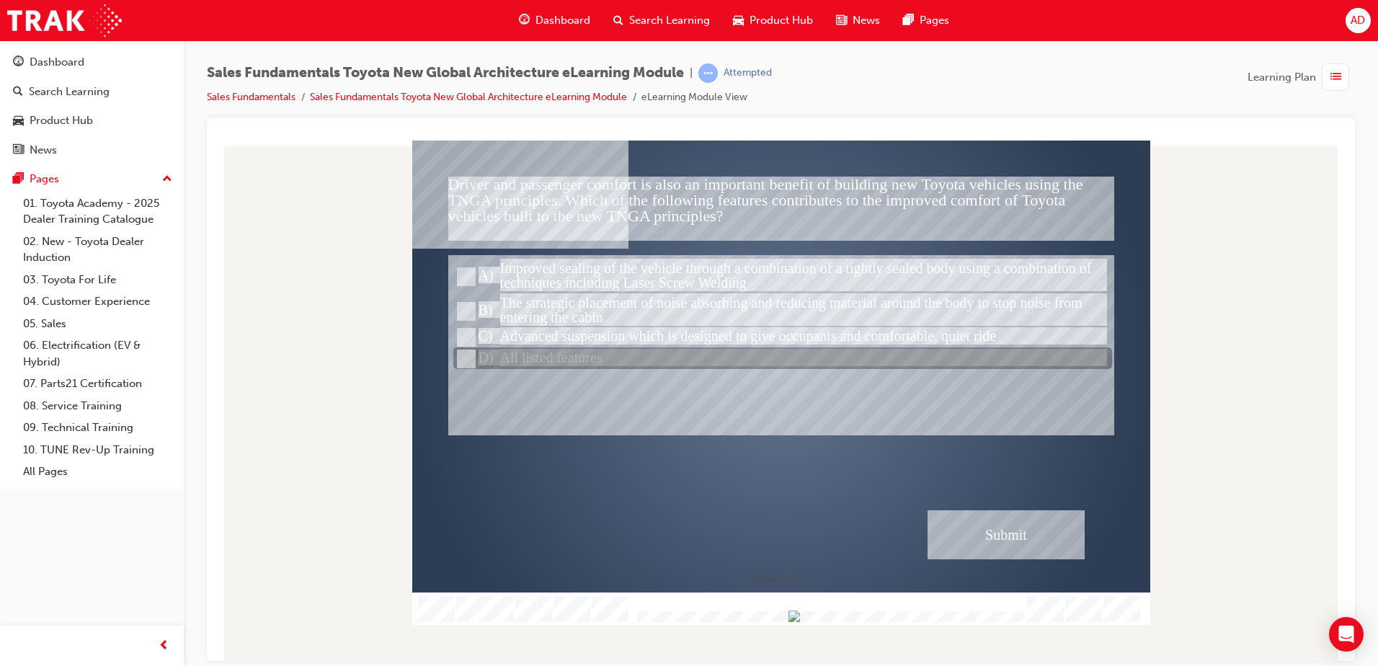
click at [577, 357] on div at bounding box center [782, 359] width 659 height 22
radio input "false"
radio input "true"
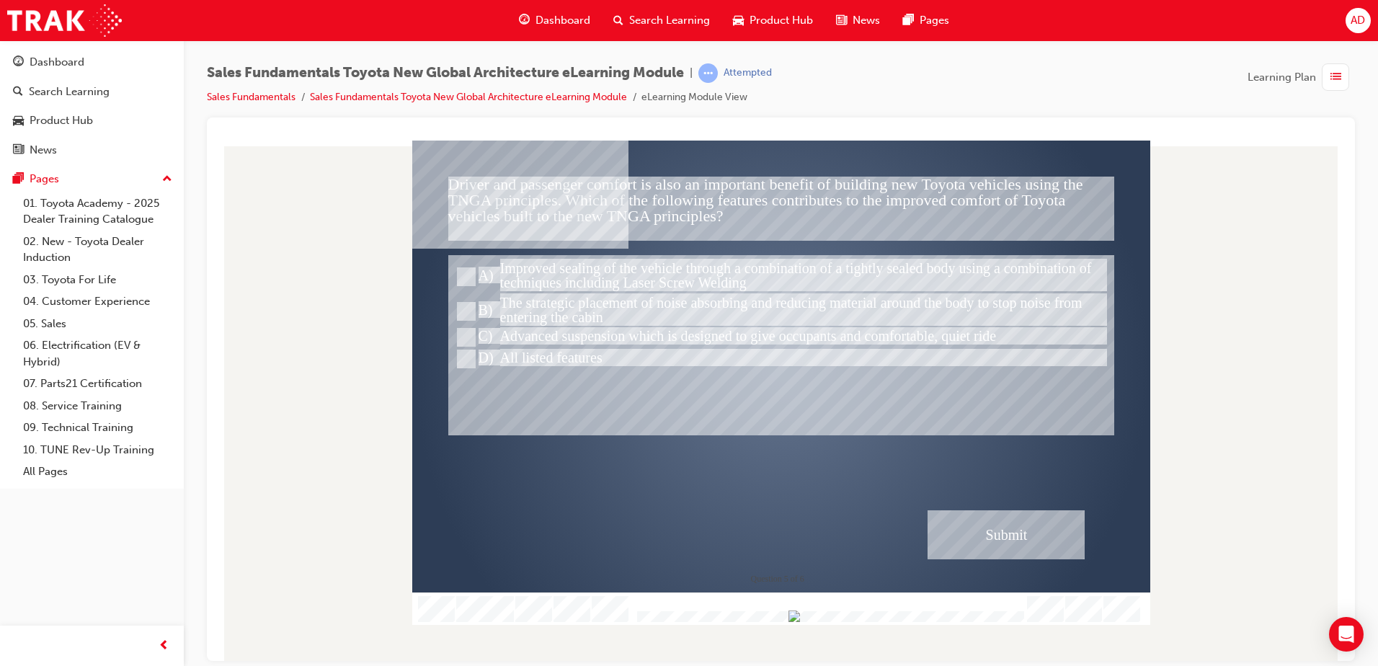
click at [1027, 535] on div "Submit" at bounding box center [1005, 533] width 157 height 49
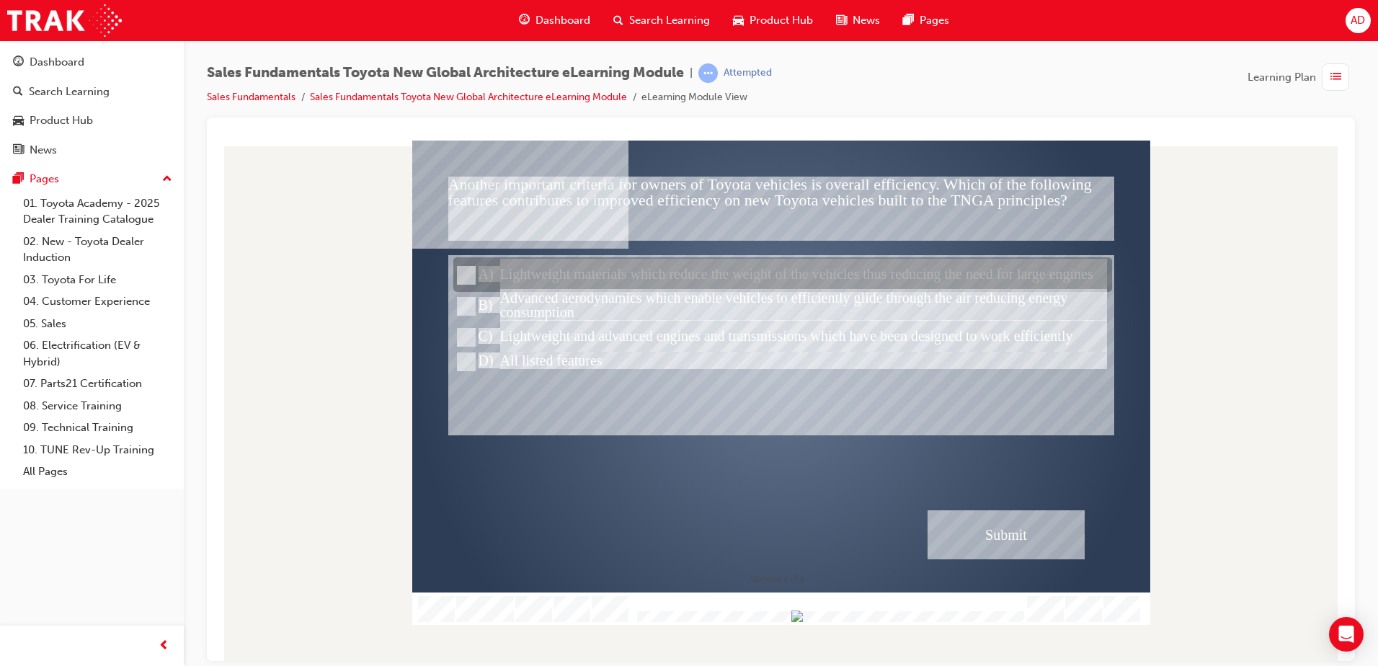
click at [562, 270] on div at bounding box center [782, 275] width 659 height 35
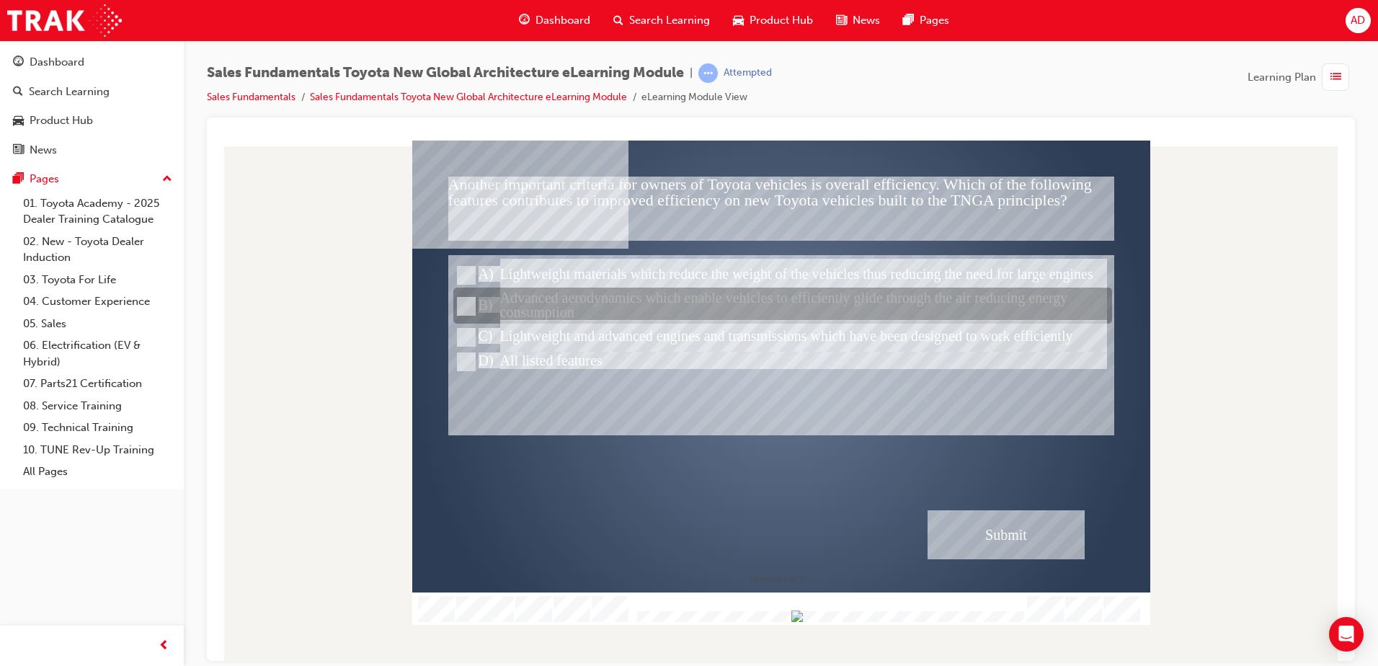
click at [635, 308] on div at bounding box center [782, 306] width 659 height 36
radio input "false"
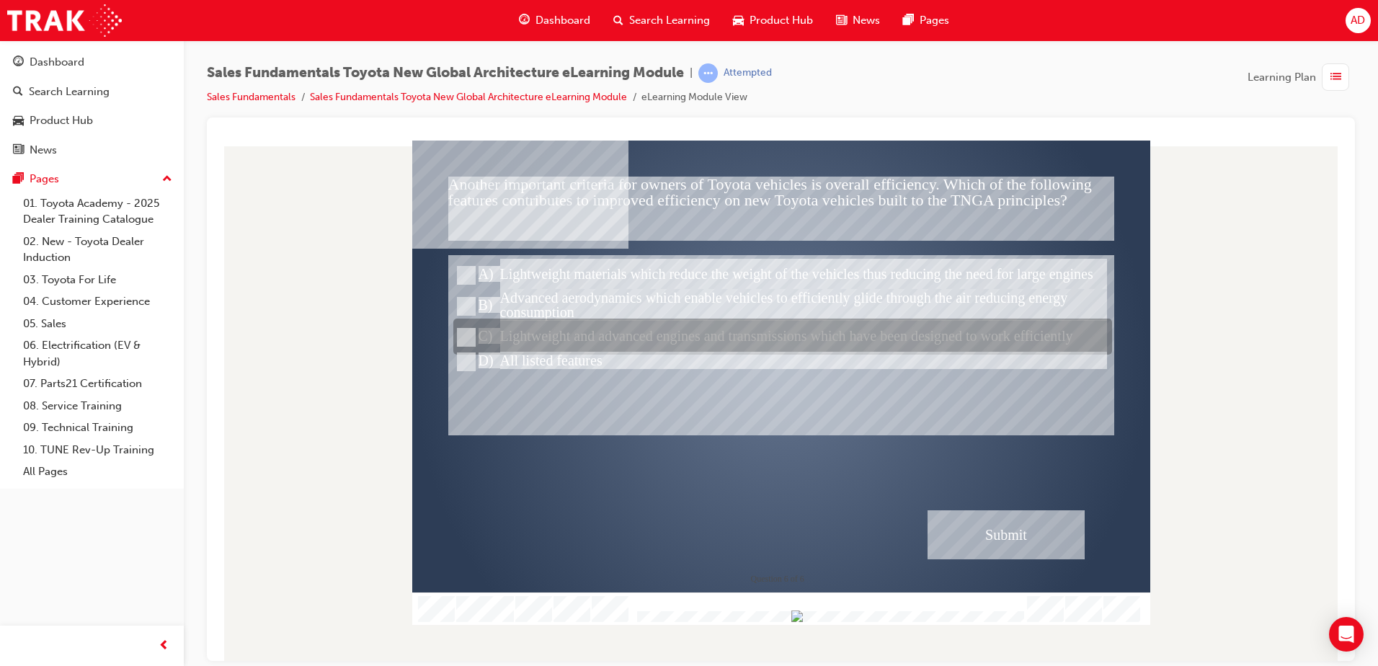
click at [725, 337] on div at bounding box center [782, 337] width 659 height 36
radio input "false"
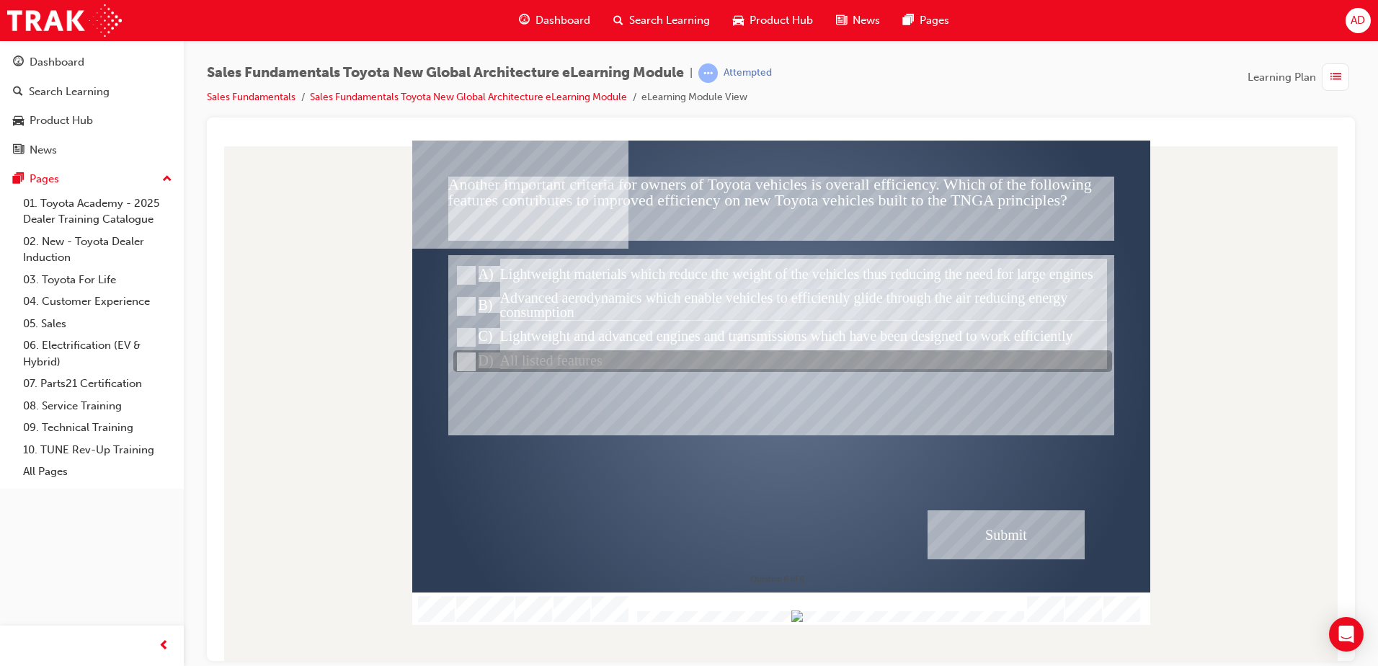
click at [702, 360] on div at bounding box center [782, 362] width 659 height 22
radio input "false"
radio input "true"
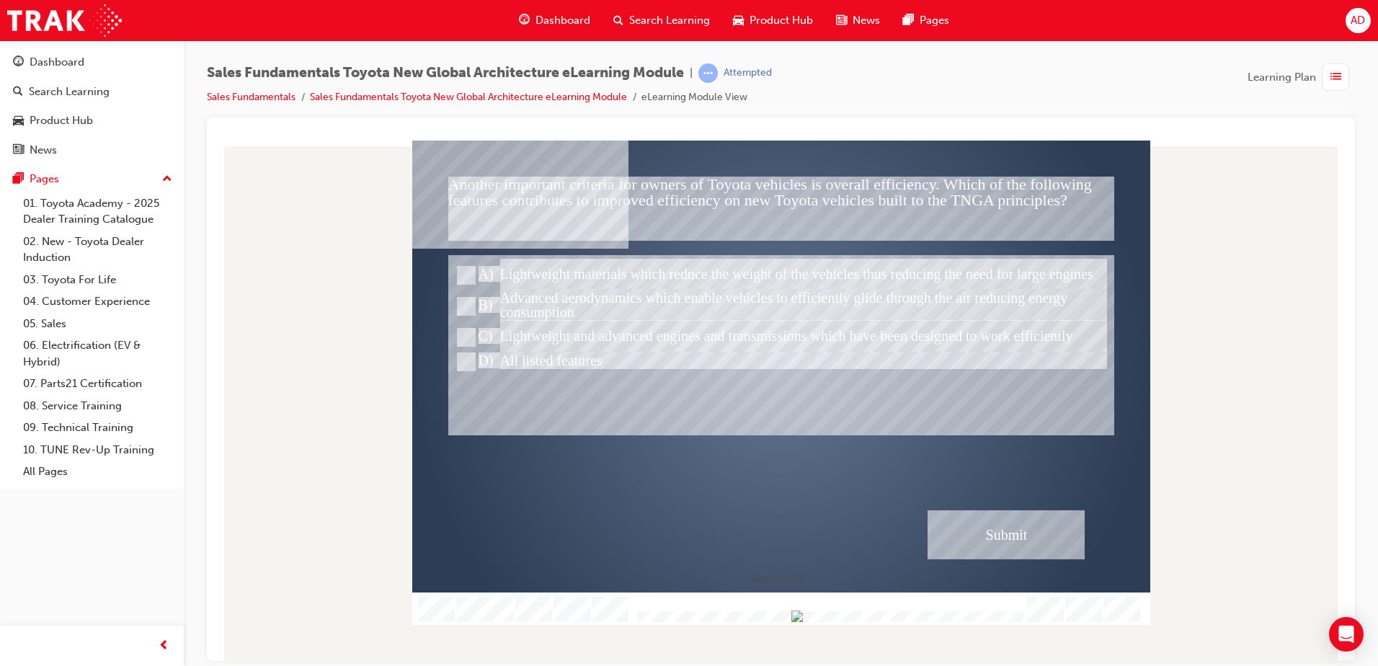
click at [1006, 526] on div "Submit" at bounding box center [1005, 533] width 157 height 49
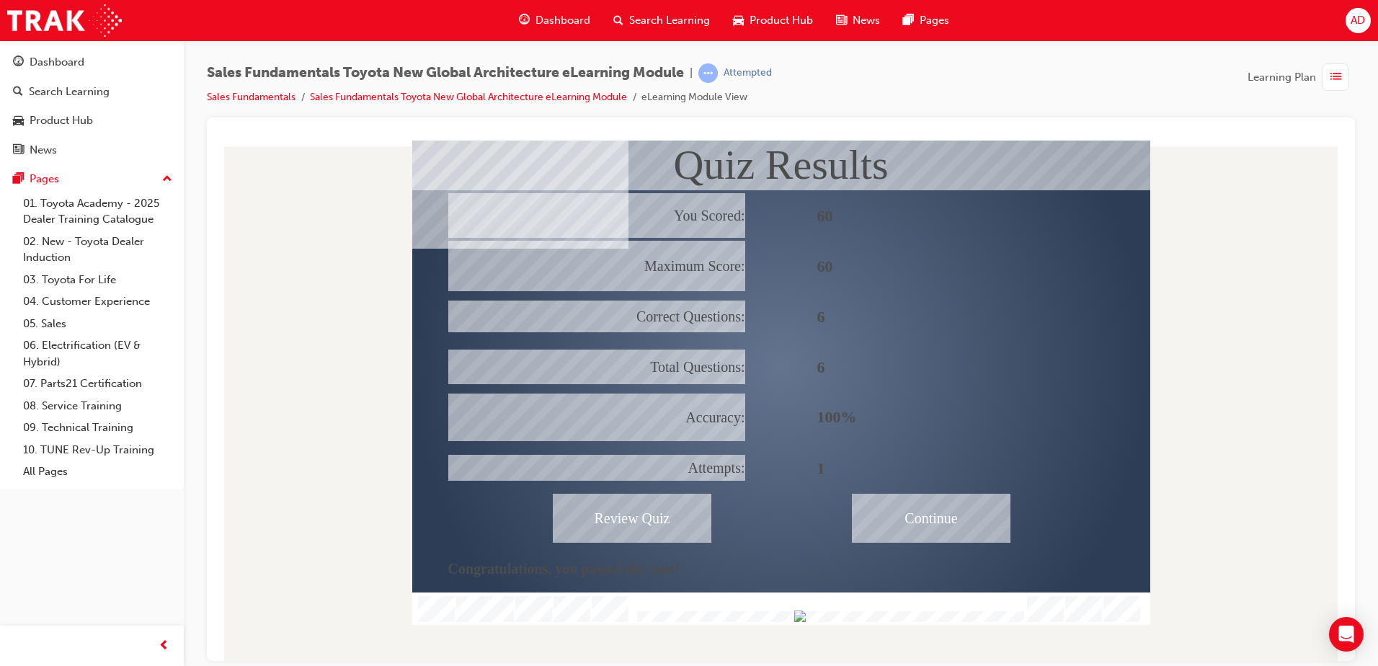
click at [940, 507] on div "Continue" at bounding box center [931, 517] width 159 height 49
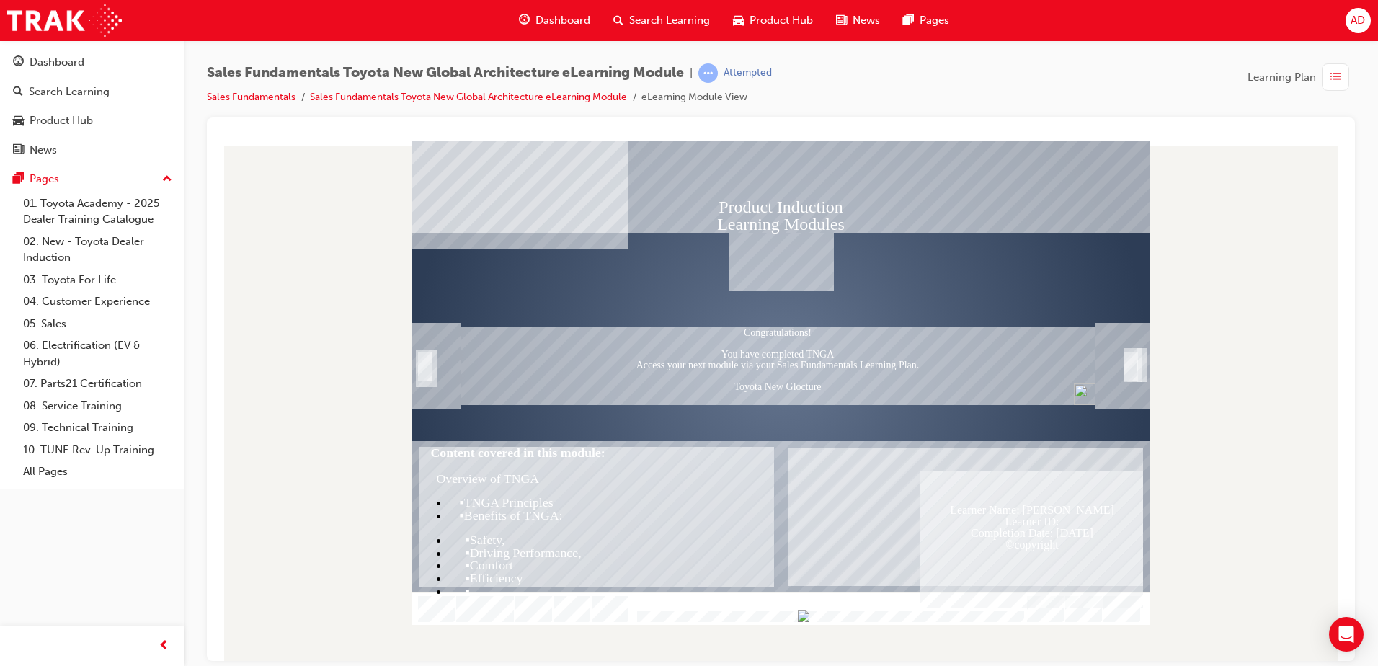
click at [1032, 619] on div at bounding box center [781, 608] width 738 height 32
click at [1028, 617] on div at bounding box center [781, 608] width 738 height 32
click at [810, 617] on img "Progress, Slide 1 of 19" at bounding box center [804, 616] width 12 height 12
click at [410, 145] on div at bounding box center [780, 400] width 1125 height 520
click at [416, 592] on img "Show table of contents" at bounding box center [418, 598] width 12 height 12
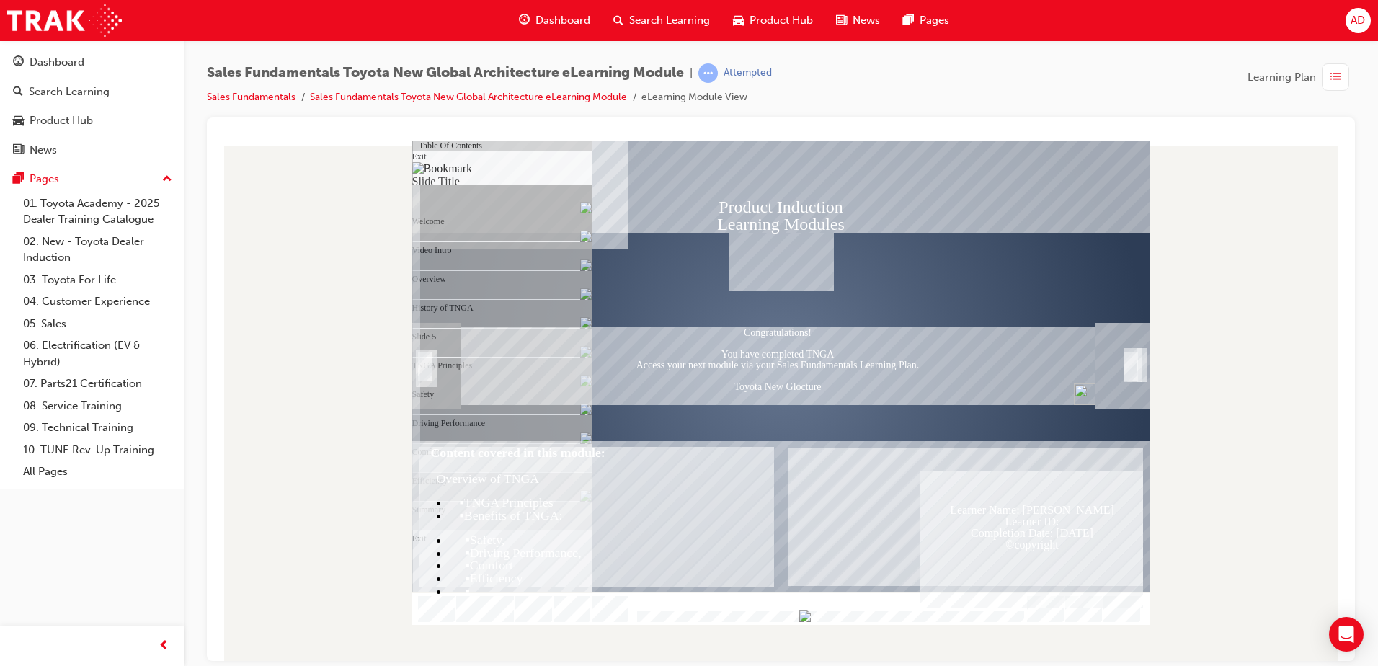
click at [519, 169] on div "Efficiency" at bounding box center [509, 154] width 166 height 29
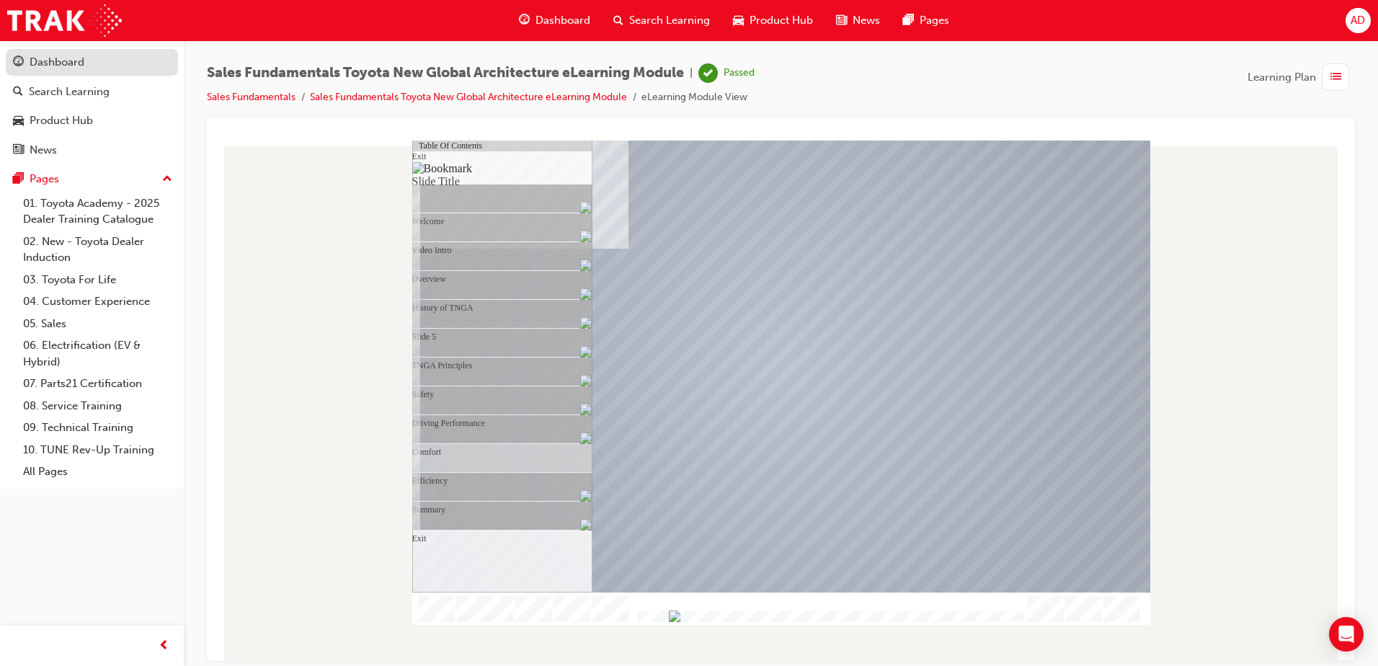
click at [56, 55] on div "Dashboard" at bounding box center [57, 62] width 55 height 17
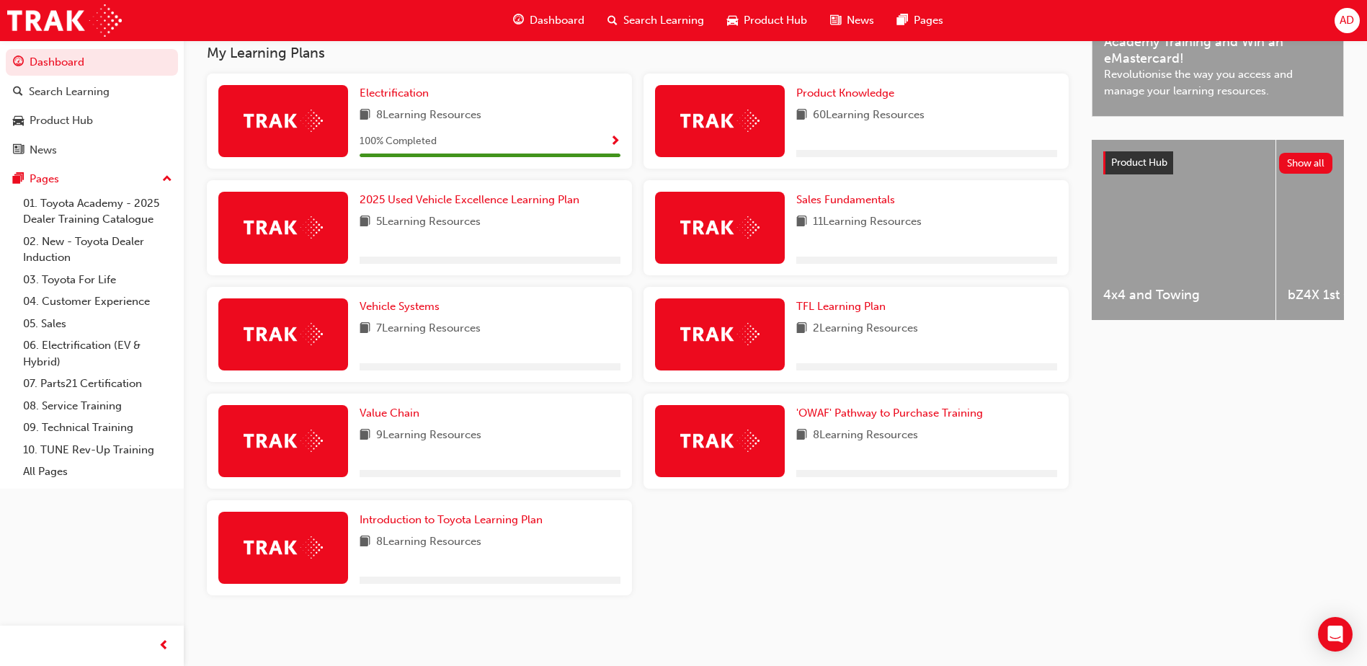
scroll to position [473, 0]
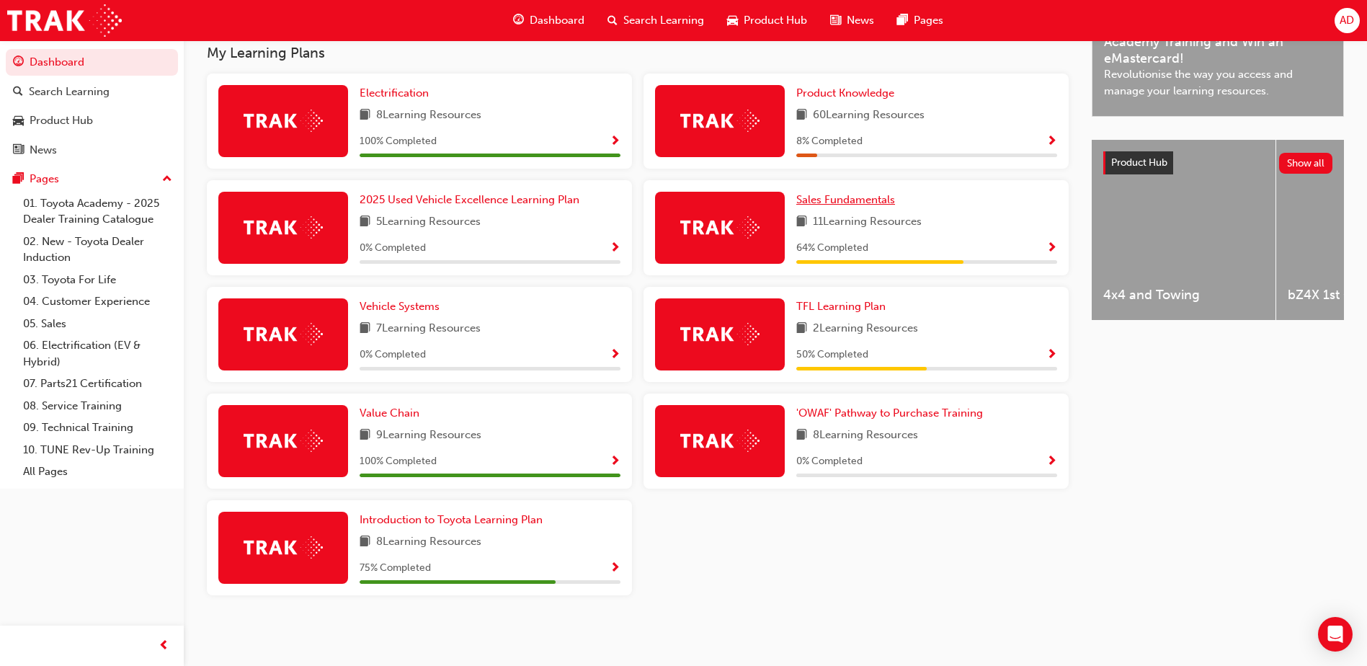
click at [833, 198] on span "Sales Fundamentals" at bounding box center [845, 199] width 99 height 13
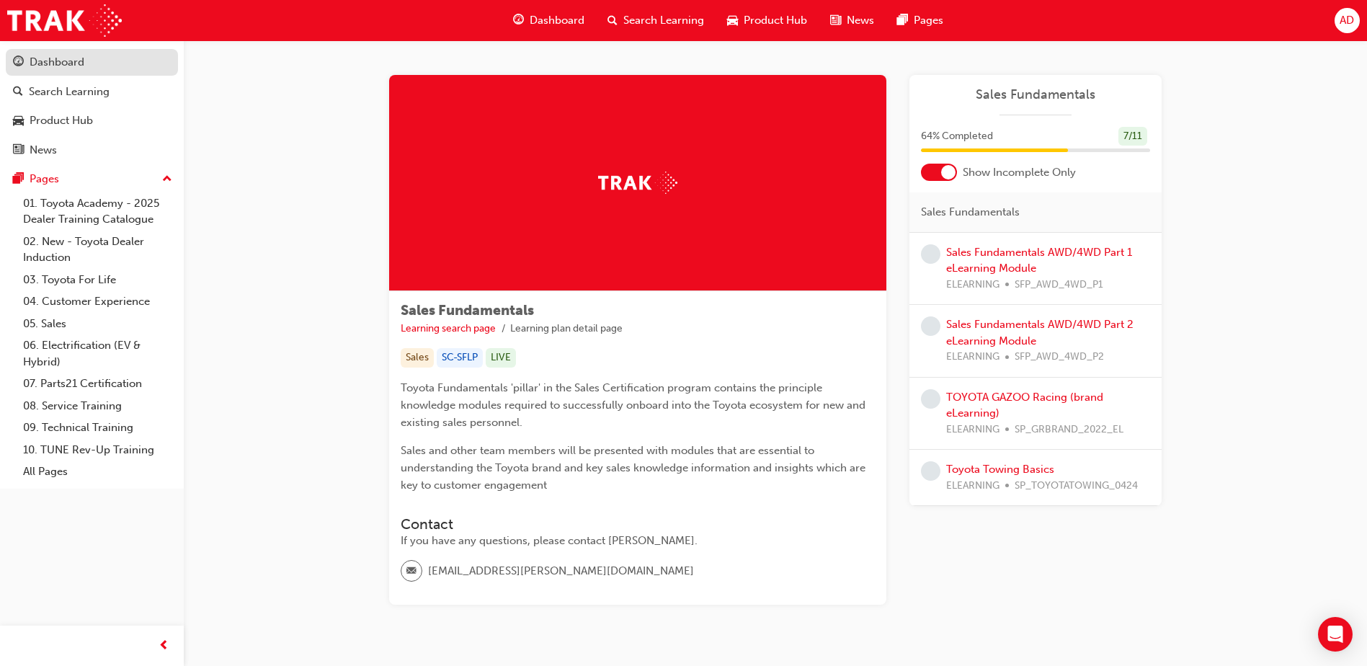
click at [71, 61] on div "Dashboard" at bounding box center [57, 62] width 55 height 17
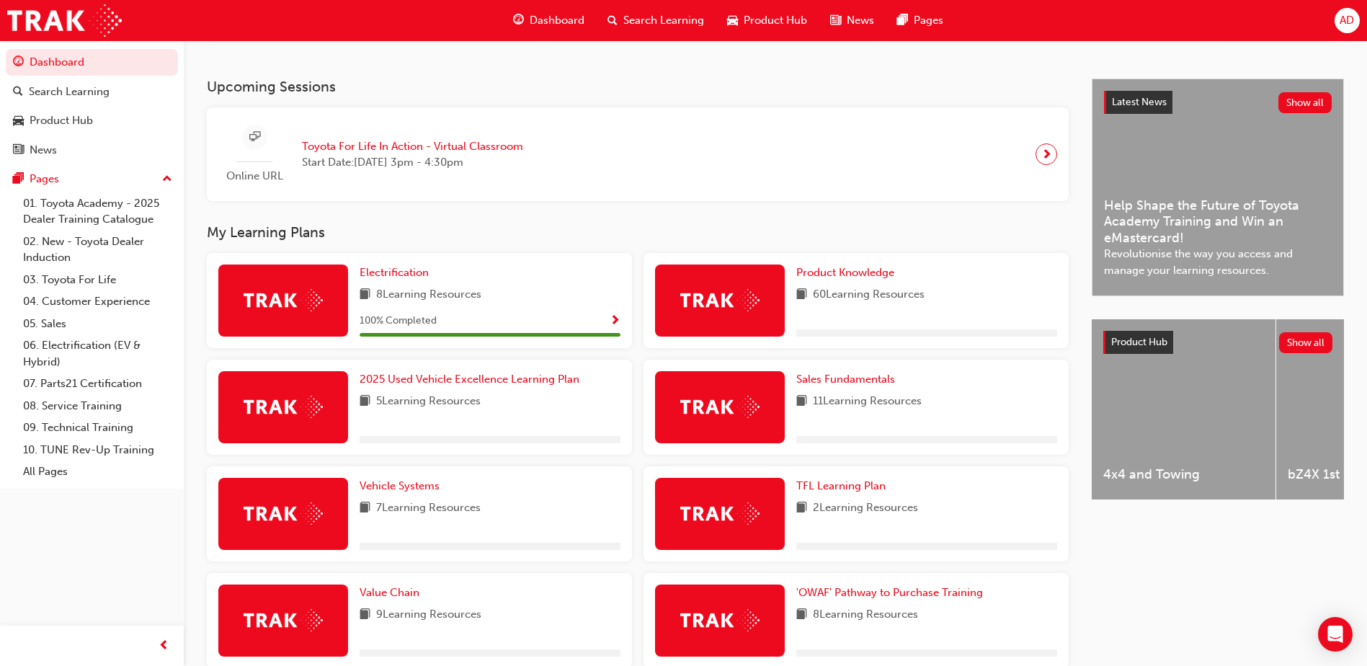
scroll to position [473, 0]
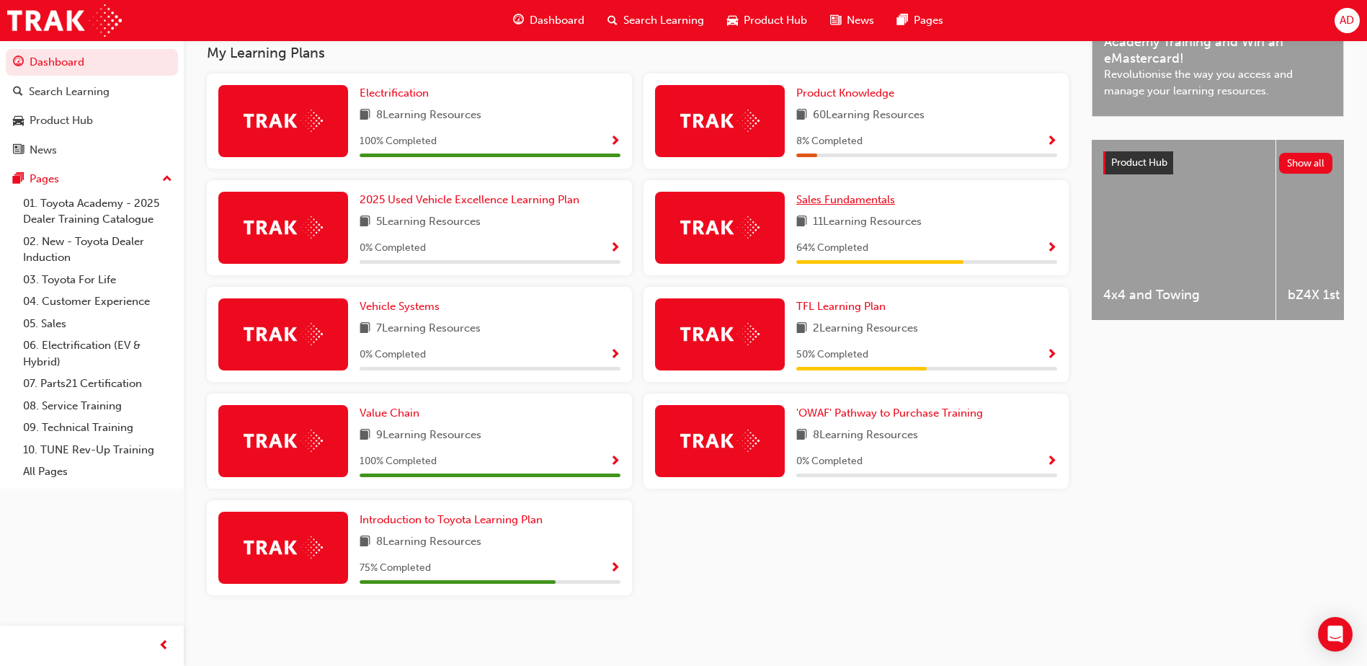
click at [866, 193] on span "Sales Fundamentals" at bounding box center [845, 199] width 99 height 13
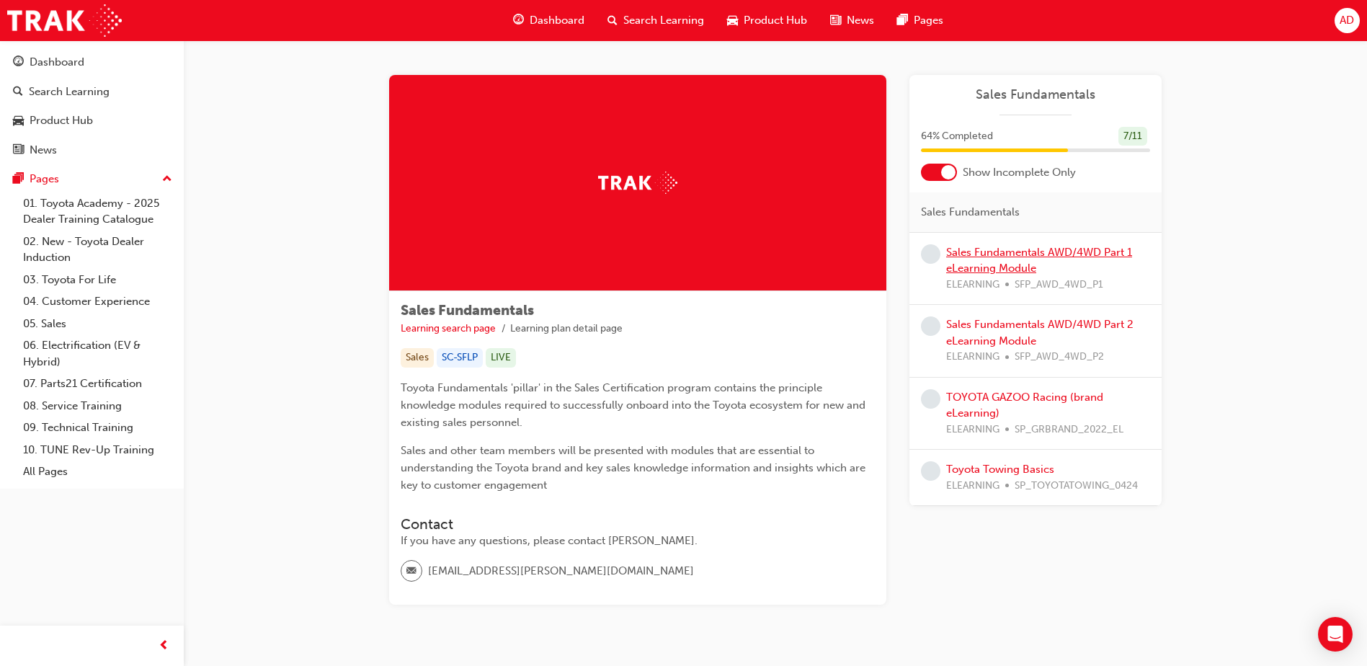
click at [1028, 253] on link "Sales Fundamentals AWD/4WD Part 1 eLearning Module" at bounding box center [1039, 261] width 186 height 30
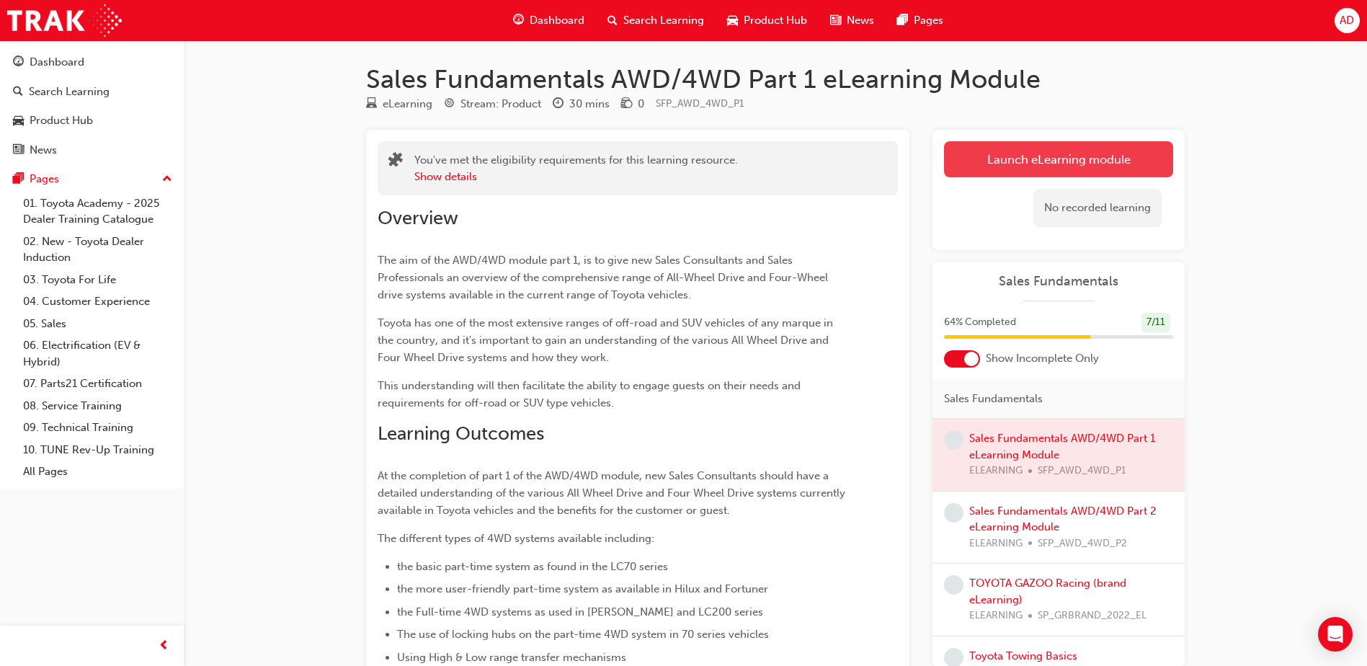
click at [1045, 162] on link "Launch eLearning module" at bounding box center [1058, 159] width 229 height 36
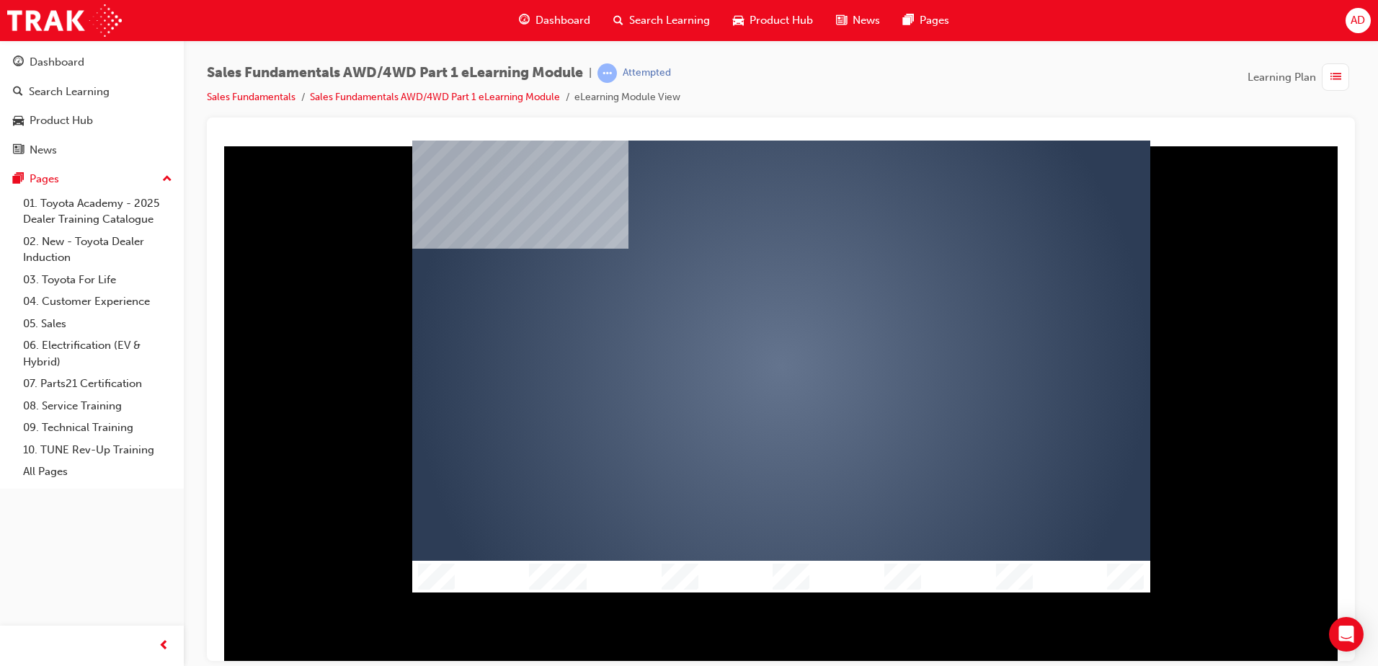
click at [419, 592] on img "Show table of contents" at bounding box center [418, 598] width 12 height 12
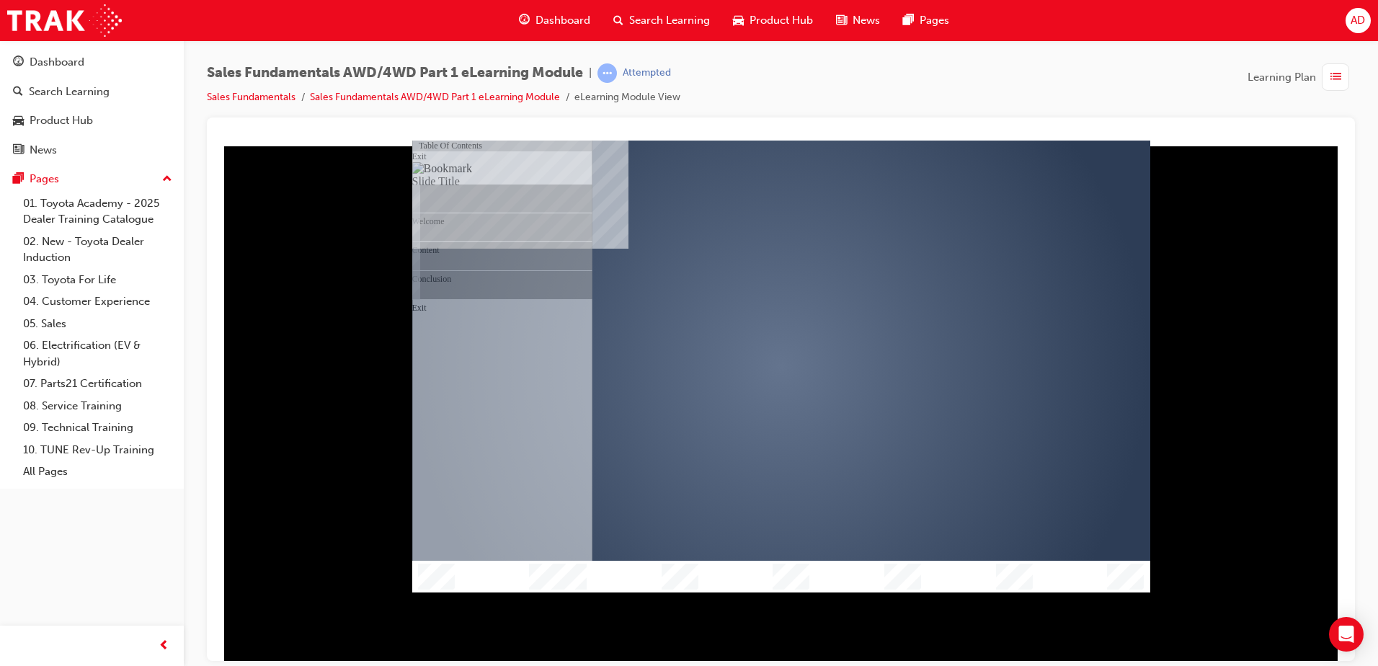
click at [435, 592] on img "Hide table of contents" at bounding box center [430, 598] width 12 height 12
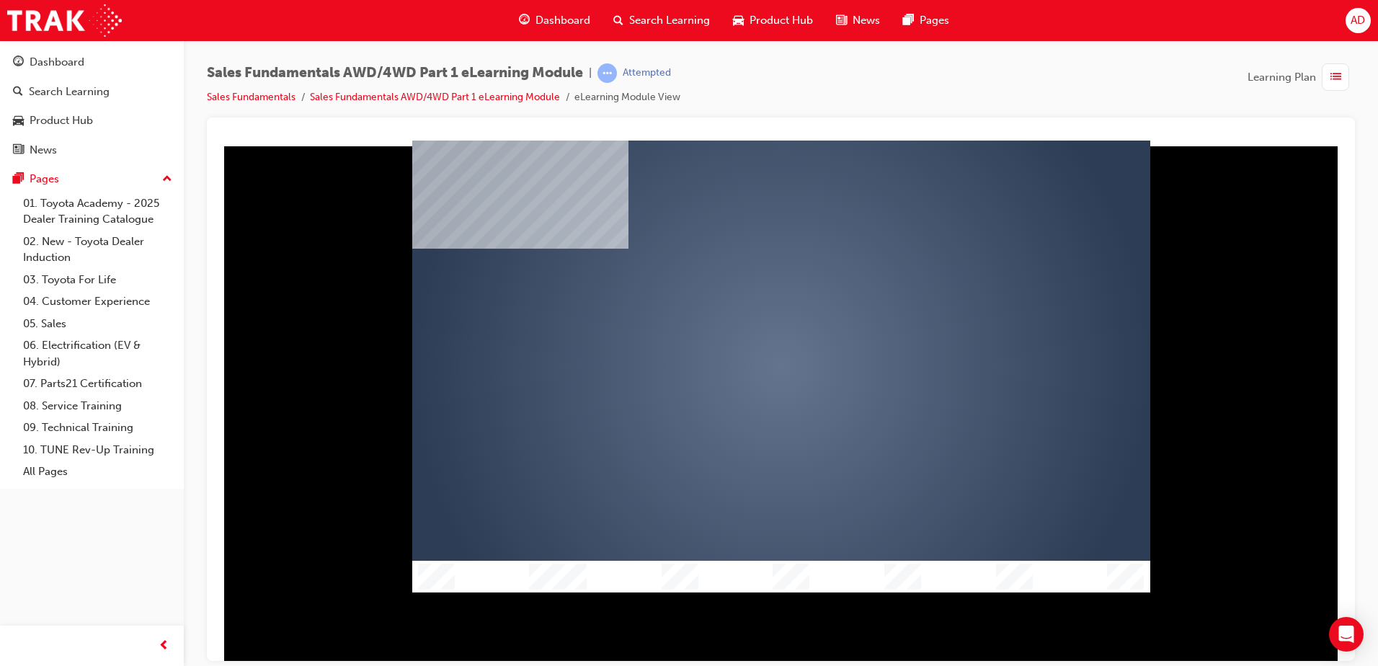
click at [739, 324] on div "play" at bounding box center [739, 324] width 0 height 0
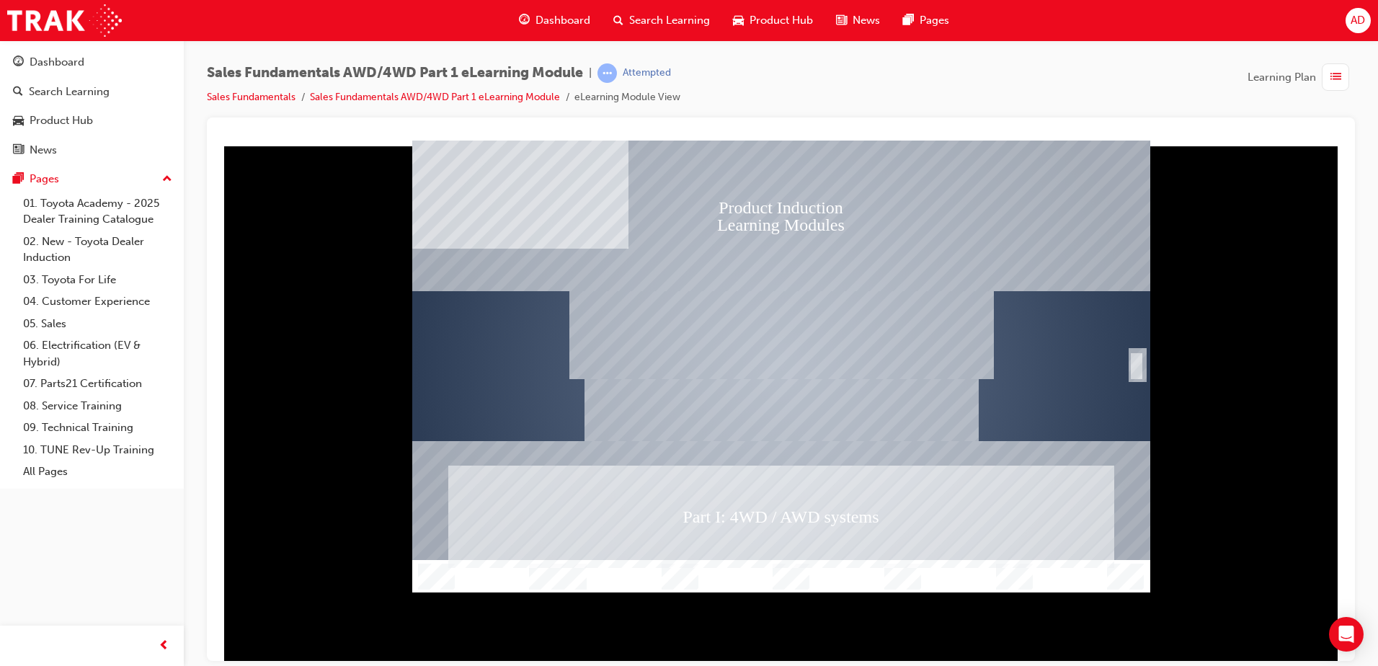
click at [1137, 364] on div "SmartShape" at bounding box center [1136, 365] width 14 height 29
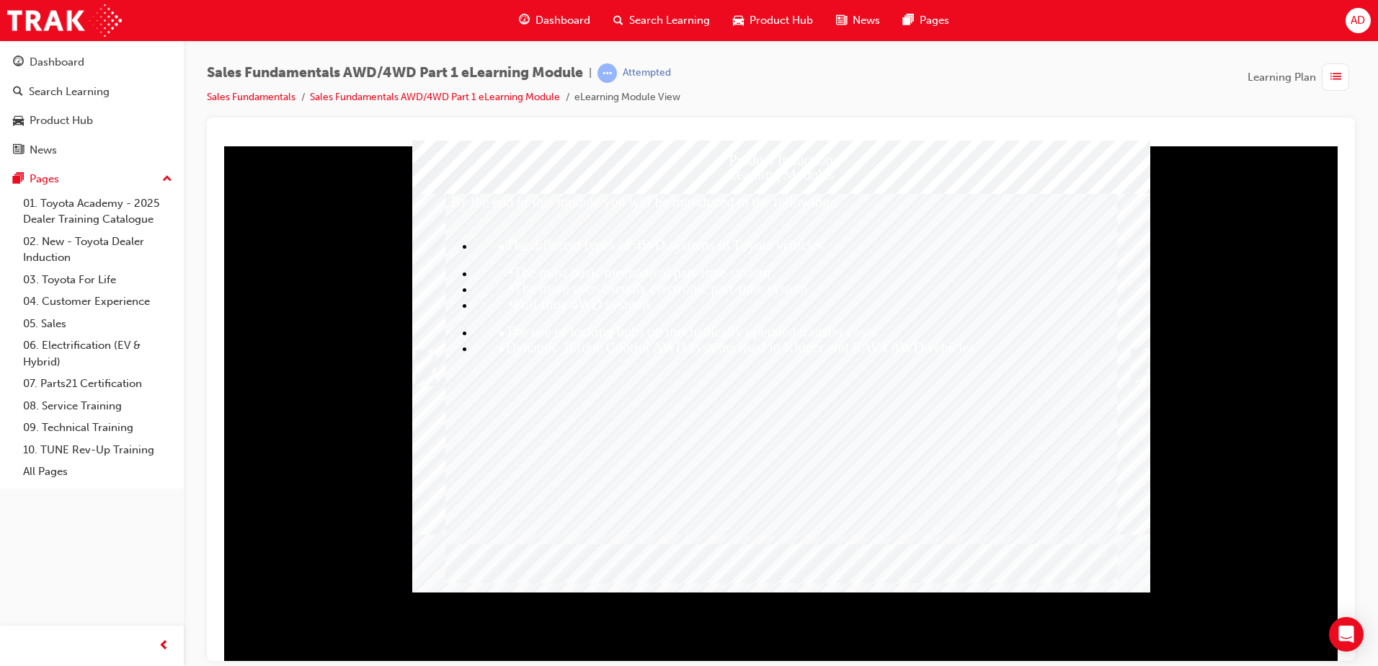
click at [1137, 360] on div "Trigger this button to continue" at bounding box center [1138, 364] width 14 height 29
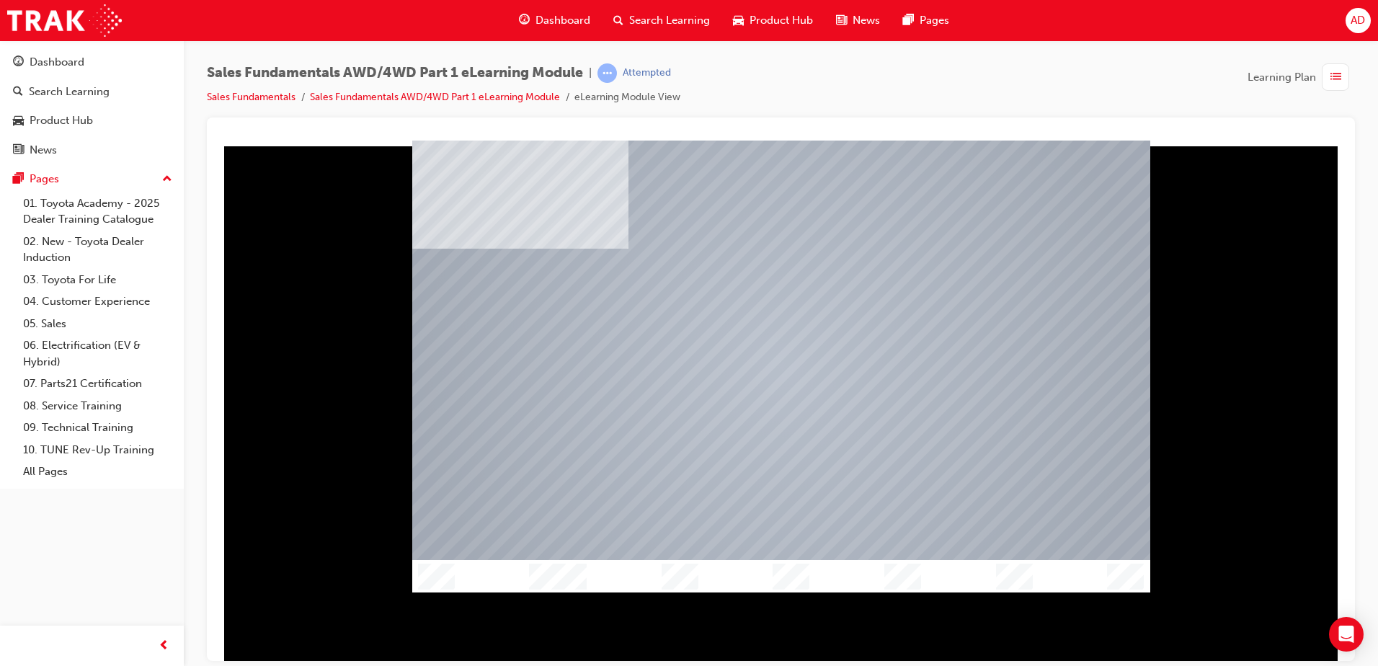
click at [298, 501] on div at bounding box center [780, 400] width 1125 height 520
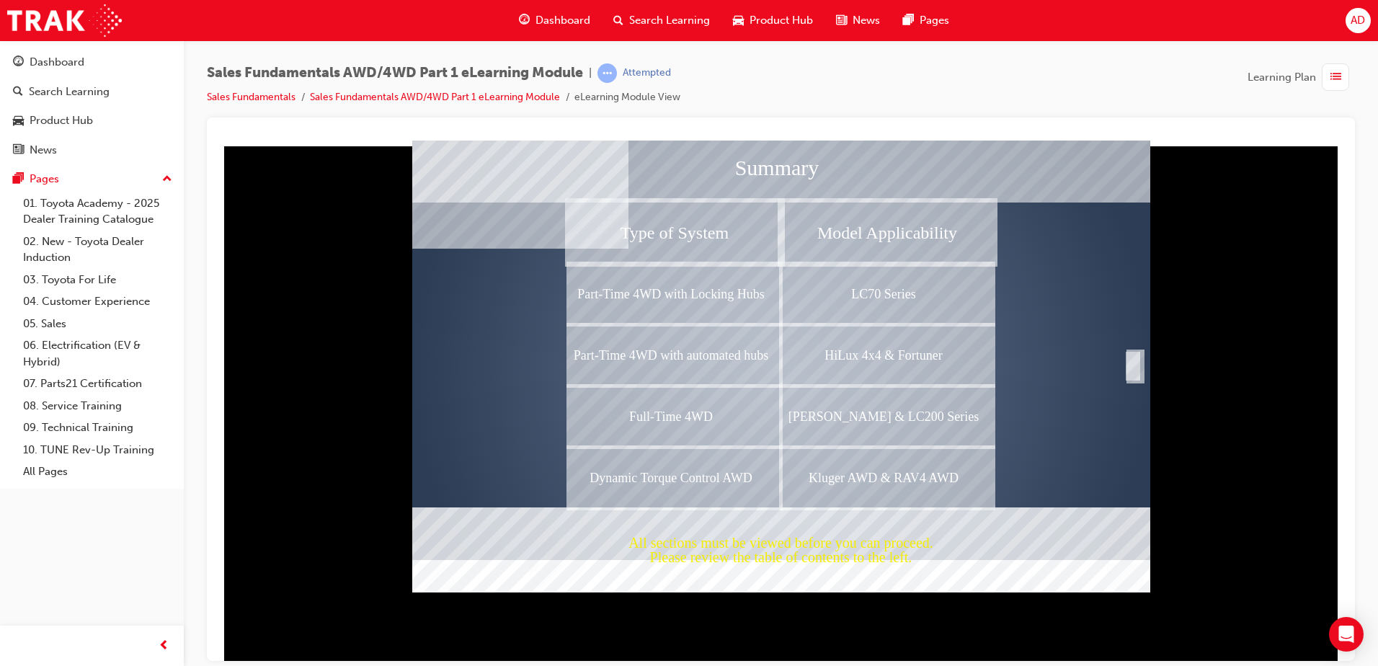
click at [1134, 365] on div "Completion" at bounding box center [1132, 365] width 14 height 29
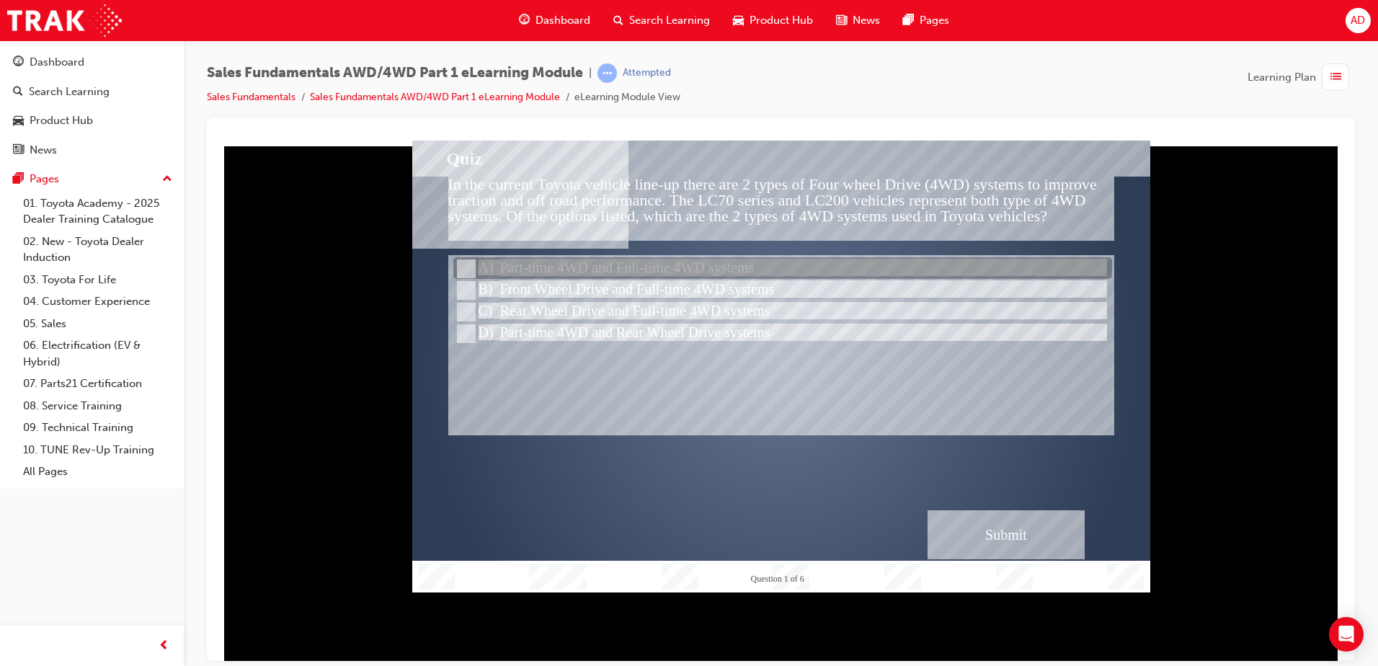
click at [671, 272] on div at bounding box center [782, 269] width 659 height 22
radio input "true"
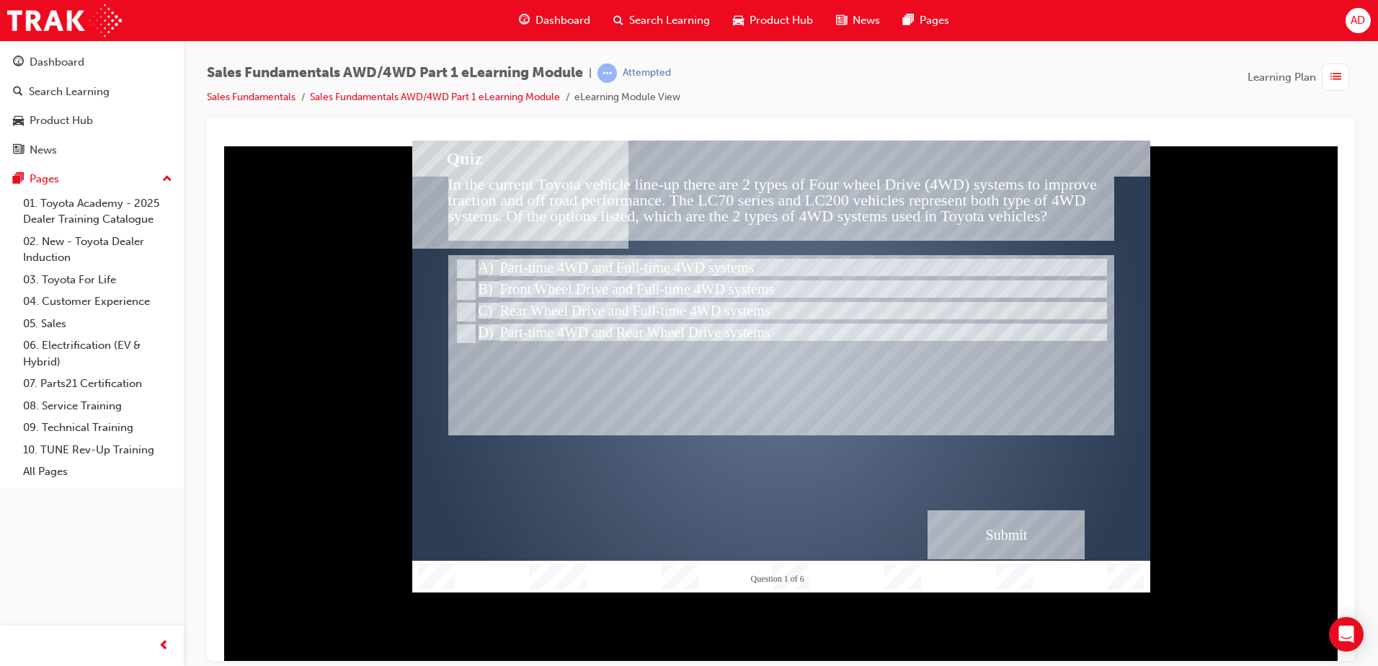
click at [1004, 531] on div "Submit" at bounding box center [1005, 533] width 157 height 49
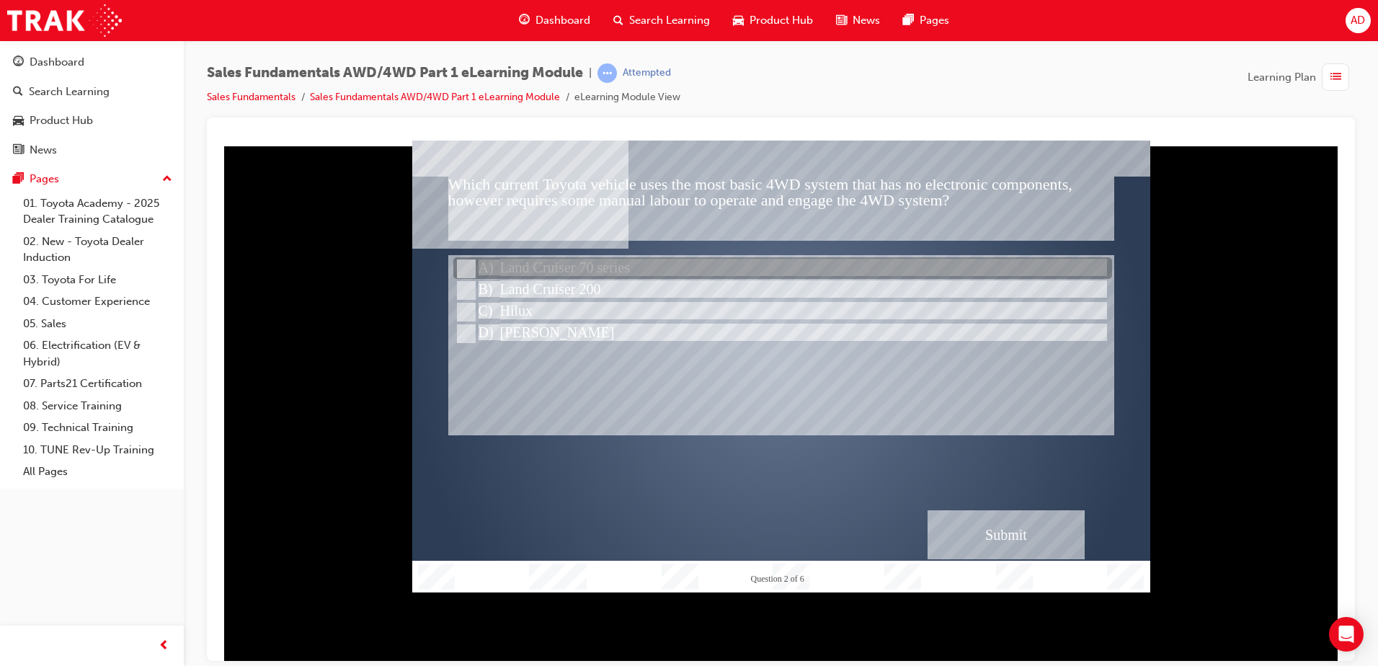
click at [589, 264] on div at bounding box center [782, 269] width 659 height 22
radio input "true"
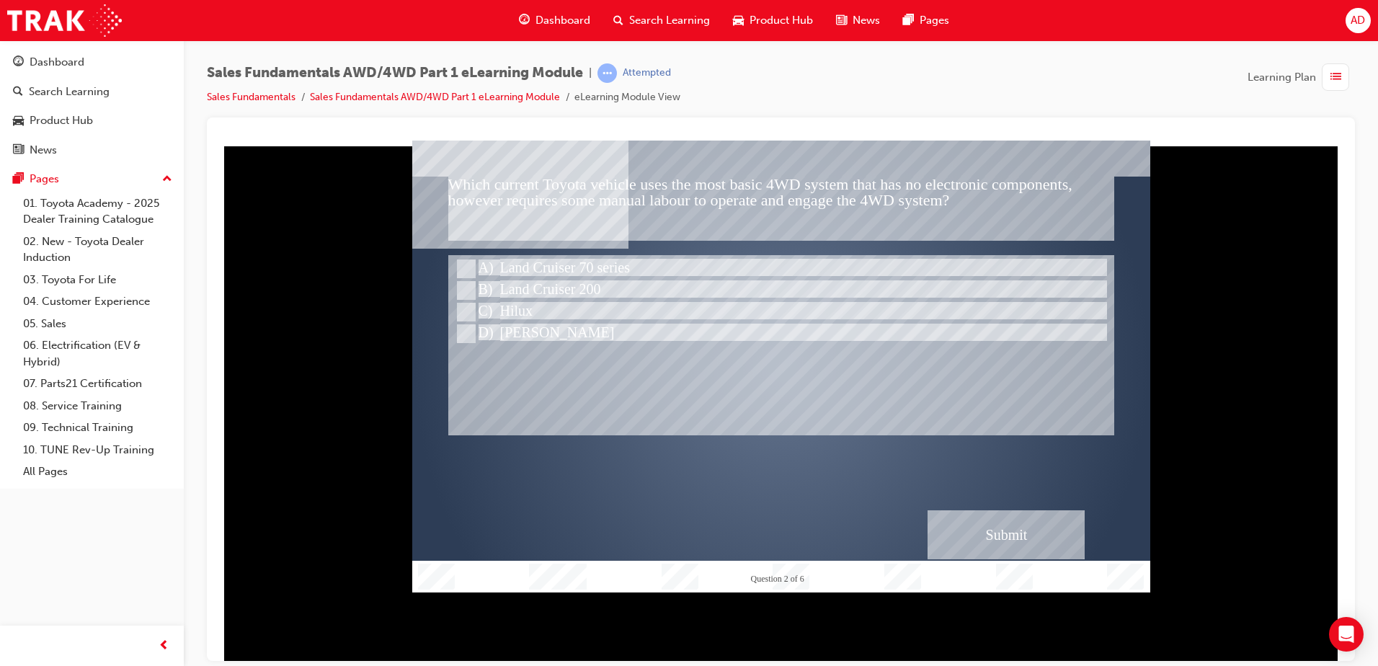
click at [965, 527] on div "Submit" at bounding box center [1005, 533] width 157 height 49
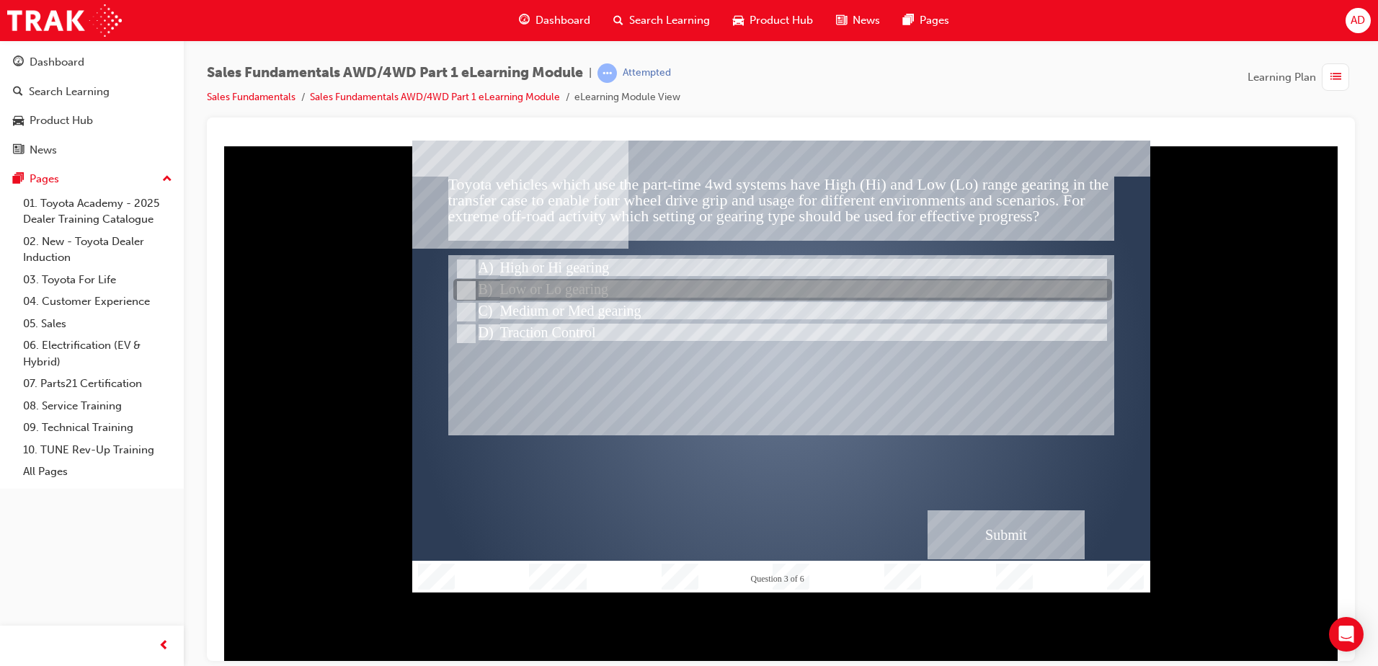
click at [643, 285] on div at bounding box center [782, 291] width 659 height 22
radio input "true"
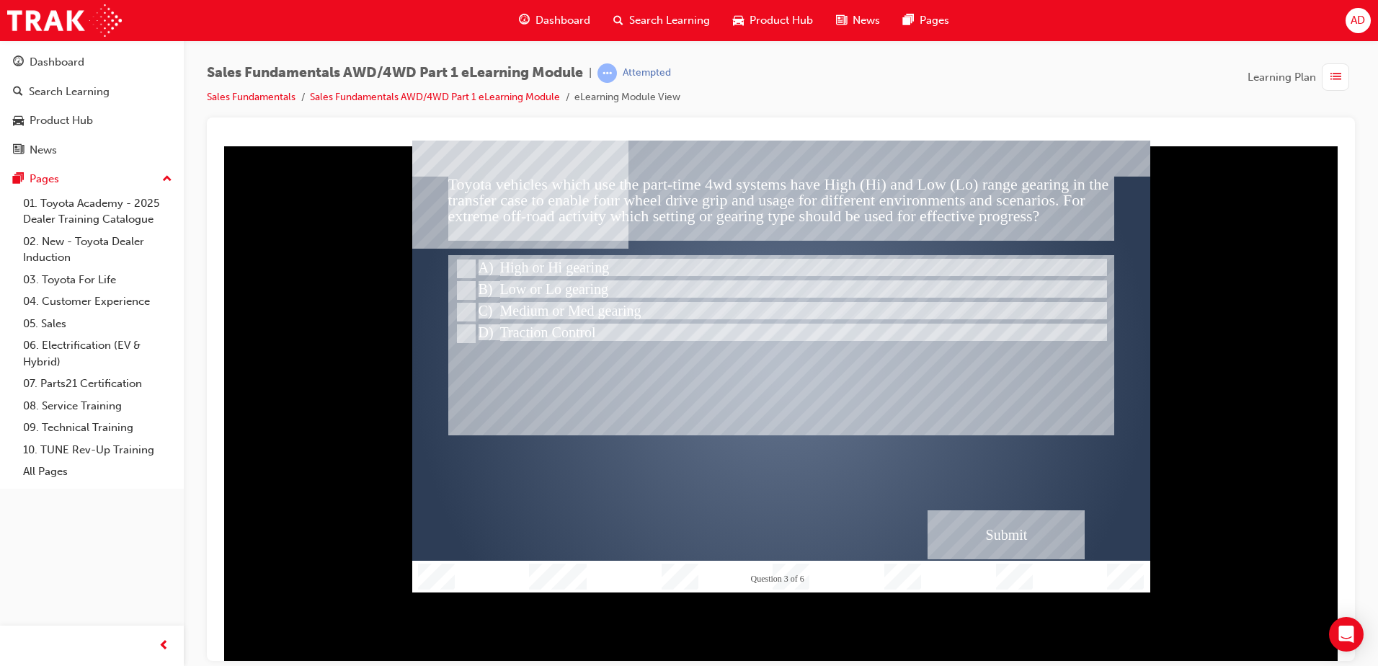
click at [994, 539] on div "Submit" at bounding box center [1005, 533] width 157 height 49
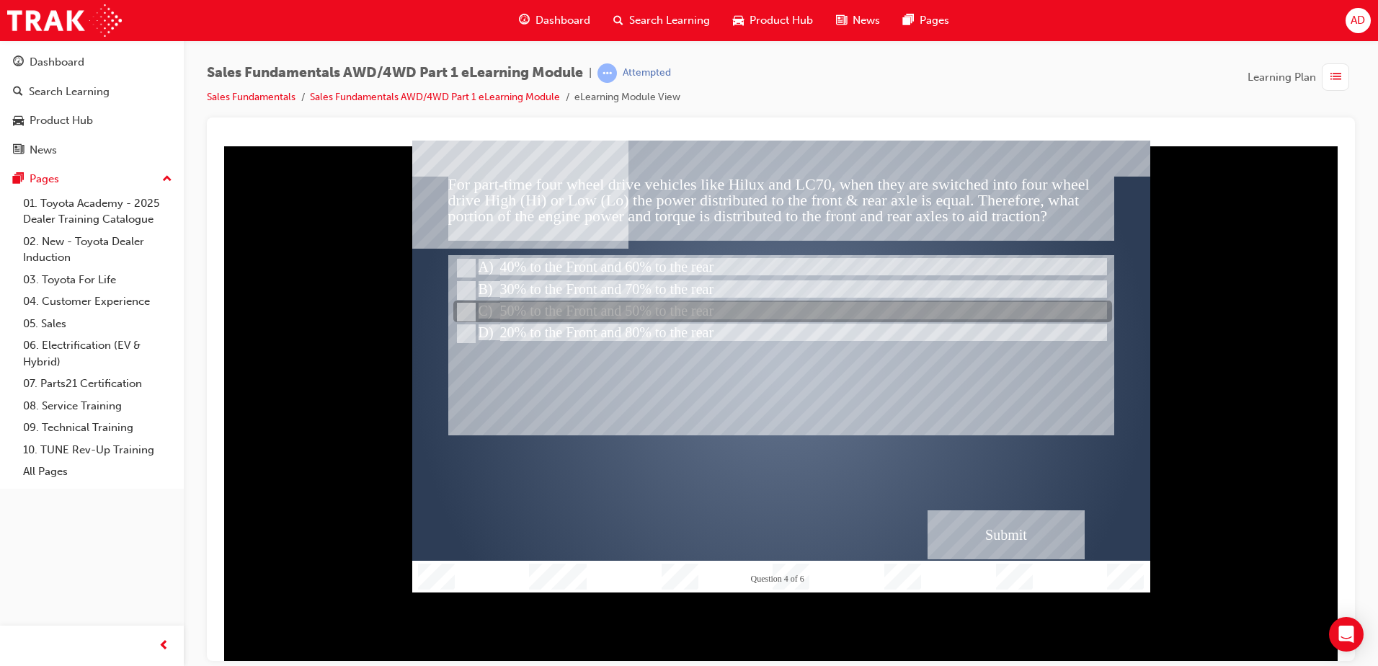
click at [643, 305] on div at bounding box center [782, 312] width 659 height 22
radio input "true"
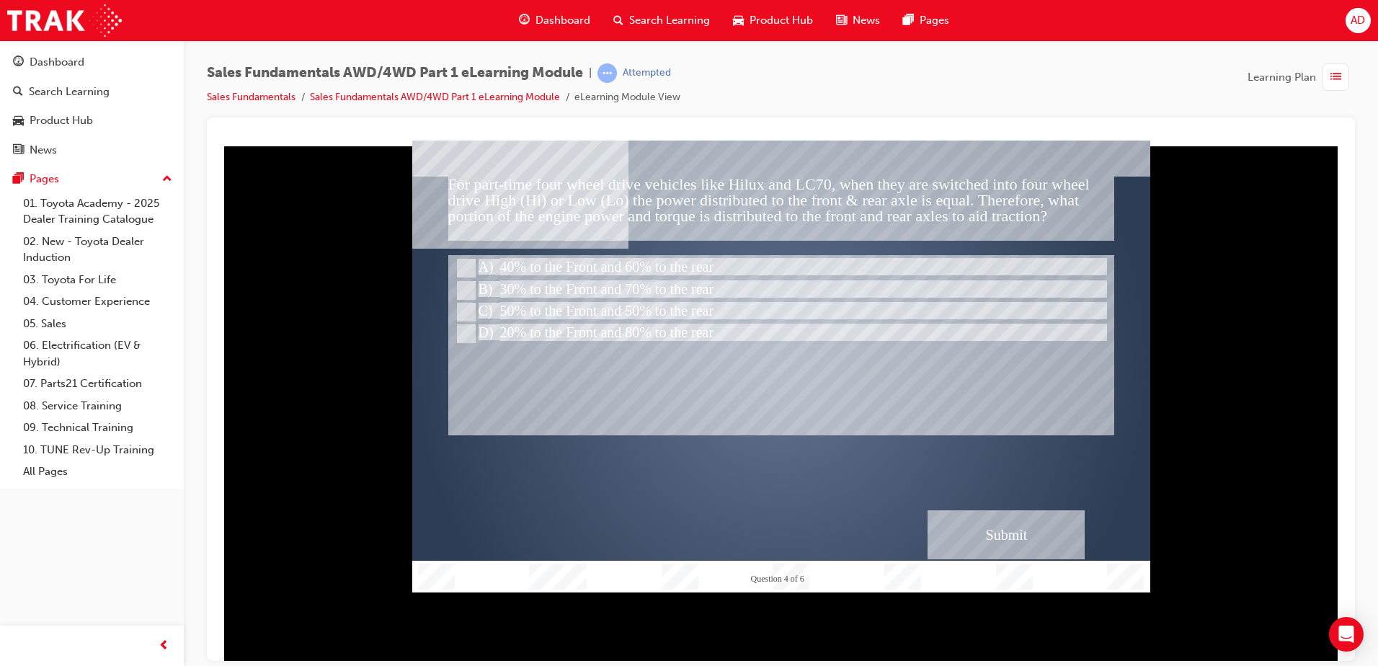
click at [1039, 532] on div "Submit" at bounding box center [1005, 533] width 157 height 49
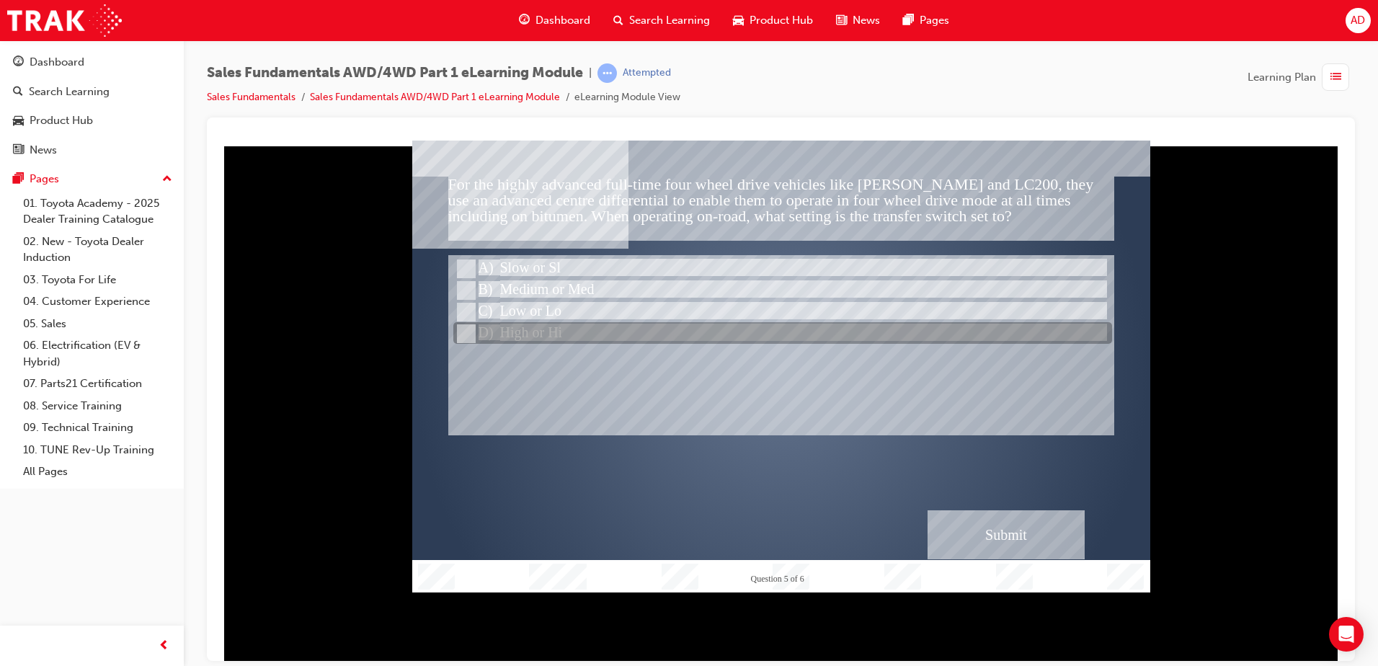
click at [570, 334] on div at bounding box center [782, 334] width 659 height 22
radio input "true"
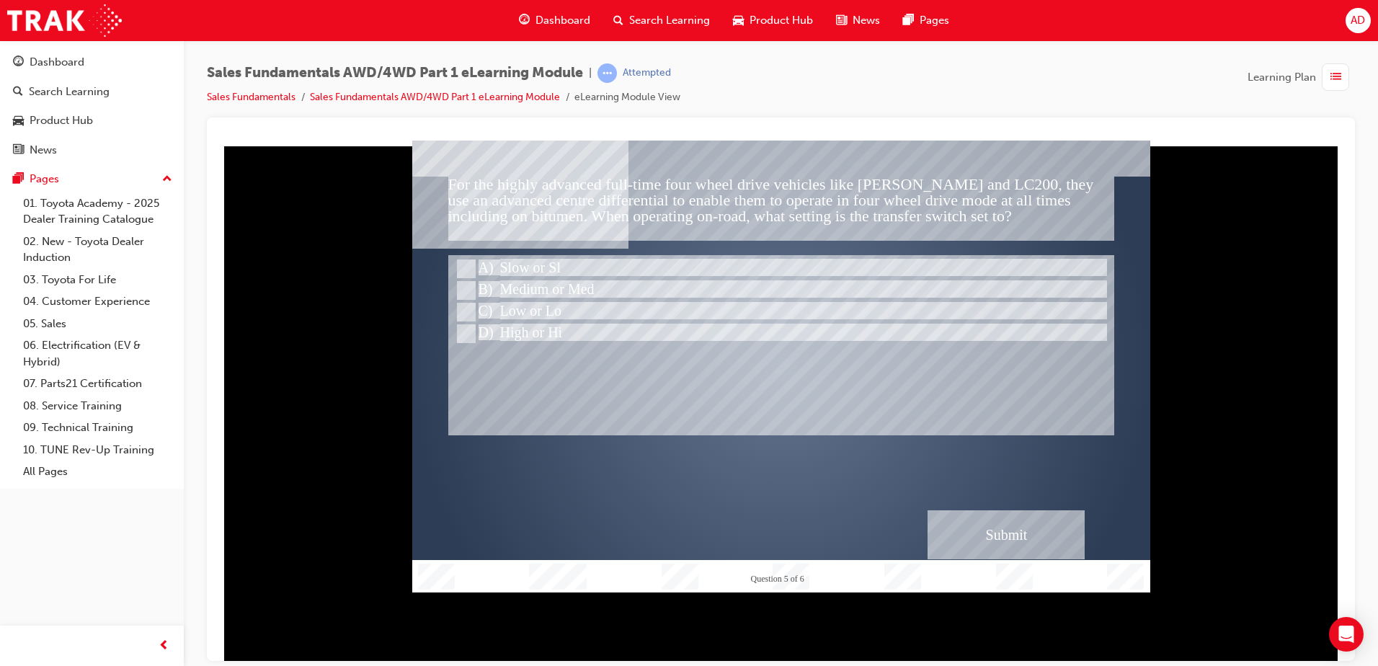
click at [1027, 541] on div "Submit" at bounding box center [1005, 533] width 157 height 49
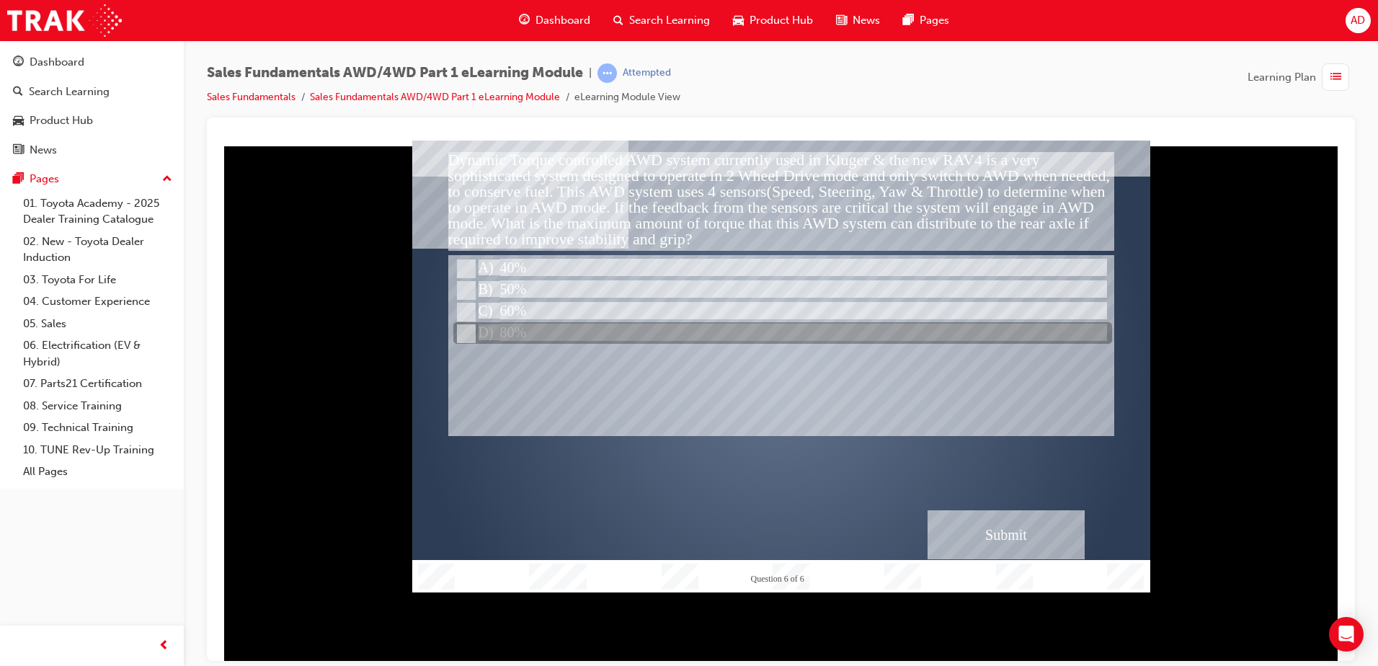
click at [554, 332] on div at bounding box center [782, 334] width 659 height 22
radio input "true"
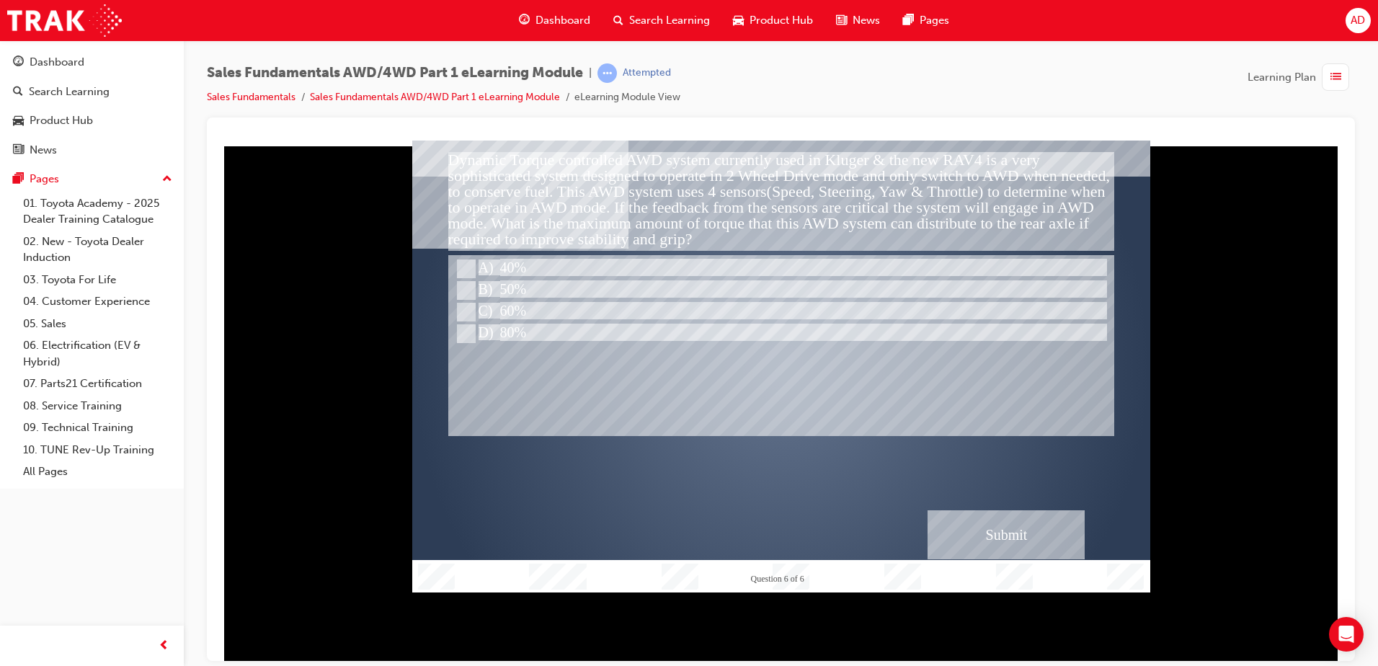
click at [997, 525] on div "Submit" at bounding box center [1005, 533] width 157 height 49
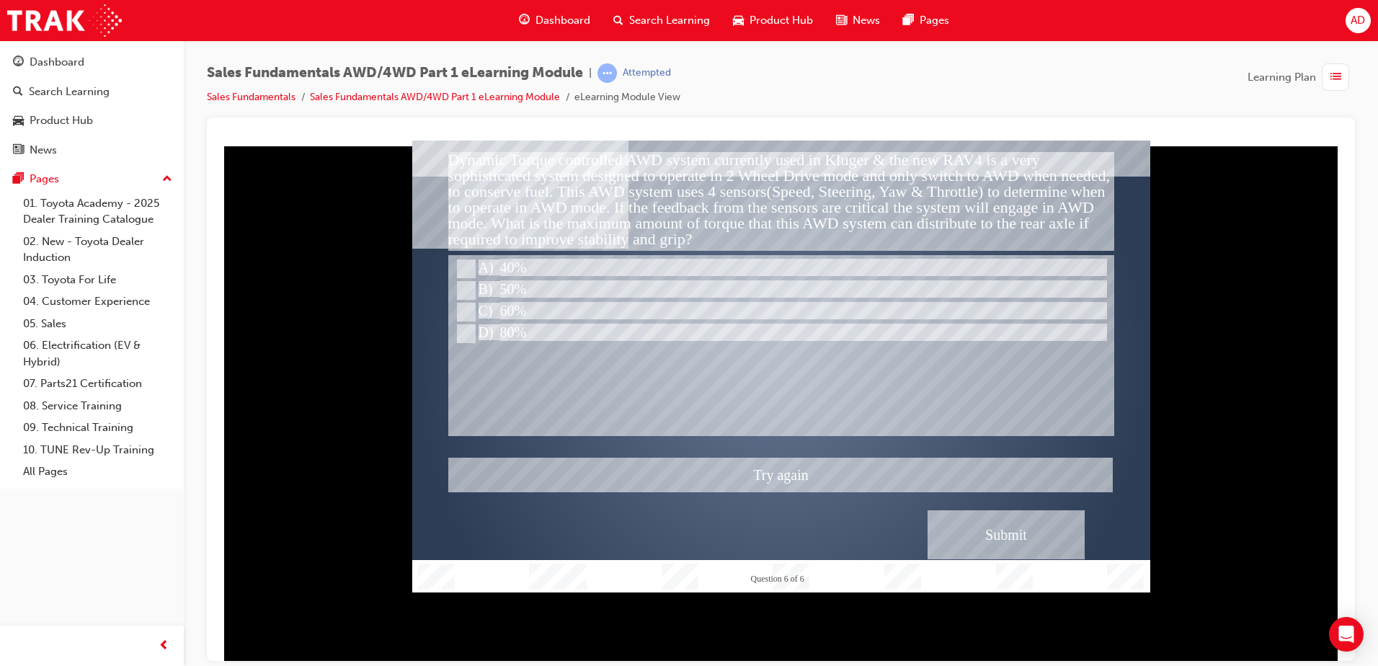
click at [468, 287] on div at bounding box center [781, 366] width 738 height 452
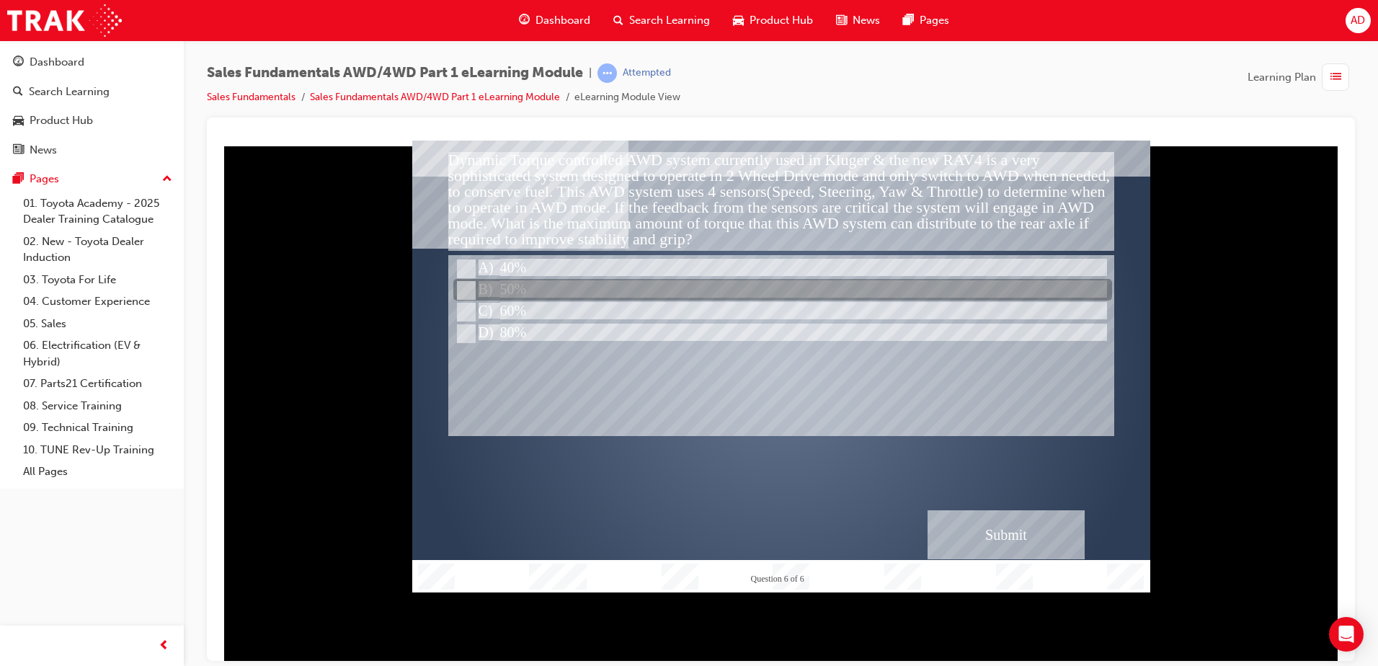
click at [471, 288] on input "50%" at bounding box center [465, 290] width 16 height 16
radio input "true"
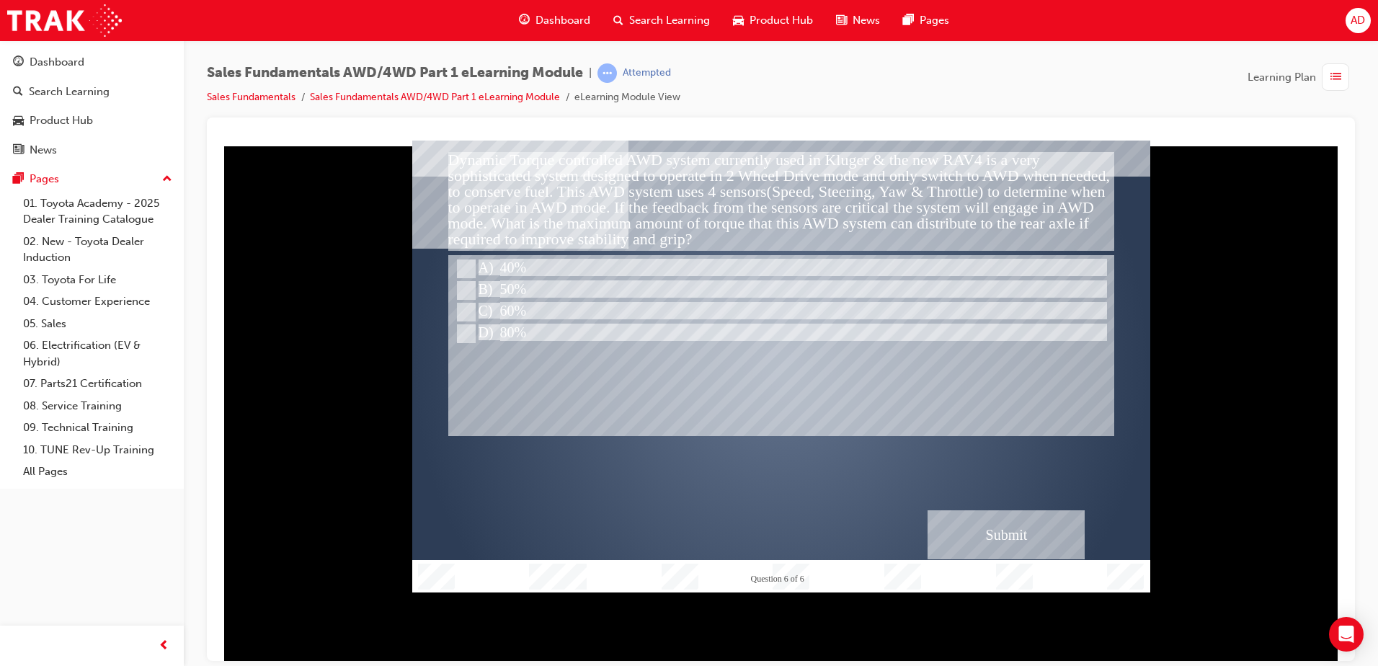
click at [1031, 532] on div "Submit" at bounding box center [1005, 533] width 157 height 49
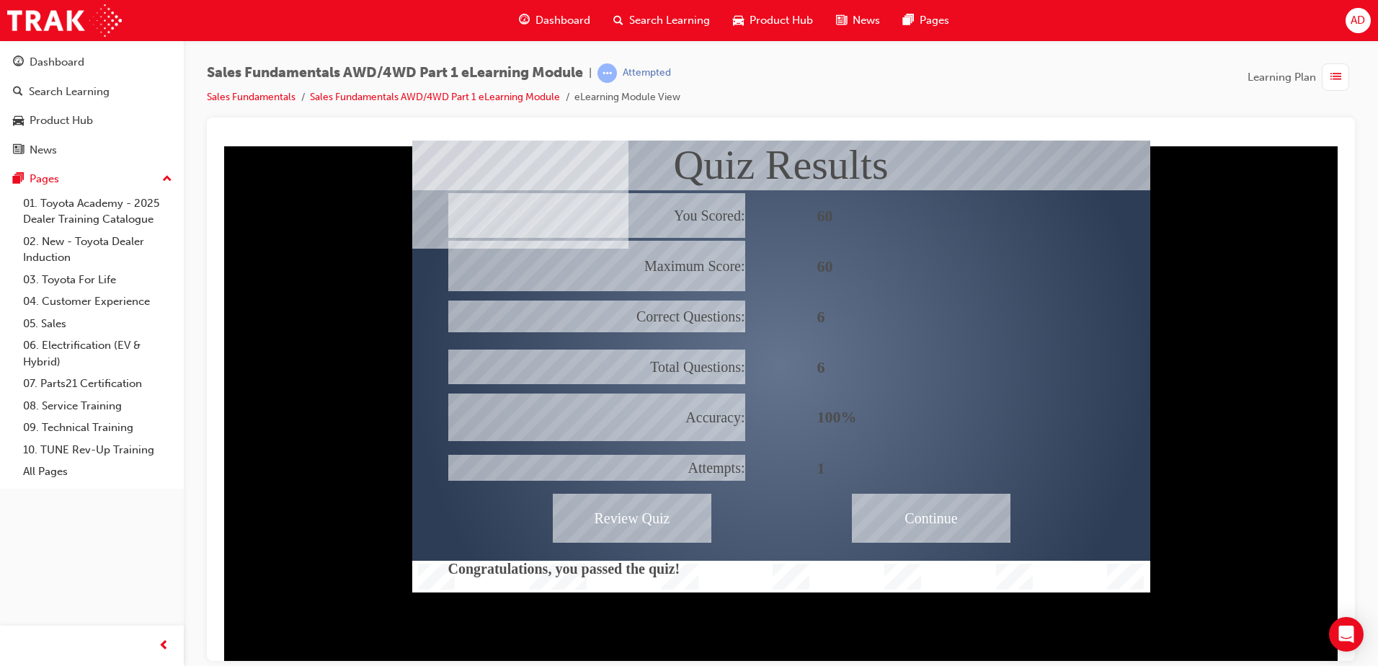
click at [920, 526] on div "Continue" at bounding box center [931, 517] width 159 height 49
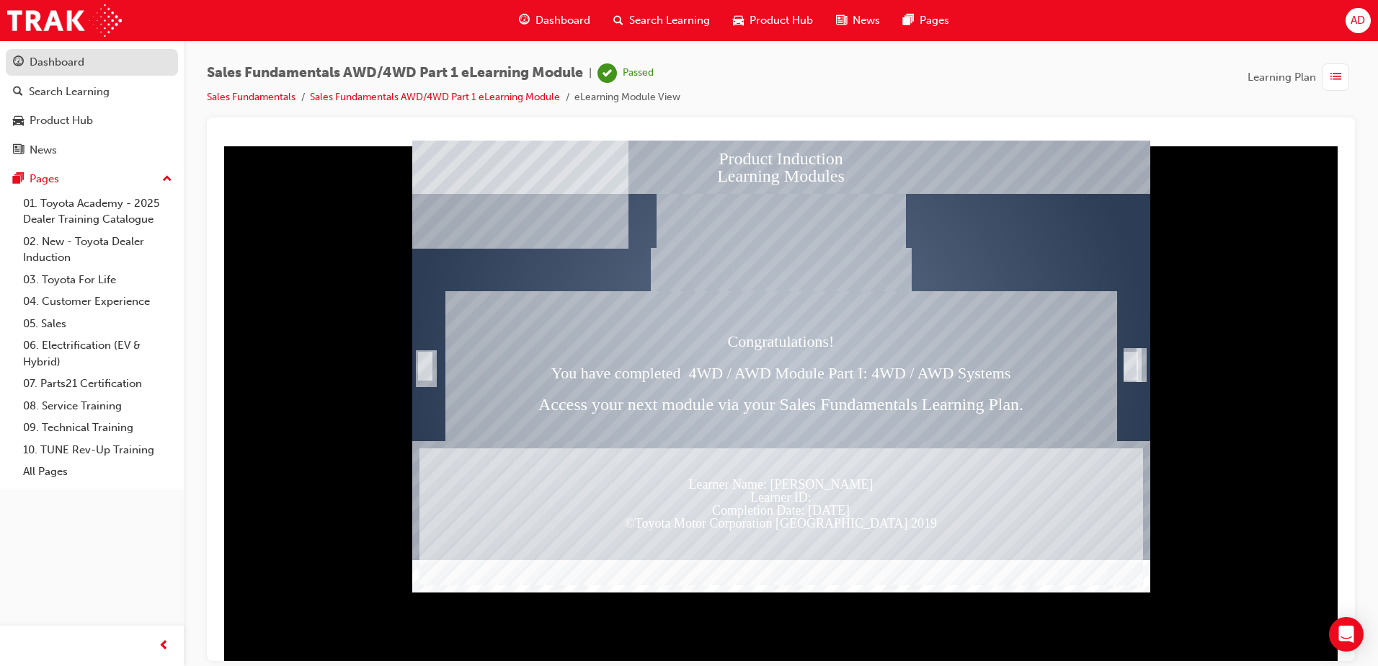
click at [68, 52] on link "Dashboard" at bounding box center [92, 62] width 172 height 27
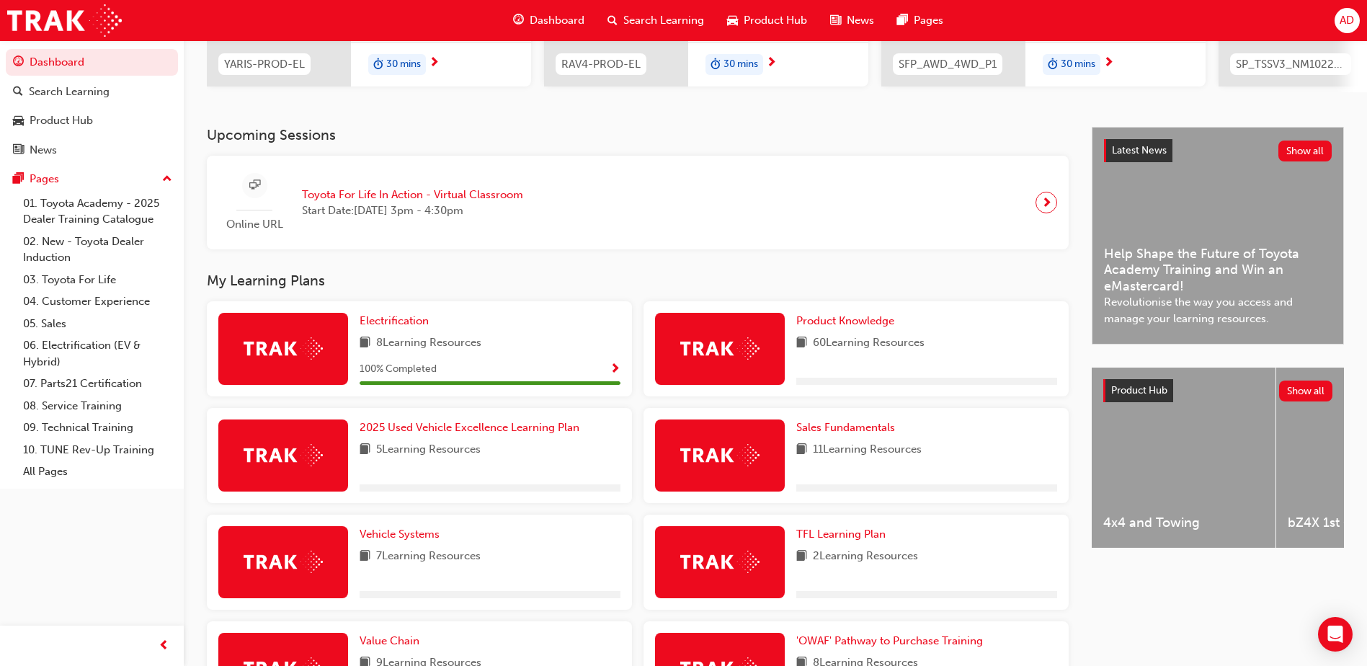
scroll to position [360, 0]
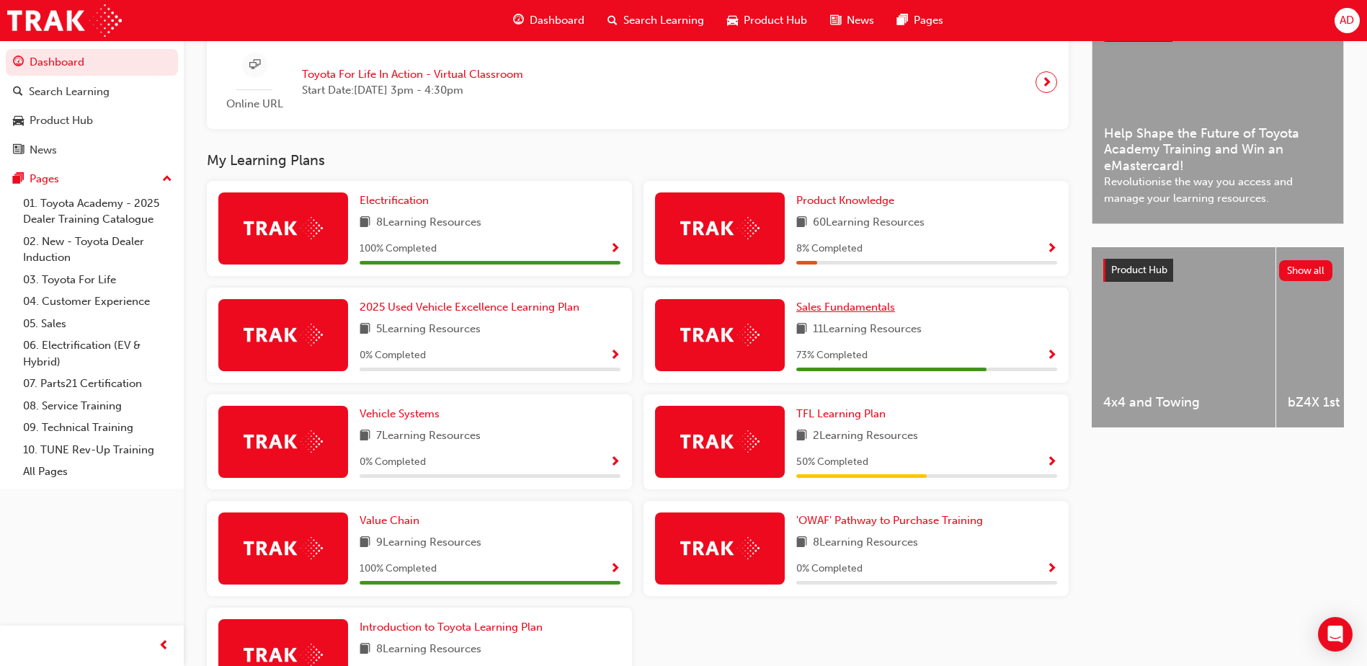
click at [850, 313] on span "Sales Fundamentals" at bounding box center [845, 306] width 99 height 13
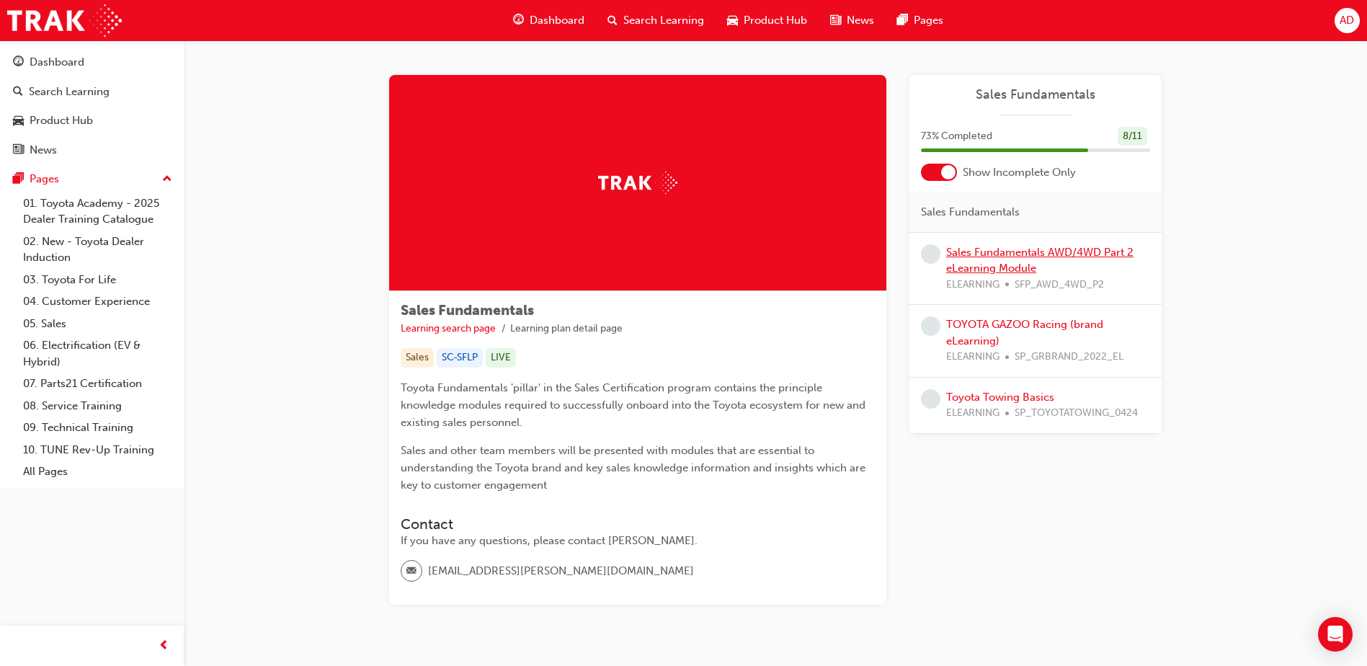
click at [1034, 252] on link "Sales Fundamentals AWD/4WD Part 2 eLearning Module" at bounding box center [1039, 261] width 187 height 30
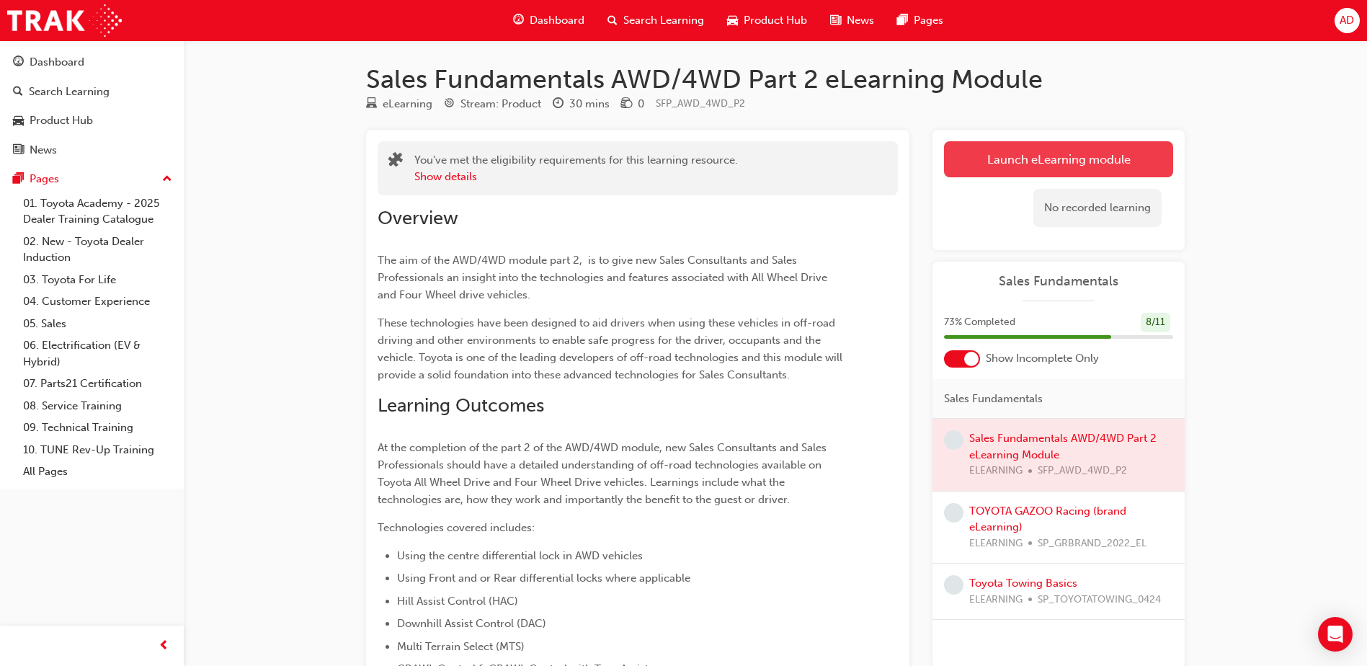
click at [1116, 166] on link "Launch eLearning module" at bounding box center [1058, 159] width 229 height 36
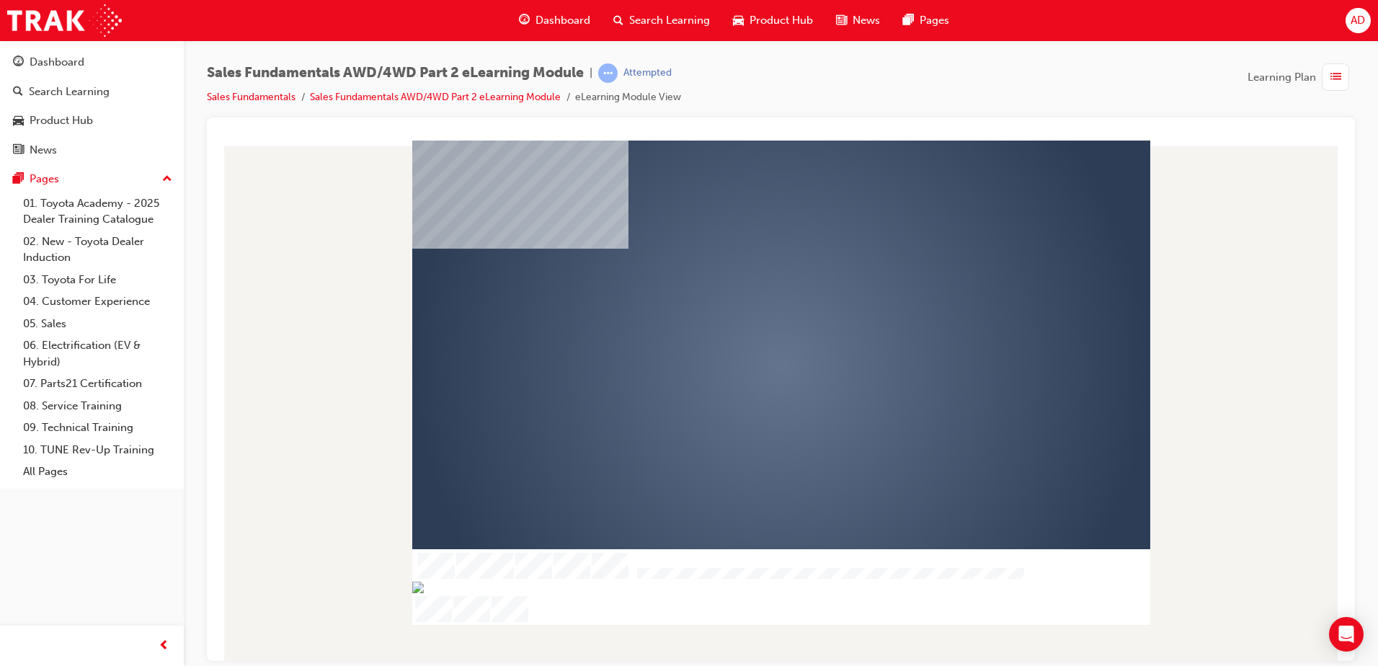
click at [739, 324] on div "play" at bounding box center [739, 324] width 0 height 0
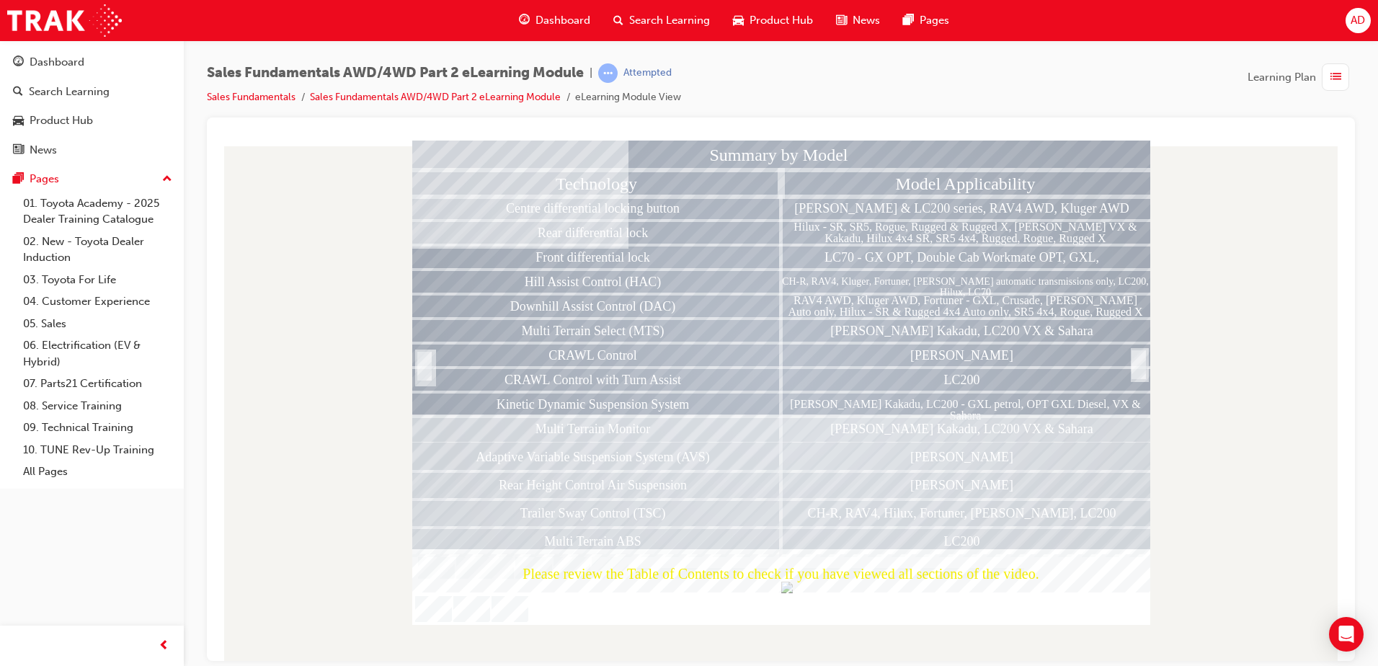
click at [478, 589] on div "Please review the Table of Contents to check if you have viewed all sections of…" at bounding box center [781, 572] width 738 height 38
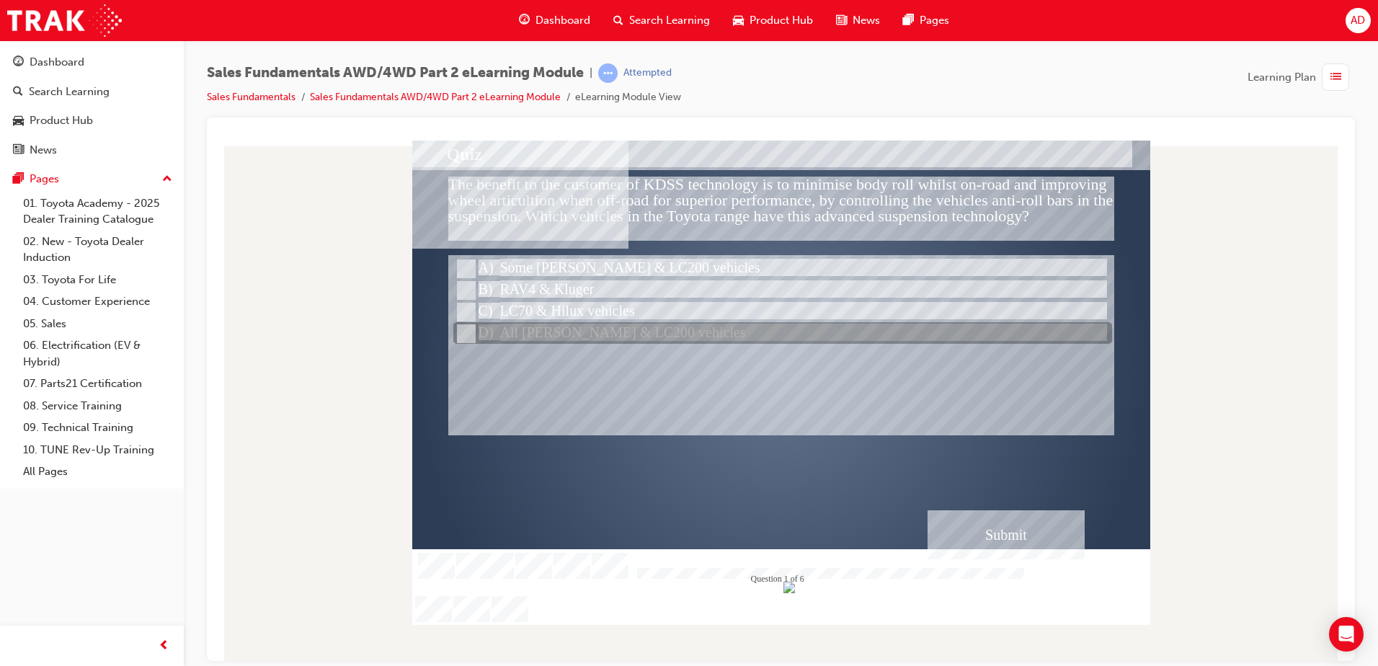
click at [607, 336] on div at bounding box center [782, 334] width 659 height 22
radio input "true"
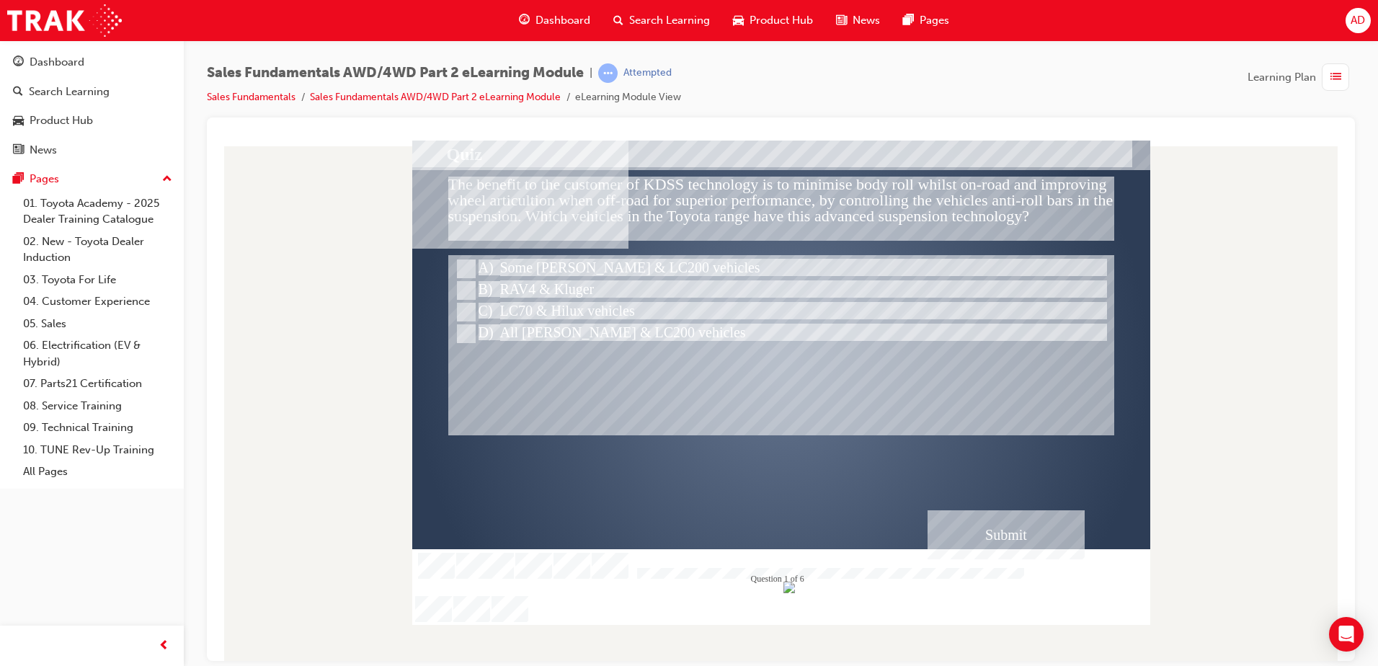
drag, startPoint x: 1048, startPoint y: 205, endPoint x: 420, endPoint y: 147, distance: 630.3
click at [420, 146] on div "The benefit to the customer of KDSS technology is to minimise body roll whilst …" at bounding box center [781, 382] width 738 height 484
click at [1001, 534] on div "Submit" at bounding box center [1005, 533] width 157 height 49
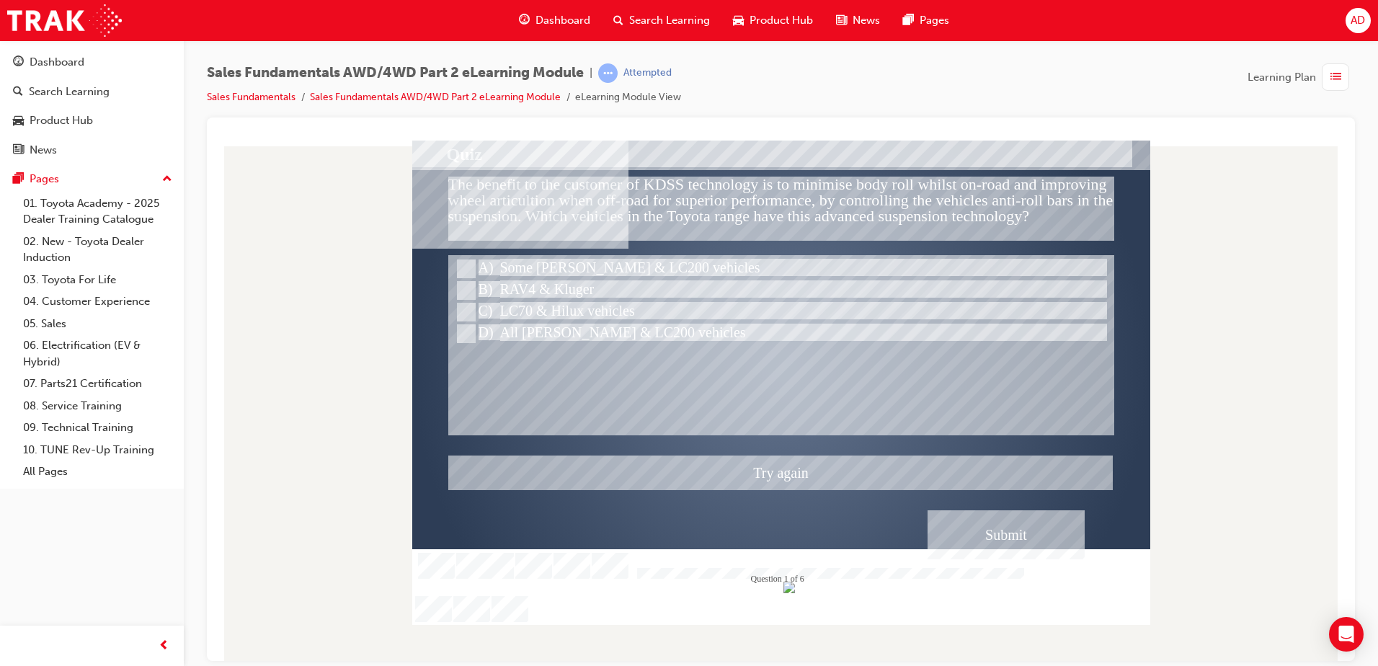
click at [580, 262] on div at bounding box center [781, 382] width 738 height 484
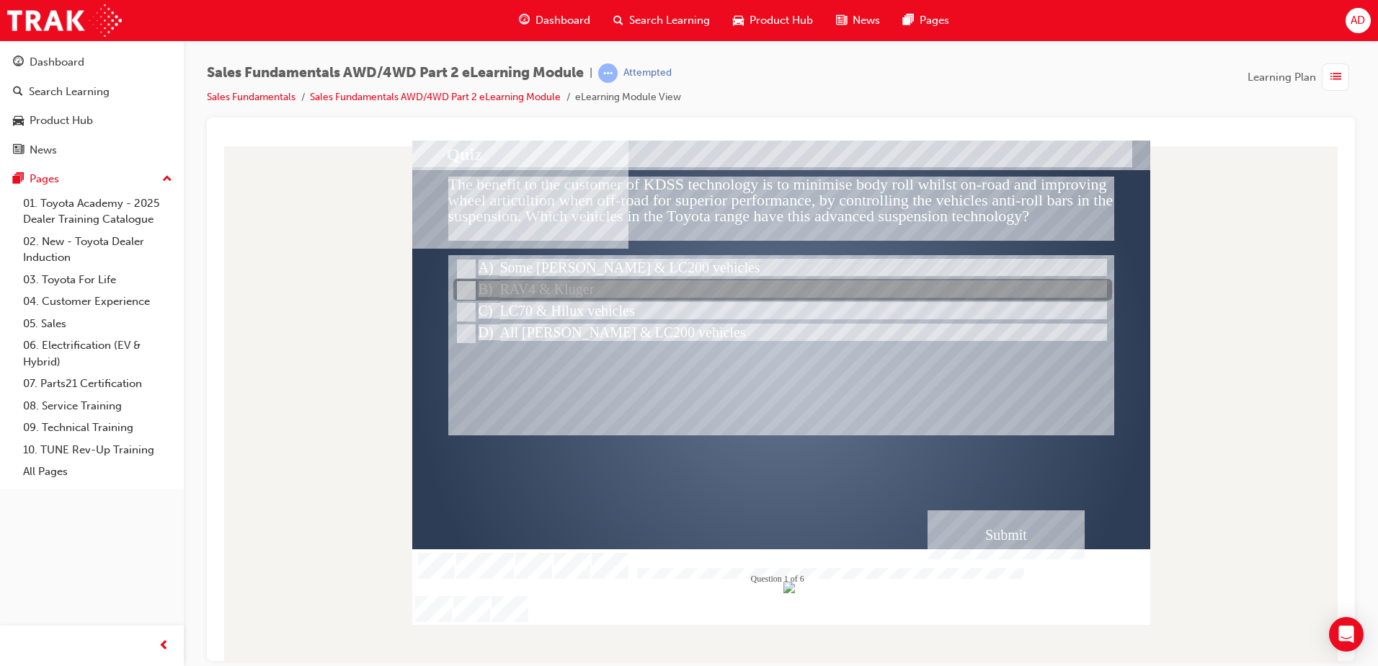
click at [530, 281] on div at bounding box center [782, 291] width 659 height 22
radio input "true"
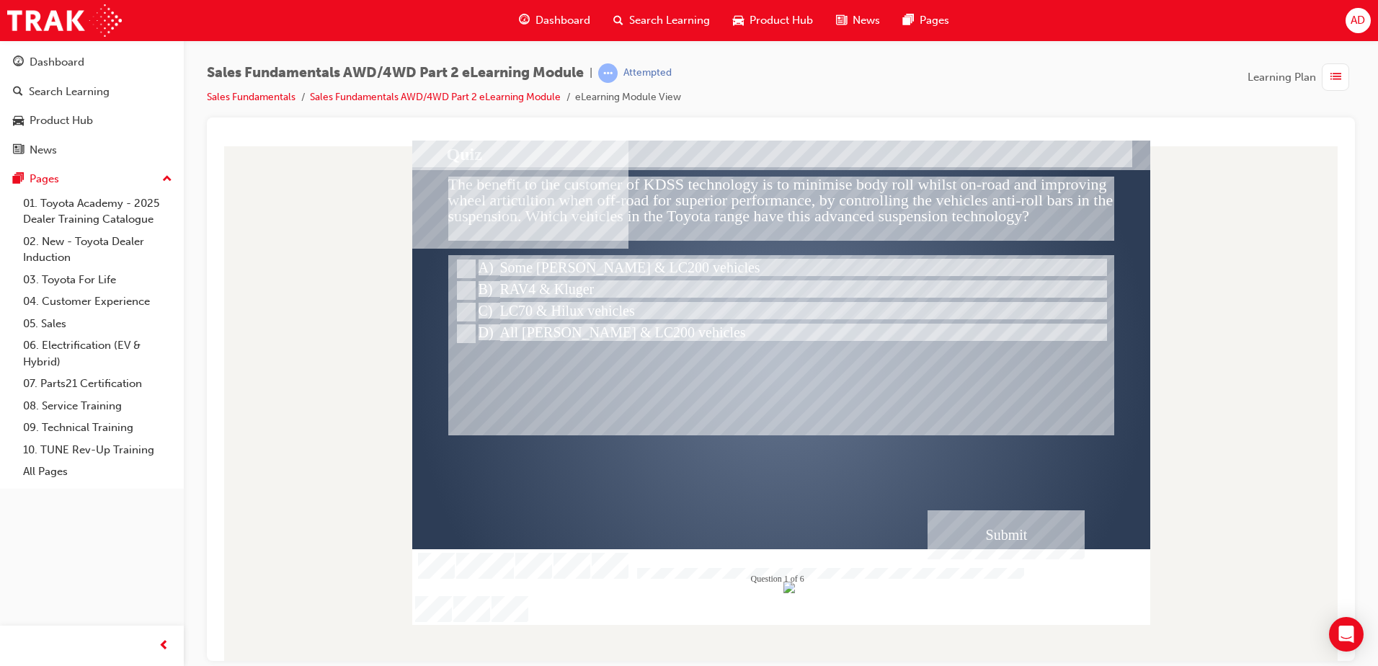
click at [1017, 523] on div "Submit" at bounding box center [1005, 533] width 157 height 49
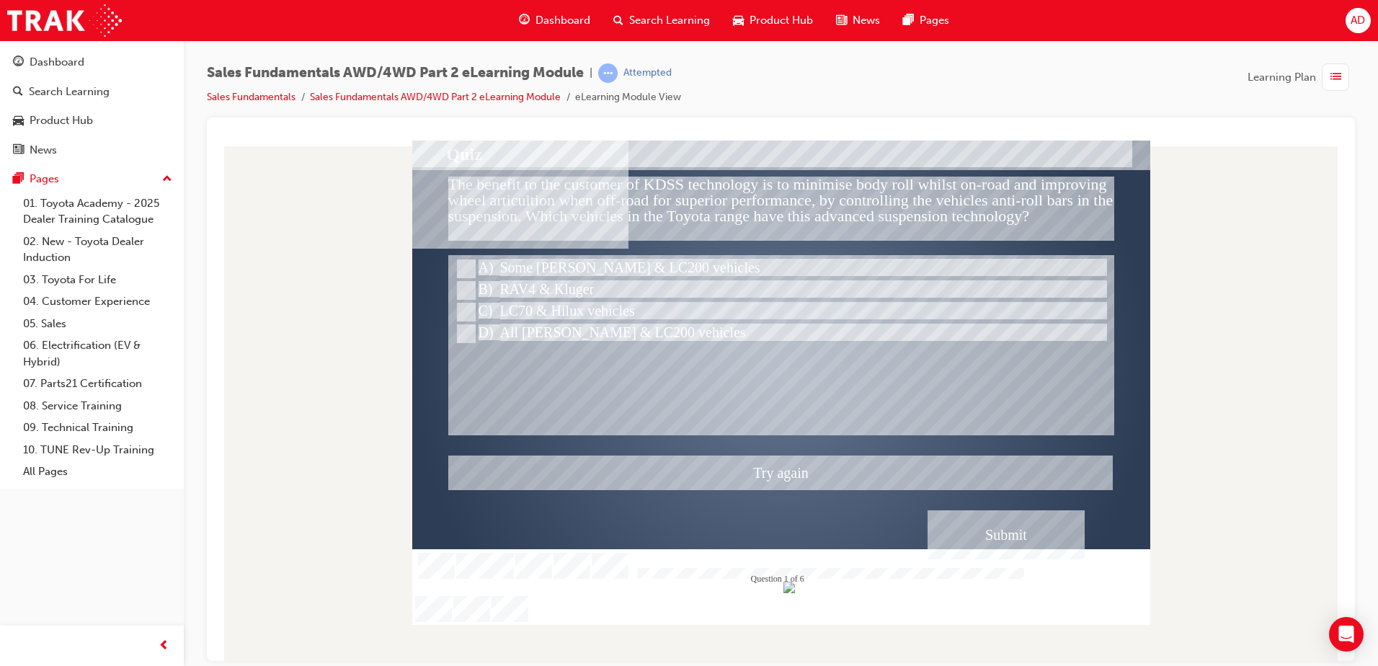
click at [597, 264] on div at bounding box center [781, 382] width 738 height 484
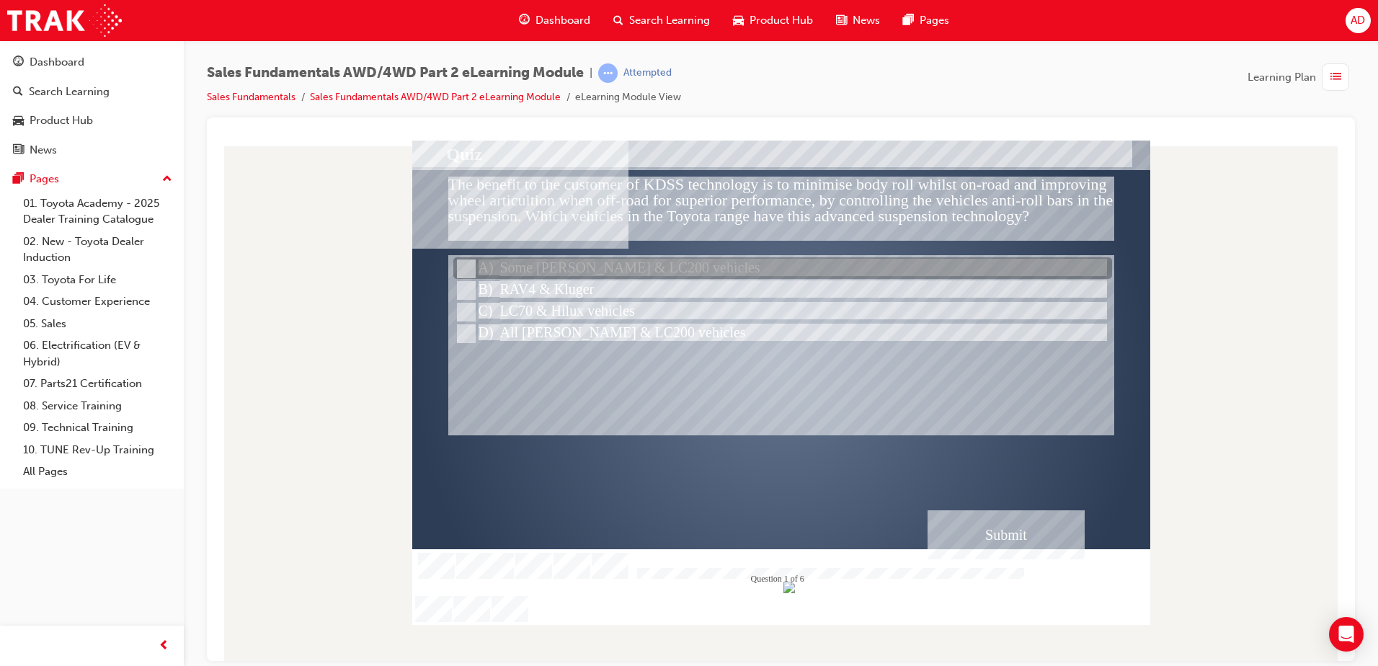
click at [468, 262] on input "Some Prado & LC200 vehicles" at bounding box center [465, 269] width 16 height 16
radio input "true"
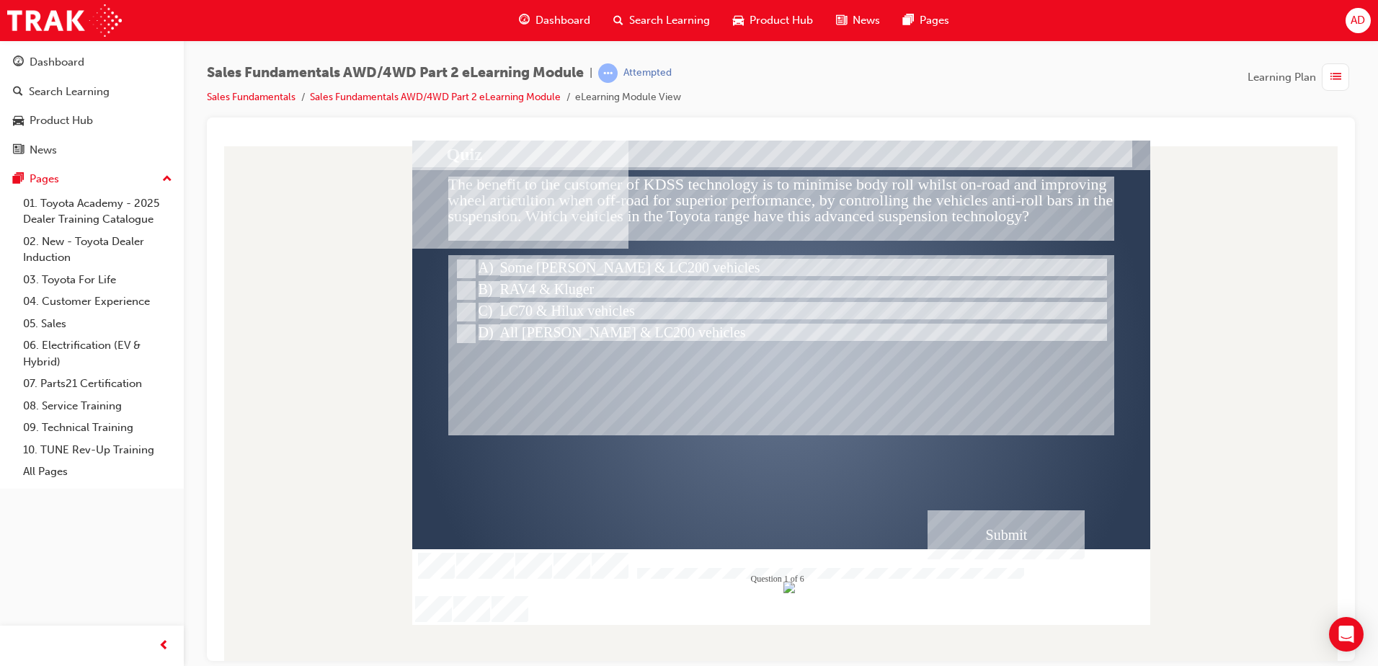
click at [975, 545] on div "Submit" at bounding box center [1005, 533] width 157 height 49
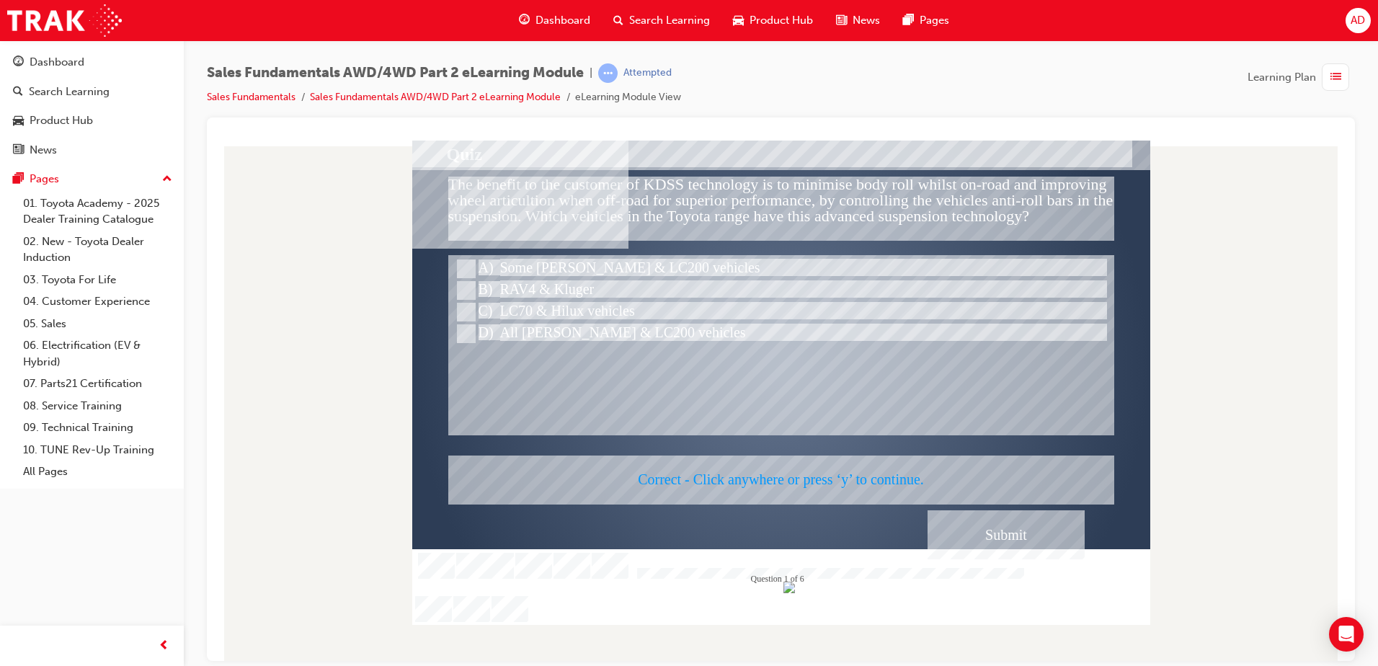
click at [1063, 519] on div at bounding box center [781, 382] width 738 height 484
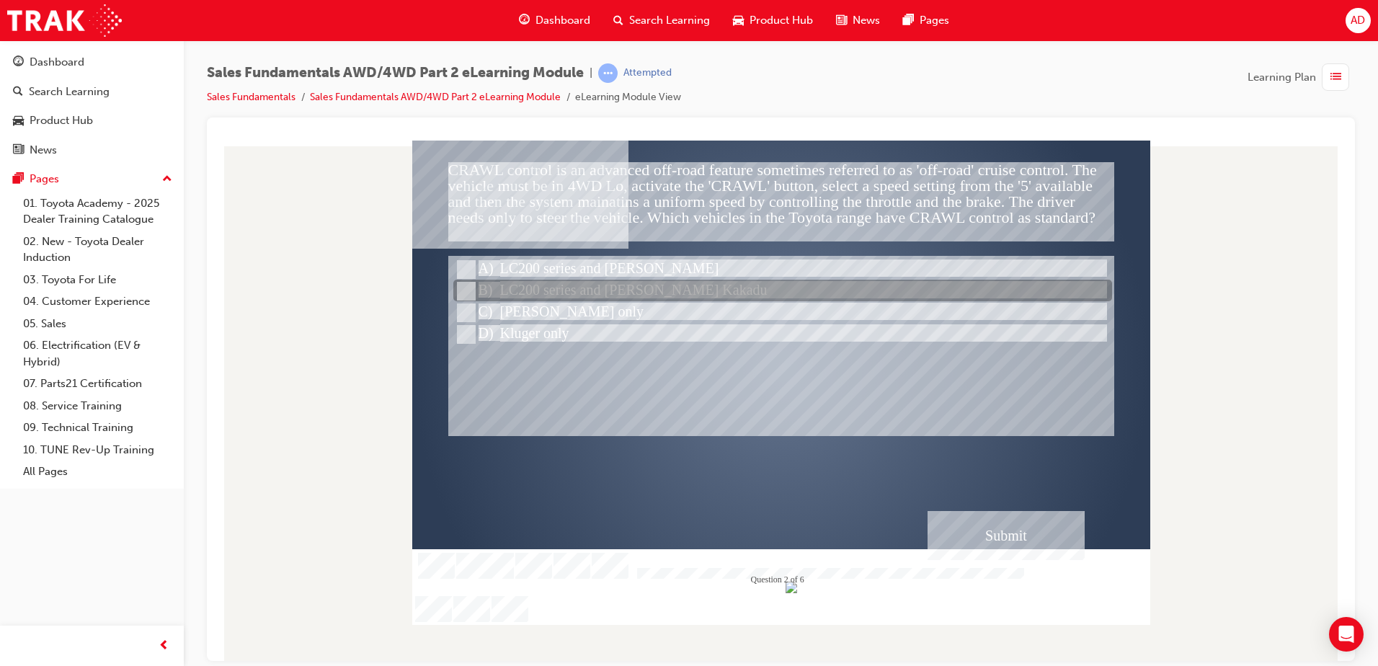
drag, startPoint x: 531, startPoint y: 291, endPoint x: 484, endPoint y: 291, distance: 46.8
click at [484, 291] on div at bounding box center [782, 291] width 659 height 22
radio input "true"
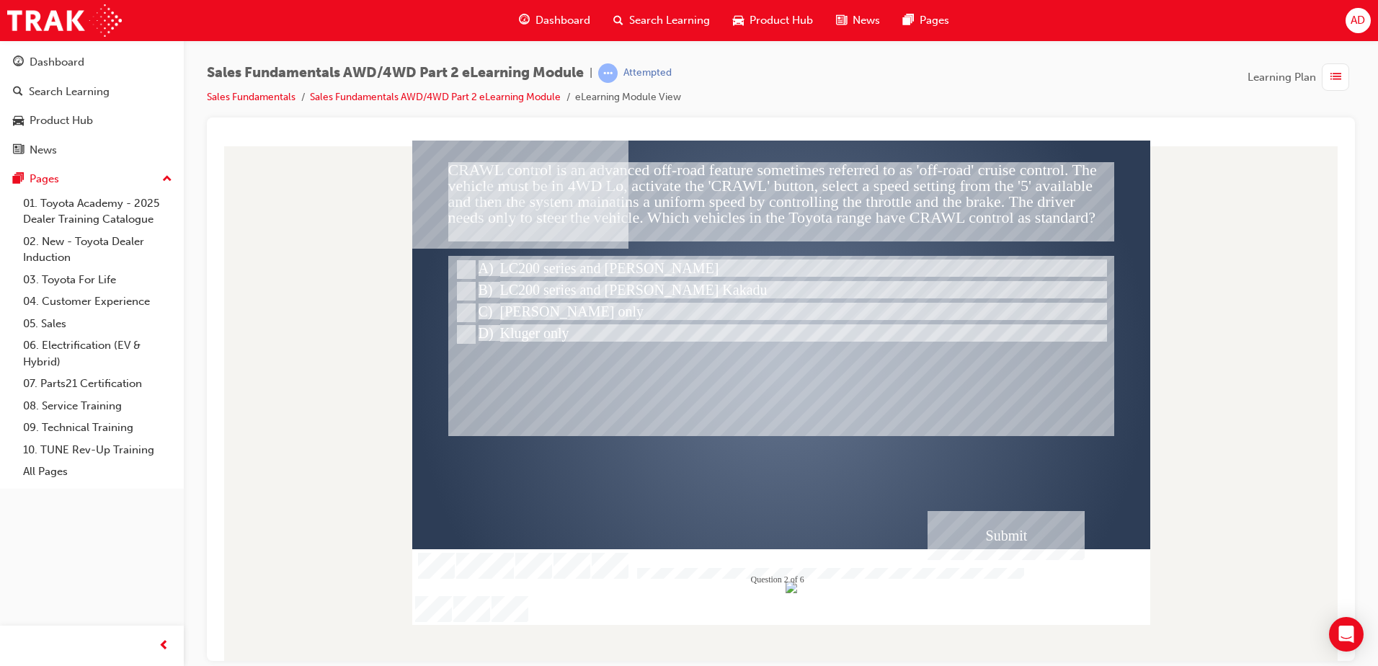
click at [996, 531] on div "Submit" at bounding box center [1005, 534] width 157 height 49
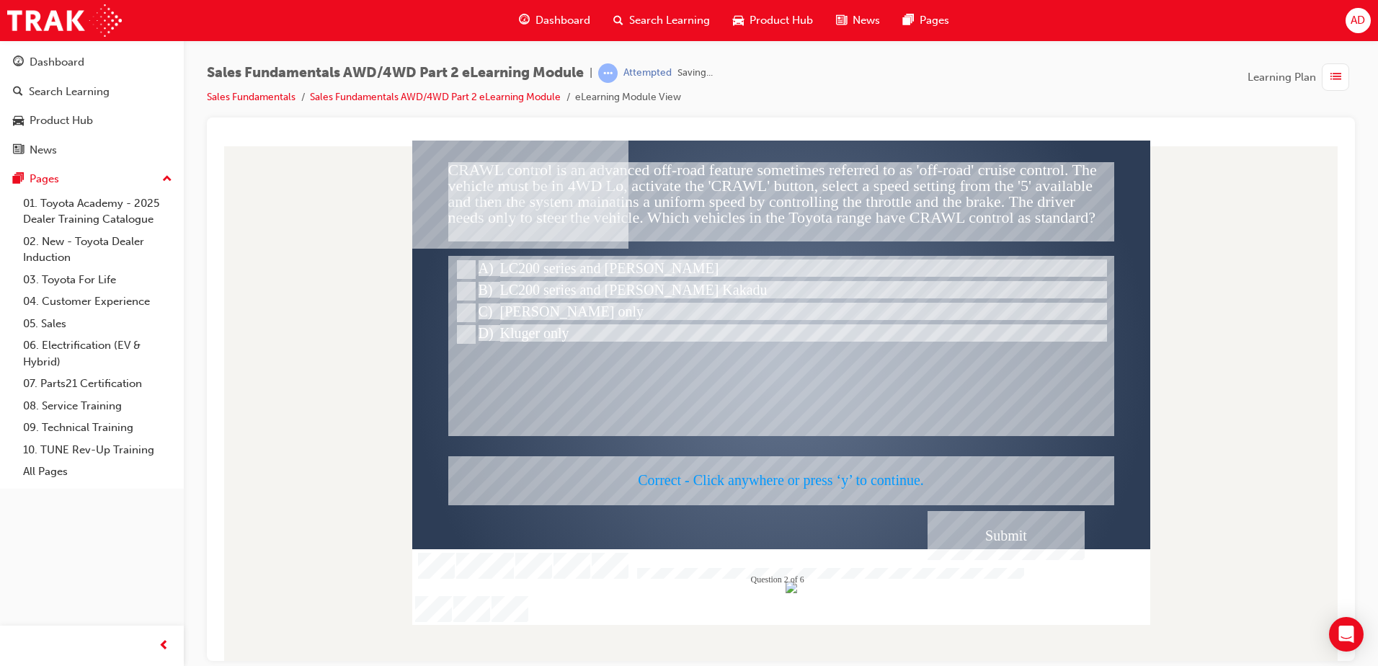
click at [996, 531] on div at bounding box center [781, 382] width 738 height 484
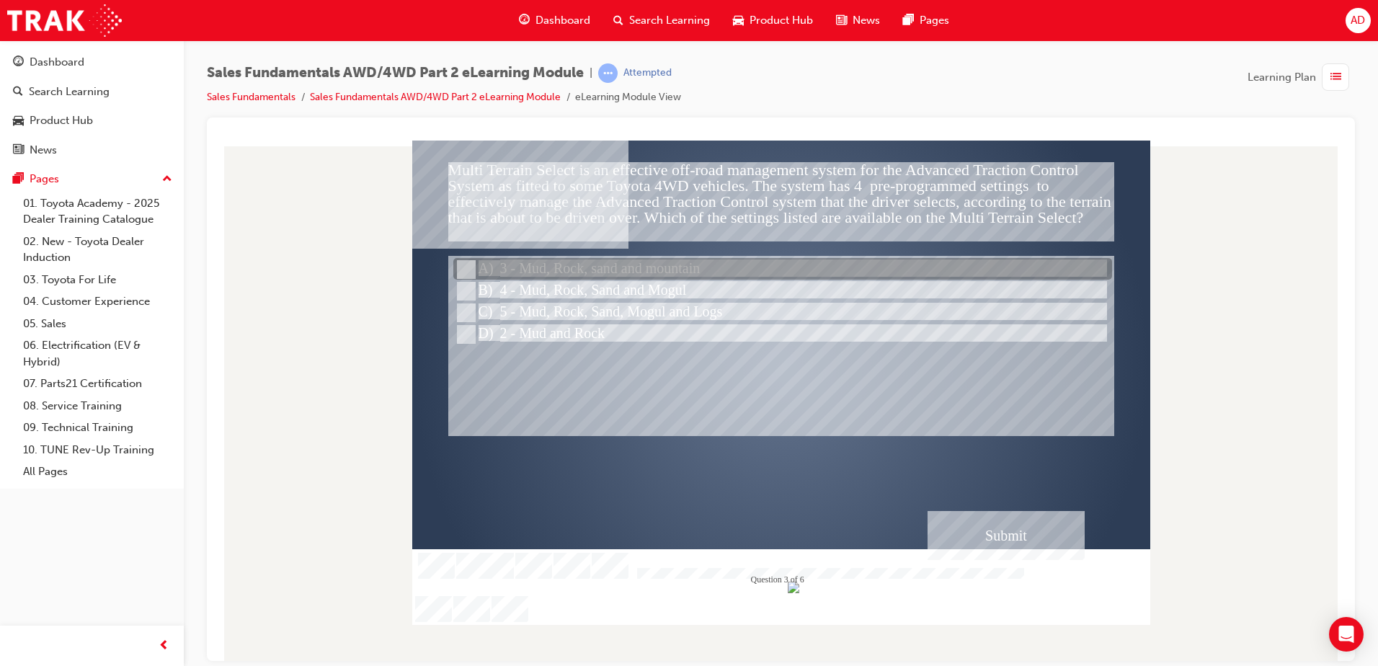
click at [643, 267] on div at bounding box center [782, 270] width 659 height 22
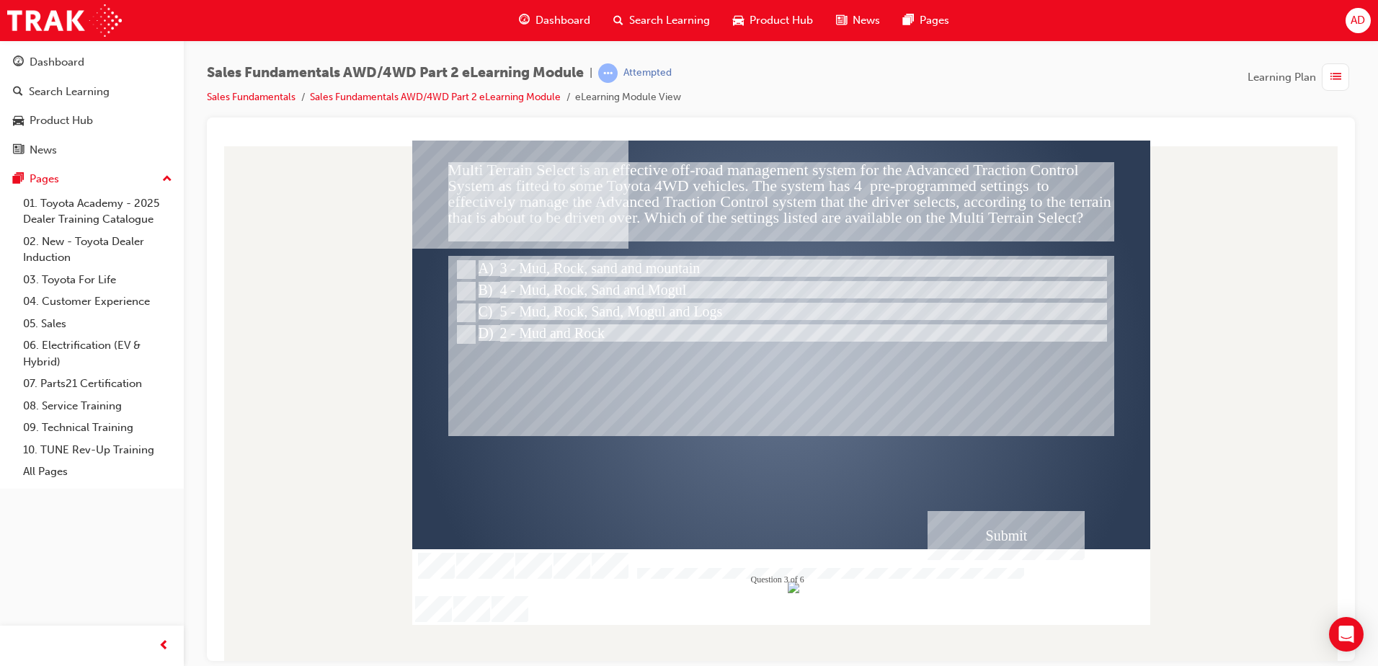
click at [999, 533] on div "Submit" at bounding box center [1005, 534] width 157 height 49
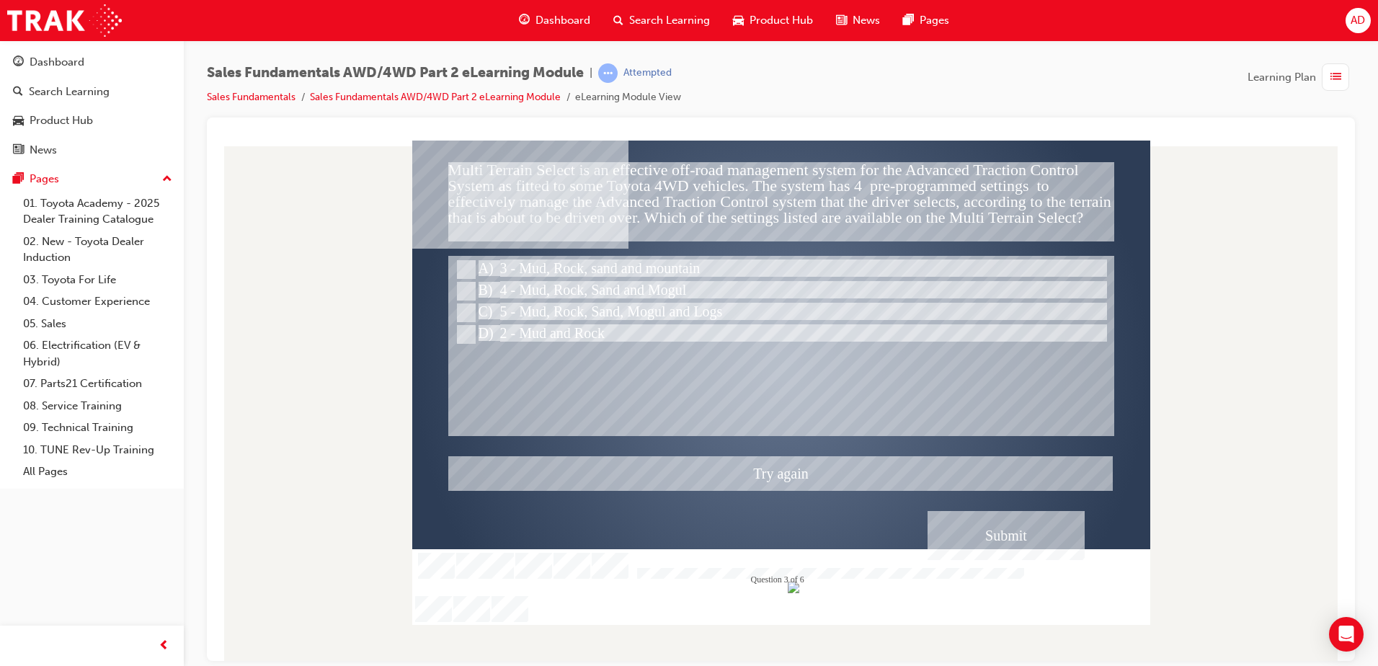
click at [597, 308] on div at bounding box center [781, 382] width 738 height 484
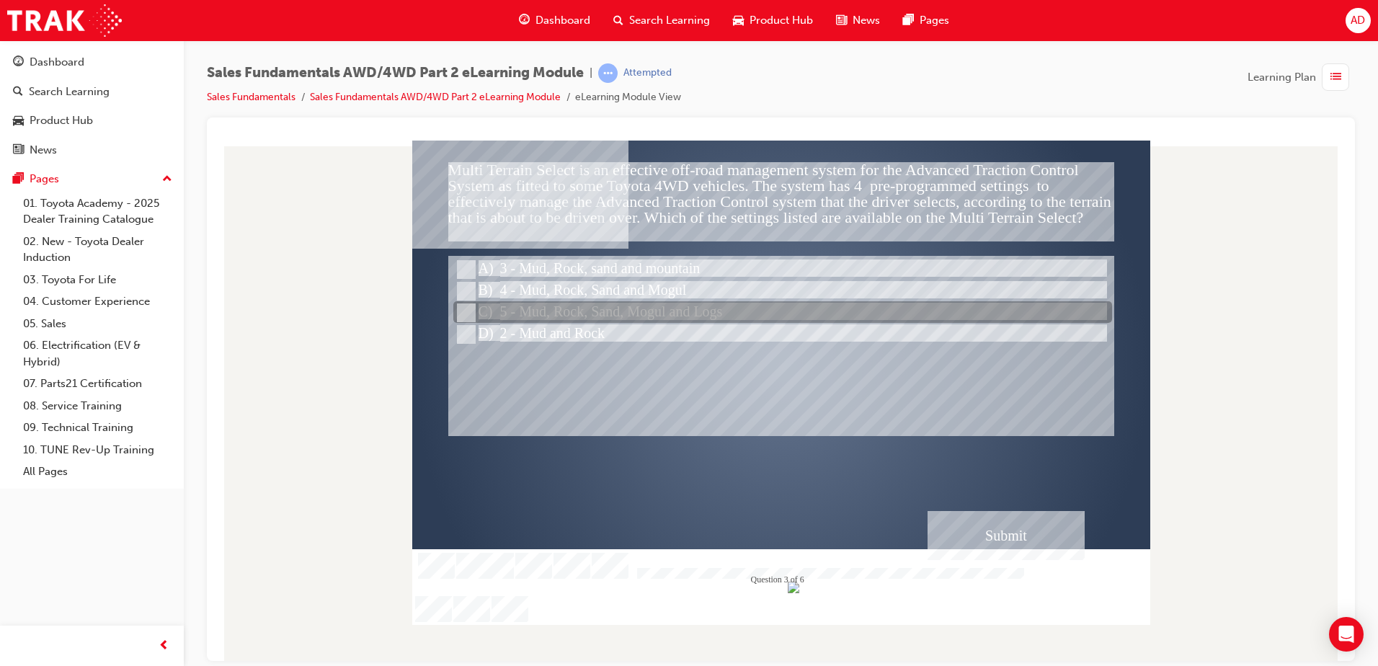
click at [646, 316] on div at bounding box center [782, 313] width 659 height 22
radio input "false"
radio input "true"
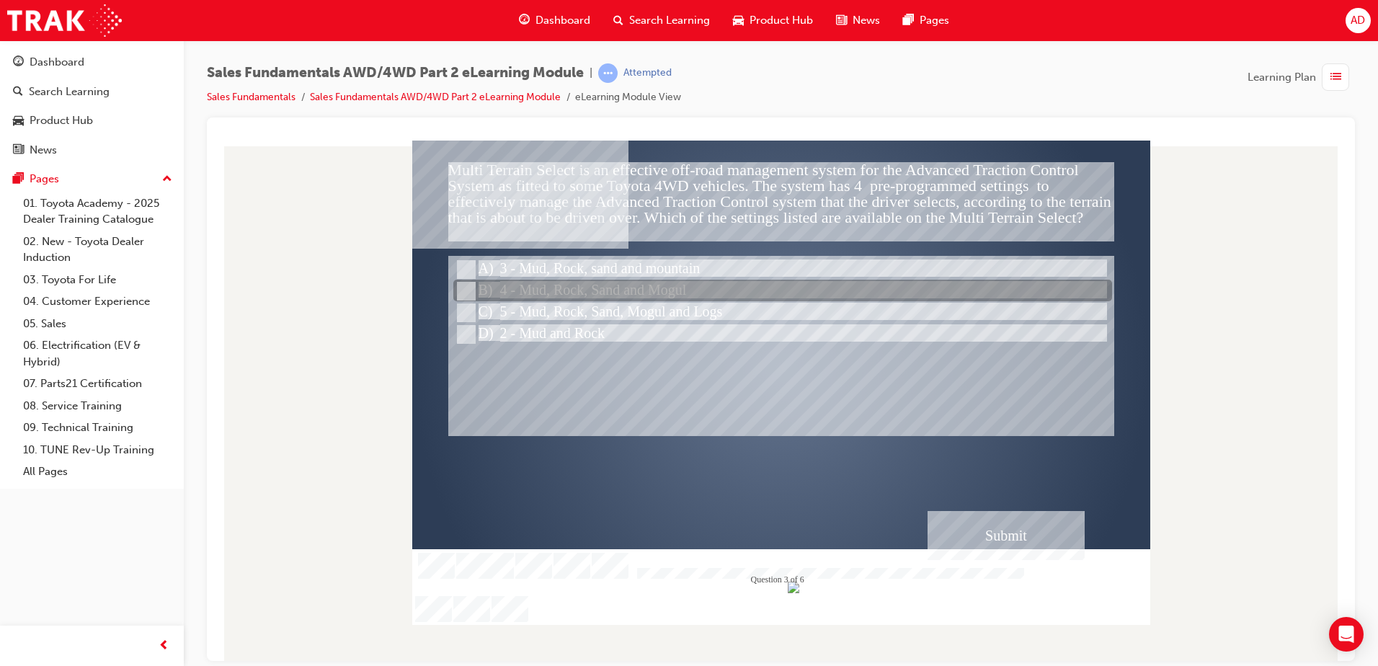
click at [648, 282] on div at bounding box center [782, 291] width 659 height 22
radio input "true"
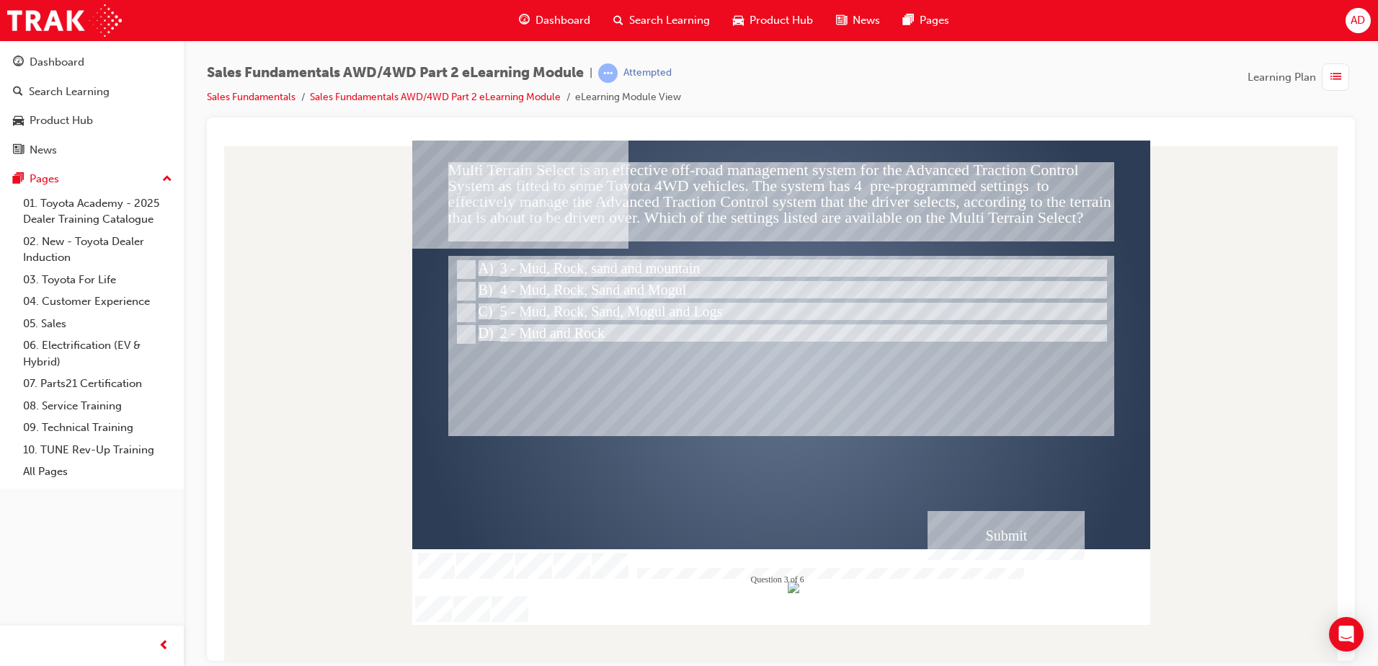
click at [1027, 536] on div "Submit" at bounding box center [1005, 534] width 157 height 49
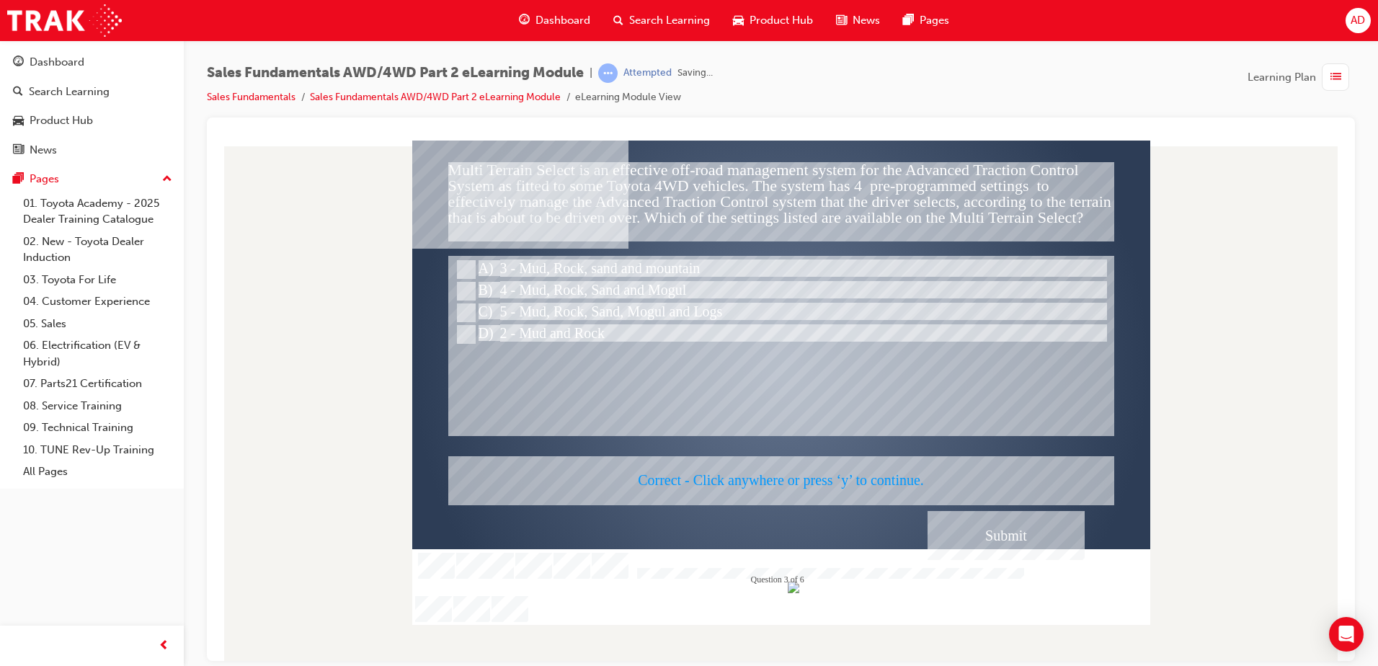
click at [1022, 535] on div at bounding box center [781, 382] width 738 height 484
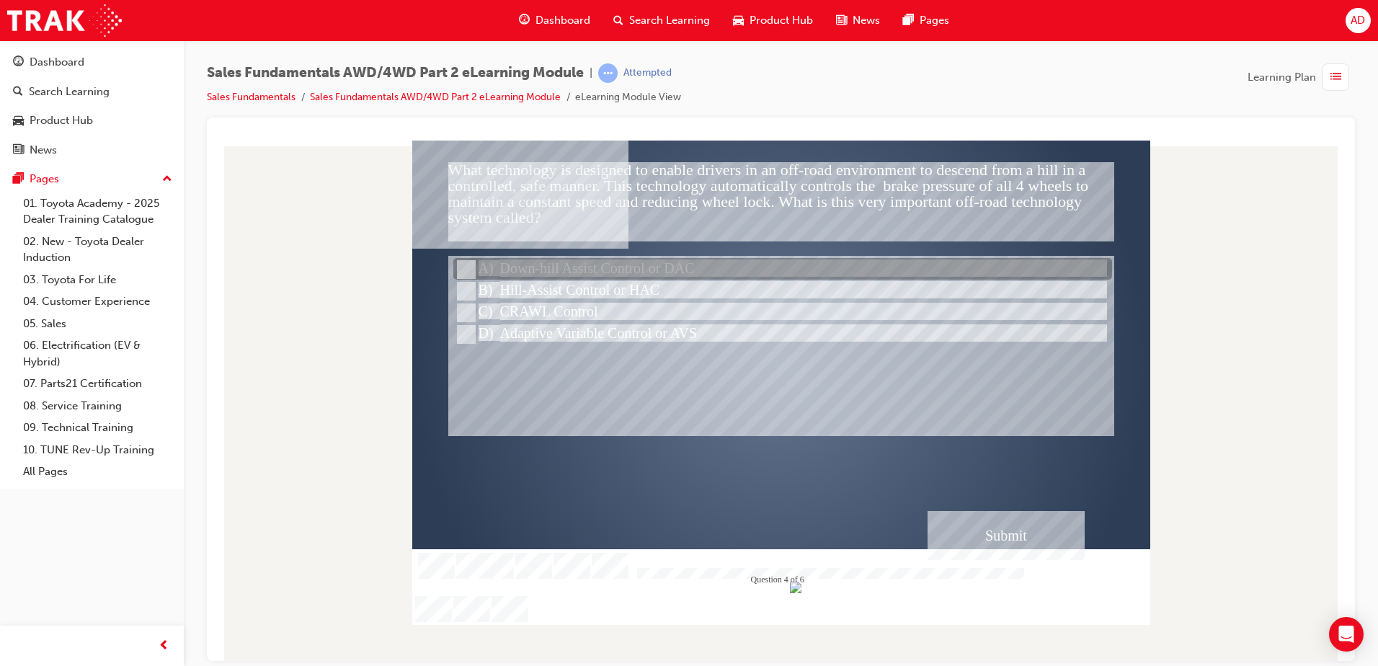
click at [594, 264] on div at bounding box center [782, 270] width 659 height 22
radio input "true"
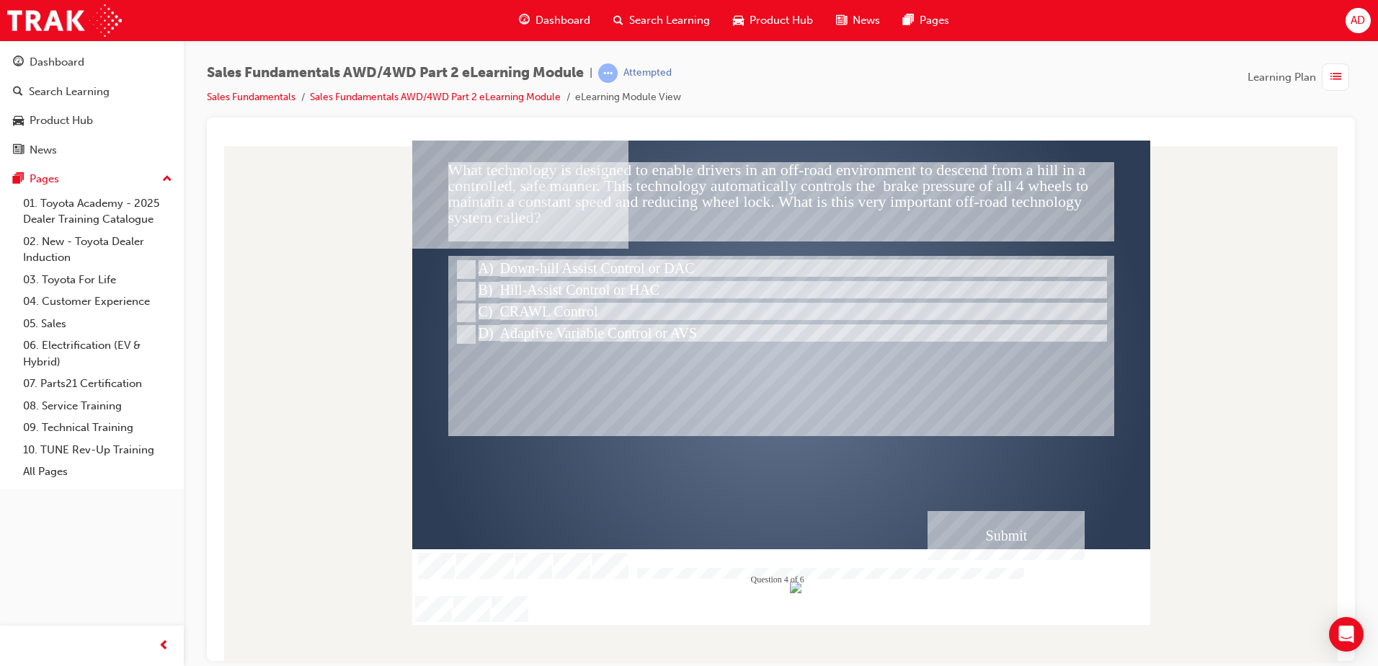
click at [1004, 545] on div "Submit" at bounding box center [1005, 534] width 157 height 49
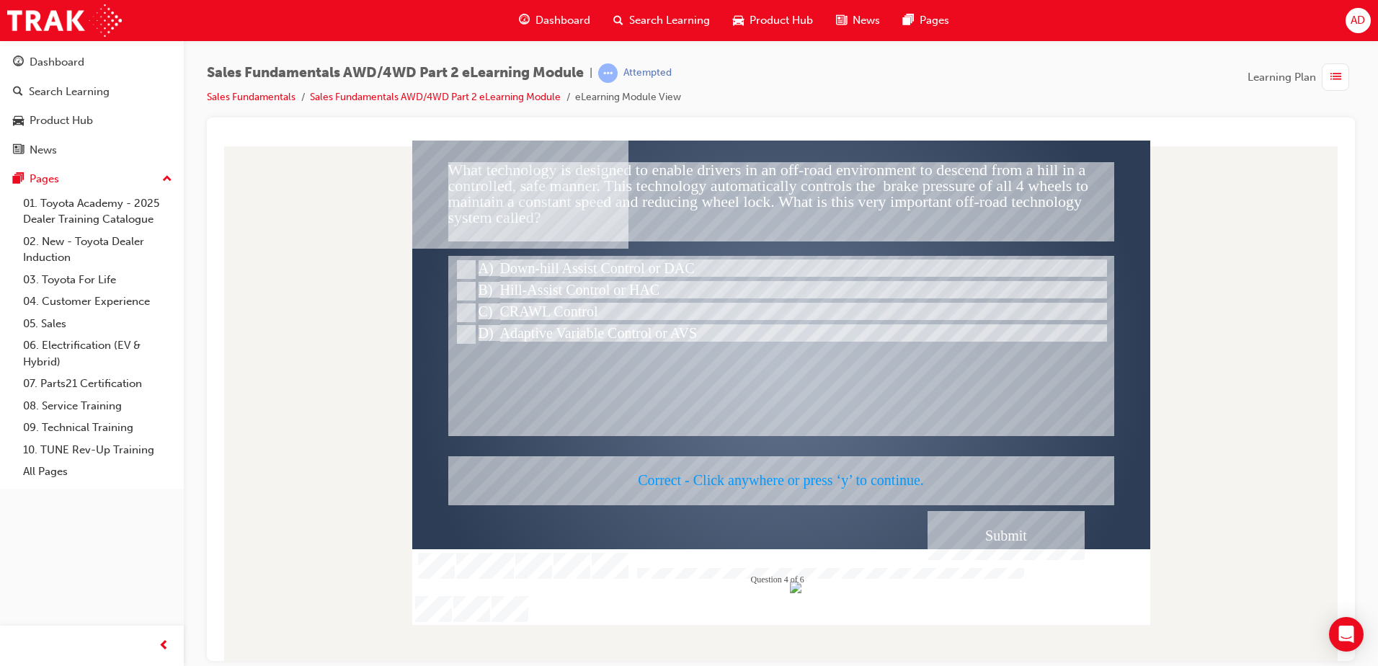
click at [1001, 550] on div at bounding box center [781, 382] width 738 height 484
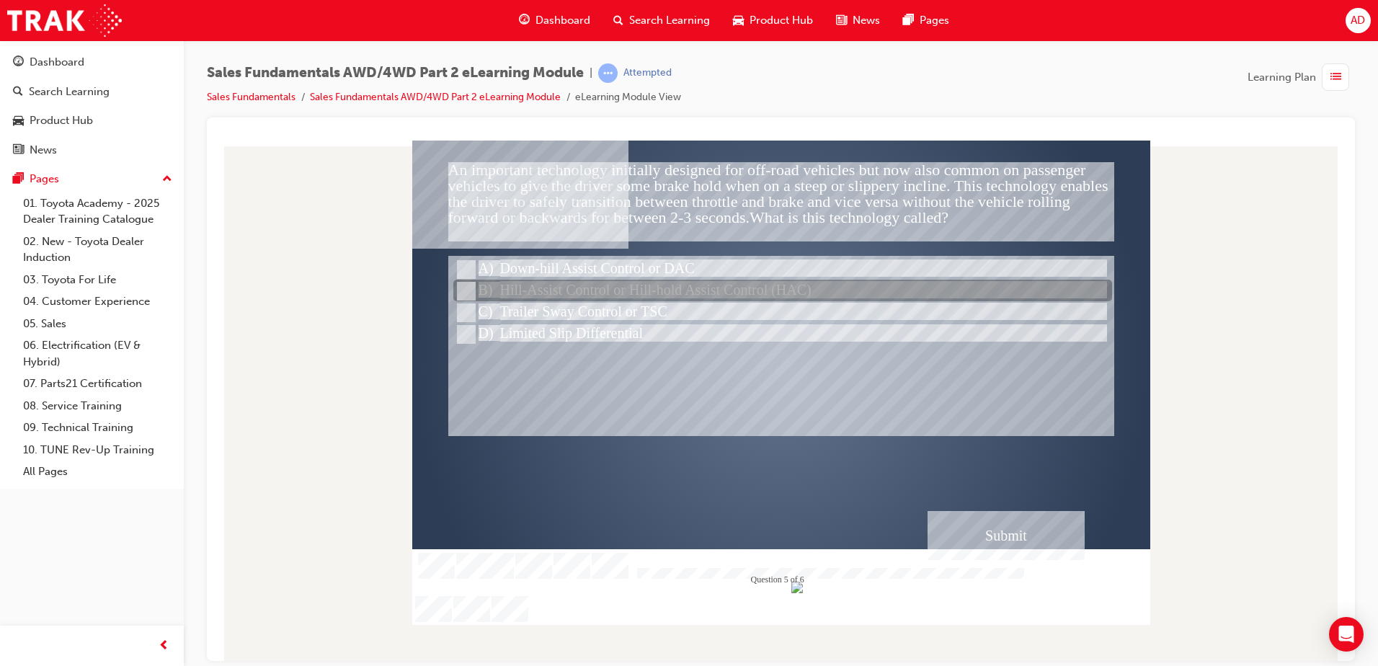
click at [712, 290] on div at bounding box center [782, 291] width 659 height 22
radio input "true"
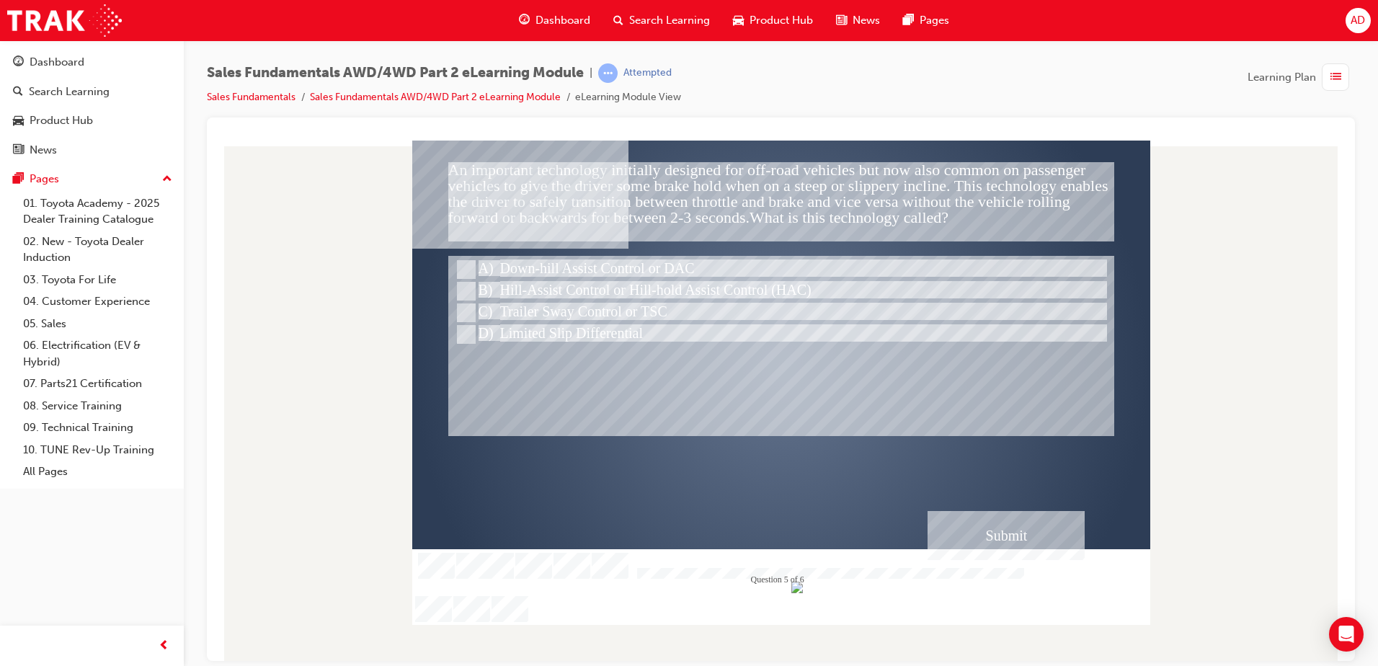
click at [984, 535] on div "Submit" at bounding box center [1005, 534] width 157 height 49
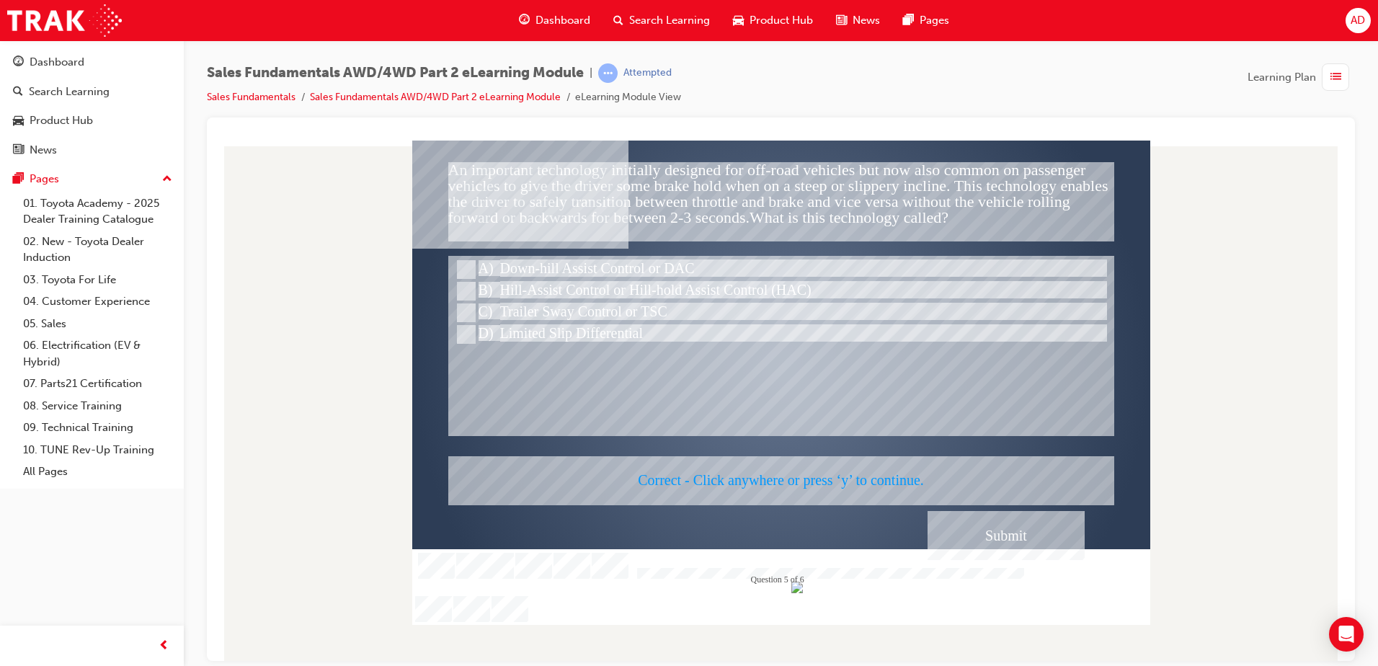
click at [999, 539] on div at bounding box center [781, 382] width 738 height 484
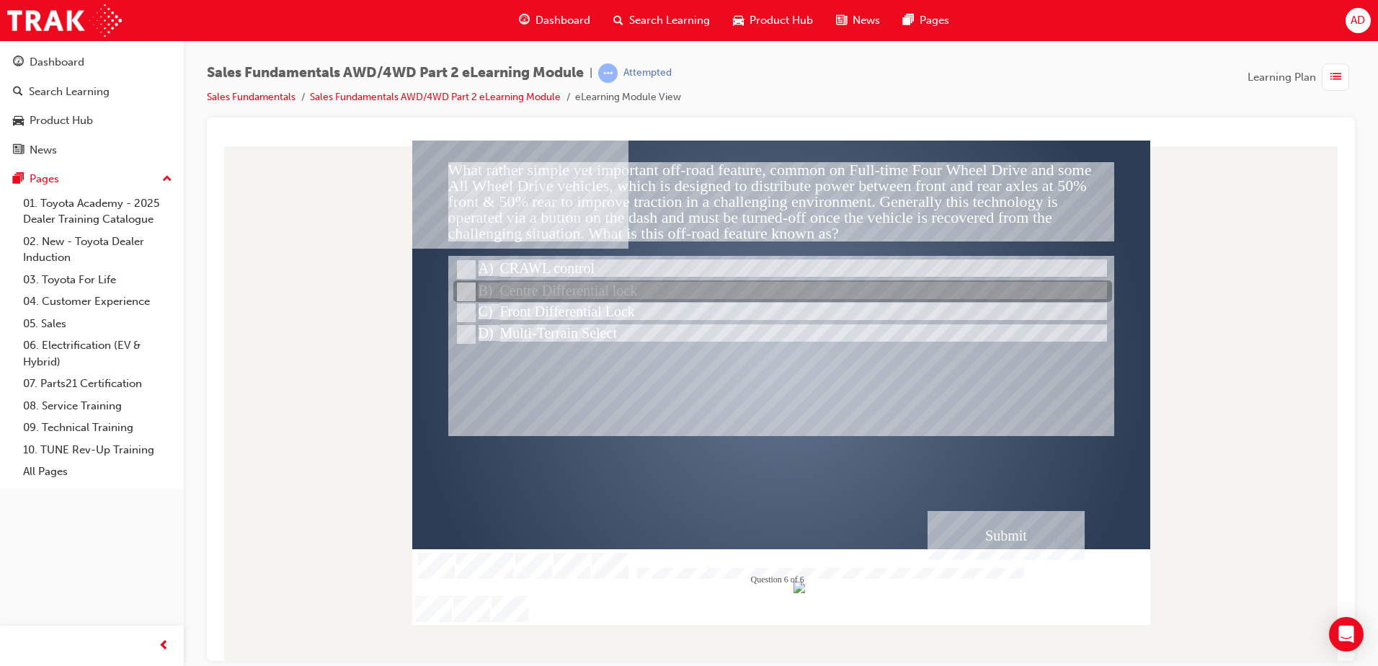
click at [615, 293] on div at bounding box center [782, 292] width 659 height 22
radio input "true"
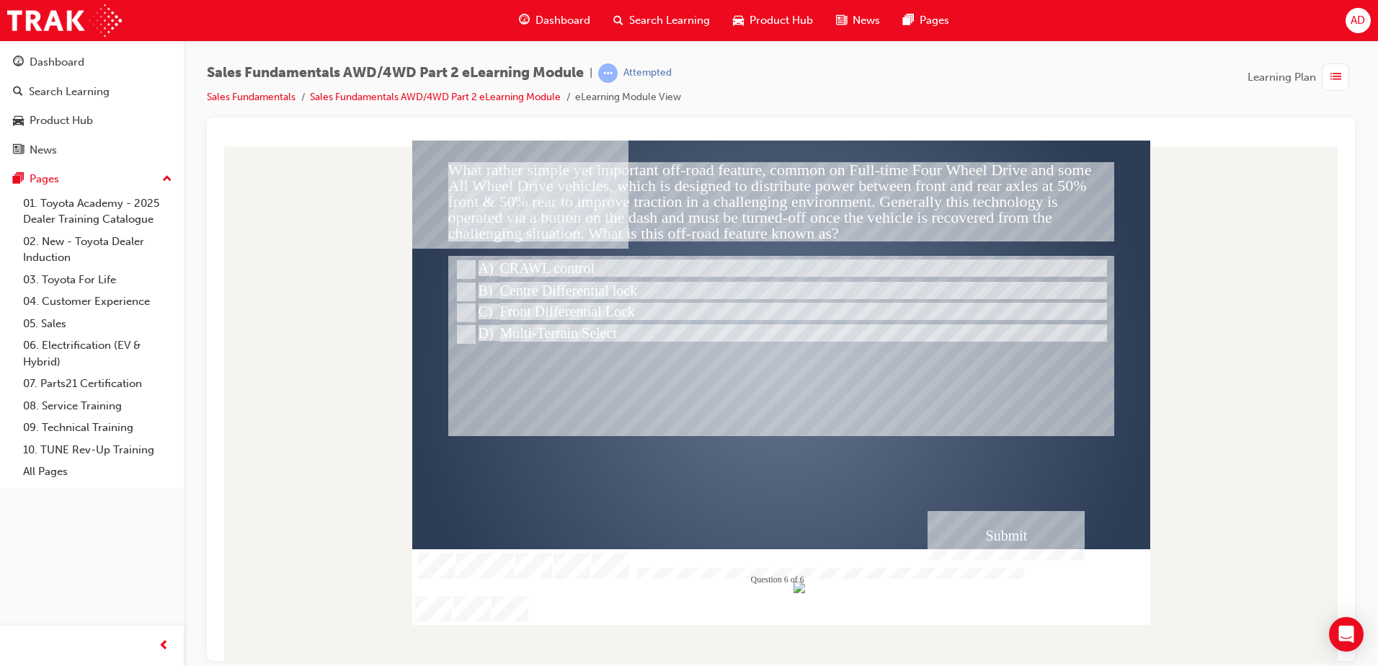
click at [1002, 529] on div "Submit" at bounding box center [1005, 534] width 157 height 49
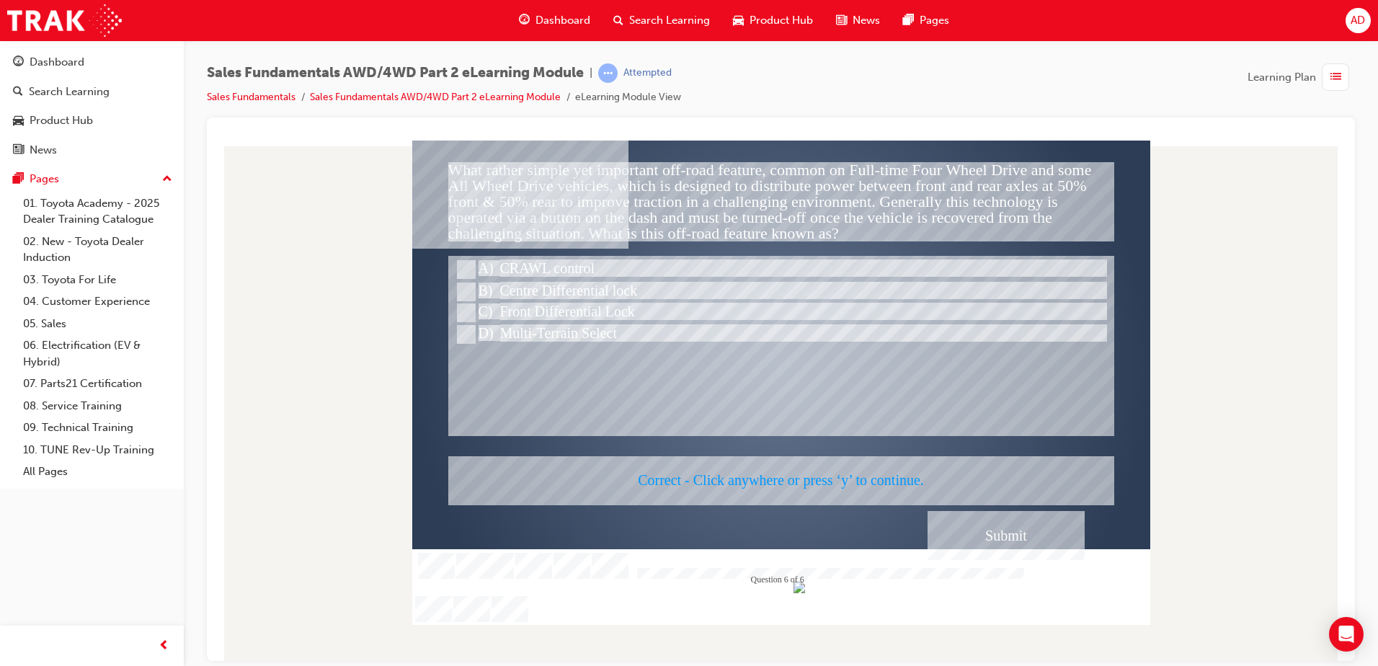
click at [1014, 545] on div at bounding box center [781, 382] width 738 height 484
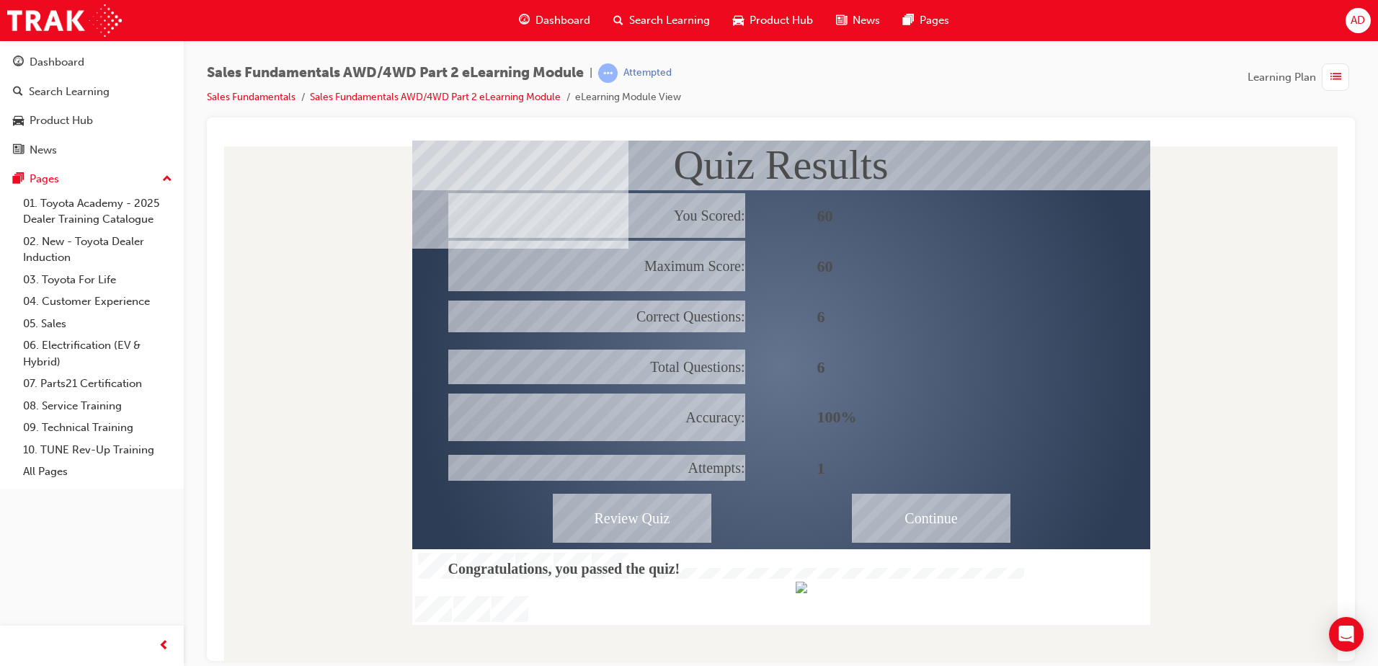
click at [916, 513] on div "Continue" at bounding box center [931, 517] width 159 height 49
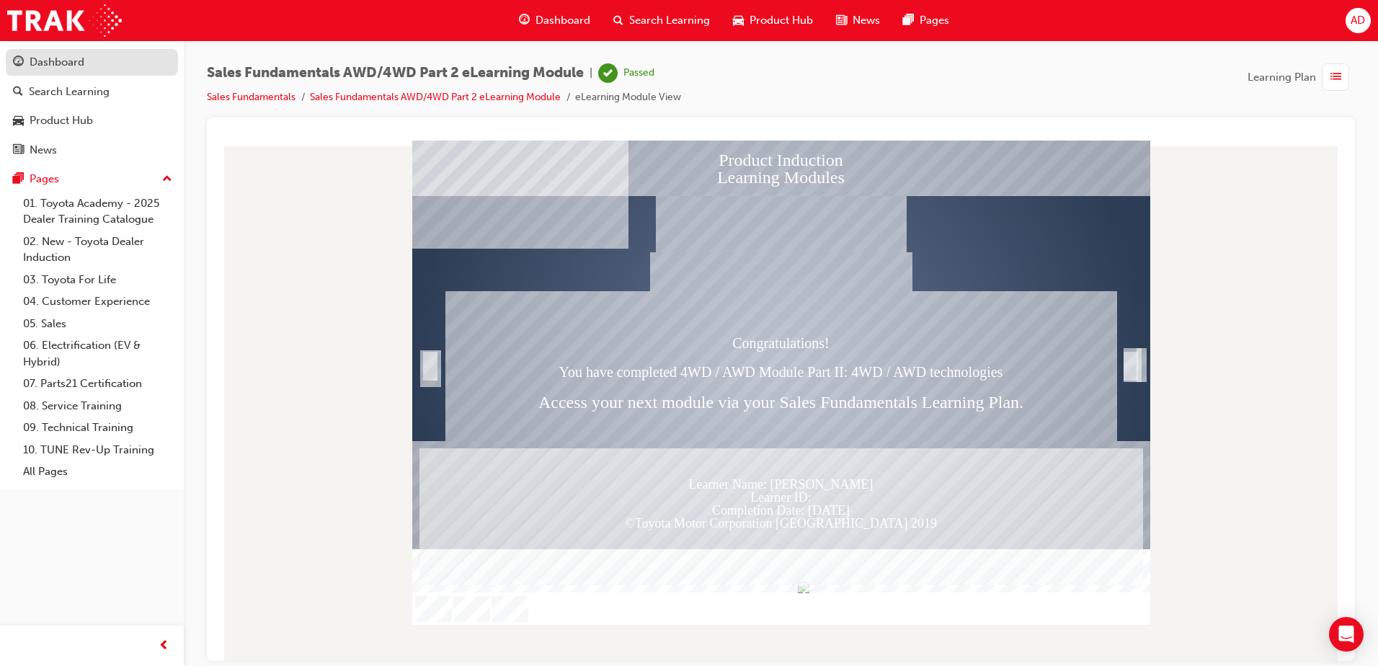
click at [55, 60] on div "Dashboard" at bounding box center [57, 62] width 55 height 17
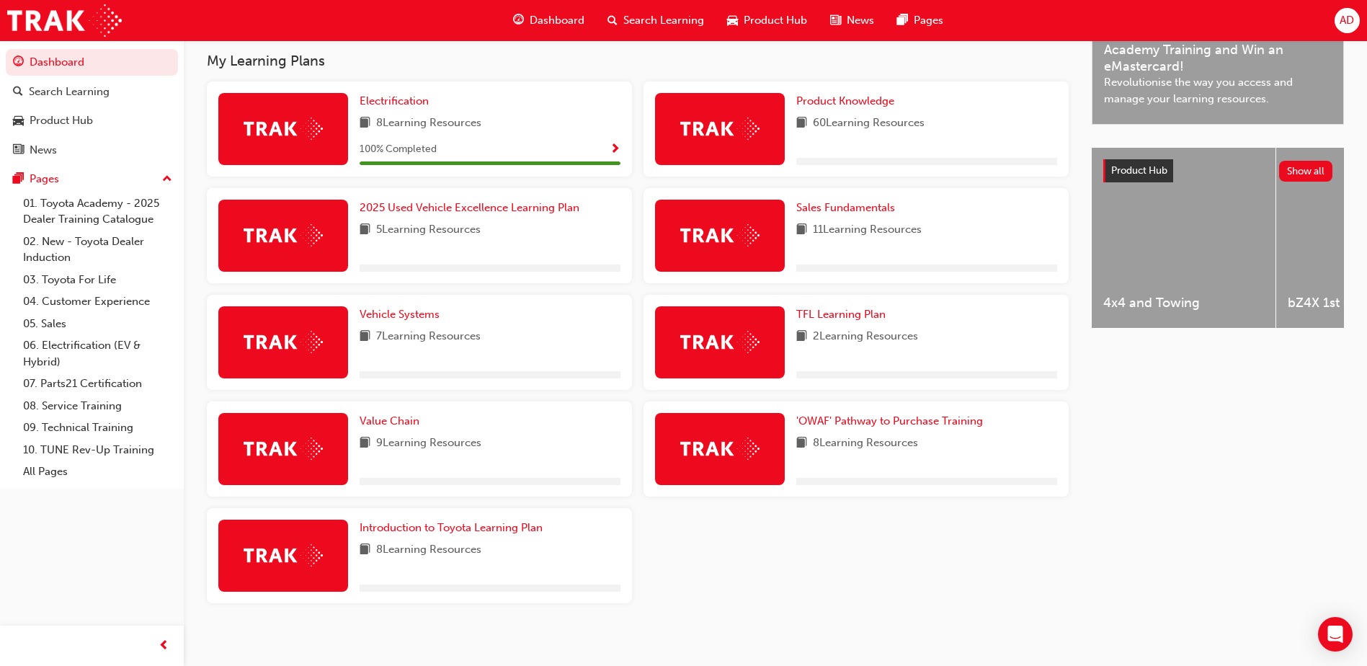
scroll to position [473, 0]
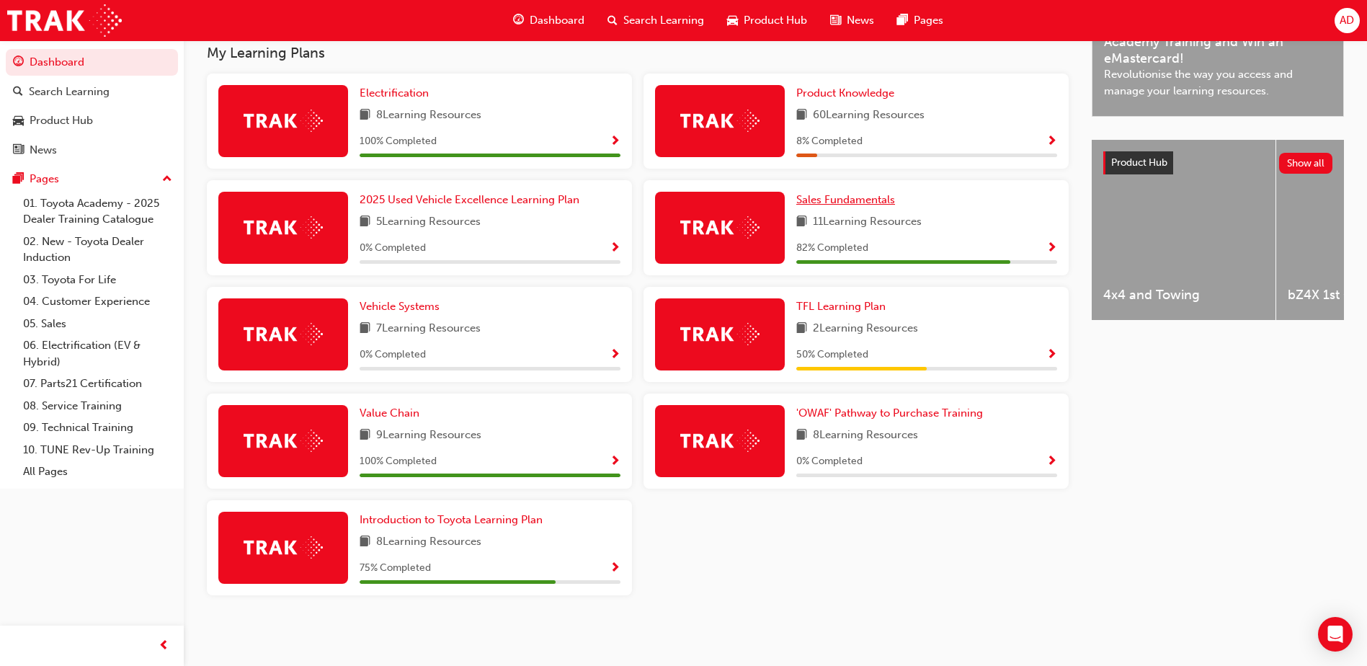
click at [856, 199] on span "Sales Fundamentals" at bounding box center [845, 199] width 99 height 13
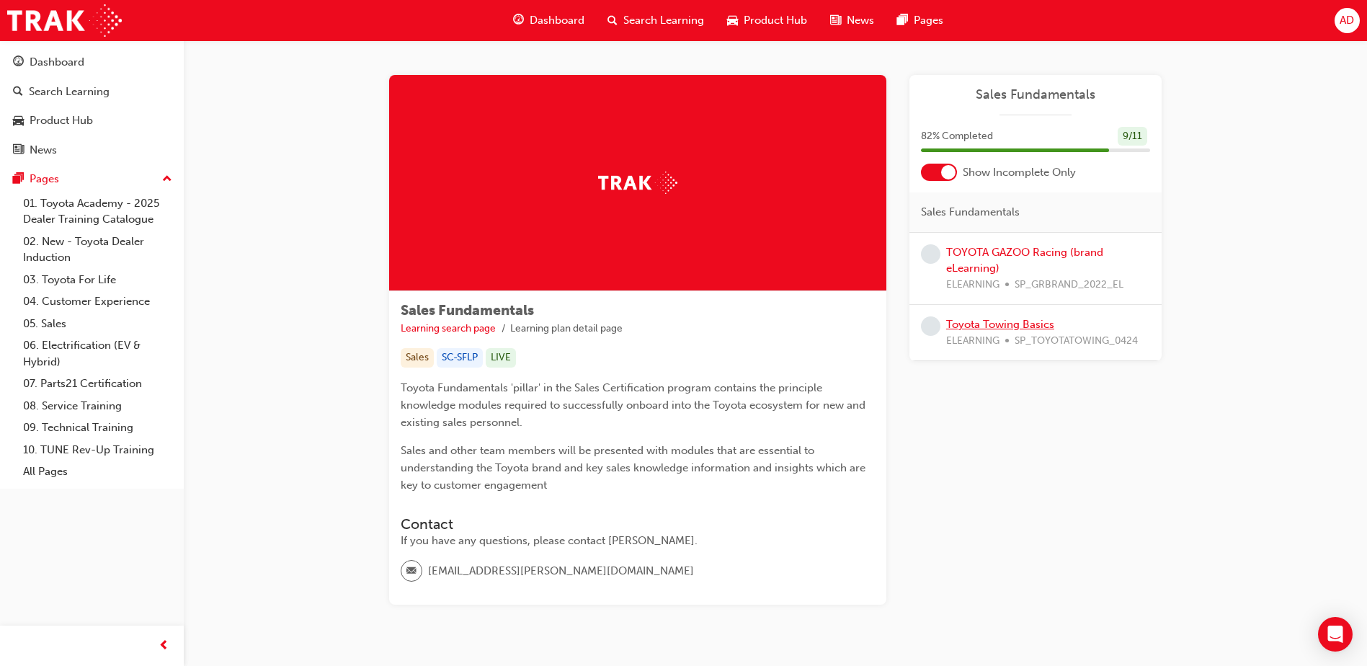
click at [1002, 324] on link "Toyota Towing Basics" at bounding box center [1000, 324] width 108 height 13
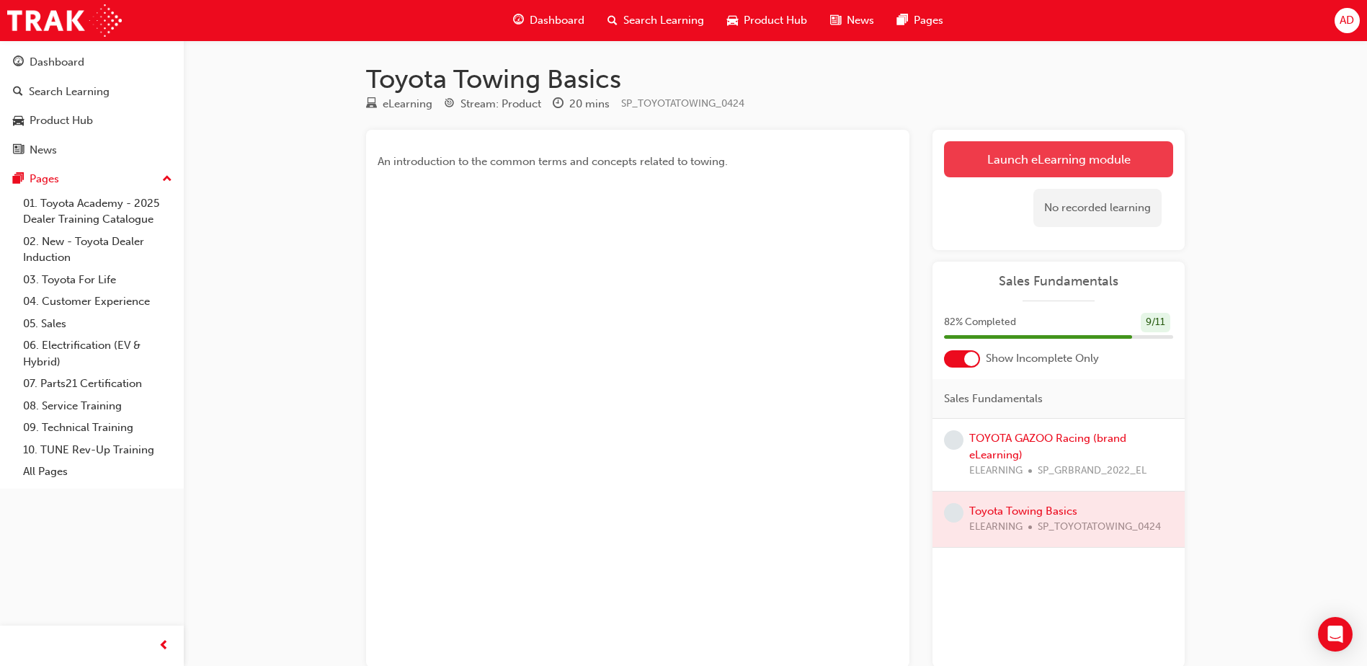
click at [1045, 153] on link "Launch eLearning module" at bounding box center [1058, 159] width 229 height 36
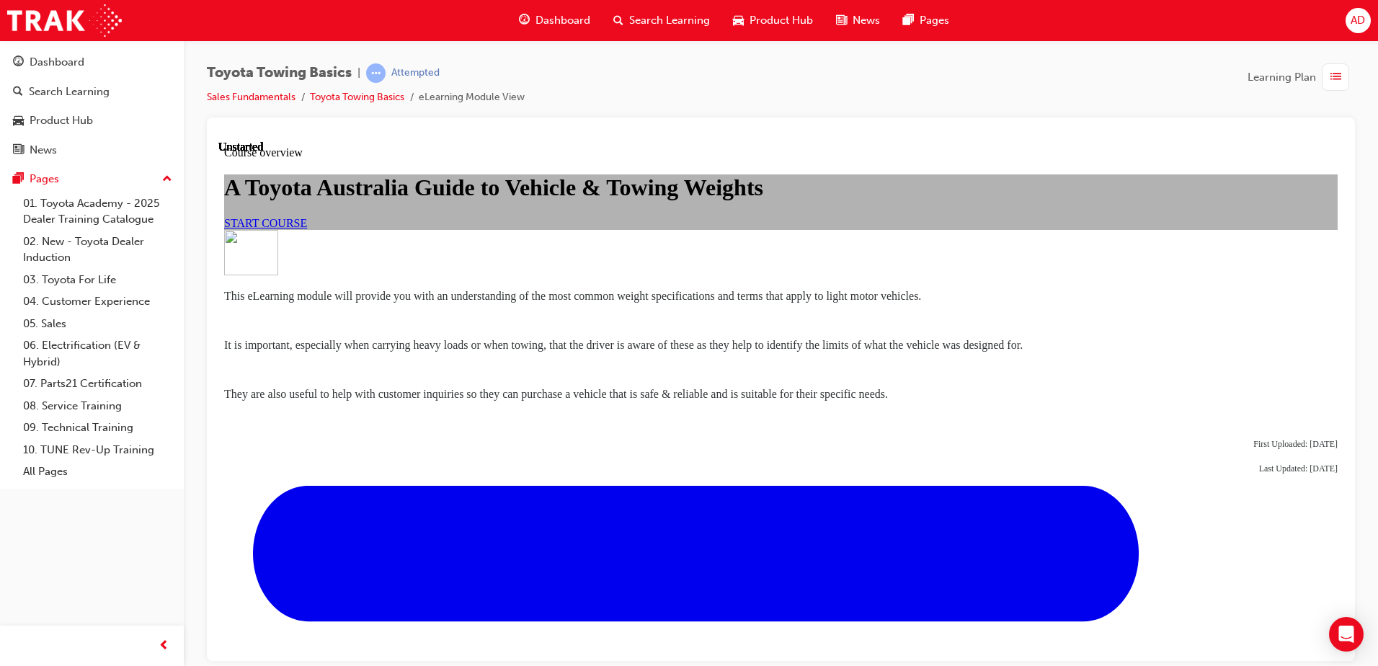
click at [307, 228] on link "START COURSE" at bounding box center [265, 222] width 83 height 12
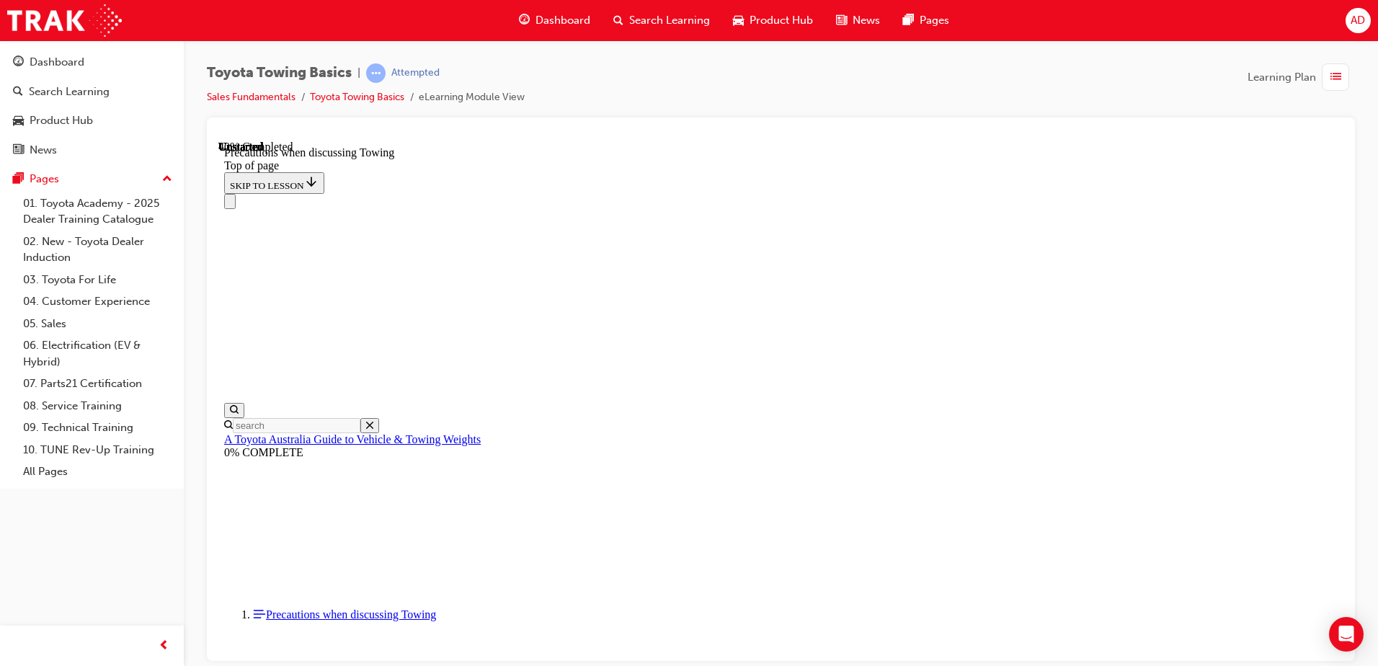
scroll to position [981, 0]
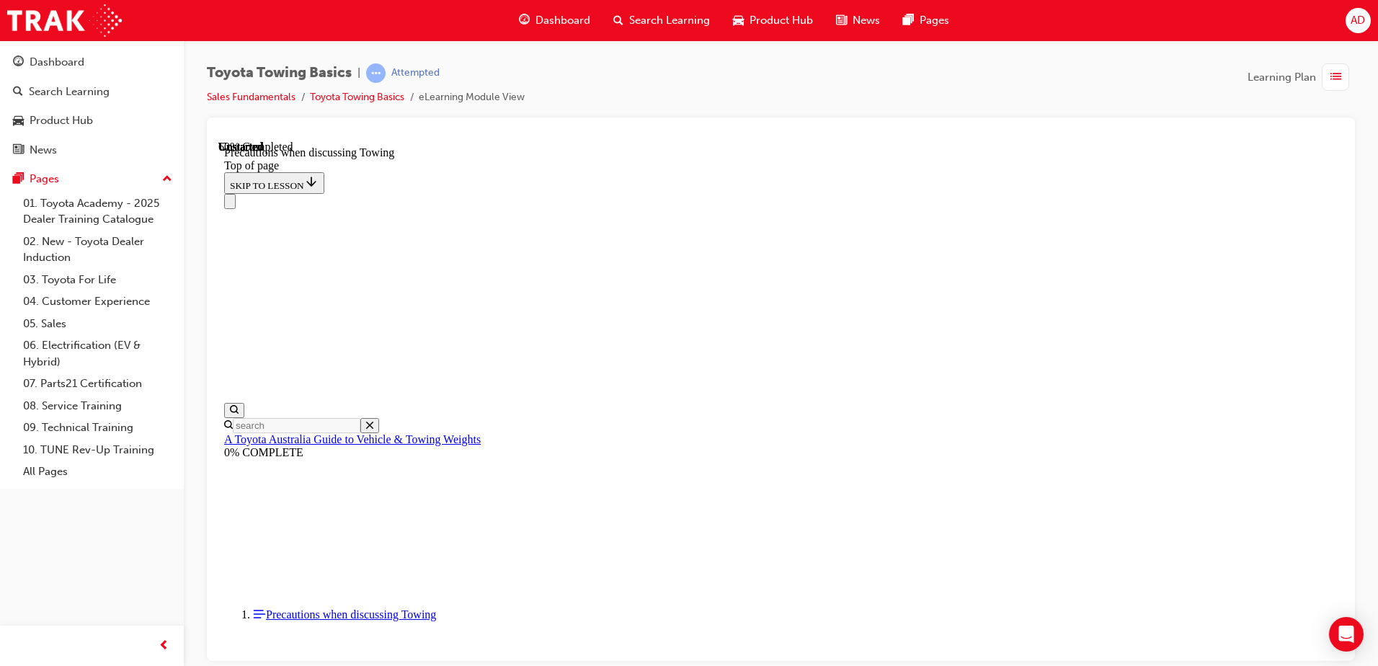
scroll to position [1125, 0]
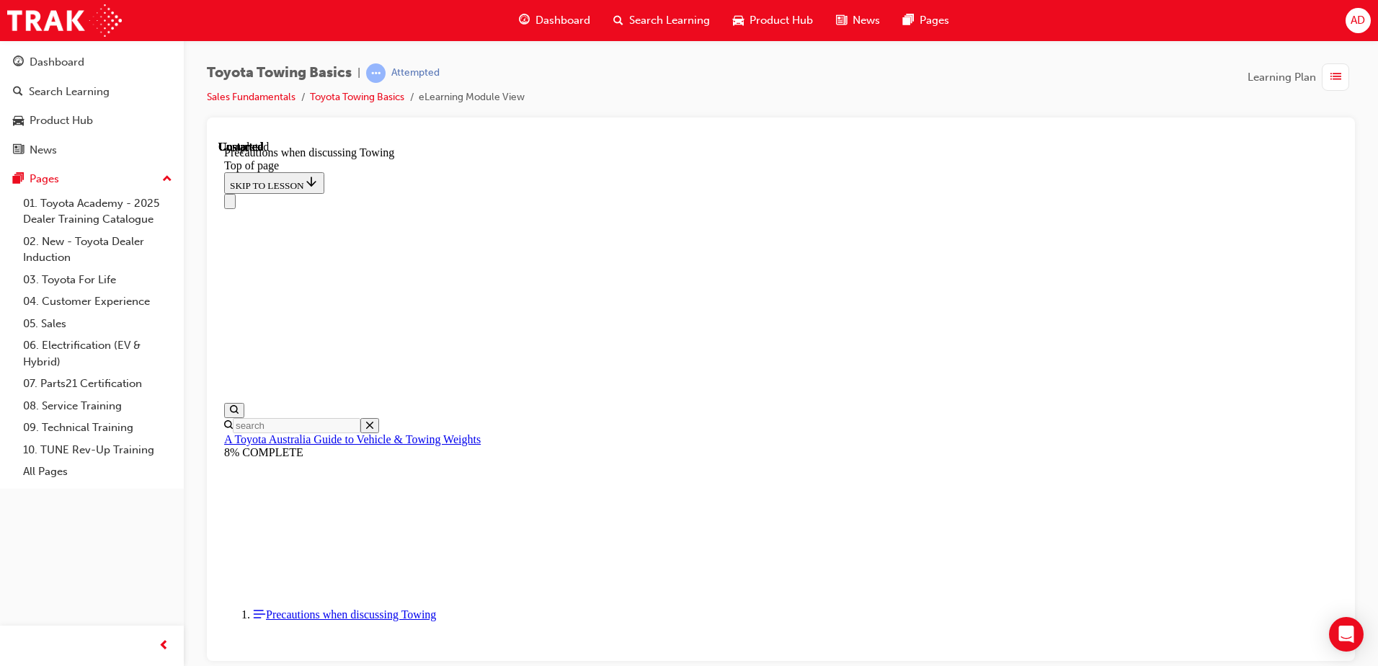
drag, startPoint x: 971, startPoint y: 217, endPoint x: 1120, endPoint y: 220, distance: 149.9
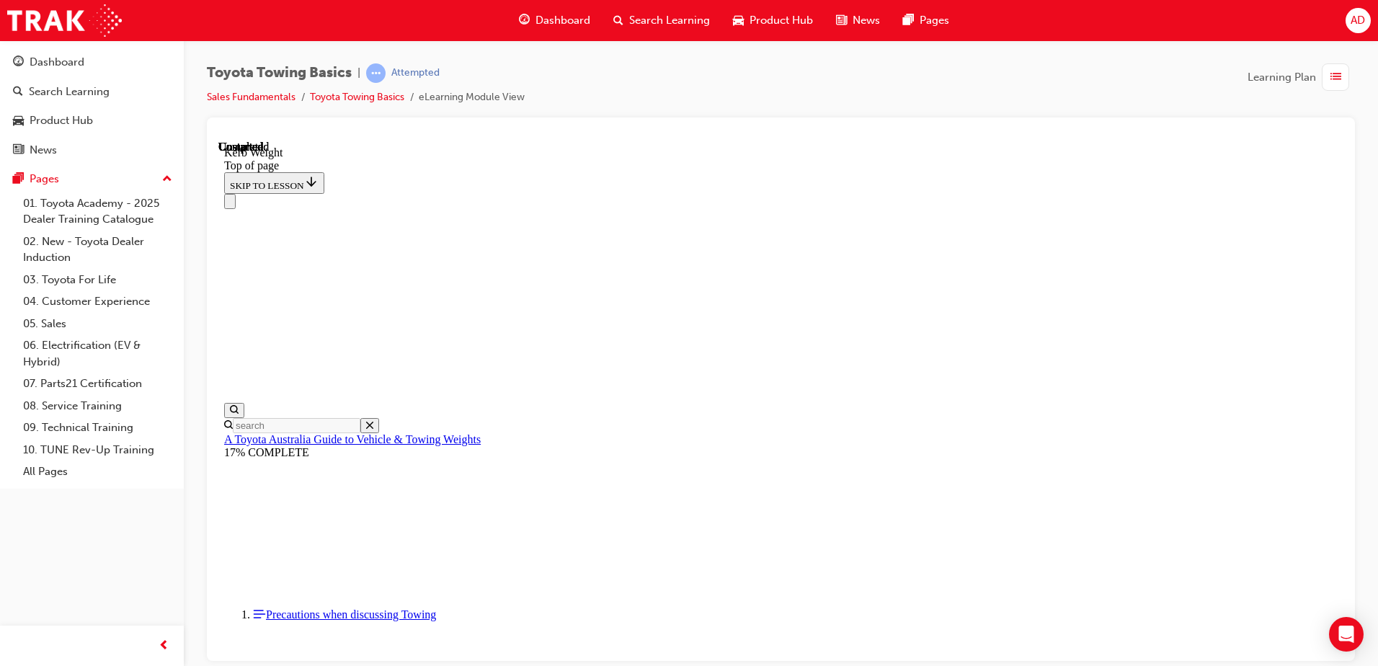
drag, startPoint x: 1119, startPoint y: 238, endPoint x: 916, endPoint y: 229, distance: 202.6
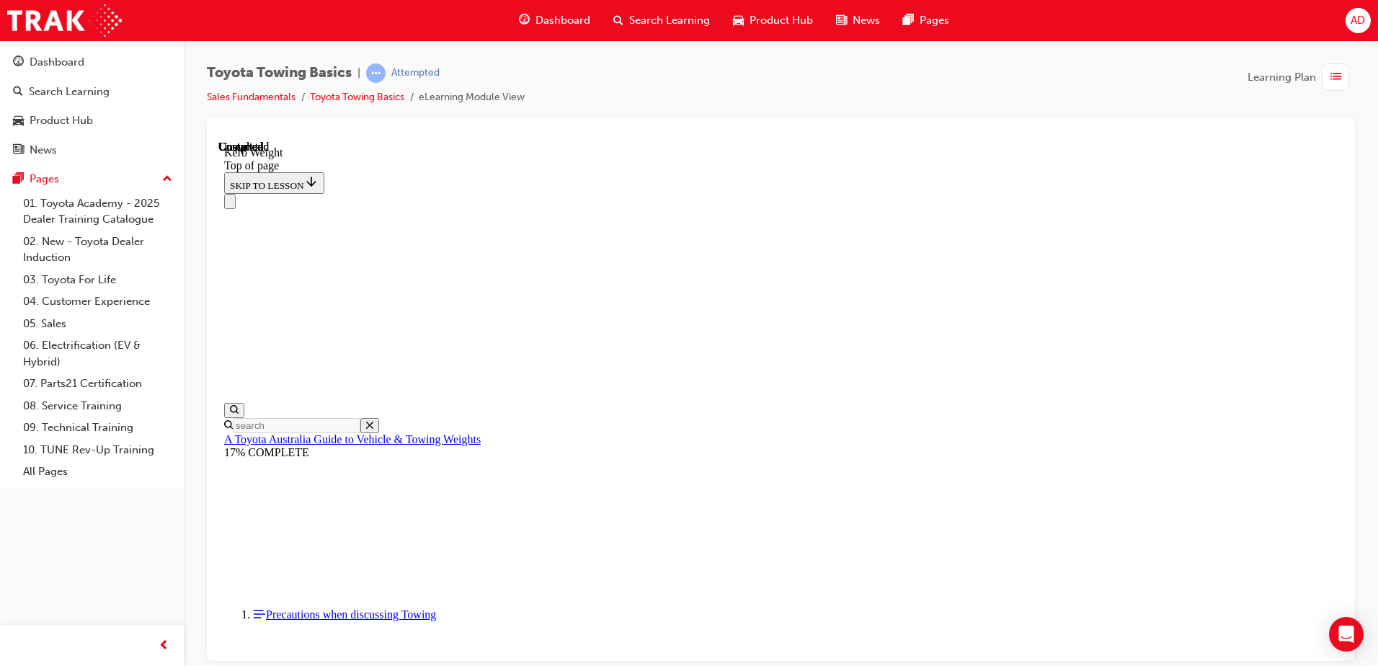
scroll to position [477, 0]
drag, startPoint x: 916, startPoint y: 195, endPoint x: 1232, endPoint y: 195, distance: 315.6
drag, startPoint x: 1004, startPoint y: 228, endPoint x: 966, endPoint y: 232, distance: 37.6
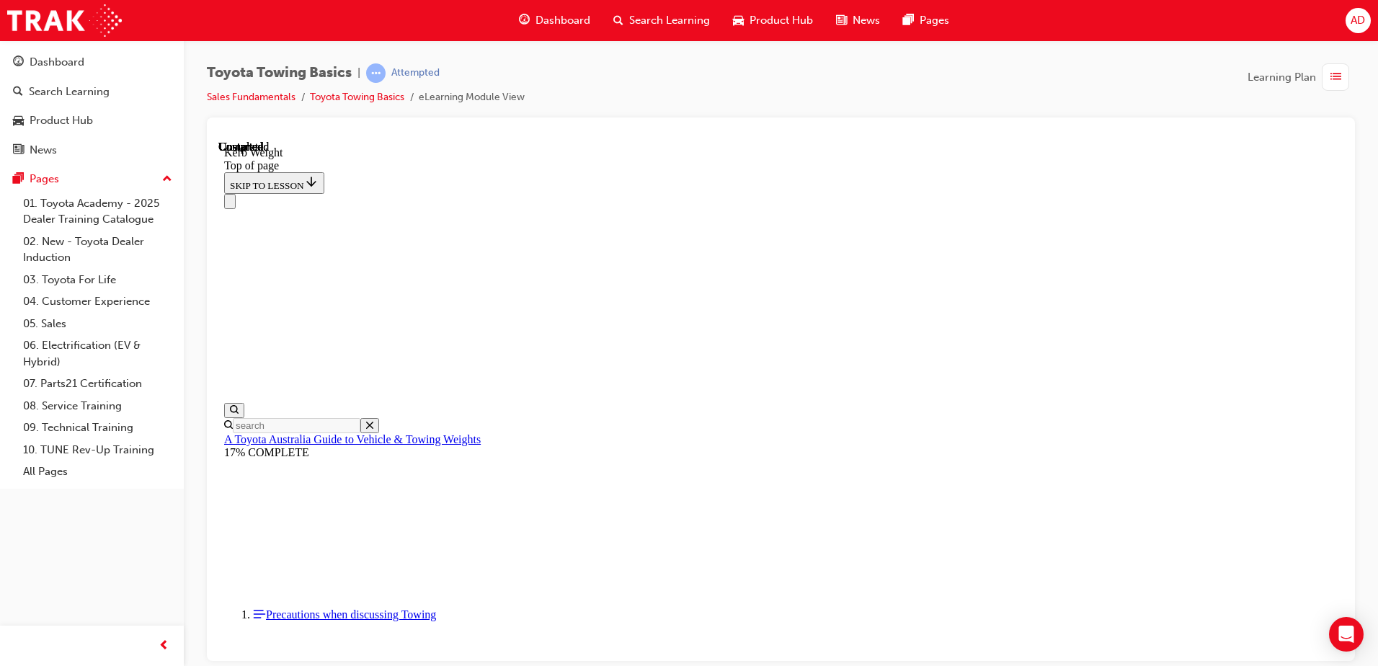
drag, startPoint x: 1004, startPoint y: 299, endPoint x: 923, endPoint y: 294, distance: 81.6
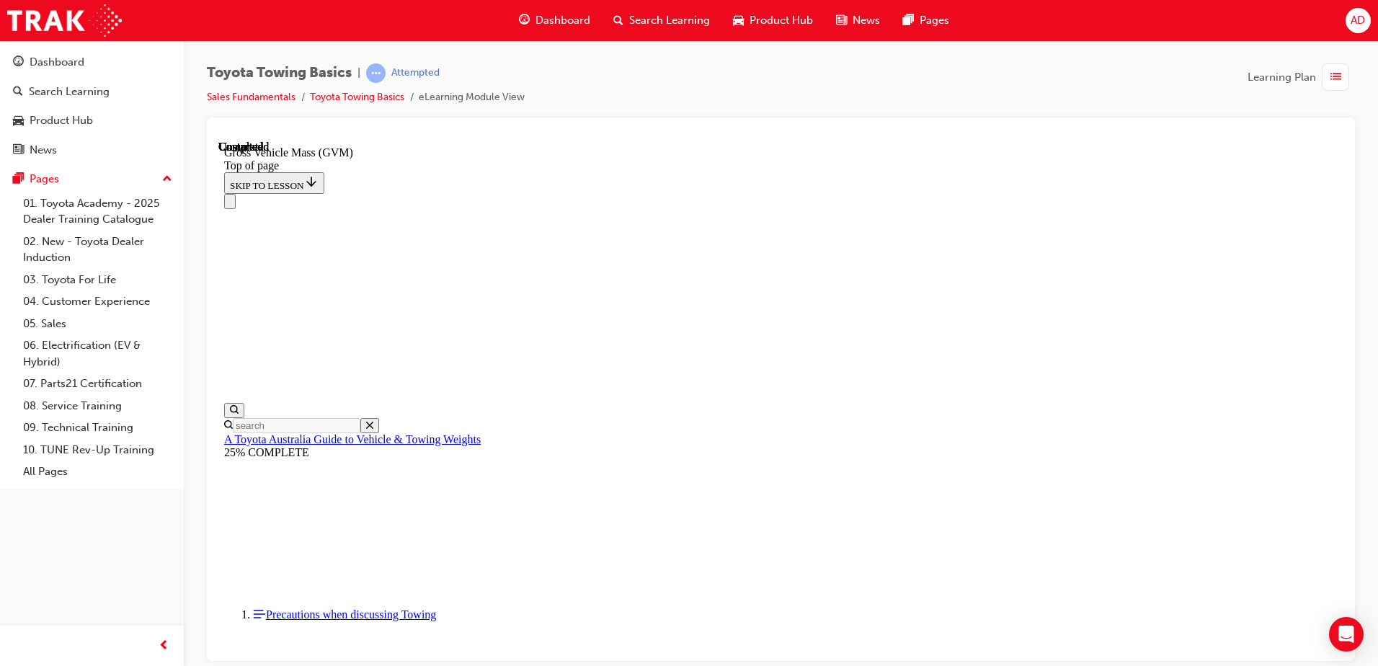
scroll to position [222, 0]
drag, startPoint x: 991, startPoint y: 280, endPoint x: 1343, endPoint y: 527, distance: 429.9
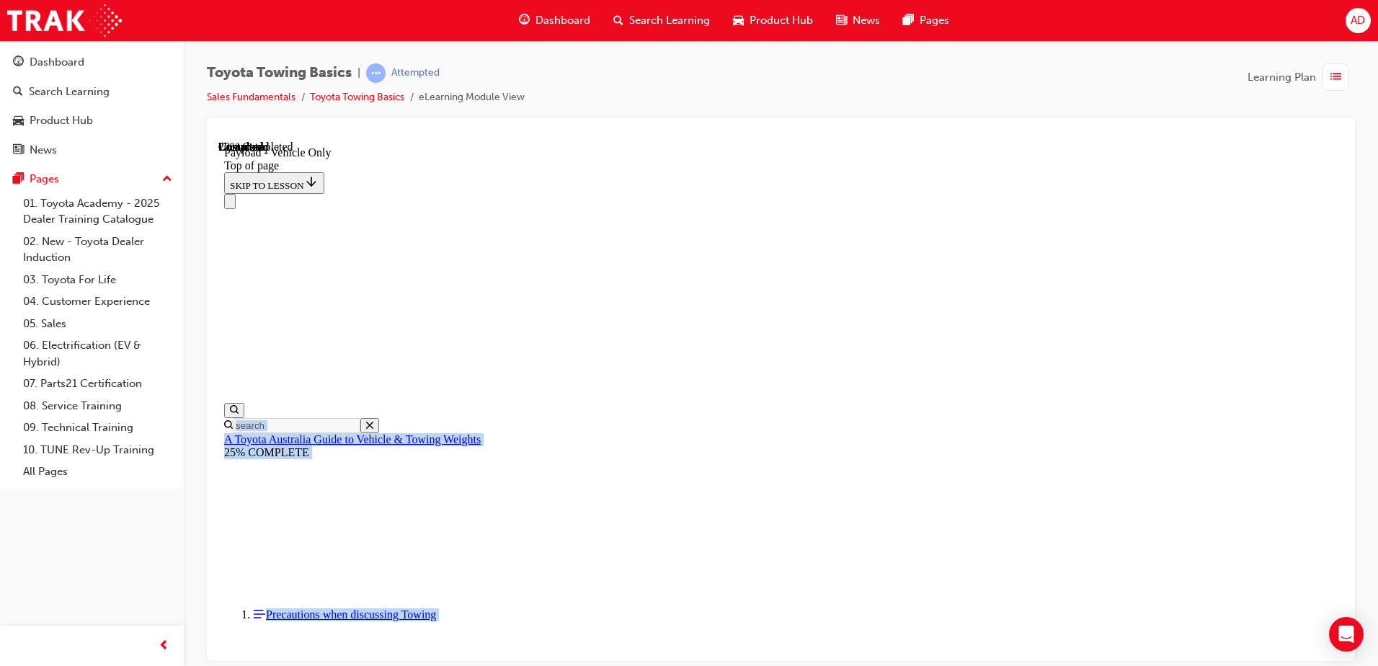
scroll to position [45, 0]
drag, startPoint x: 594, startPoint y: 273, endPoint x: 955, endPoint y: 339, distance: 367.0
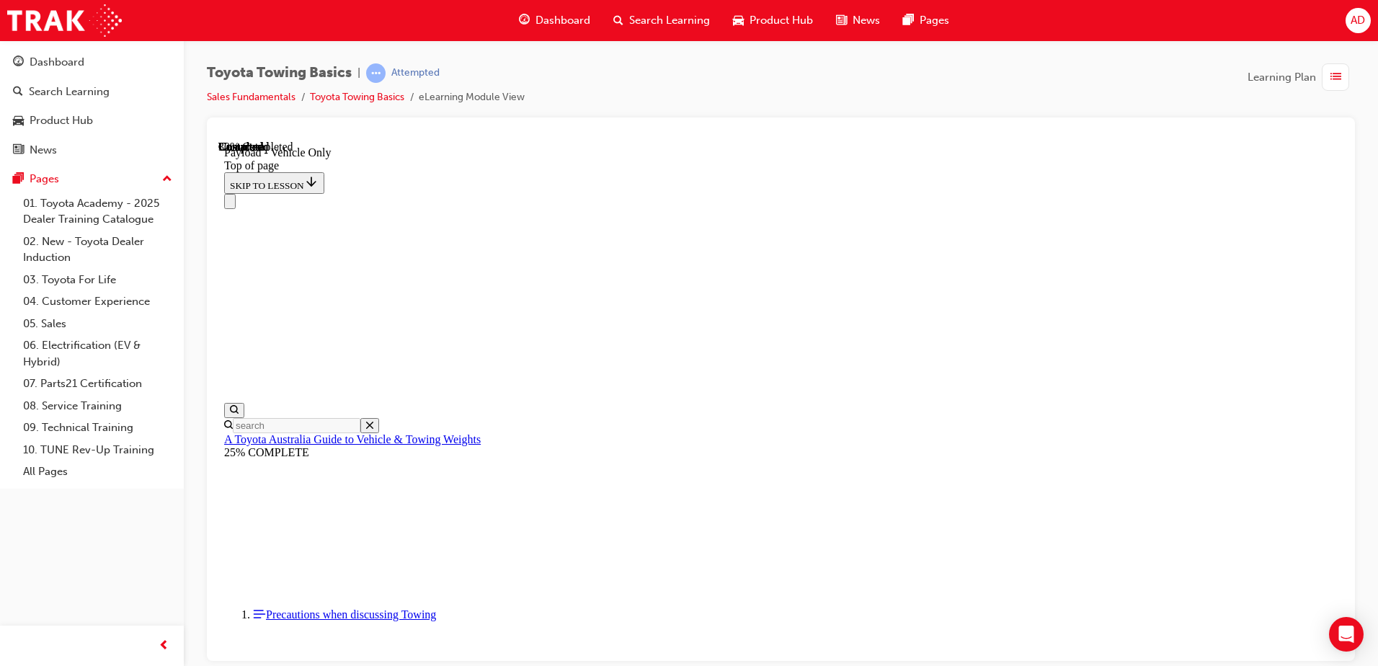
drag, startPoint x: 641, startPoint y: 366, endPoint x: 1030, endPoint y: 437, distance: 394.7
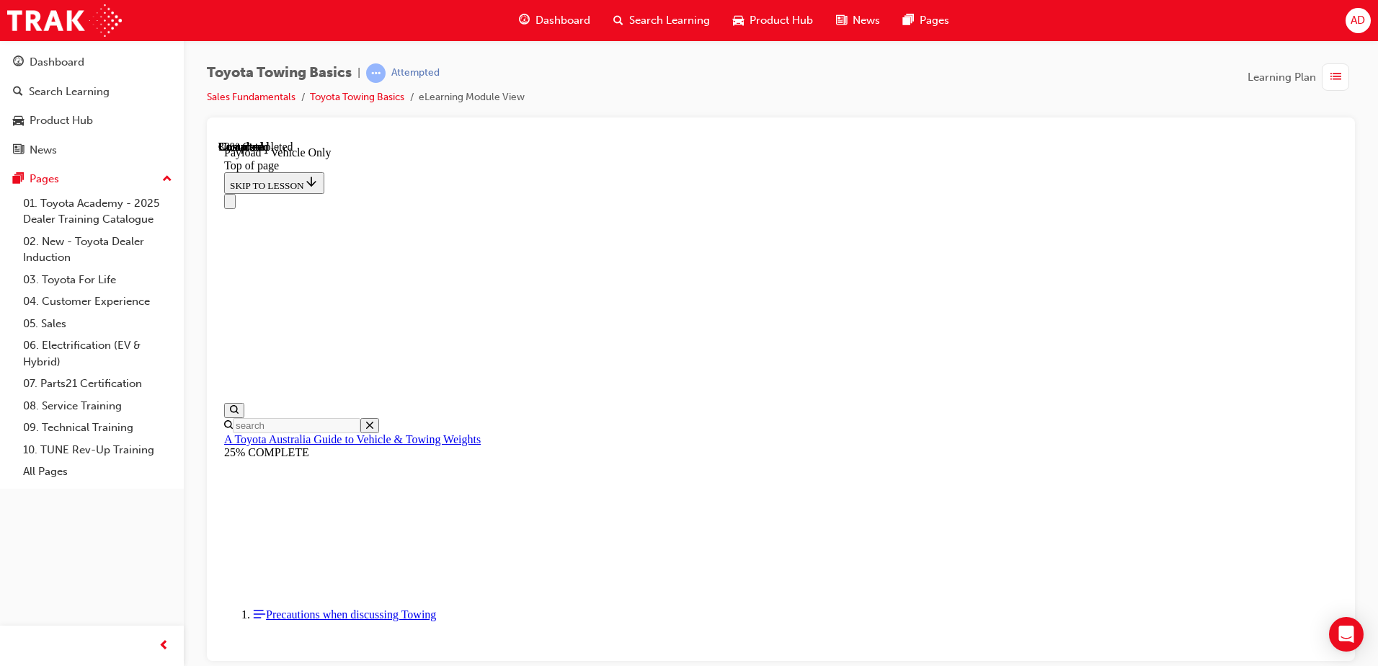
drag, startPoint x: 707, startPoint y: 387, endPoint x: 980, endPoint y: 486, distance: 290.6
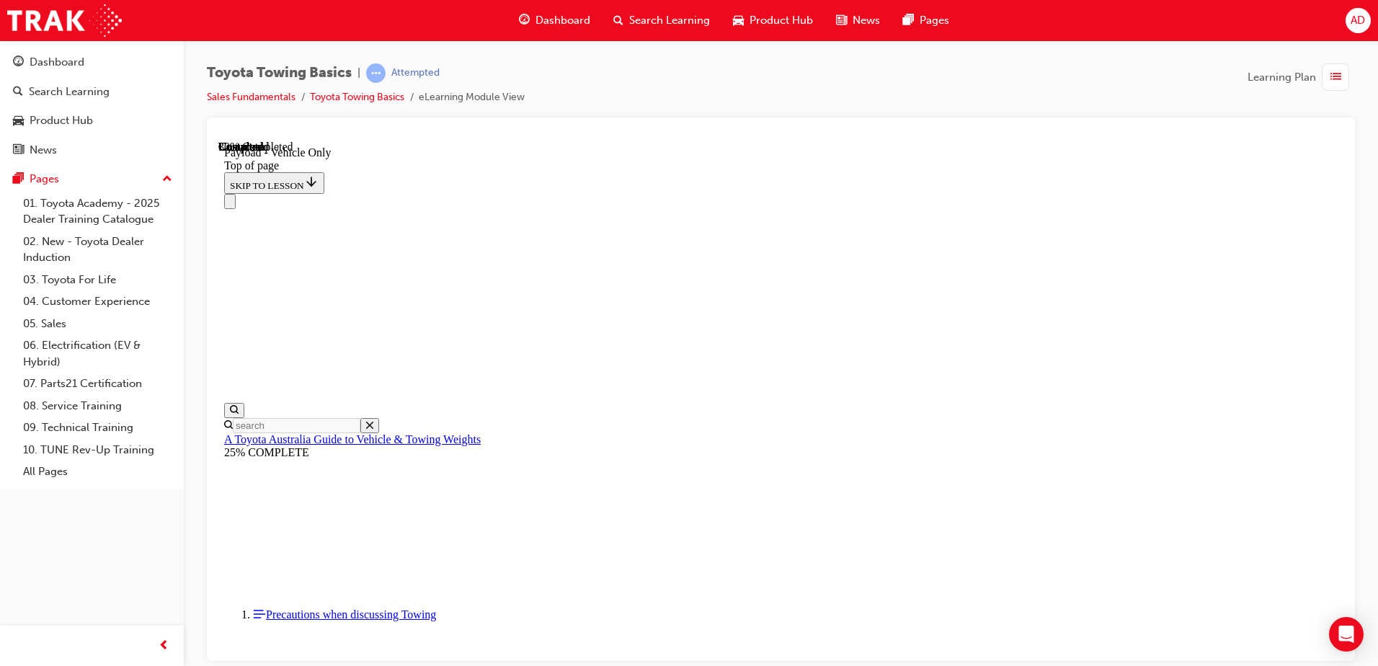
drag, startPoint x: 902, startPoint y: 441, endPoint x: 943, endPoint y: 458, distance: 44.6
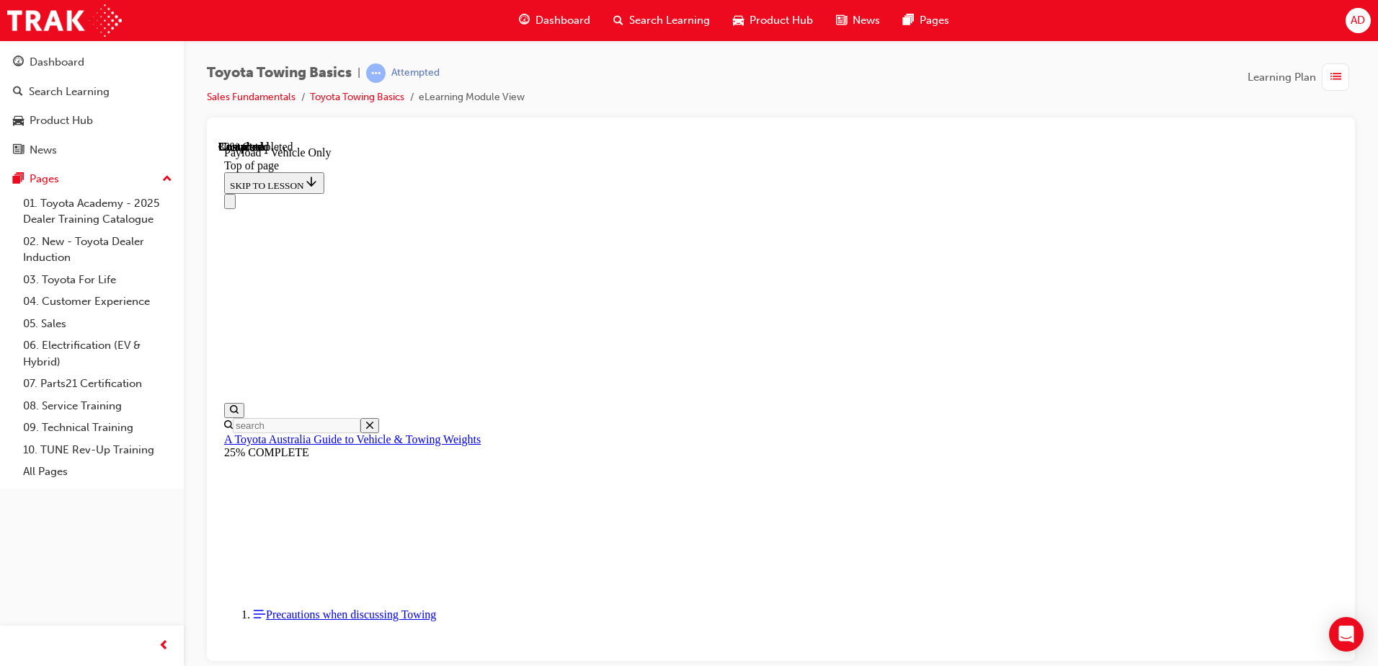
drag, startPoint x: 659, startPoint y: 354, endPoint x: 898, endPoint y: 460, distance: 261.6
drag, startPoint x: 767, startPoint y: 371, endPoint x: 909, endPoint y: 445, distance: 160.8
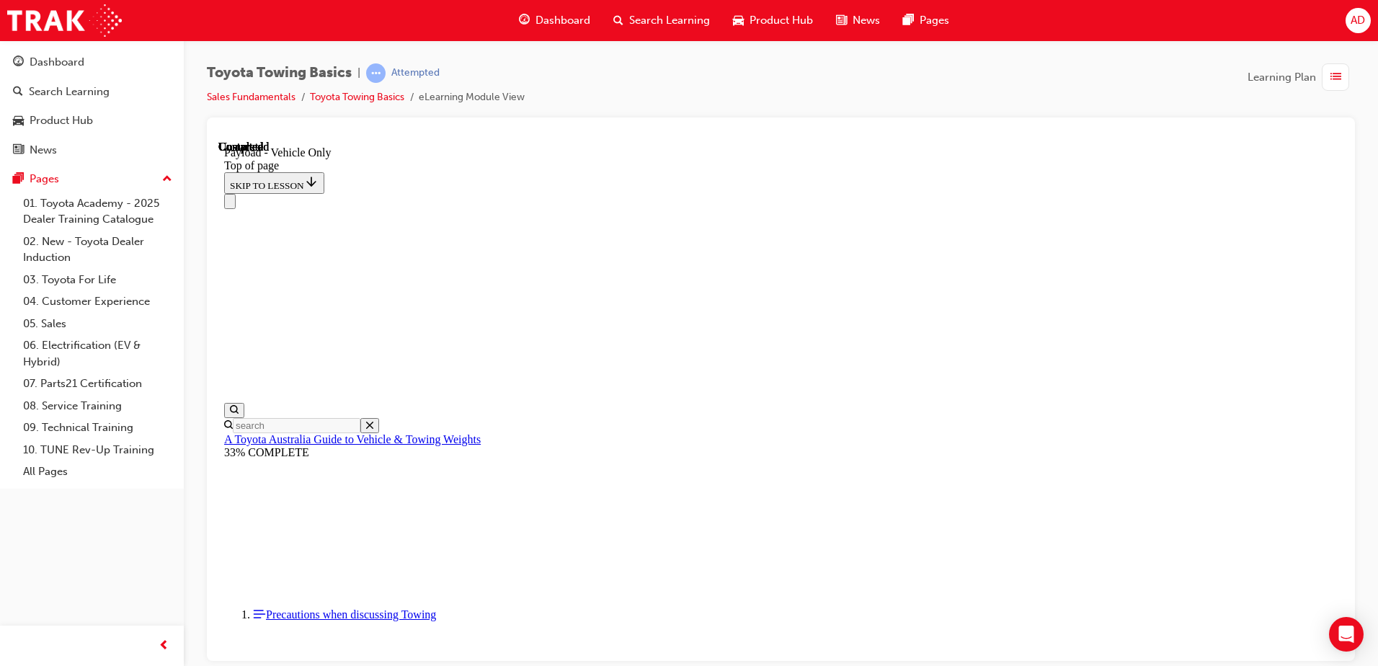
drag, startPoint x: 764, startPoint y: 415, endPoint x: 885, endPoint y: 428, distance: 121.0
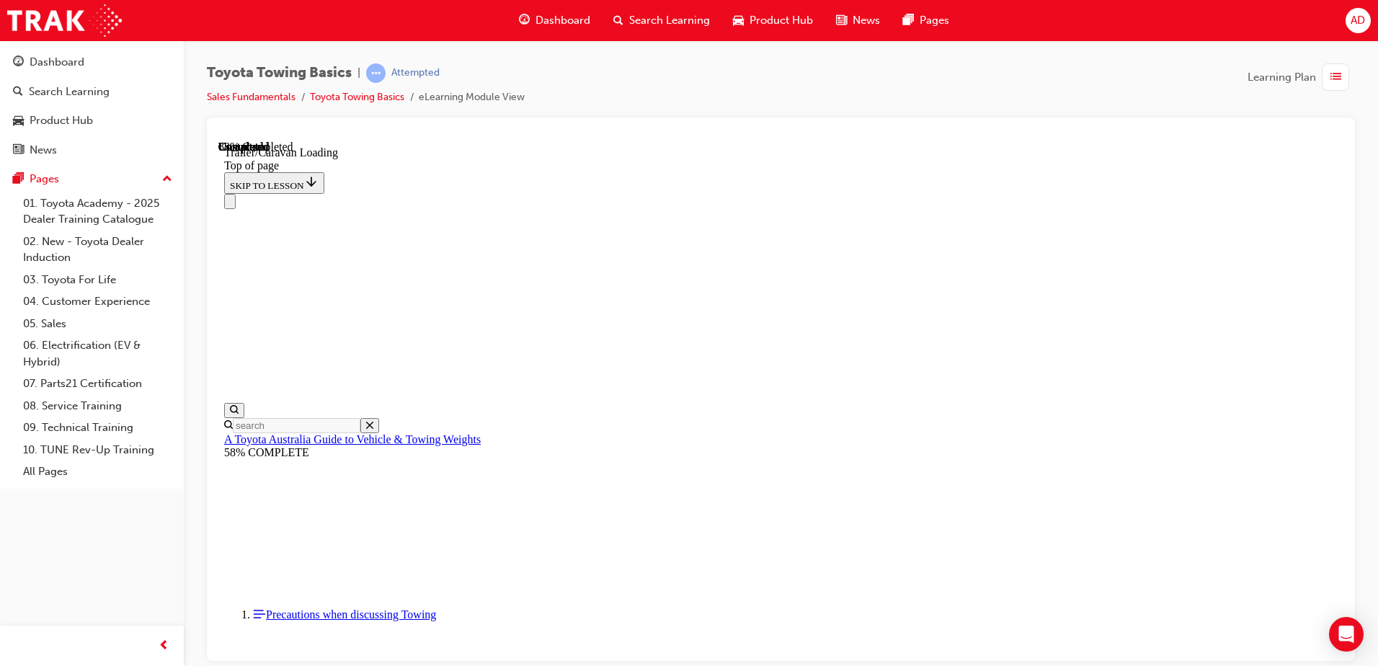
scroll to position [2058, 0]
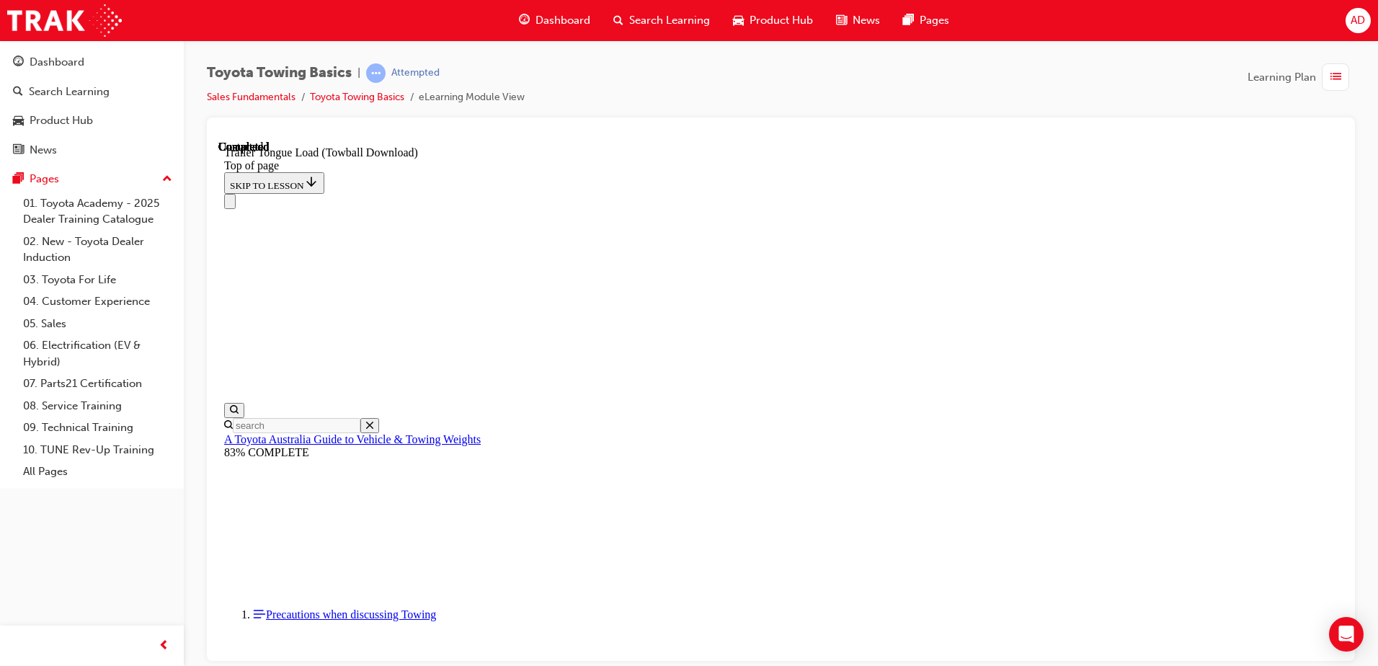
type input "1000"
drag, startPoint x: 633, startPoint y: 17032, endPoint x: 573, endPoint y: 17022, distance: 61.2
drag, startPoint x: 617, startPoint y: 17019, endPoint x: 579, endPoint y: 17025, distance: 38.0
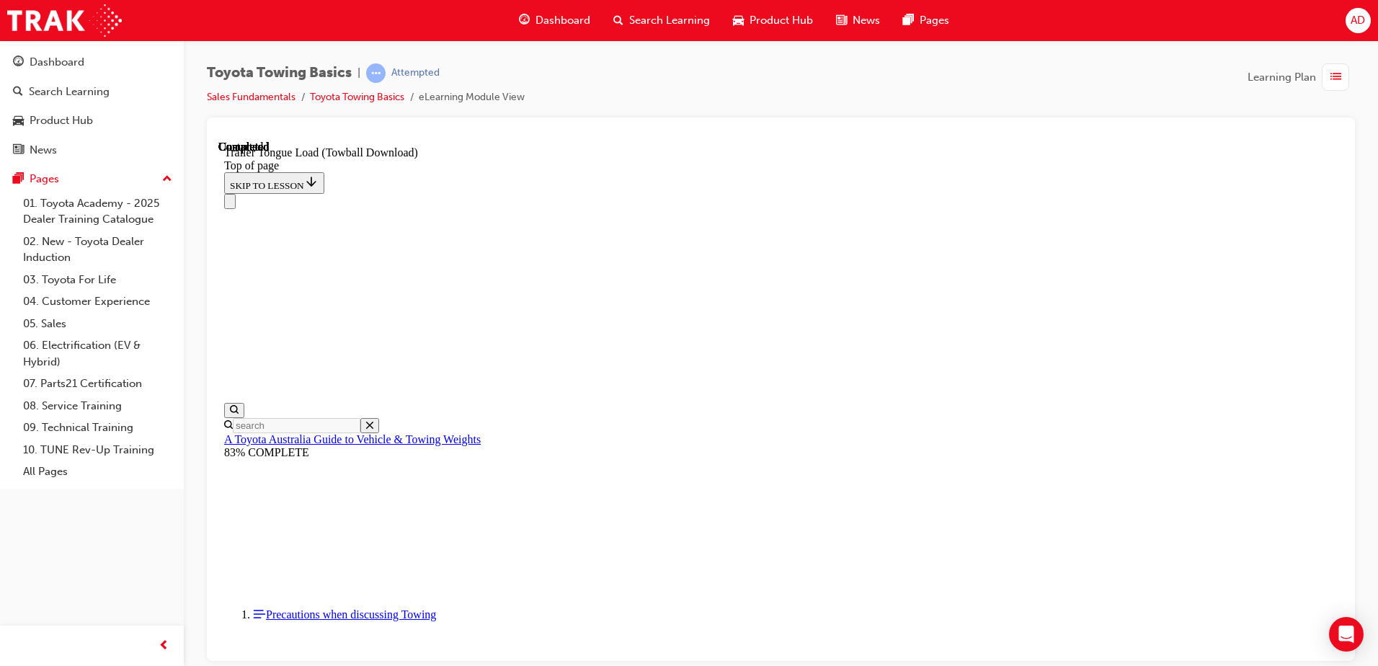
paste input "1000"
type input "1000"
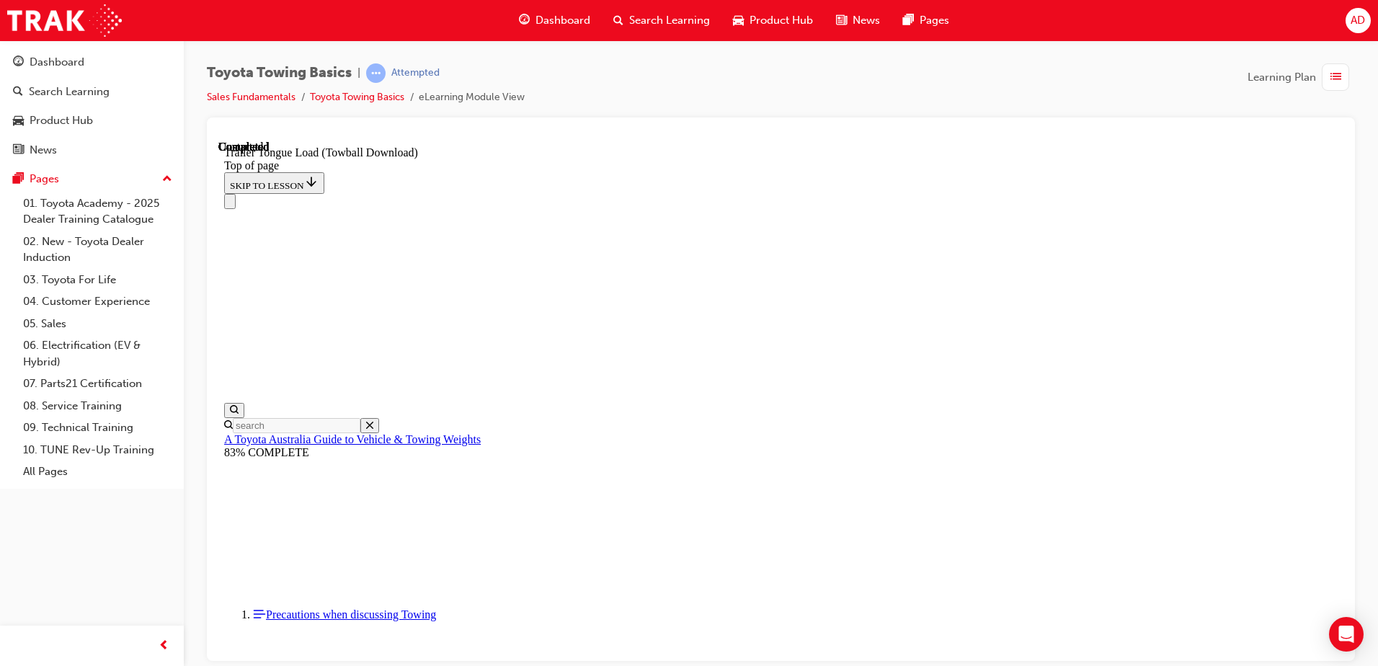
drag, startPoint x: 623, startPoint y: 17077, endPoint x: 606, endPoint y: 17075, distance: 17.4
type input "100"
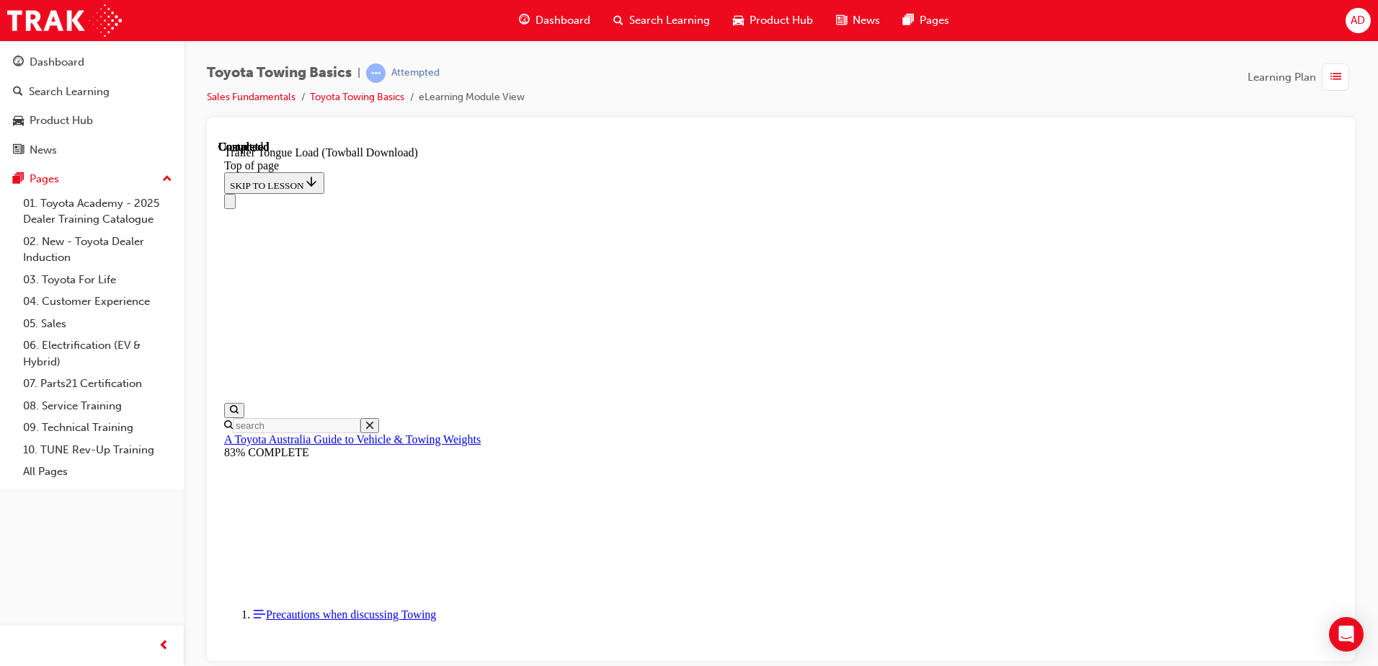
type input "1000"
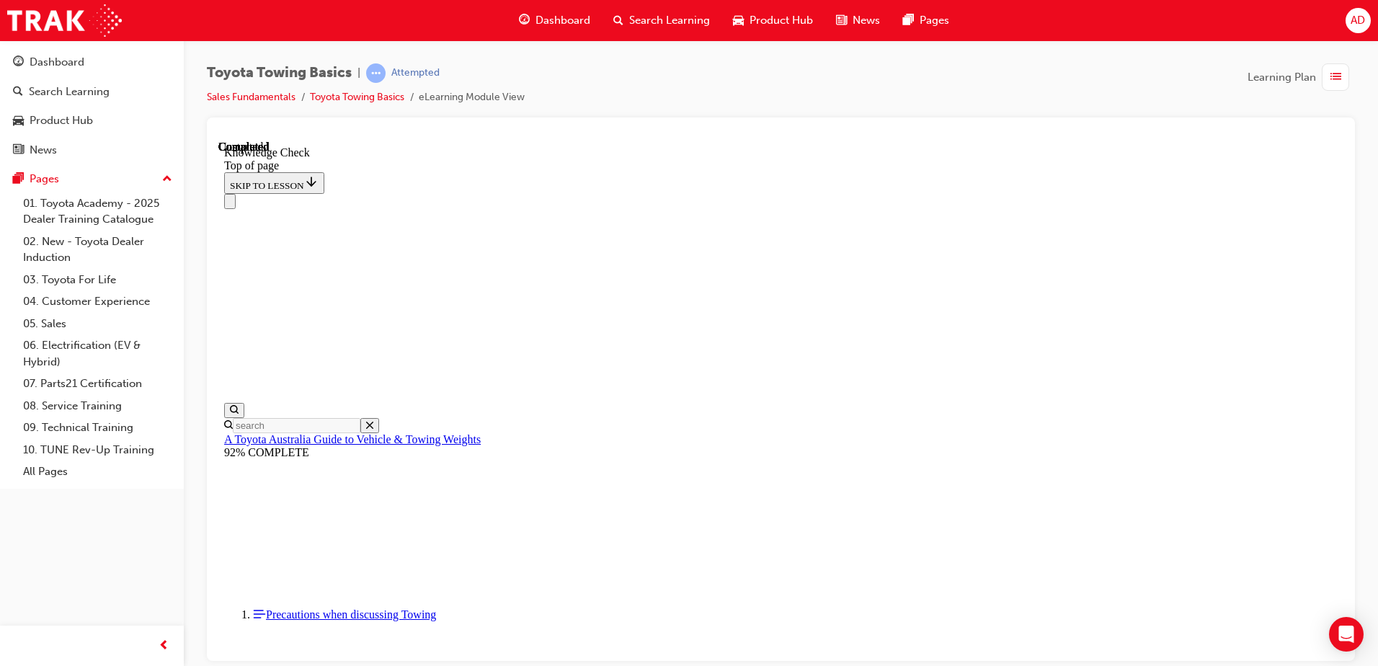
drag, startPoint x: 702, startPoint y: 15219, endPoint x: 599, endPoint y: 15575, distance: 370.3
drag, startPoint x: 499, startPoint y: 15563, endPoint x: 566, endPoint y: 15551, distance: 68.0
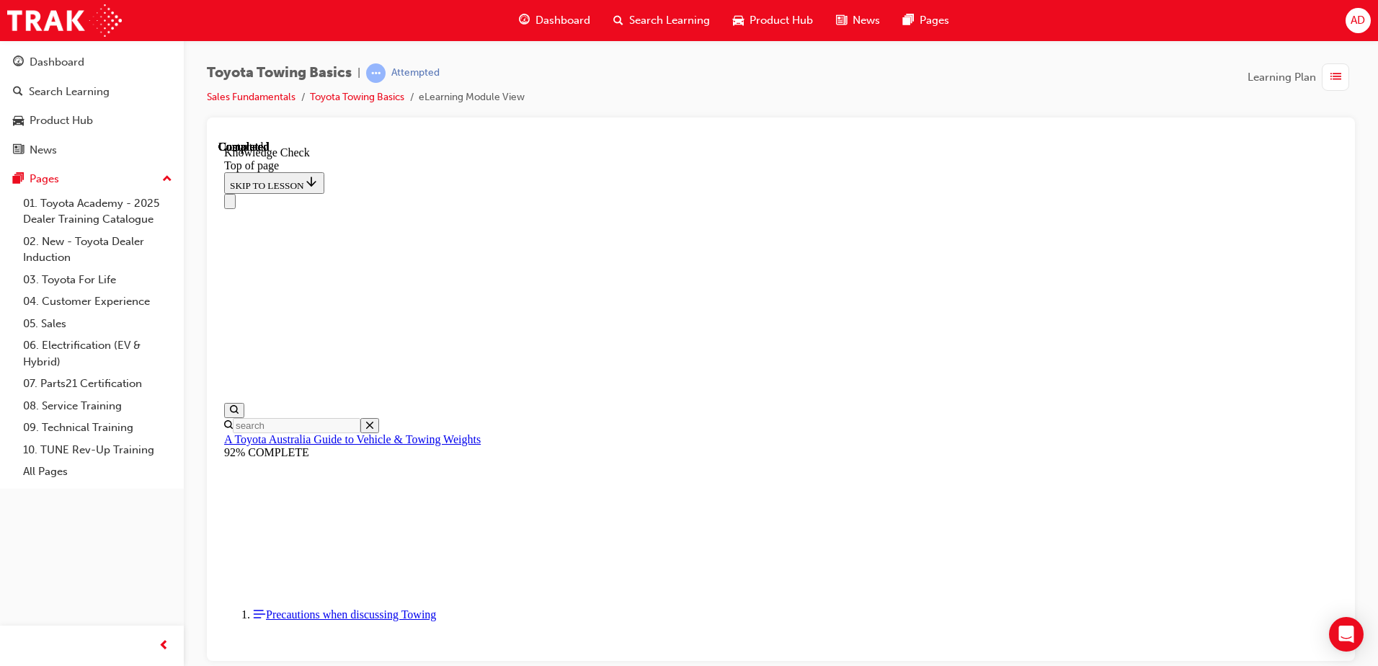
drag, startPoint x: 418, startPoint y: 15557, endPoint x: 705, endPoint y: 15216, distance: 445.8
drag, startPoint x: 426, startPoint y: 15554, endPoint x: 535, endPoint y: 15304, distance: 272.7
drag, startPoint x: 796, startPoint y: 15521, endPoint x: 901, endPoint y: 15455, distance: 124.3
drag, startPoint x: 409, startPoint y: 15553, endPoint x: 753, endPoint y: 15474, distance: 352.5
drag, startPoint x: 428, startPoint y: 15555, endPoint x: 621, endPoint y: 15406, distance: 244.0
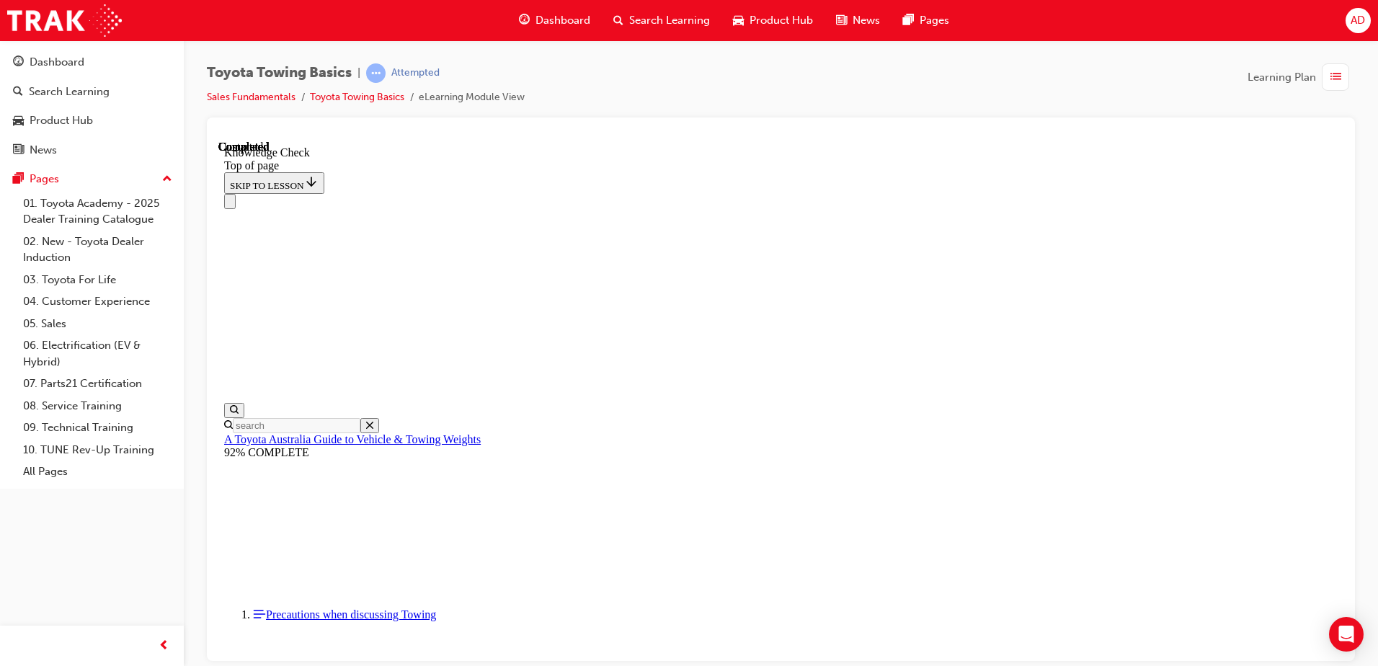
drag, startPoint x: 414, startPoint y: 15554, endPoint x: 382, endPoint y: 15478, distance: 83.0
drag, startPoint x: 495, startPoint y: 15332, endPoint x: 519, endPoint y: 15179, distance: 155.3
drag, startPoint x: 530, startPoint y: 15178, endPoint x: 525, endPoint y: 15184, distance: 8.2
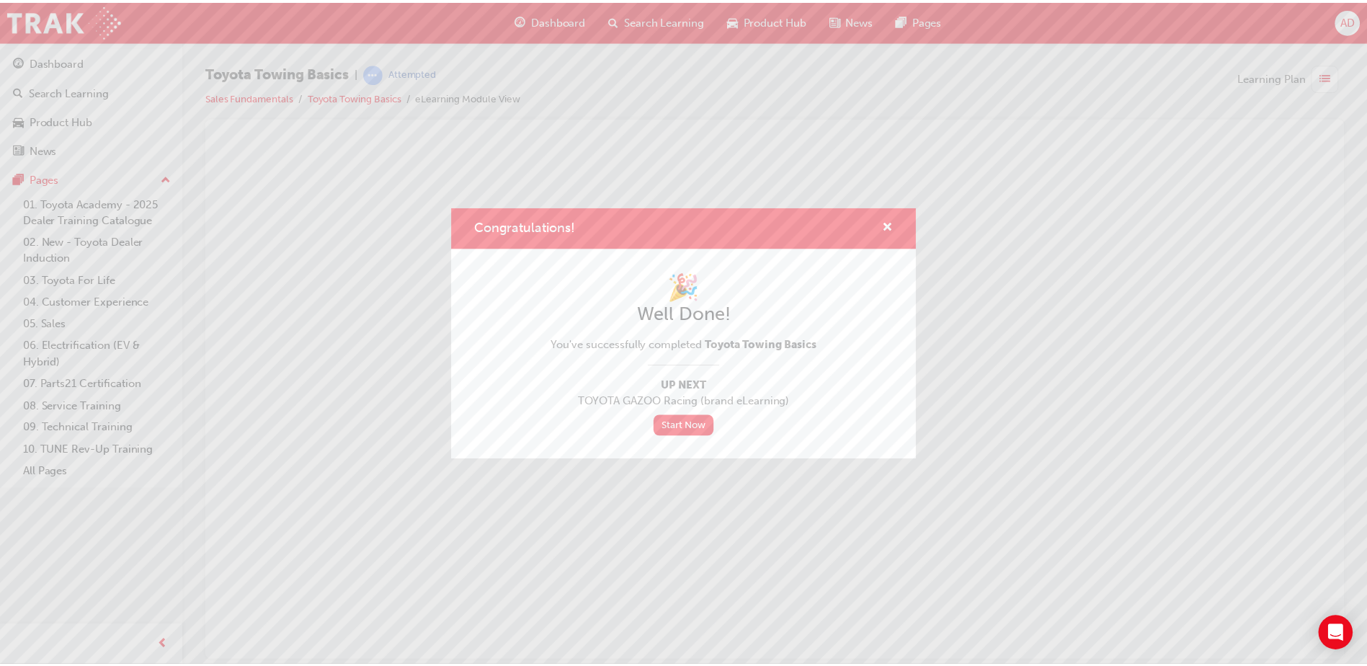
scroll to position [0, 0]
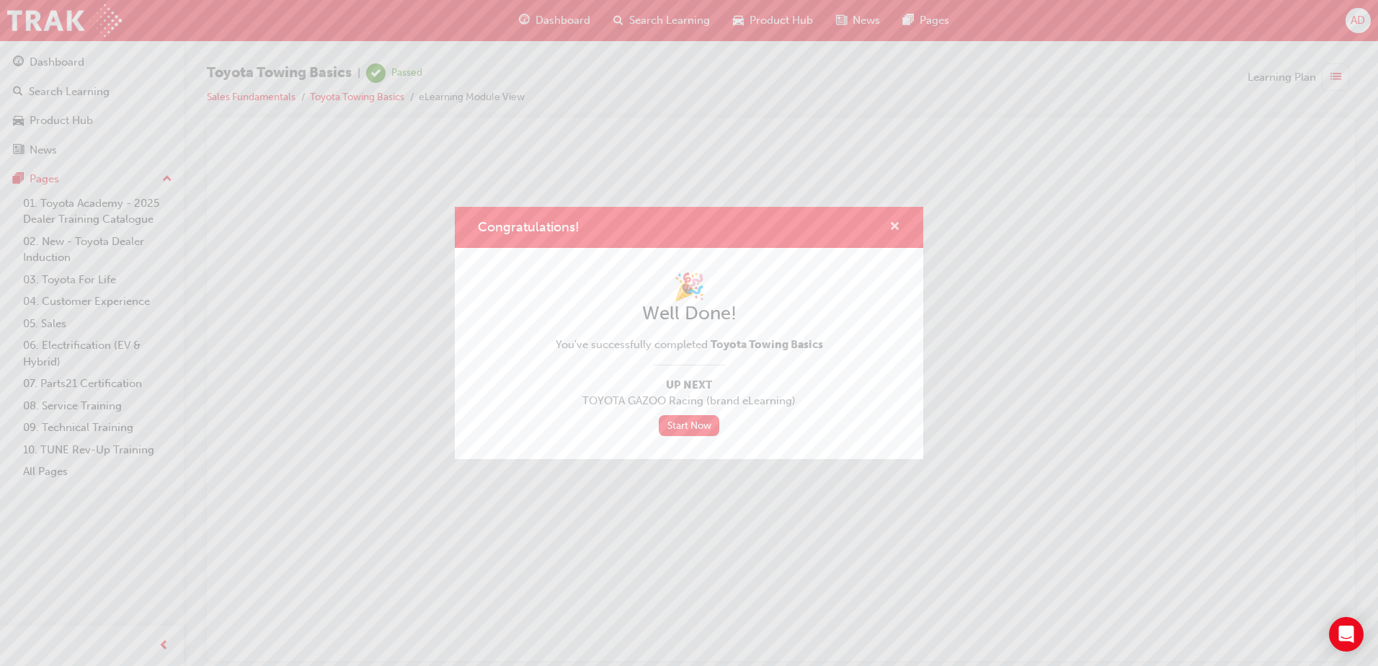
click at [893, 226] on span "cross-icon" at bounding box center [894, 227] width 11 height 13
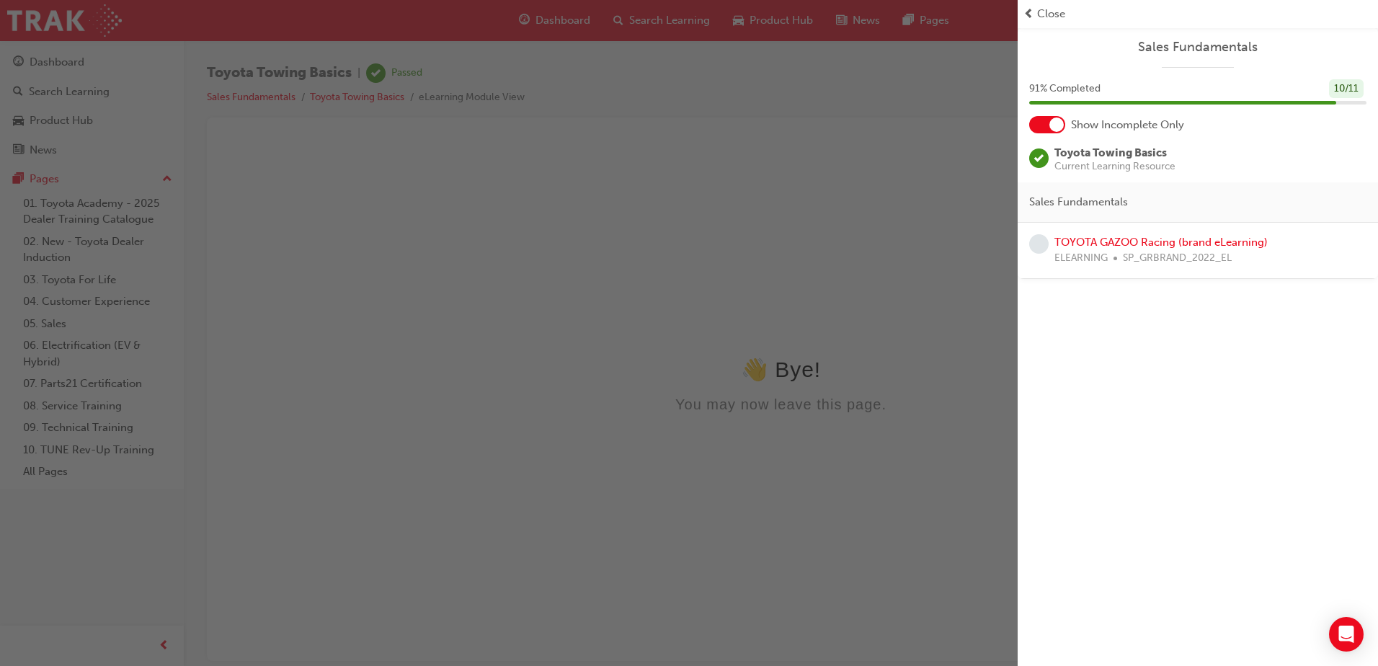
click at [416, 233] on div "button" at bounding box center [508, 333] width 1017 height 666
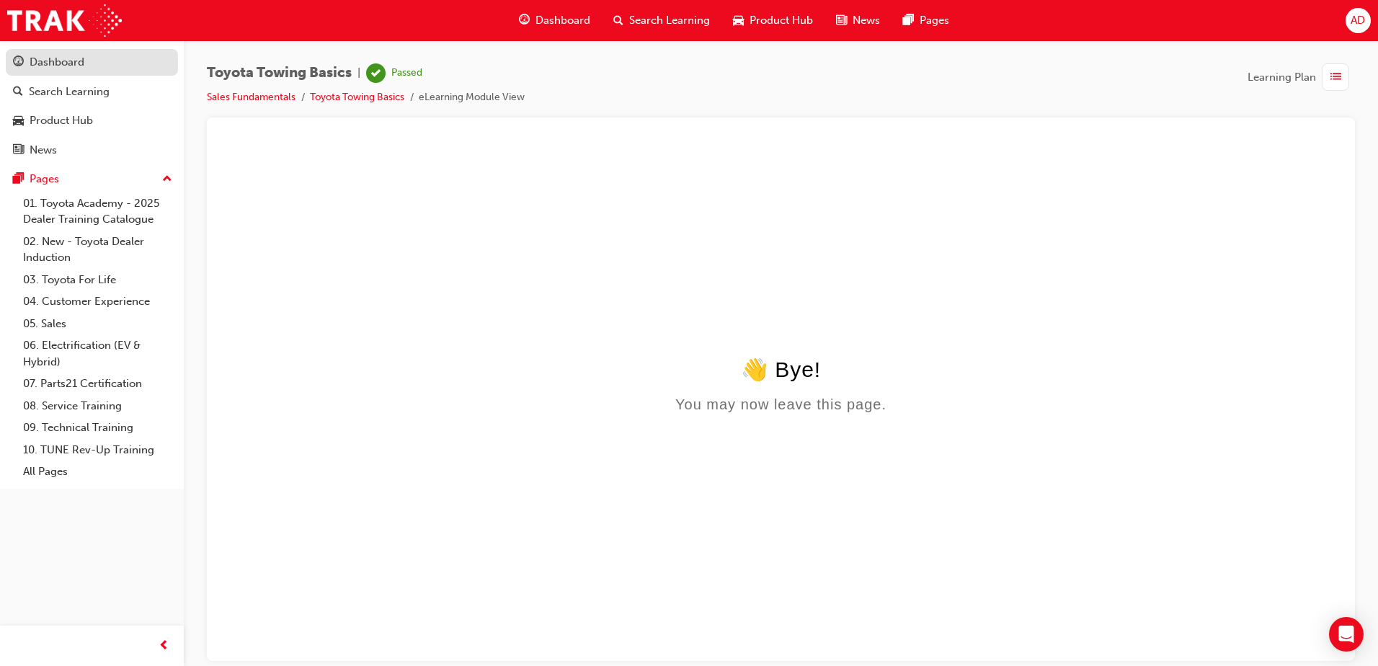
click at [50, 54] on div "Dashboard" at bounding box center [57, 62] width 55 height 17
